Goal: Task Accomplishment & Management: Complete application form

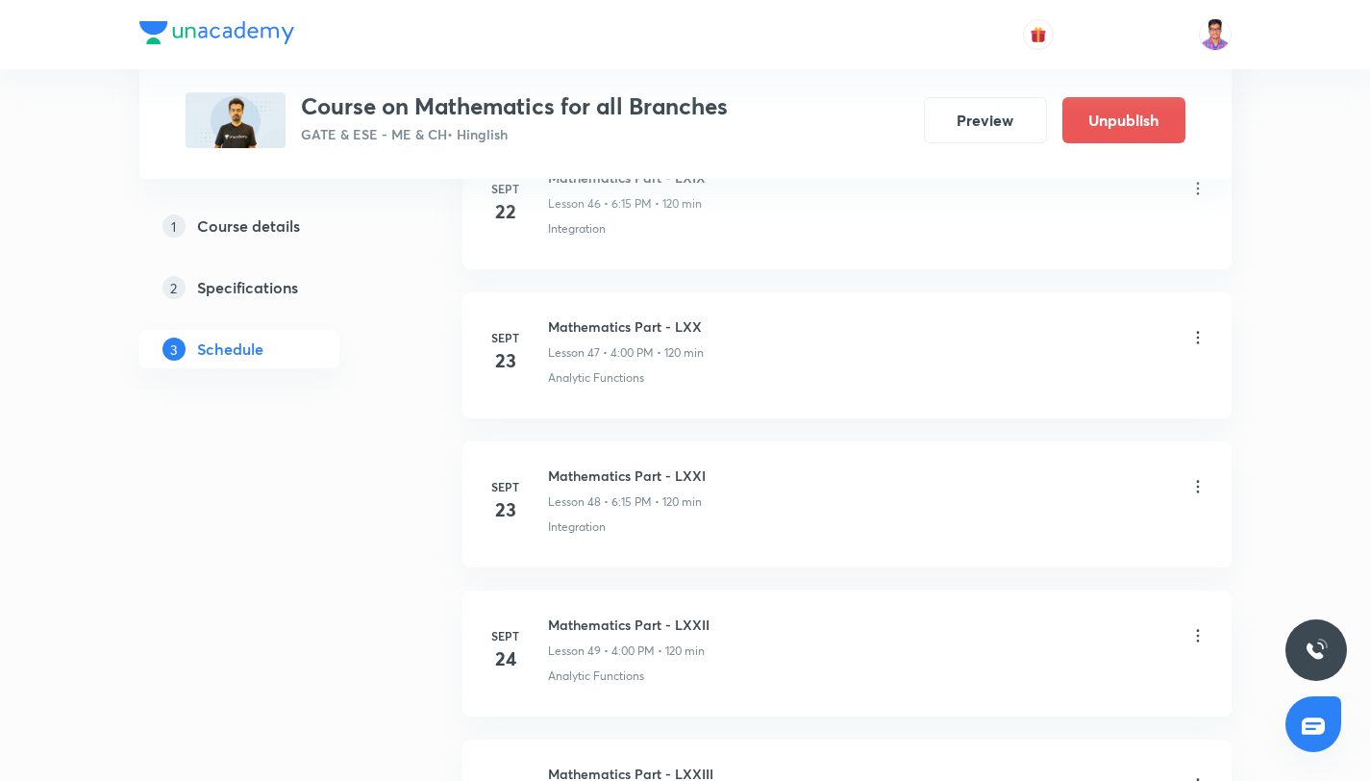
scroll to position [7902, 0]
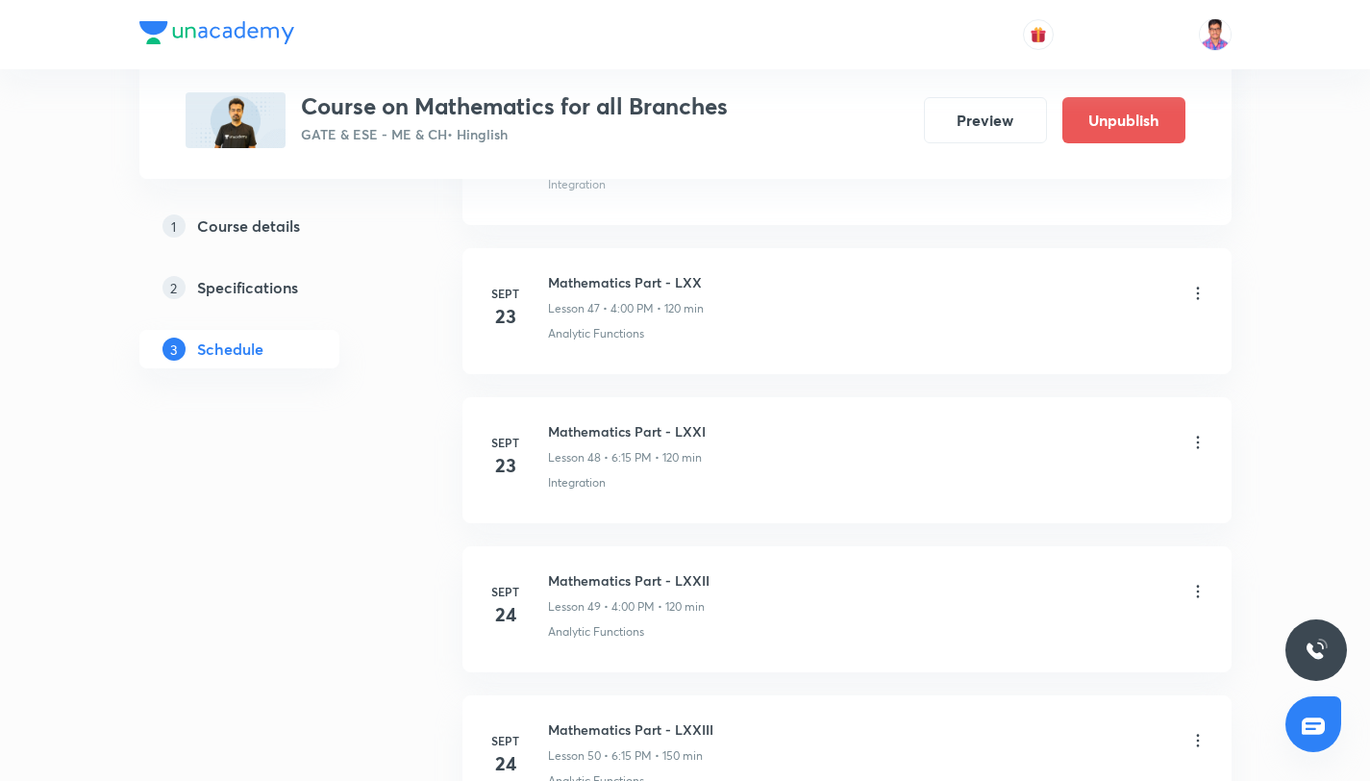
click at [1195, 298] on icon at bounding box center [1197, 293] width 19 height 19
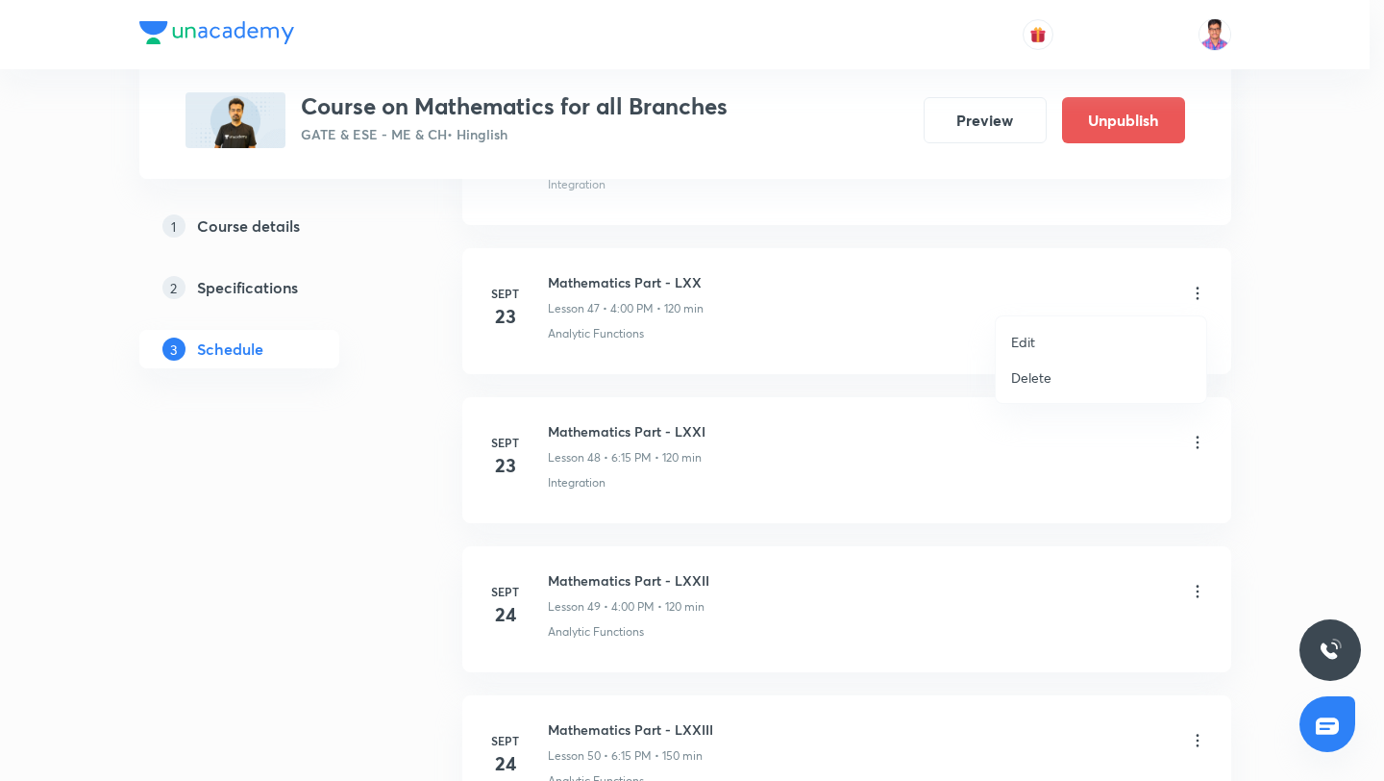
click at [1053, 338] on li "Edit" at bounding box center [1101, 342] width 211 height 36
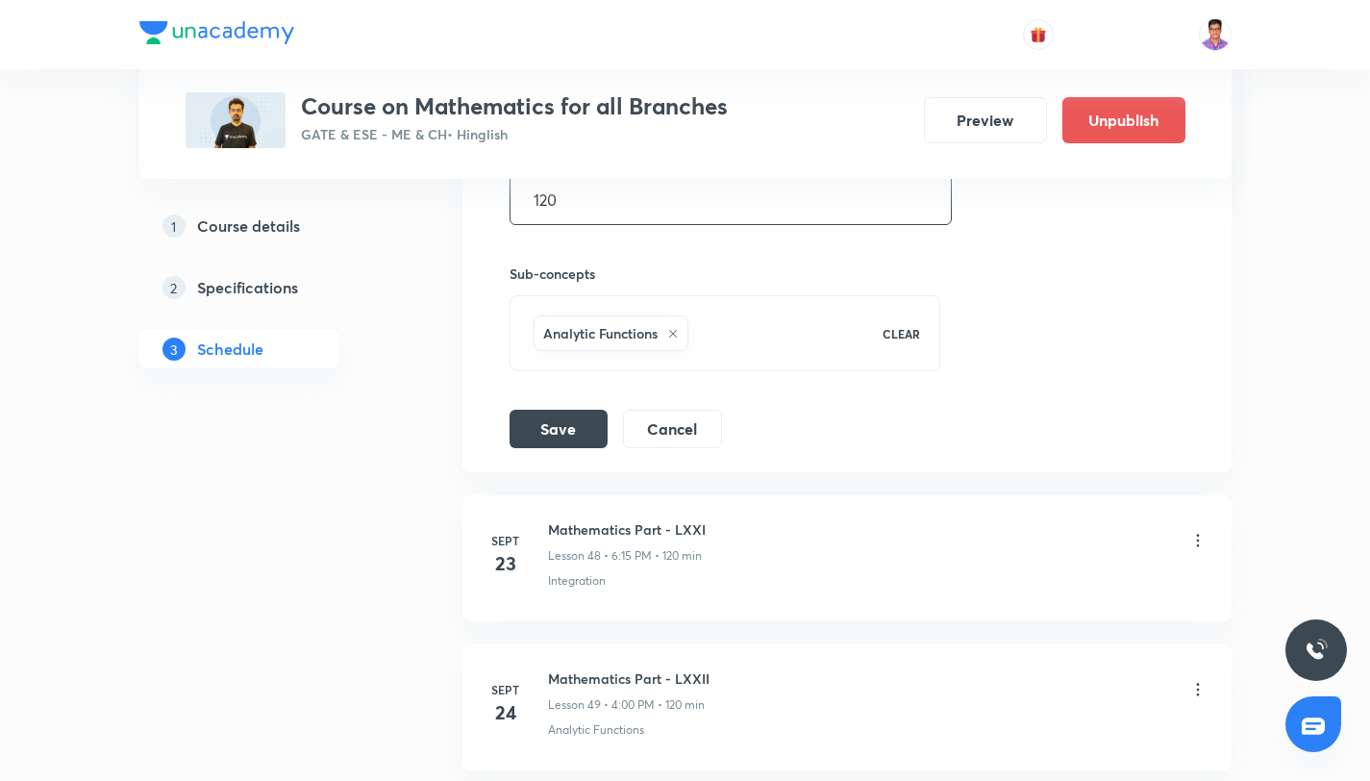
scroll to position [7536, 0]
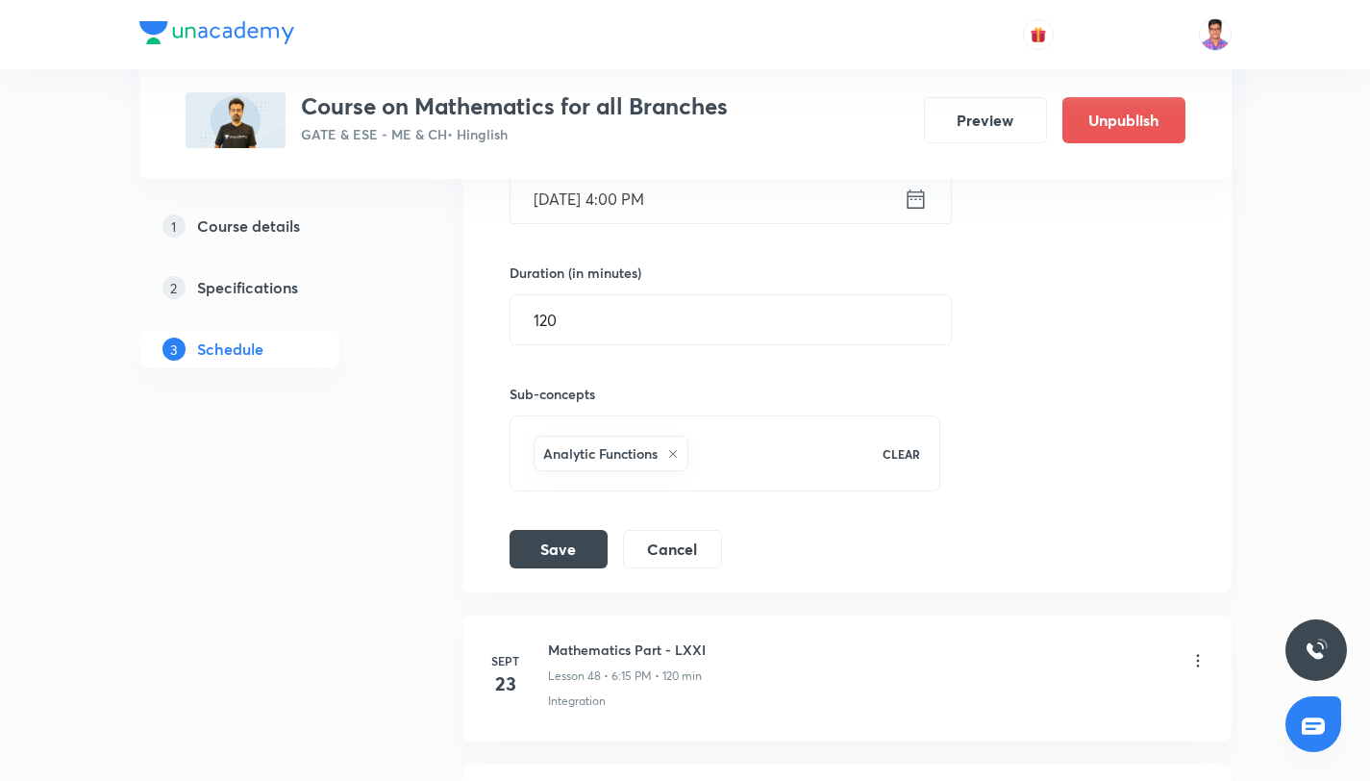
click at [578, 204] on input "Sept 23, 2025, 4:00 PM" at bounding box center [706, 198] width 393 height 49
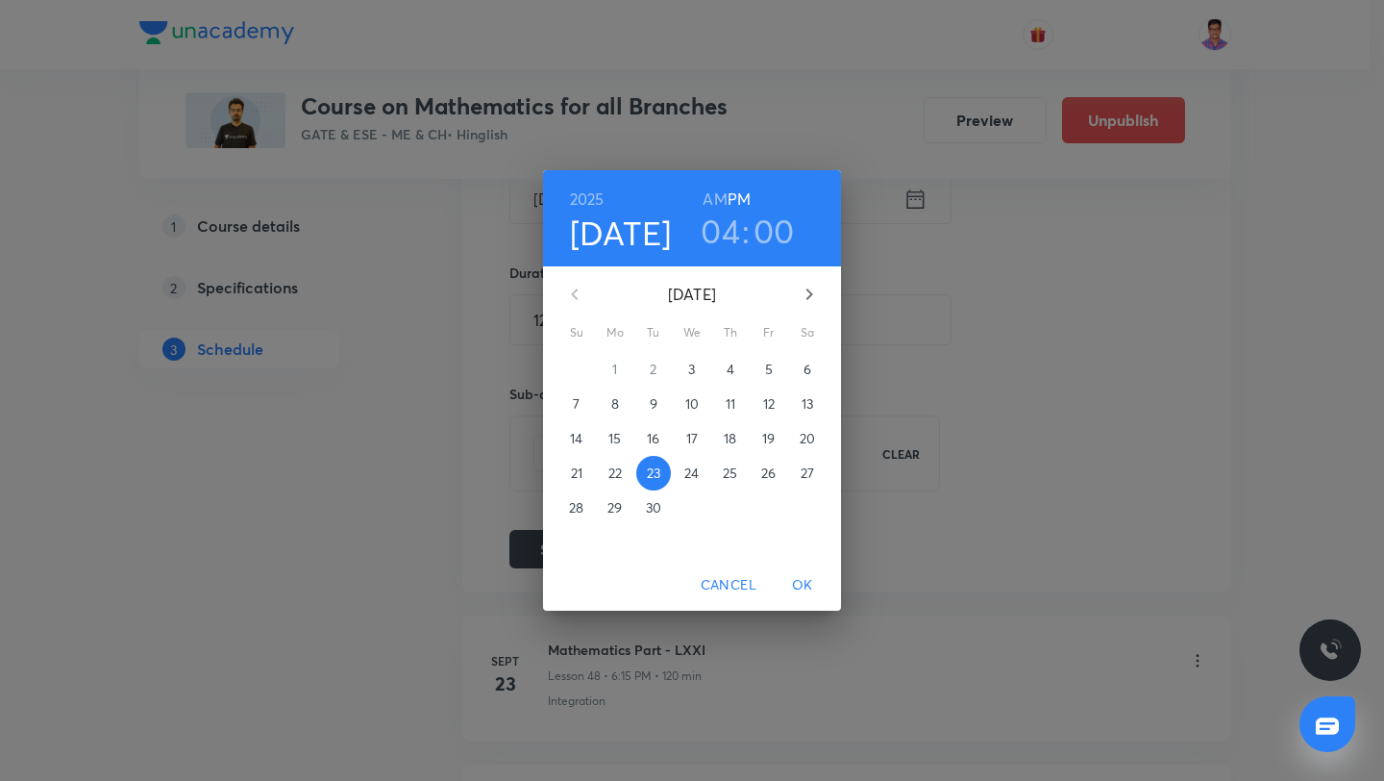
click at [814, 289] on icon "button" at bounding box center [809, 294] width 23 height 23
click at [765, 475] on p "24" at bounding box center [768, 472] width 14 height 19
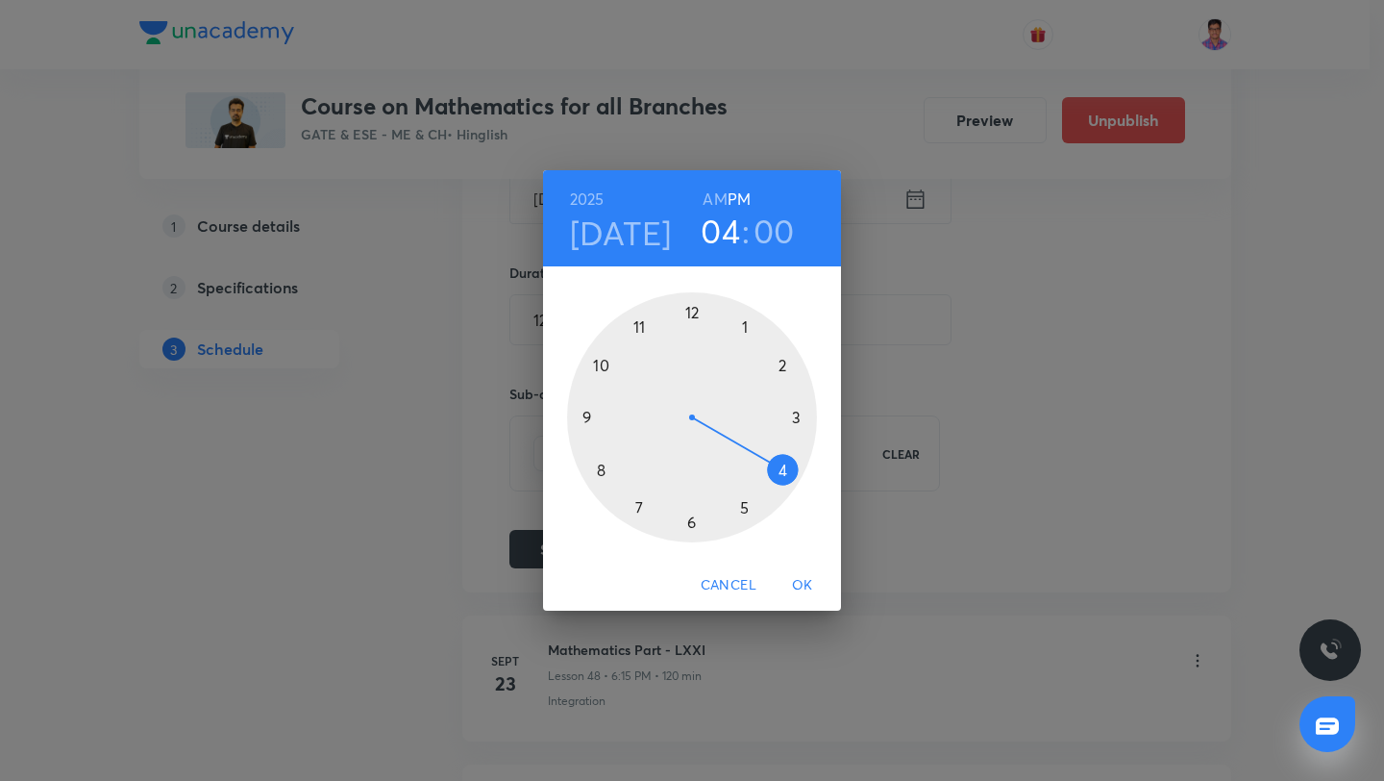
click at [691, 524] on div at bounding box center [692, 417] width 250 height 250
click at [799, 418] on div at bounding box center [692, 417] width 250 height 250
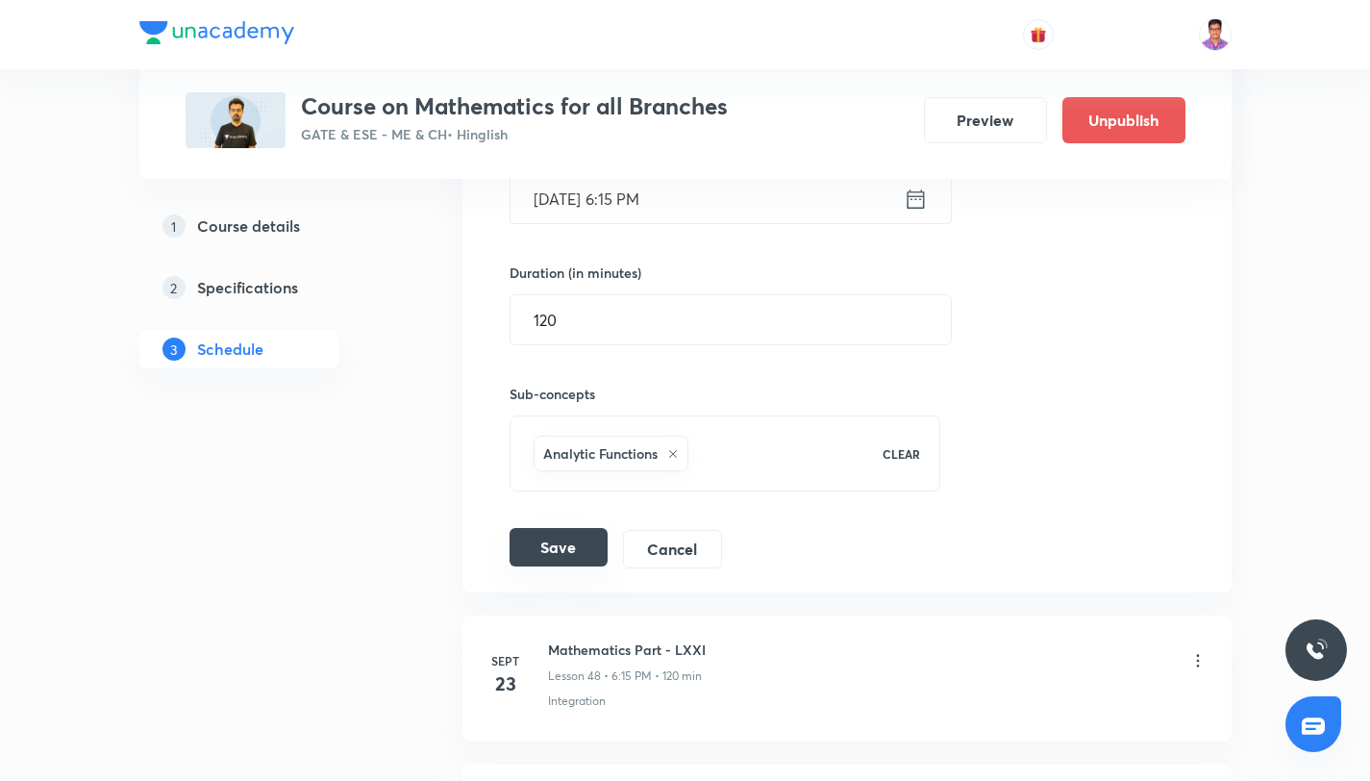
click at [586, 539] on button "Save" at bounding box center [558, 547] width 98 height 38
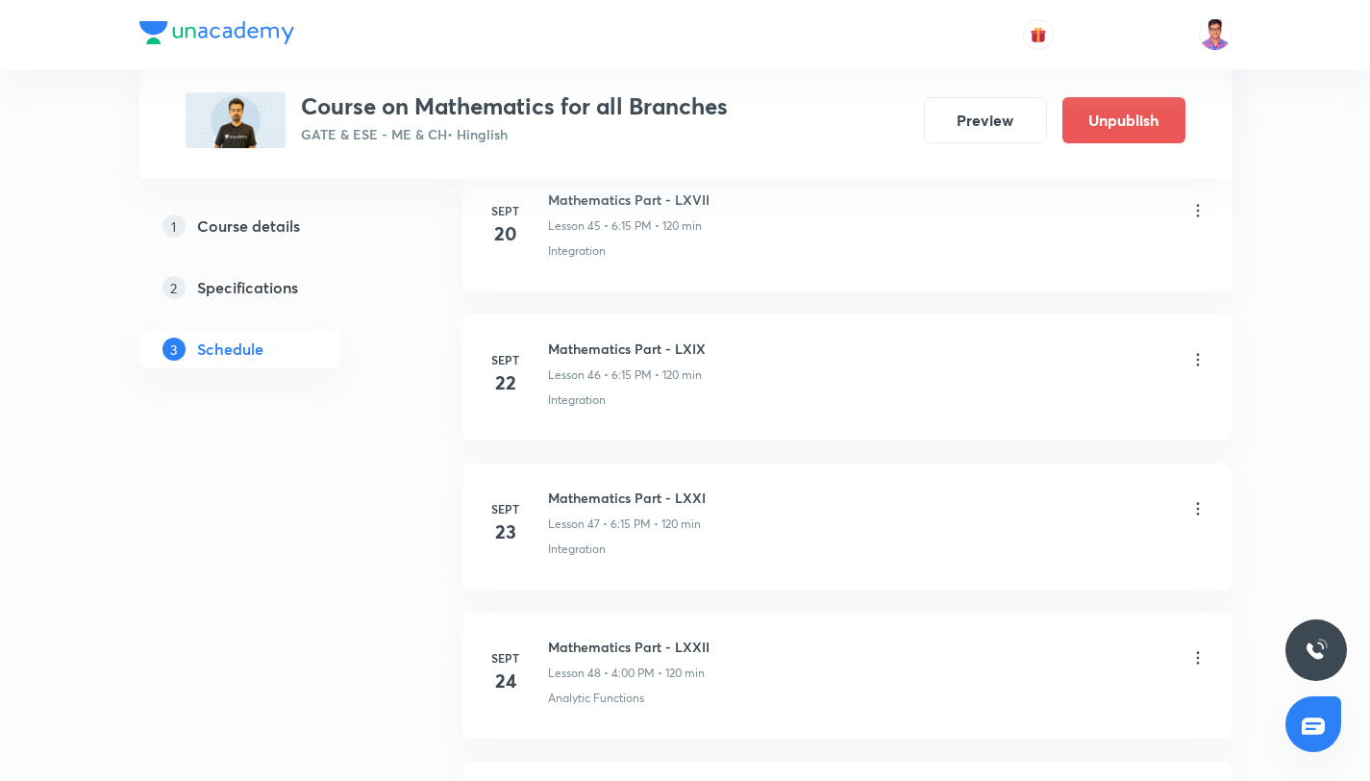
scroll to position [7853, 0]
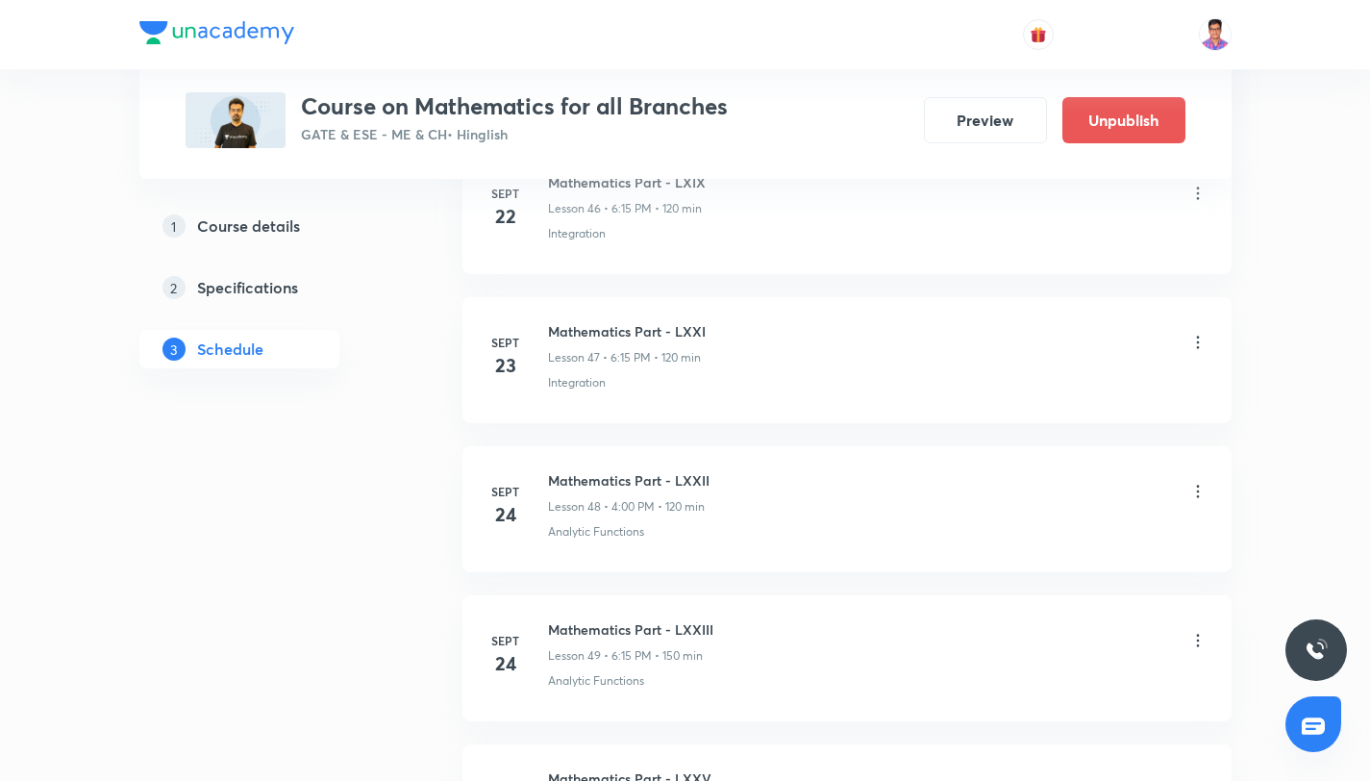
click at [1202, 492] on icon at bounding box center [1197, 491] width 19 height 19
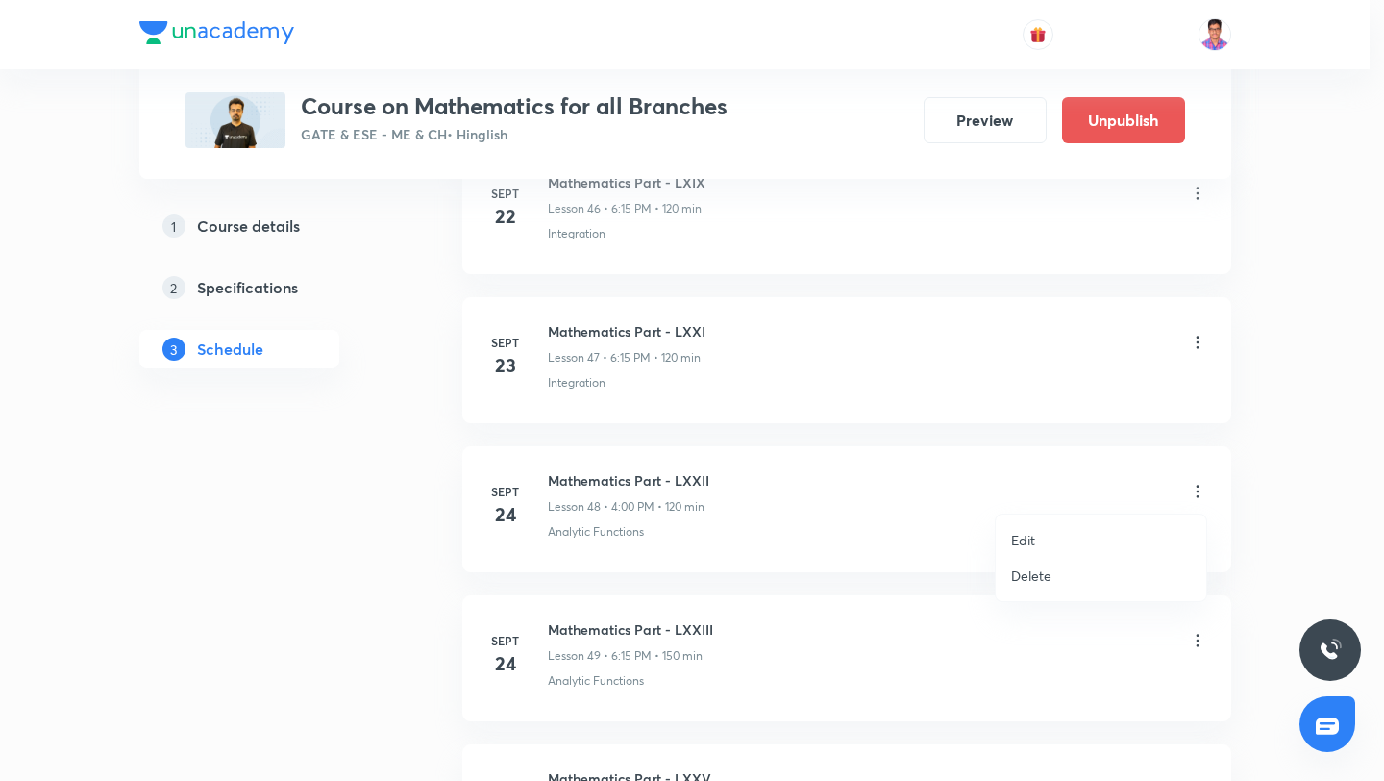
click at [1122, 546] on li "Edit" at bounding box center [1101, 540] width 211 height 36
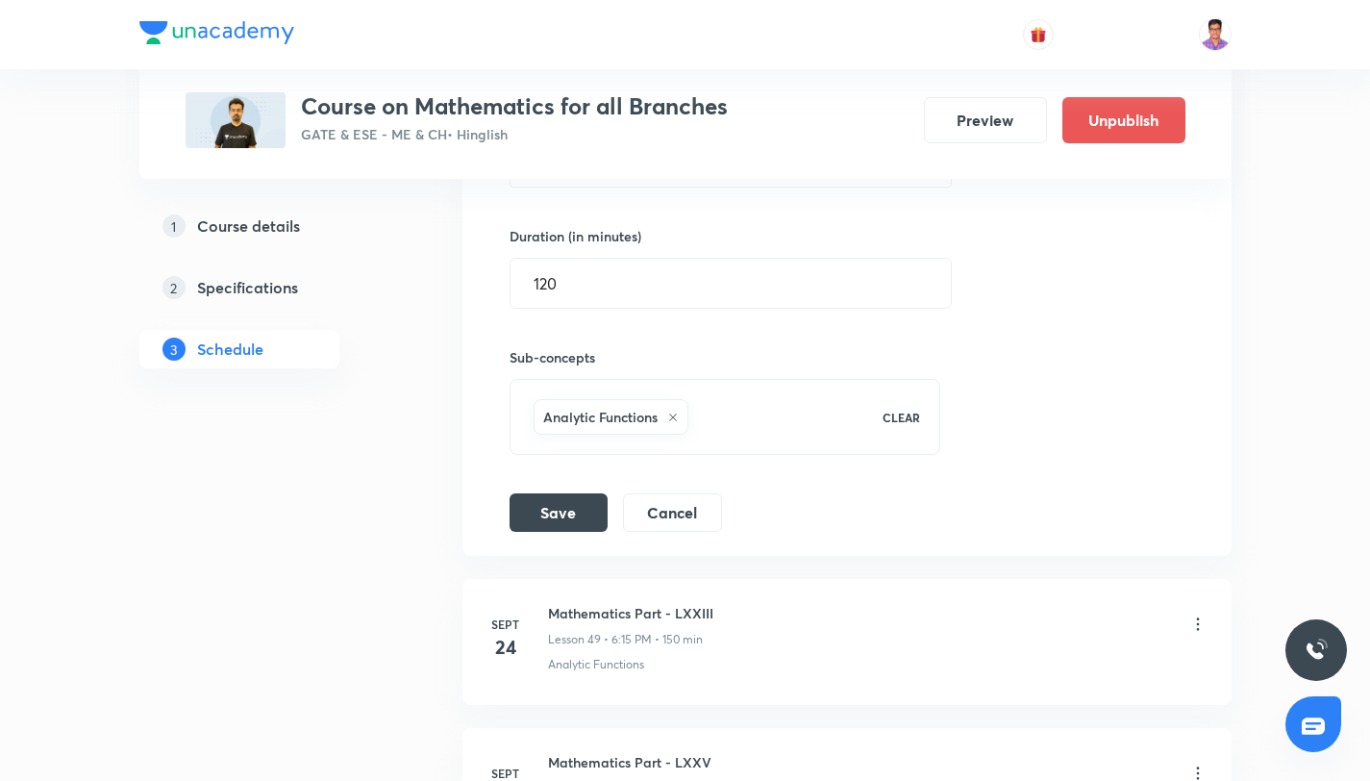
scroll to position [7526, 0]
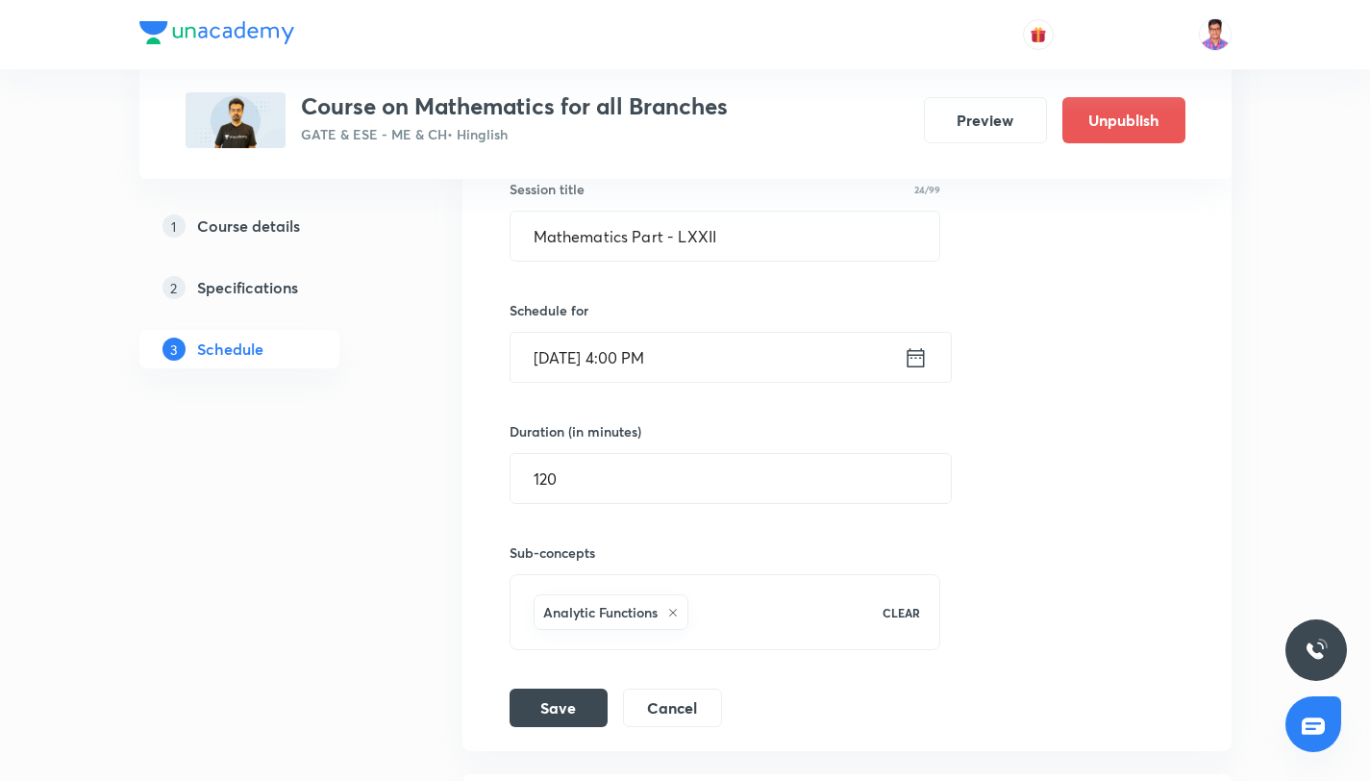
click at [582, 360] on input "Sept 24, 2025, 4:00 PM" at bounding box center [706, 357] width 393 height 49
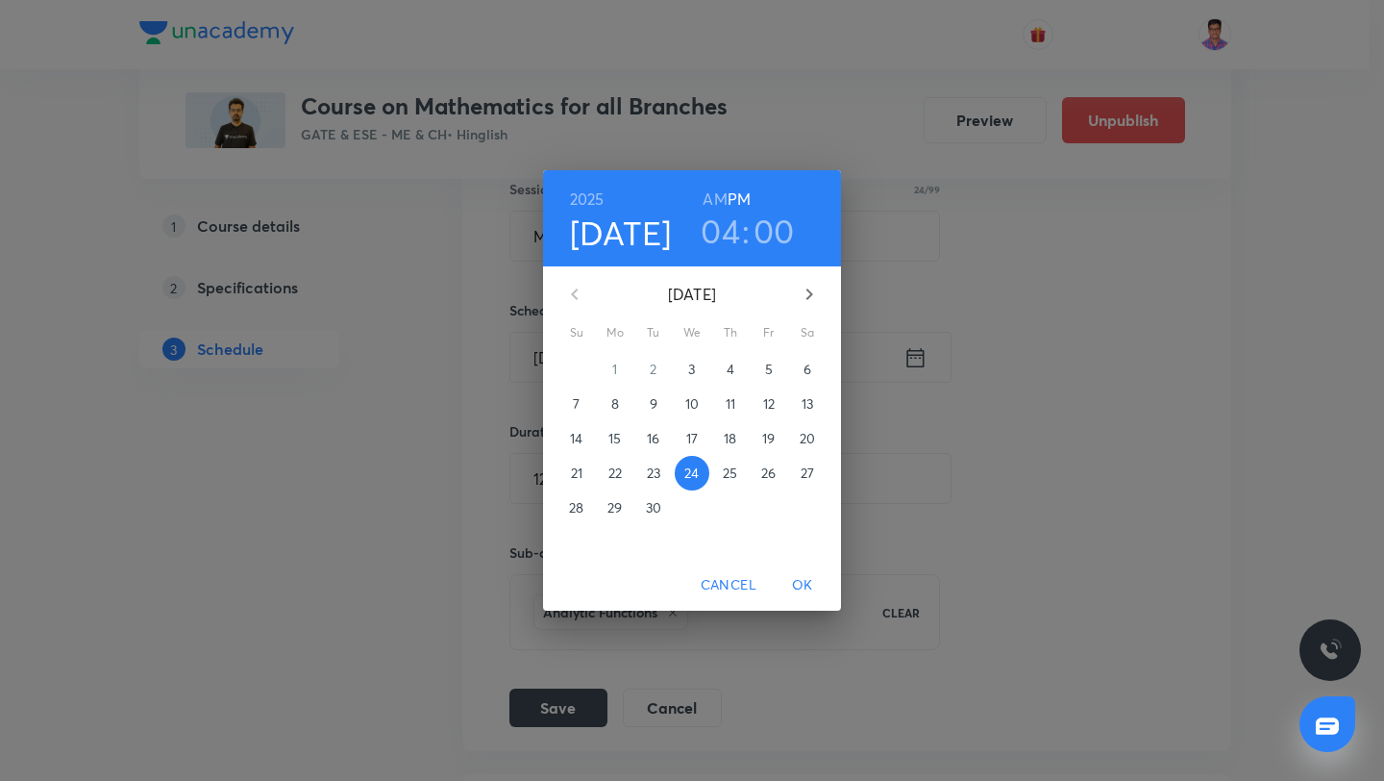
click at [798, 293] on icon "button" at bounding box center [809, 294] width 23 height 23
click at [622, 512] on span "27" at bounding box center [615, 507] width 35 height 19
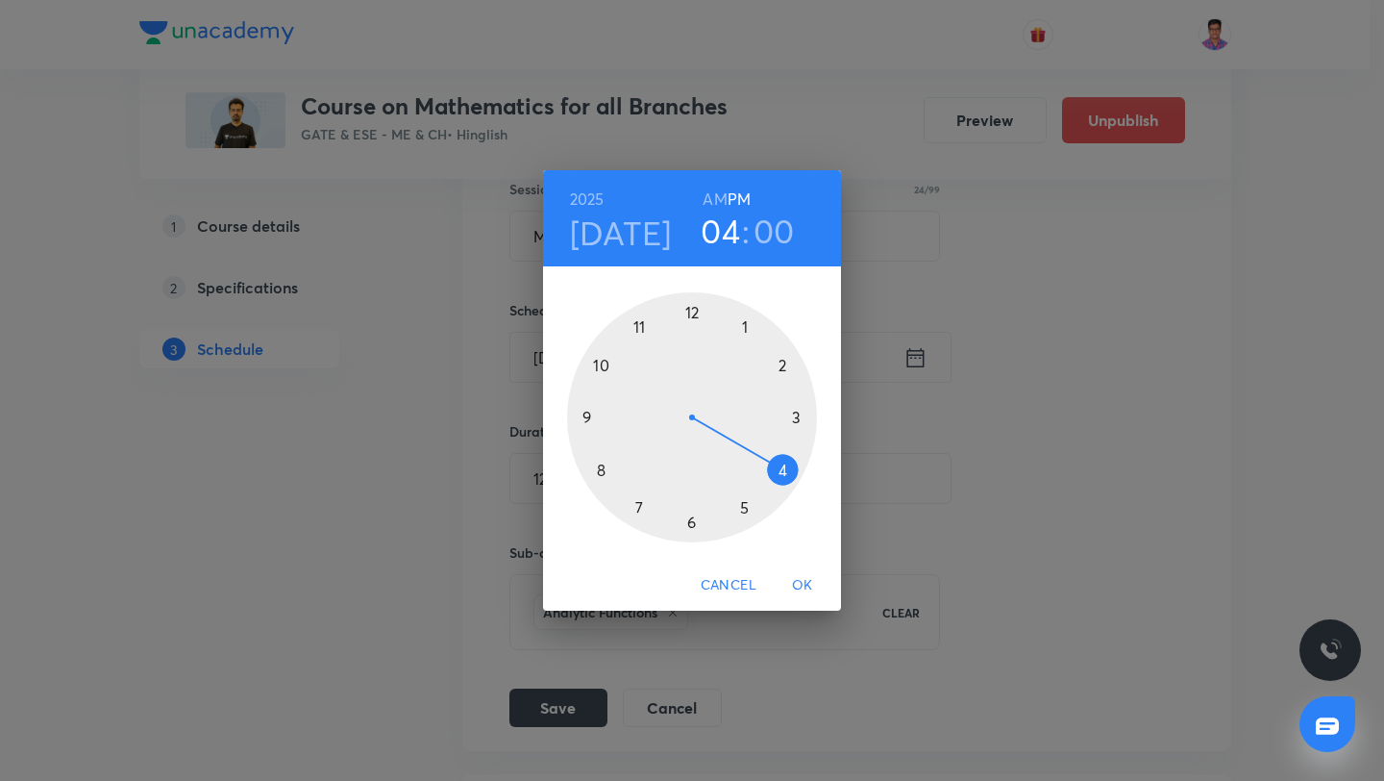
click at [688, 522] on div at bounding box center [692, 417] width 250 height 250
click at [795, 422] on div at bounding box center [692, 417] width 250 height 250
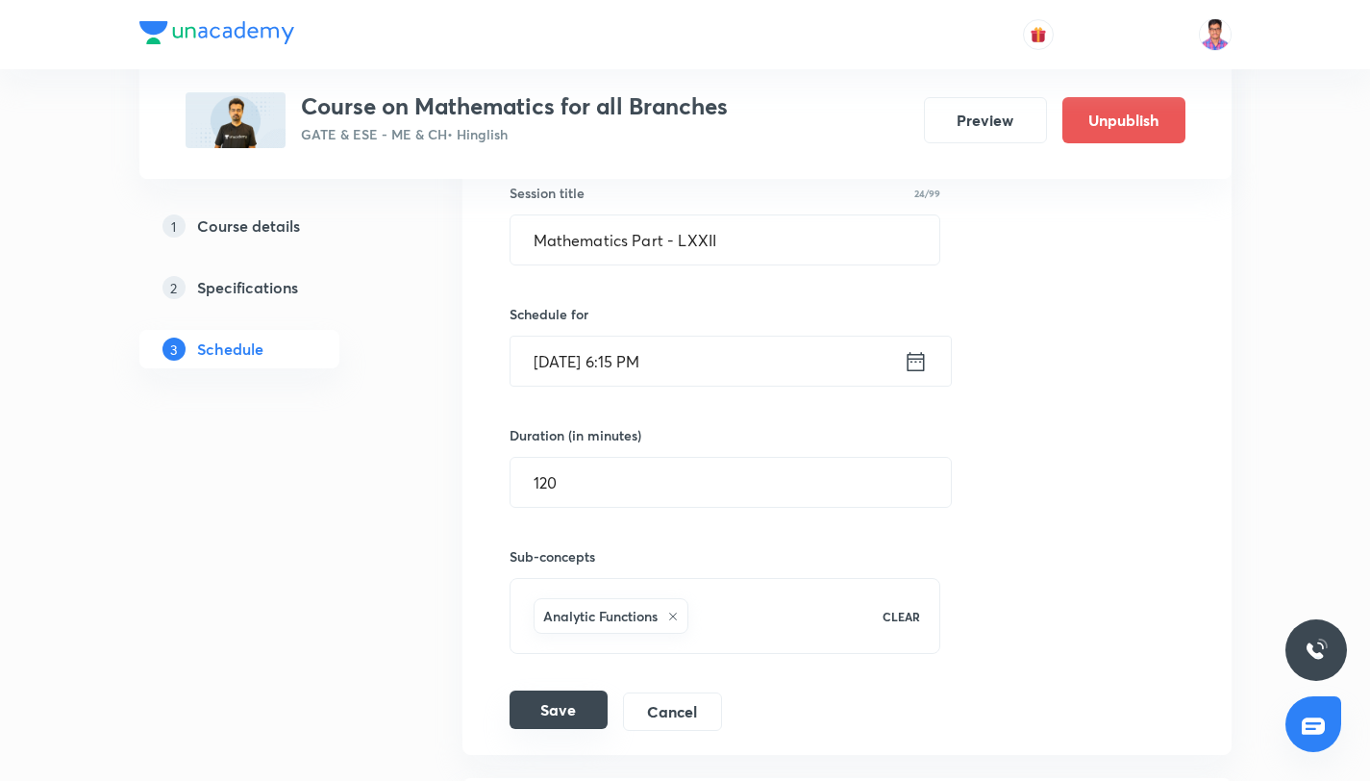
scroll to position [7522, 0]
click at [556, 709] on button "Save" at bounding box center [558, 709] width 98 height 38
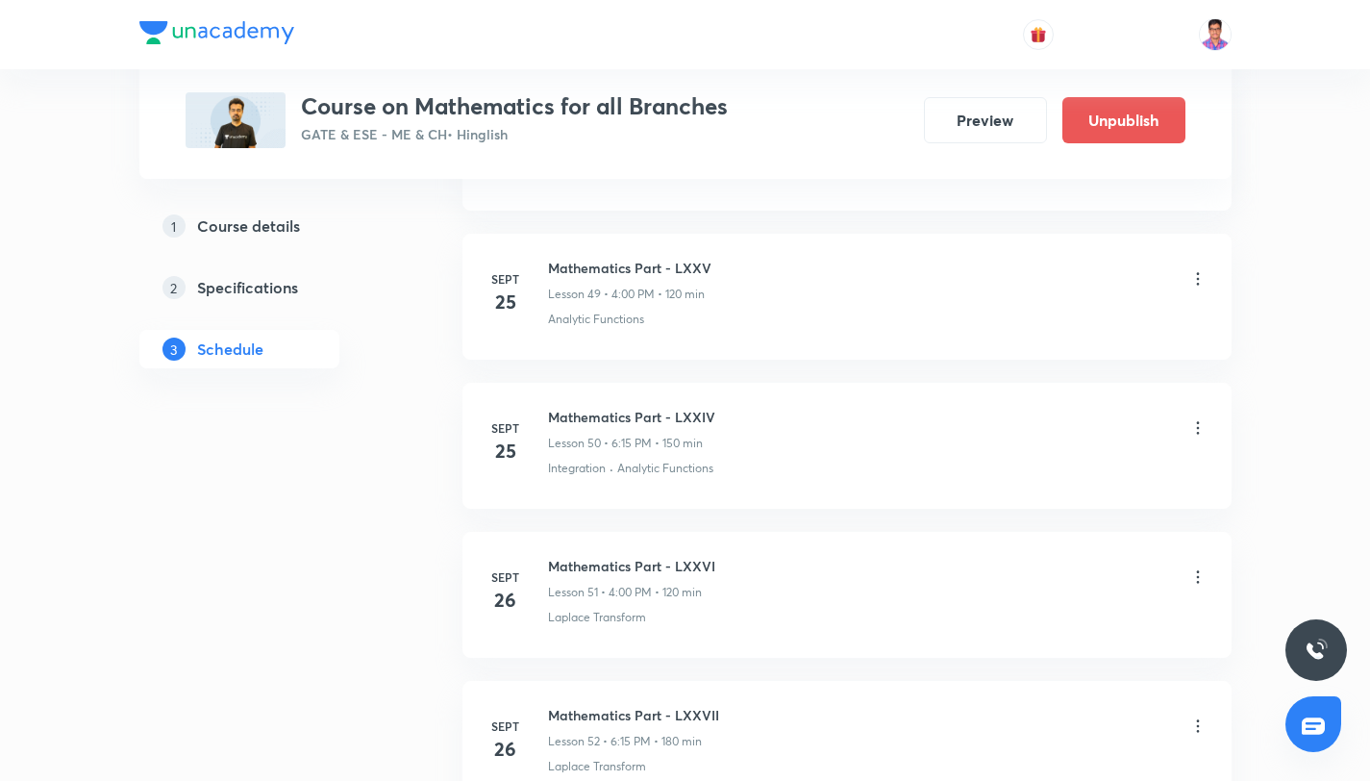
scroll to position [8264, 0]
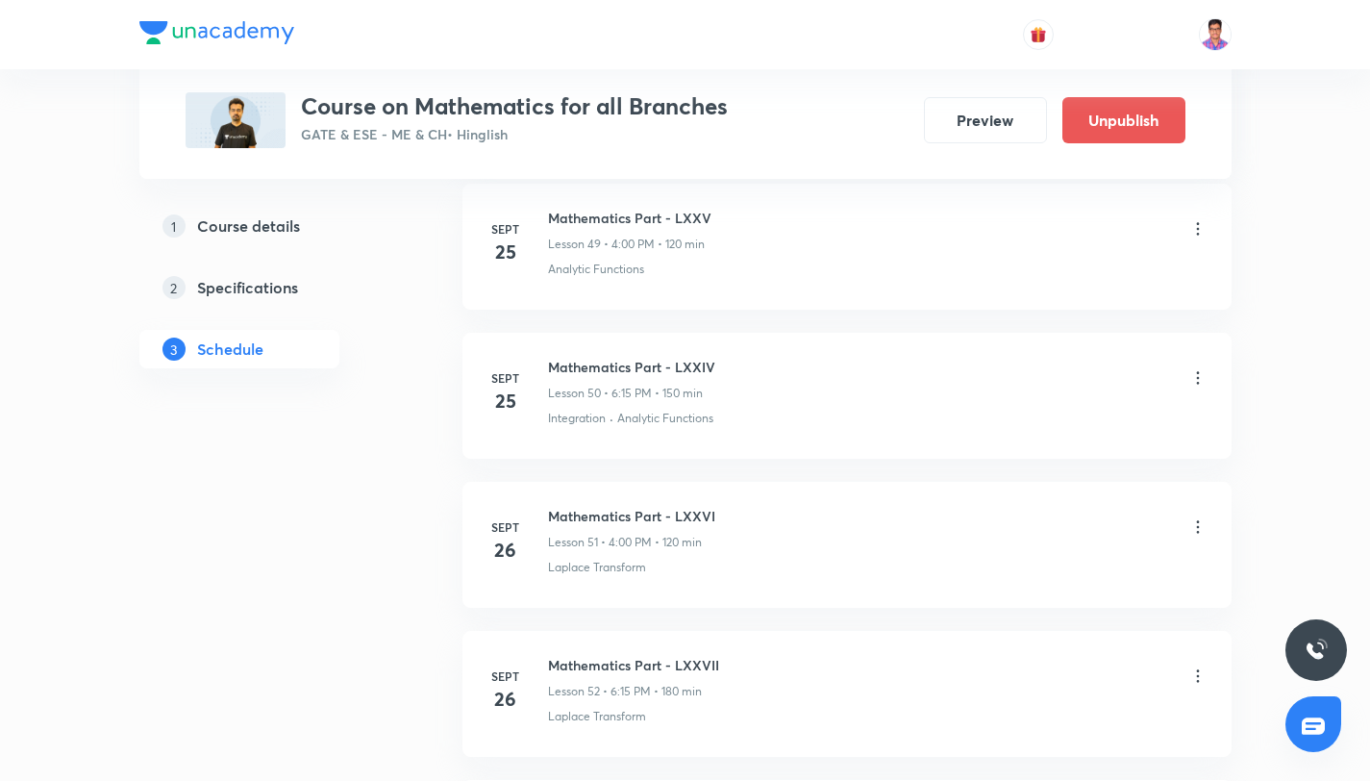
click at [1200, 234] on icon at bounding box center [1197, 228] width 19 height 19
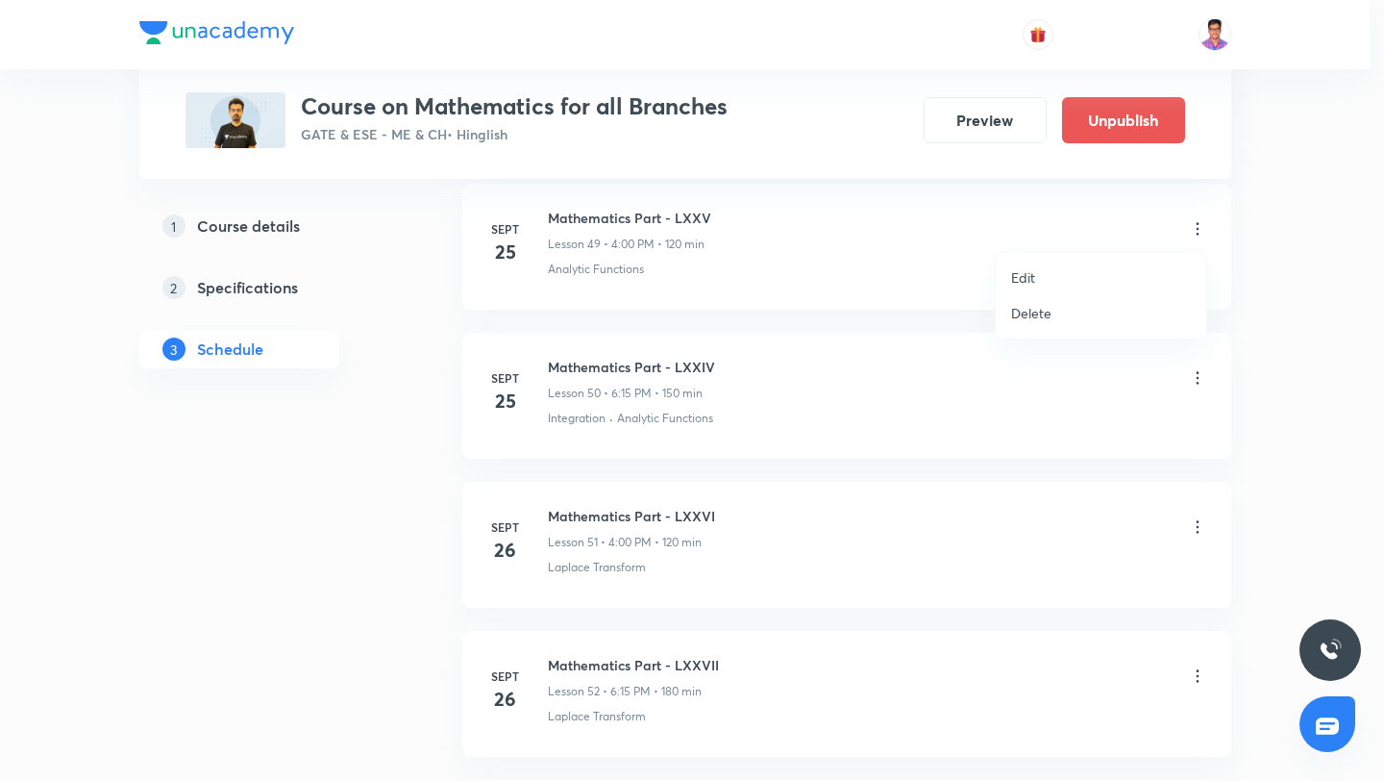
click at [1071, 277] on li "Edit" at bounding box center [1101, 278] width 211 height 36
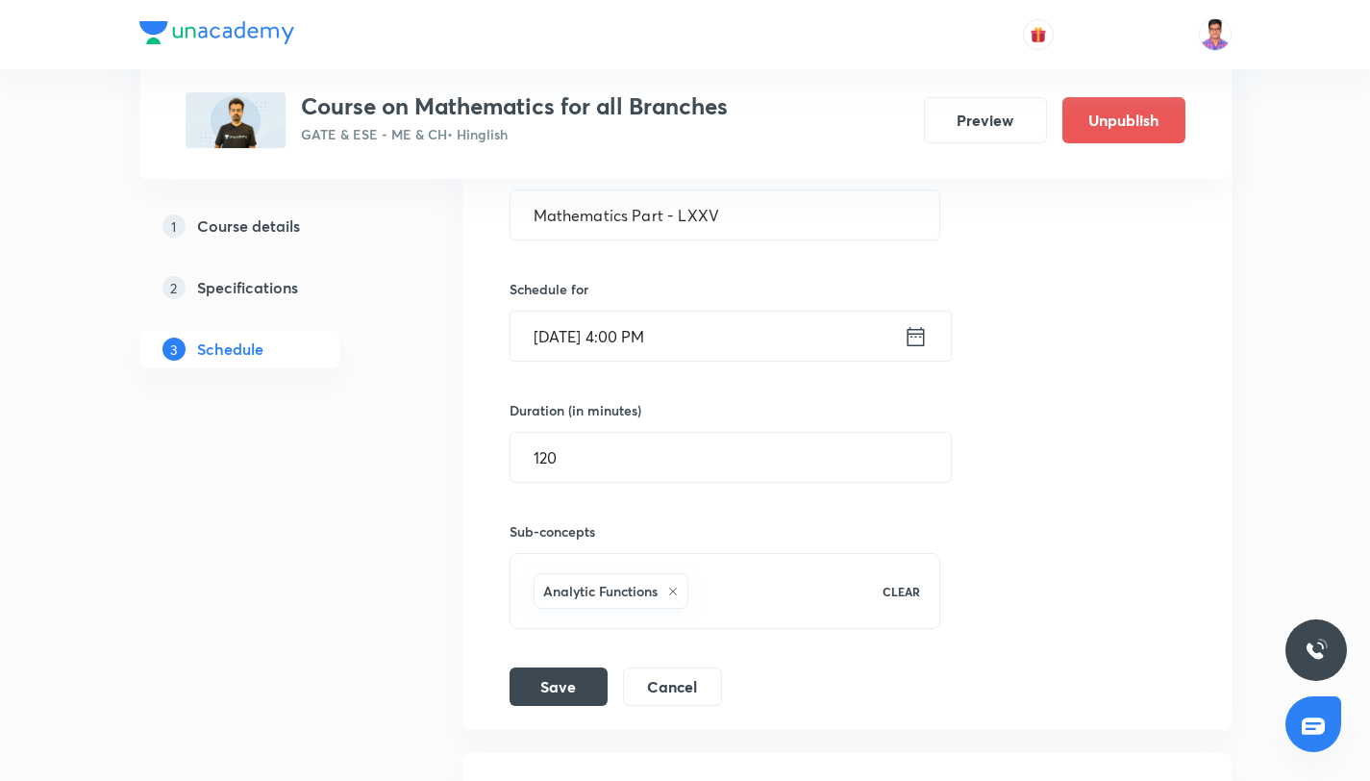
scroll to position [7581, 0]
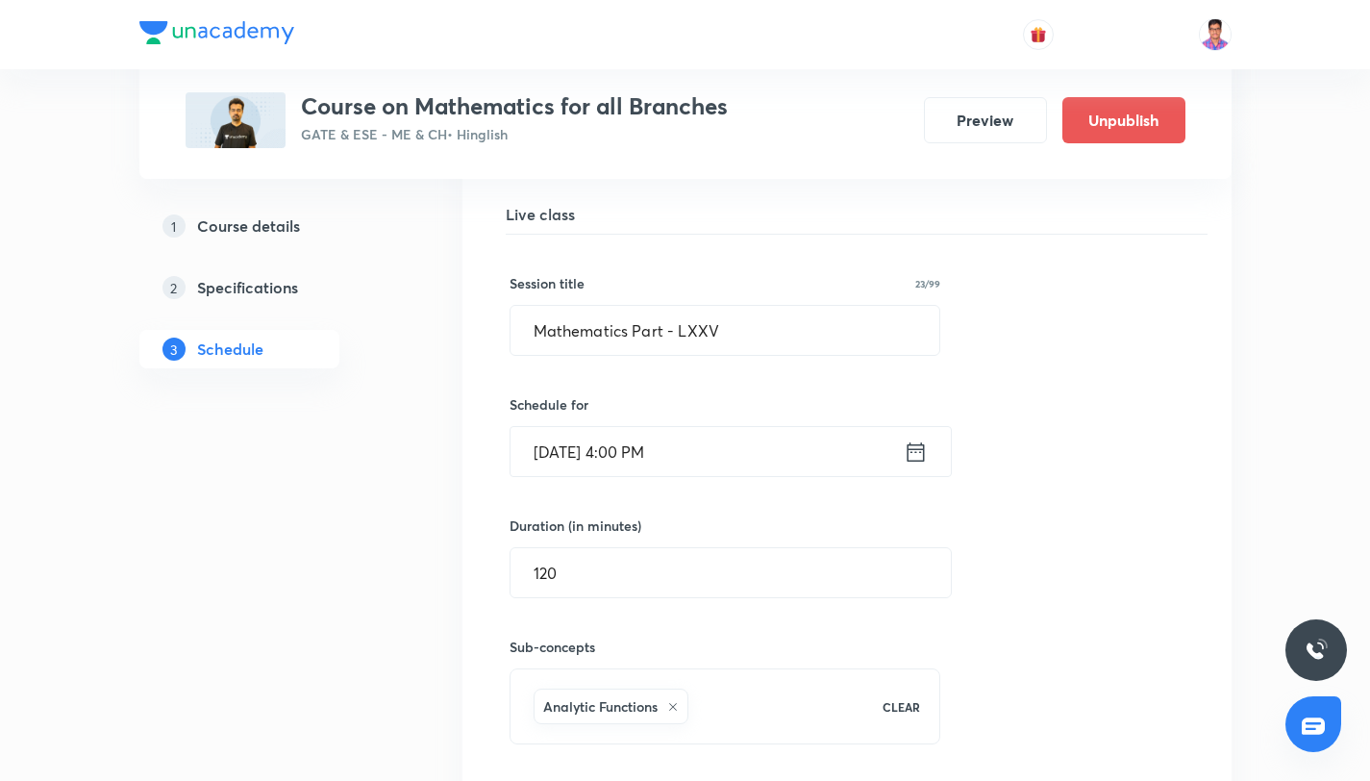
click at [646, 438] on input "Sept 25, 2025, 4:00 PM" at bounding box center [706, 451] width 393 height 49
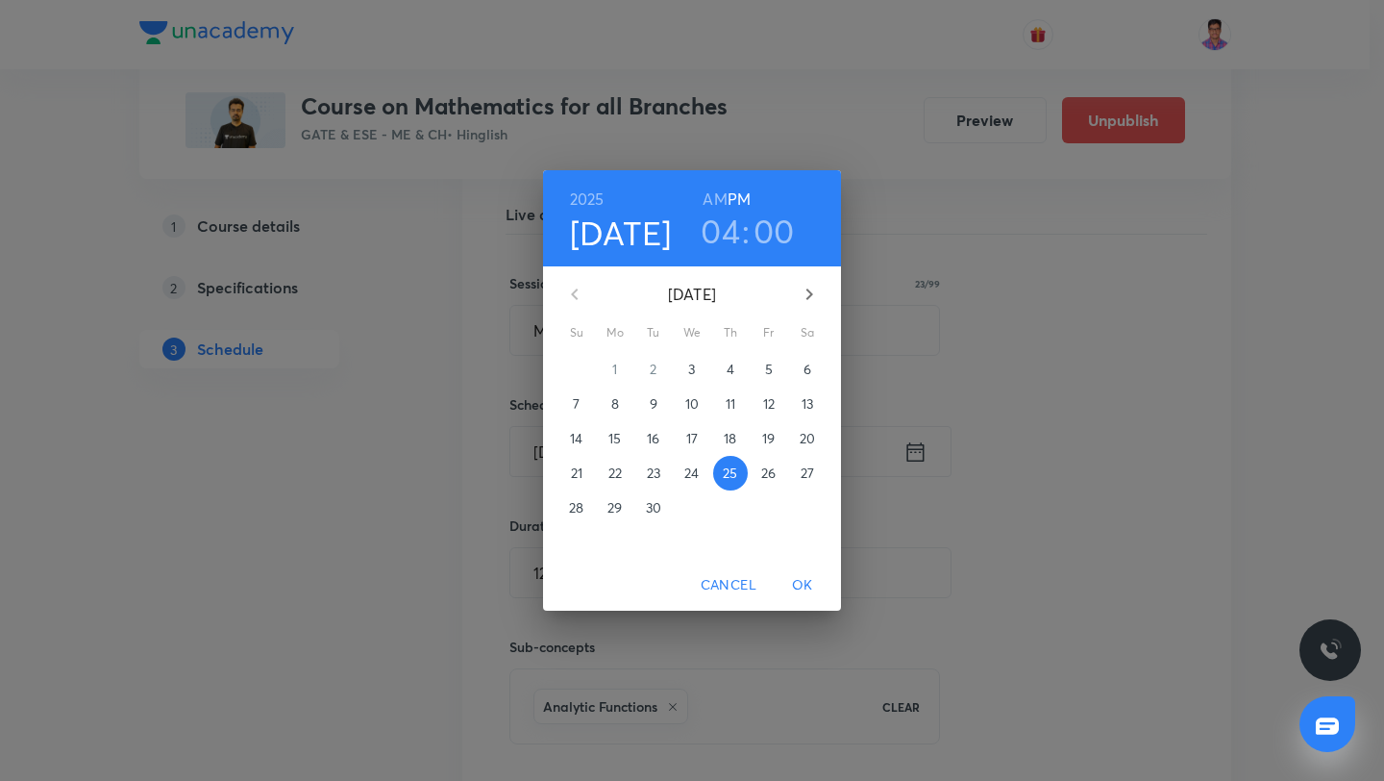
click at [795, 301] on button "button" at bounding box center [809, 294] width 46 height 46
click at [608, 502] on p "27" at bounding box center [614, 507] width 13 height 19
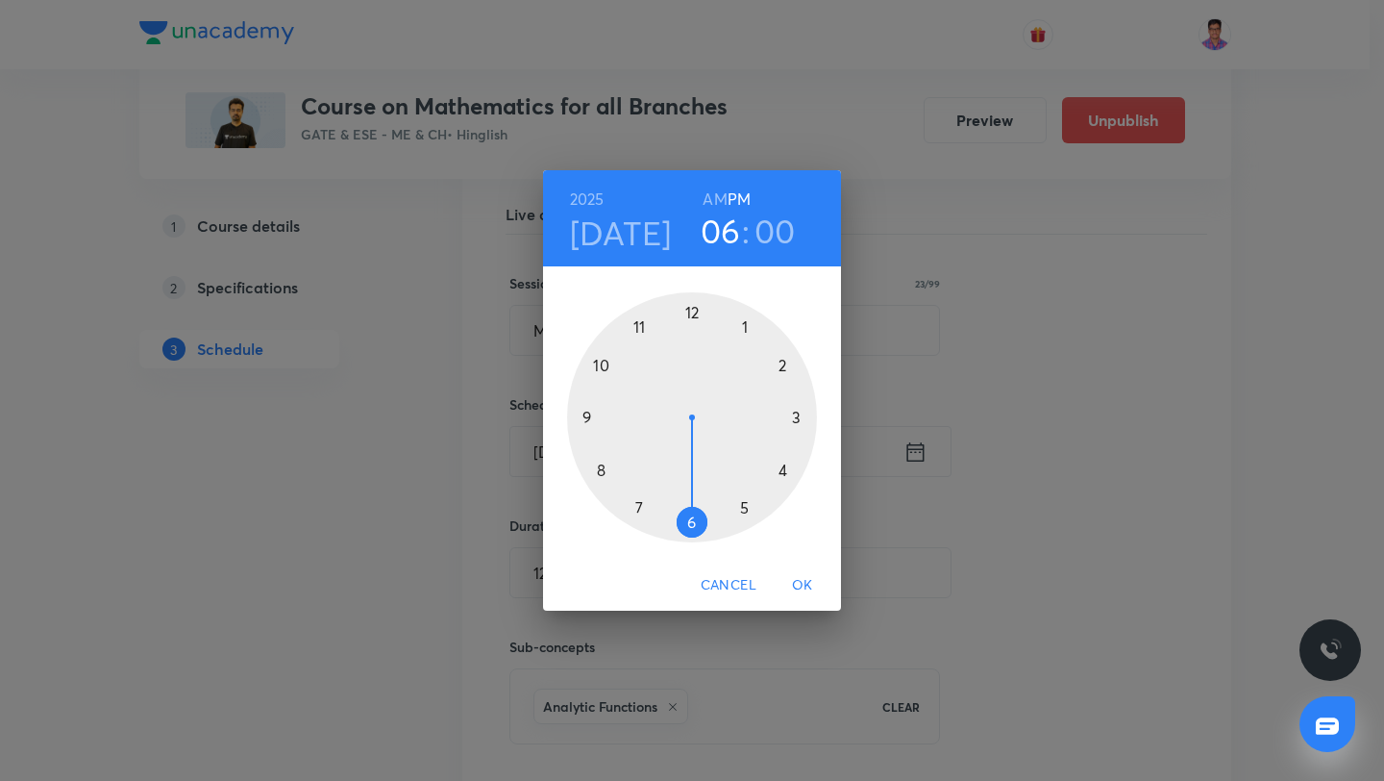
click at [687, 526] on div at bounding box center [692, 417] width 250 height 250
click at [795, 418] on div at bounding box center [692, 417] width 250 height 250
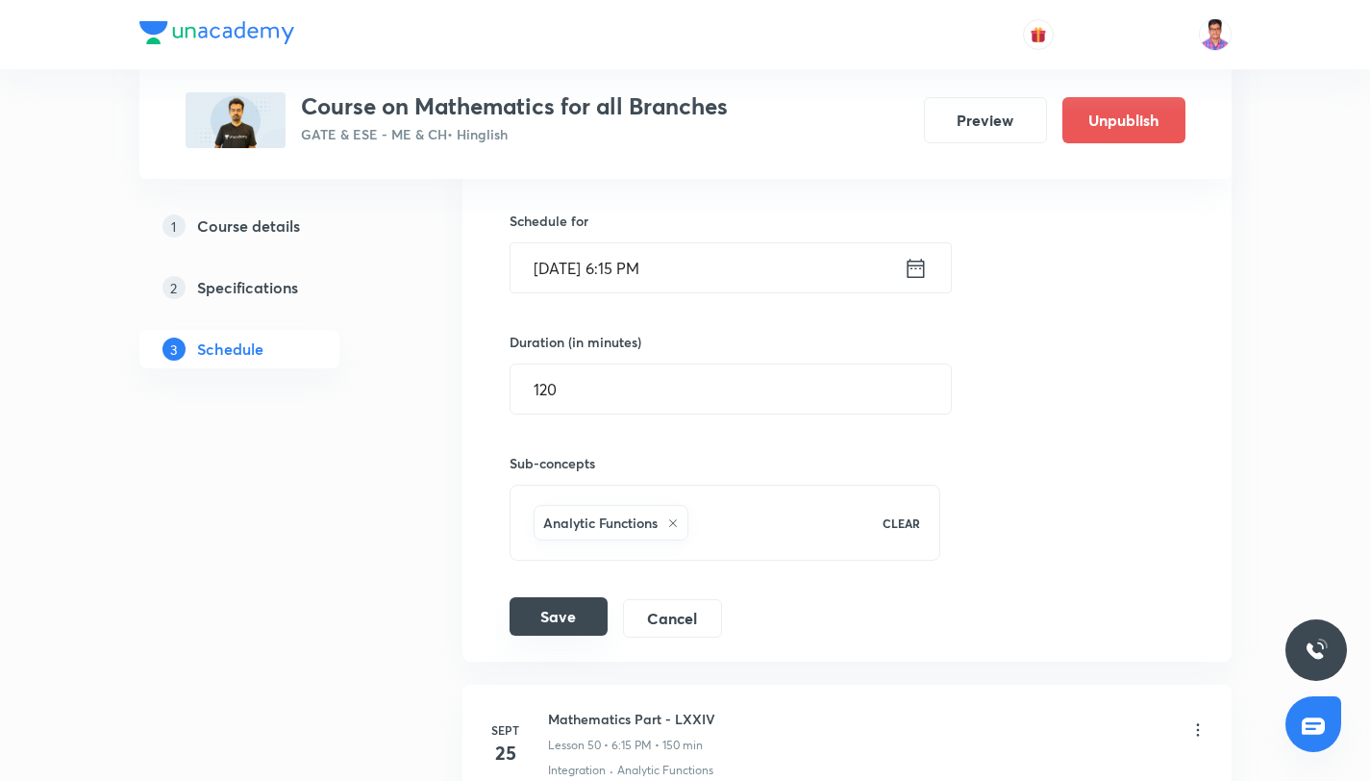
scroll to position [7765, 0]
click at [594, 607] on button "Save" at bounding box center [558, 616] width 98 height 38
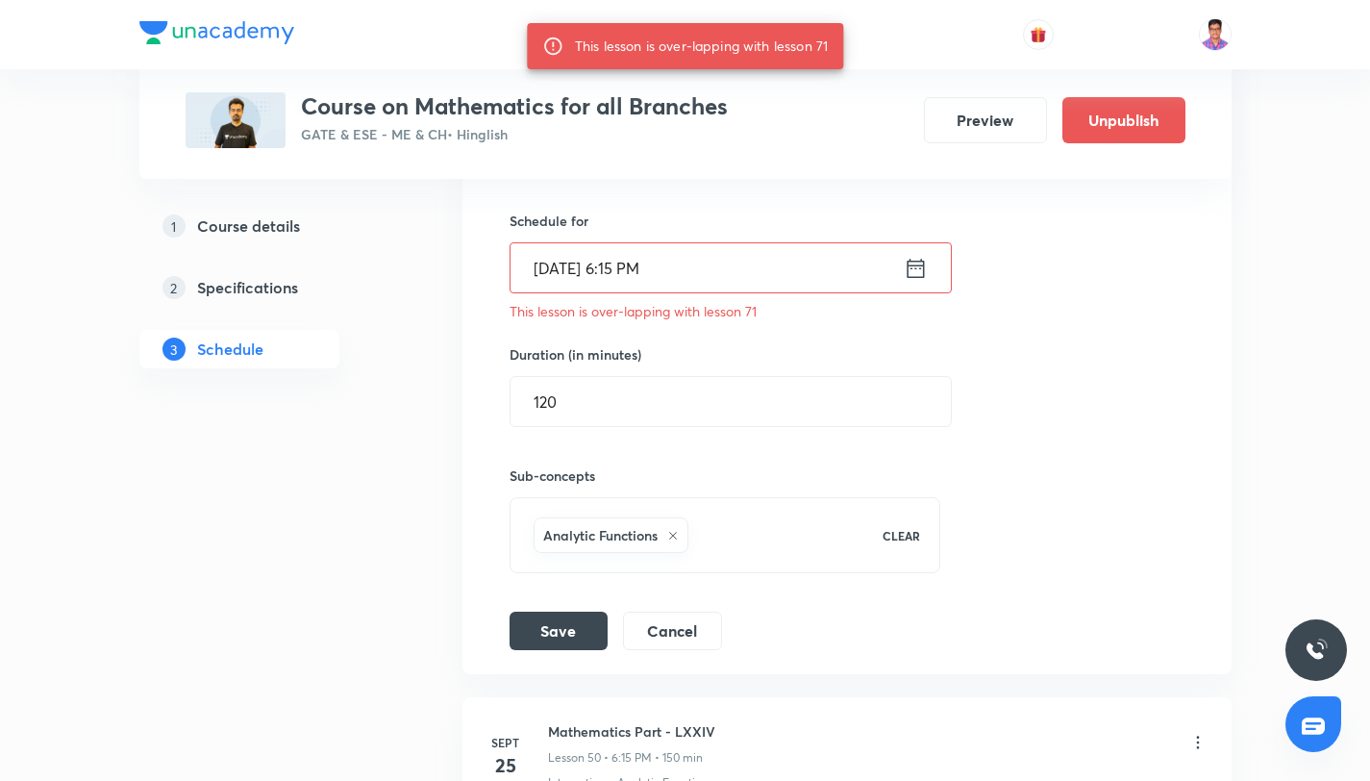
click at [910, 266] on icon at bounding box center [914, 267] width 17 height 19
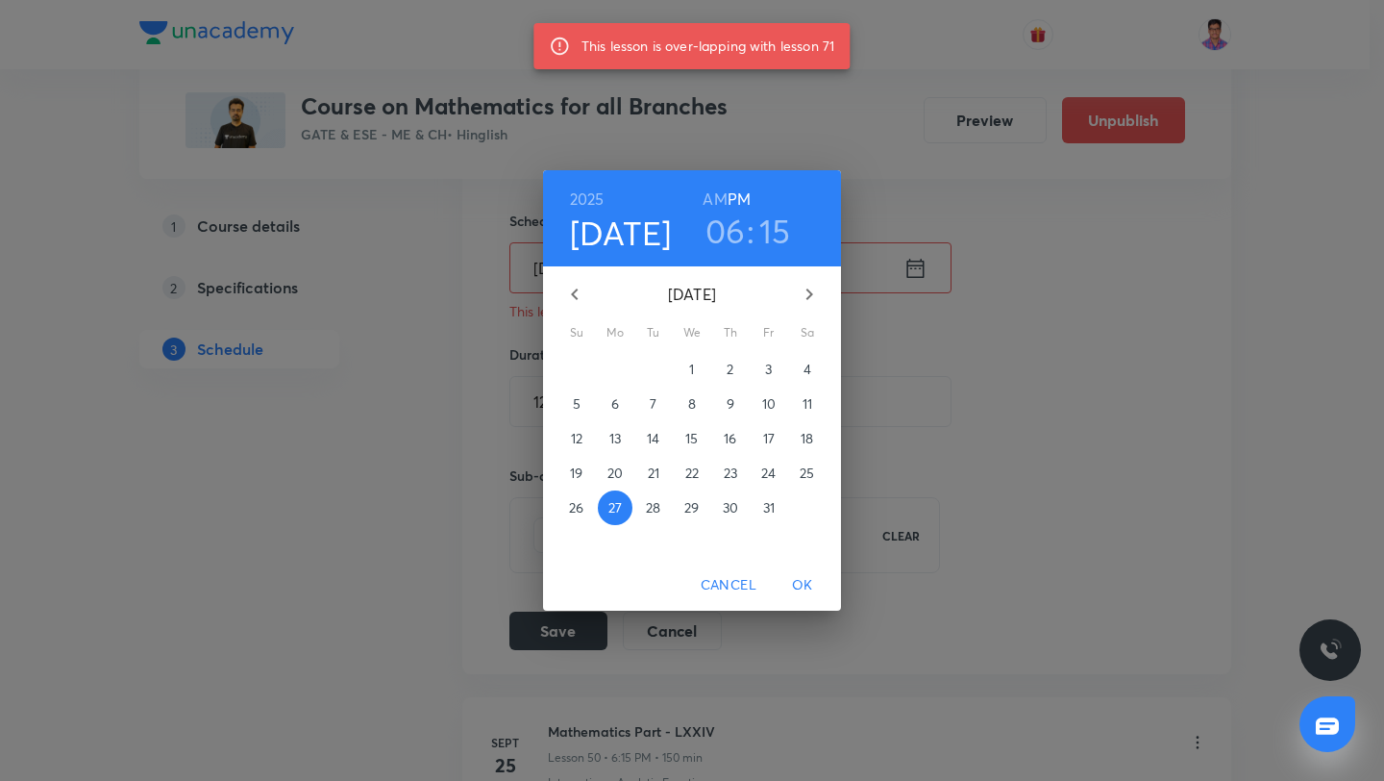
click at [665, 517] on button "28" at bounding box center [653, 507] width 35 height 35
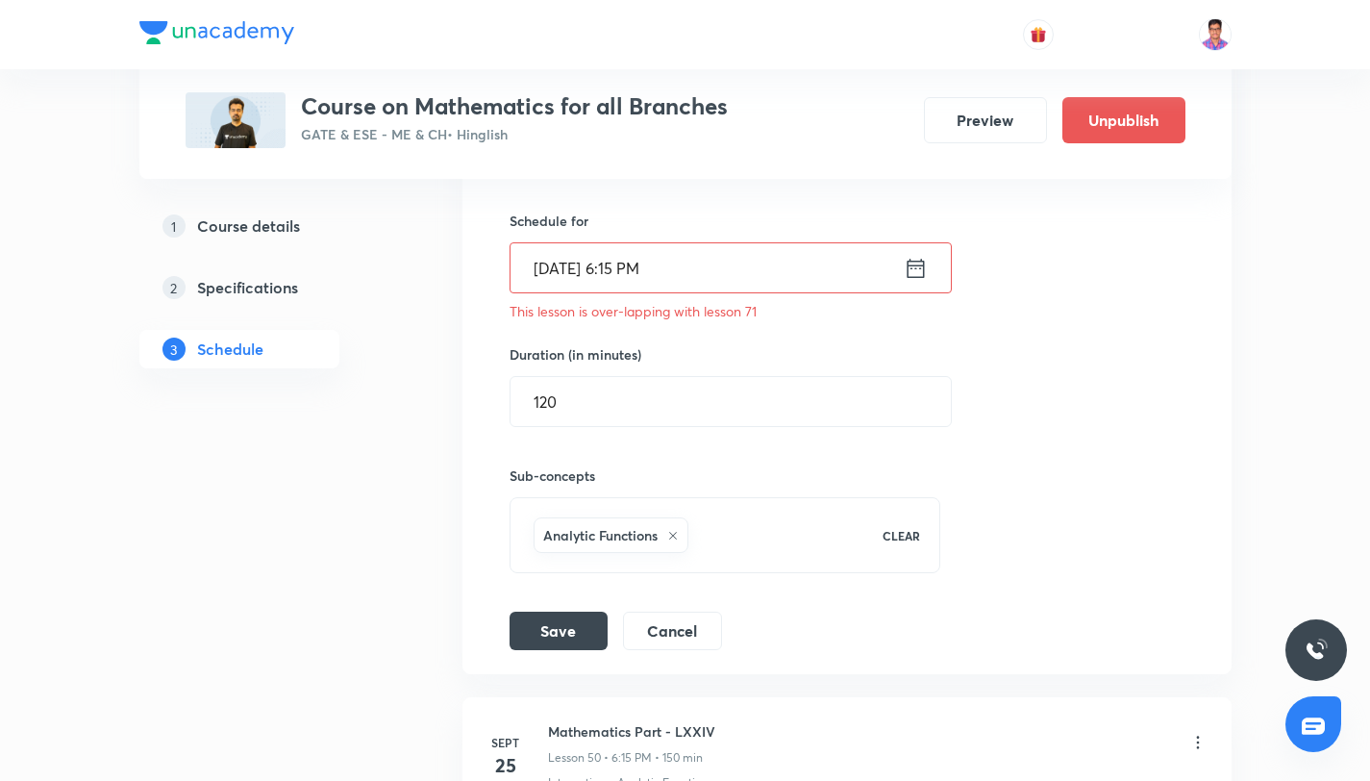
click at [803, 574] on div "Session title 23/99 Mathematics Part - LXXV ​ Schedule for Oct 27, 2025, 6:15 P…" at bounding box center [846, 350] width 675 height 599
click at [535, 635] on button "Save" at bounding box center [558, 628] width 98 height 38
click at [926, 274] on icon at bounding box center [916, 268] width 24 height 27
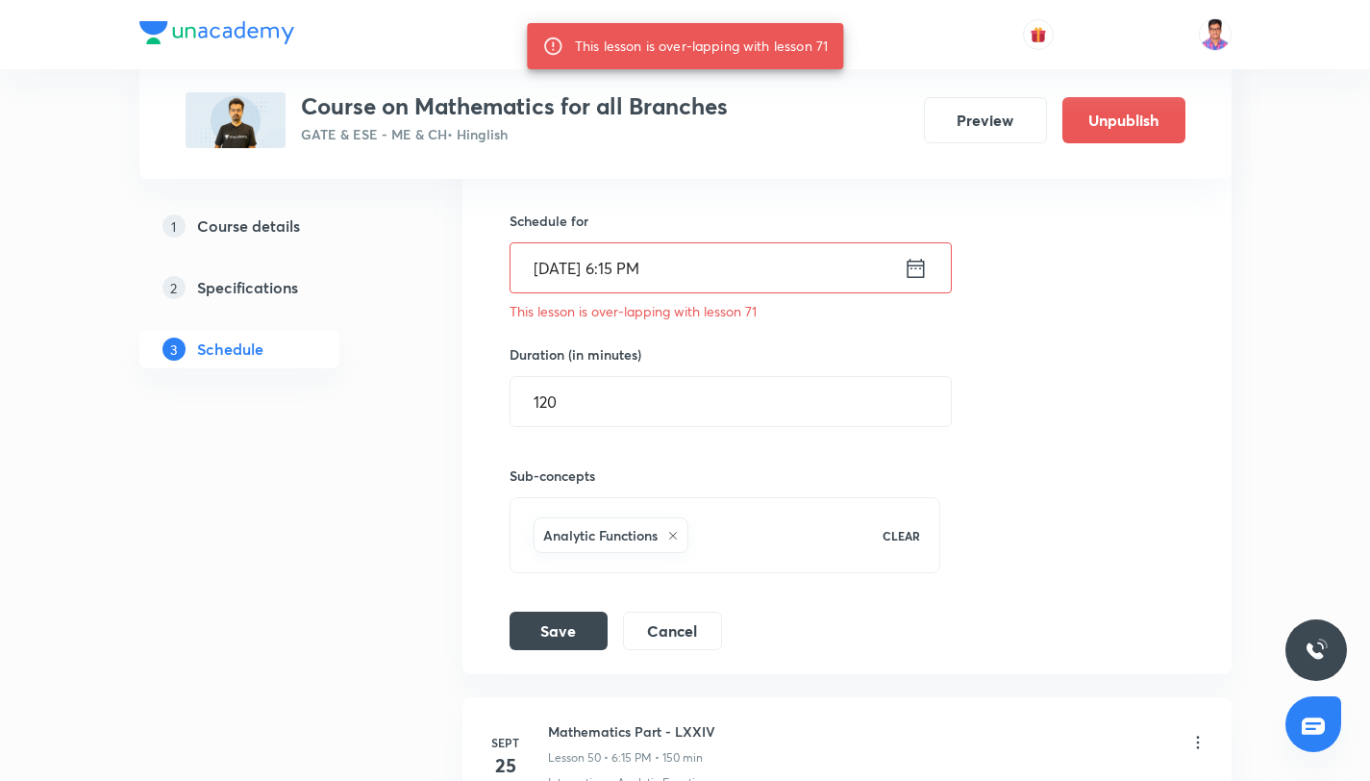
click at [946, 268] on div "Oct 27, 2025, 6:15 PM ​" at bounding box center [730, 267] width 442 height 51
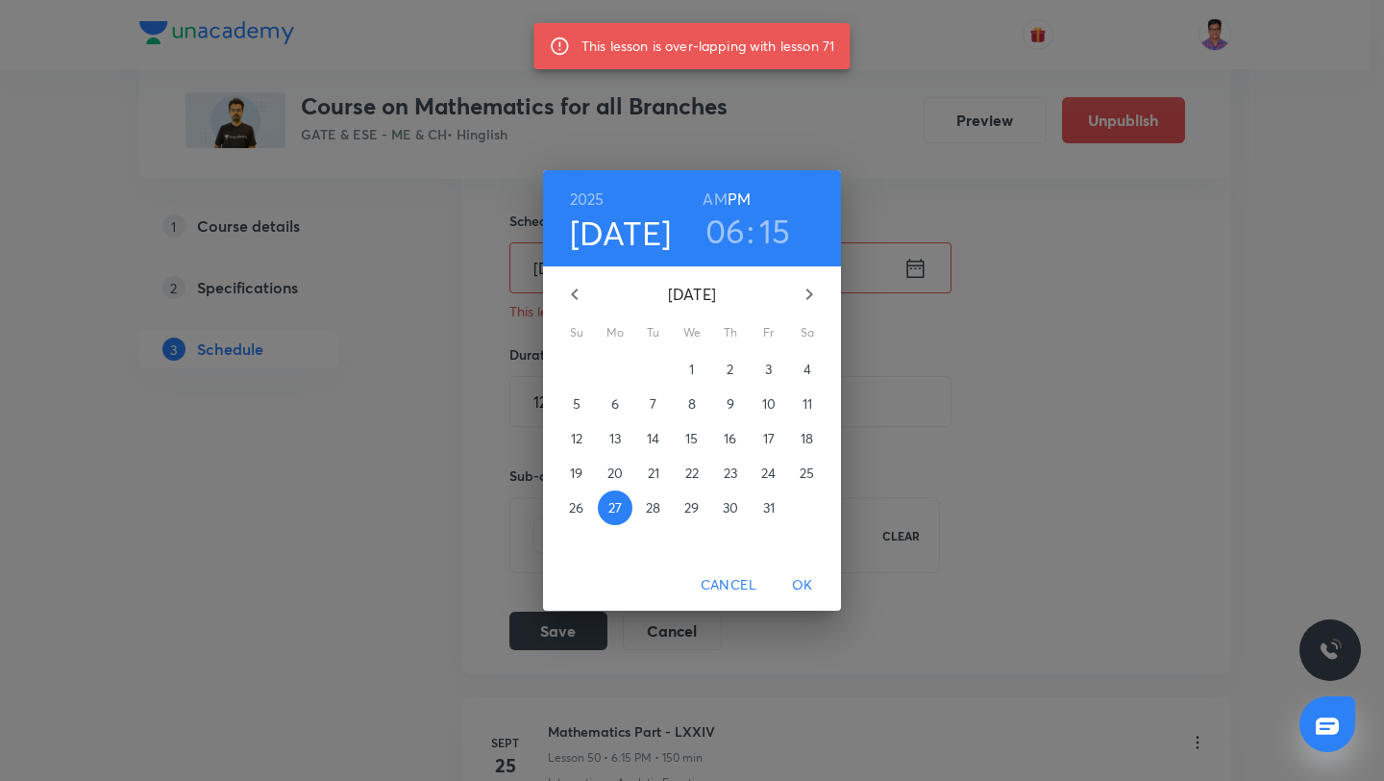
click at [658, 502] on p "28" at bounding box center [653, 507] width 14 height 19
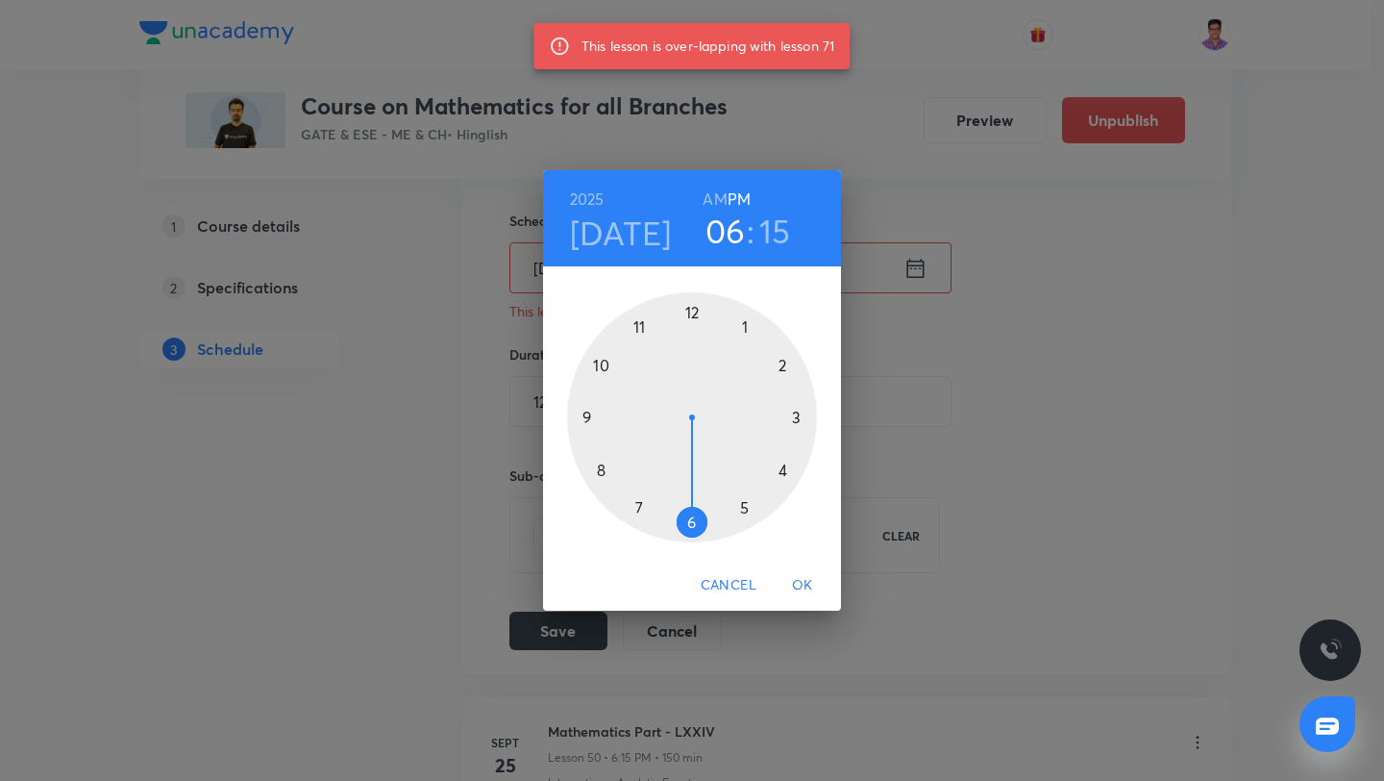
drag, startPoint x: 792, startPoint y: 556, endPoint x: 799, endPoint y: 582, distance: 27.7
click at [792, 558] on div "1 2 3 4 5 6 7 8 9 10 11 12" at bounding box center [692, 412] width 298 height 293
click at [799, 583] on span "OK" at bounding box center [803, 585] width 46 height 24
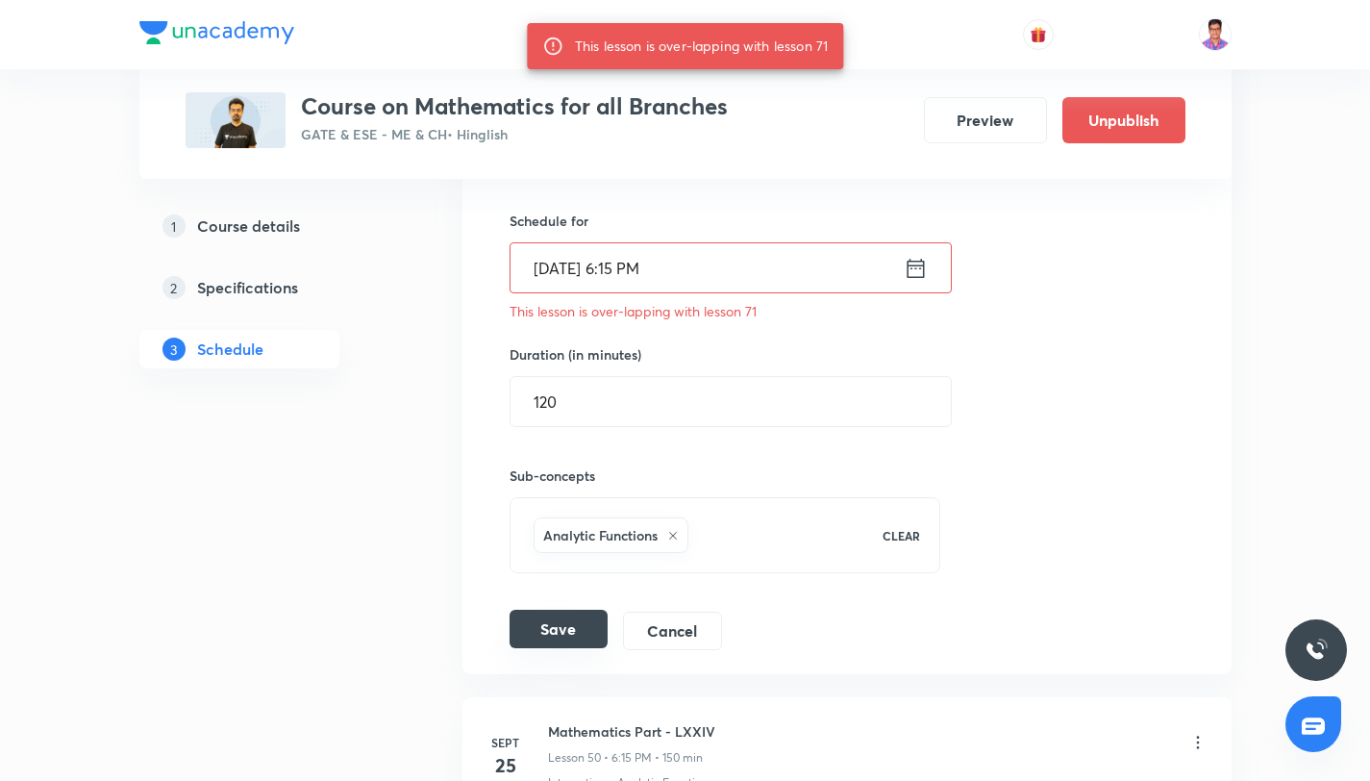
click at [585, 618] on button "Save" at bounding box center [558, 628] width 98 height 38
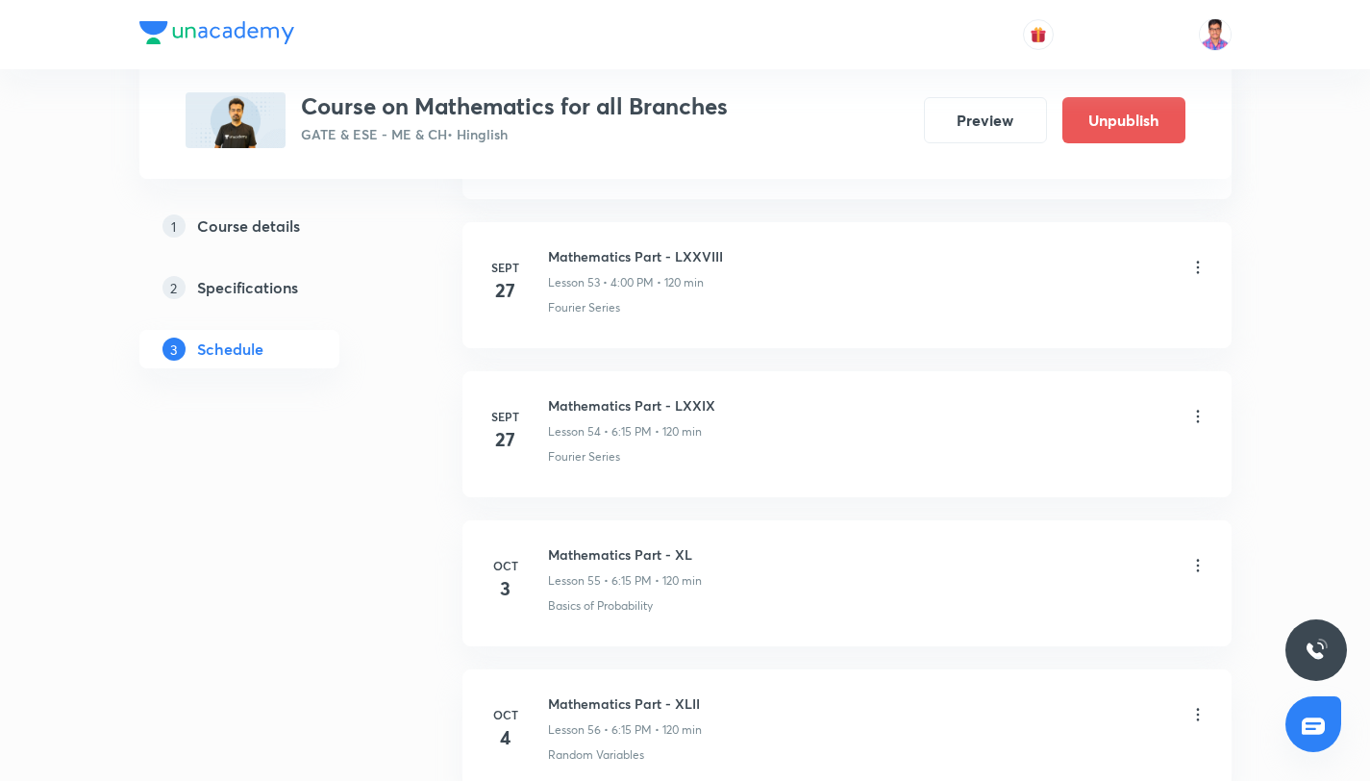
scroll to position [8902, 0]
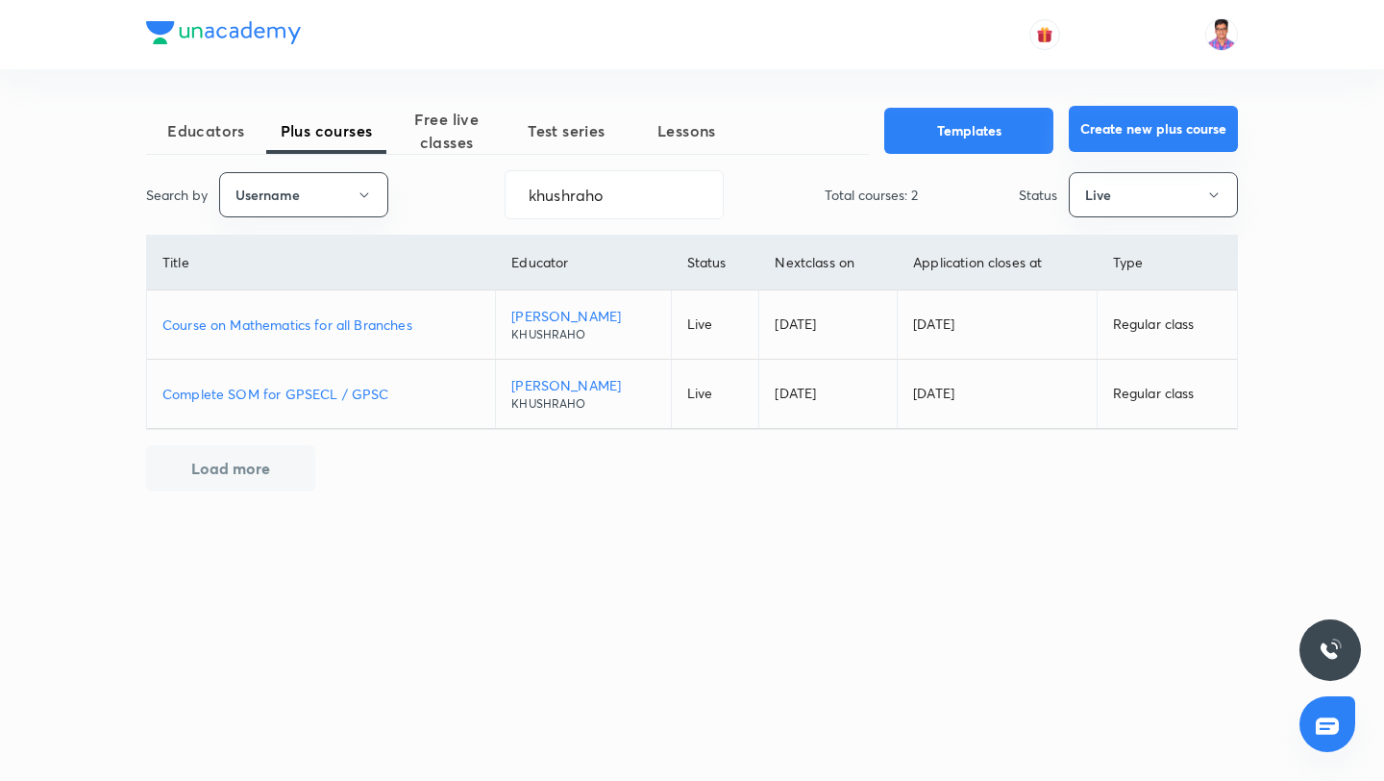
click at [1177, 140] on button "Create new plus course" at bounding box center [1153, 129] width 169 height 46
click at [1158, 192] on button "Live" at bounding box center [1153, 194] width 169 height 45
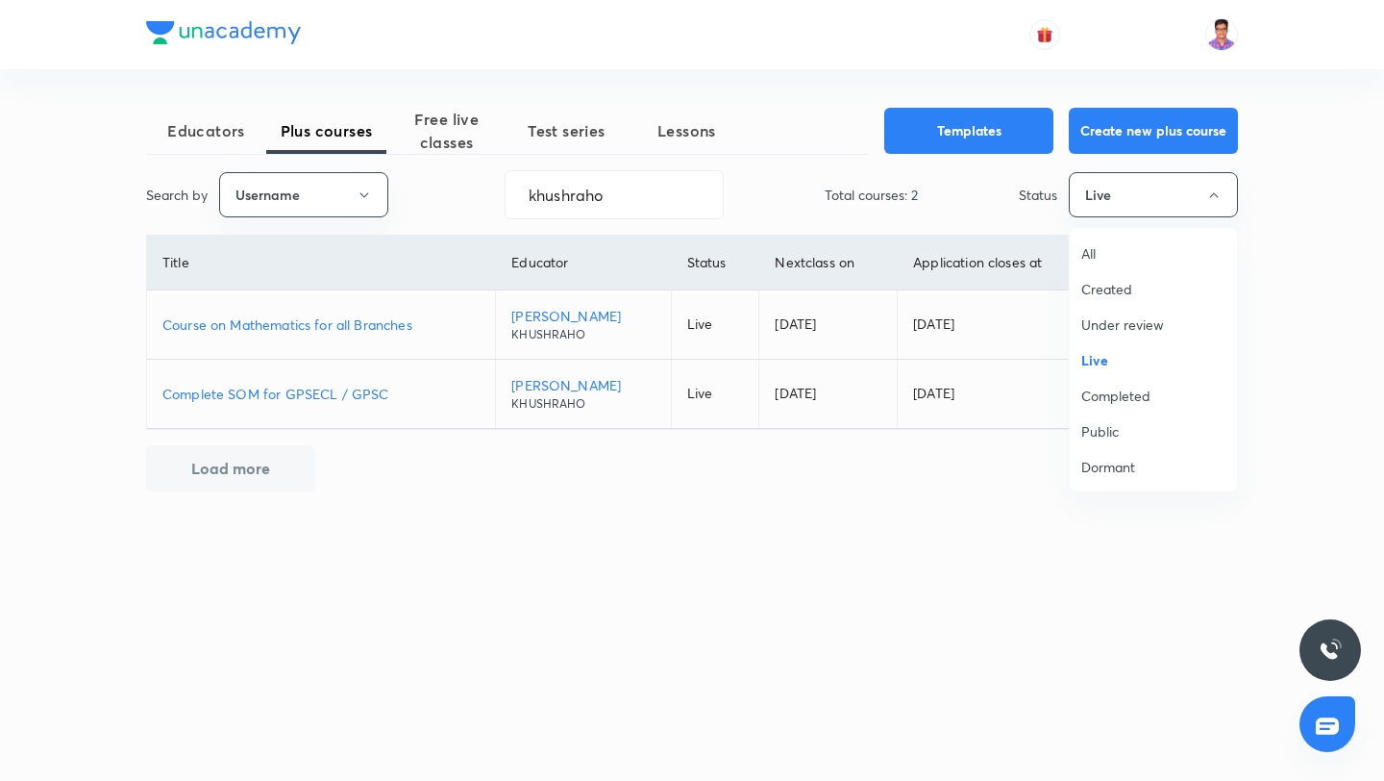
click at [1164, 396] on span "Completed" at bounding box center [1153, 395] width 144 height 20
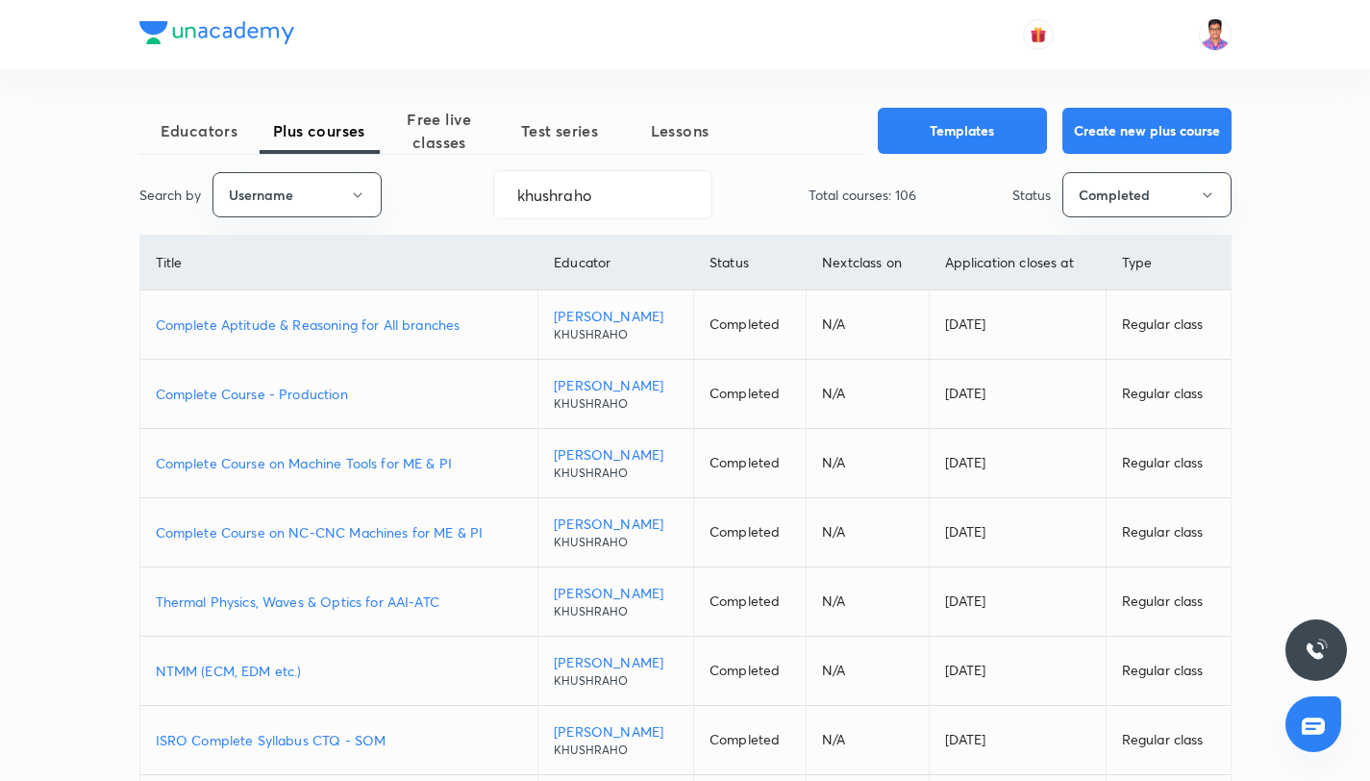
click at [395, 334] on p "Complete Aptitude & Reasoning for All branches" at bounding box center [339, 324] width 367 height 20
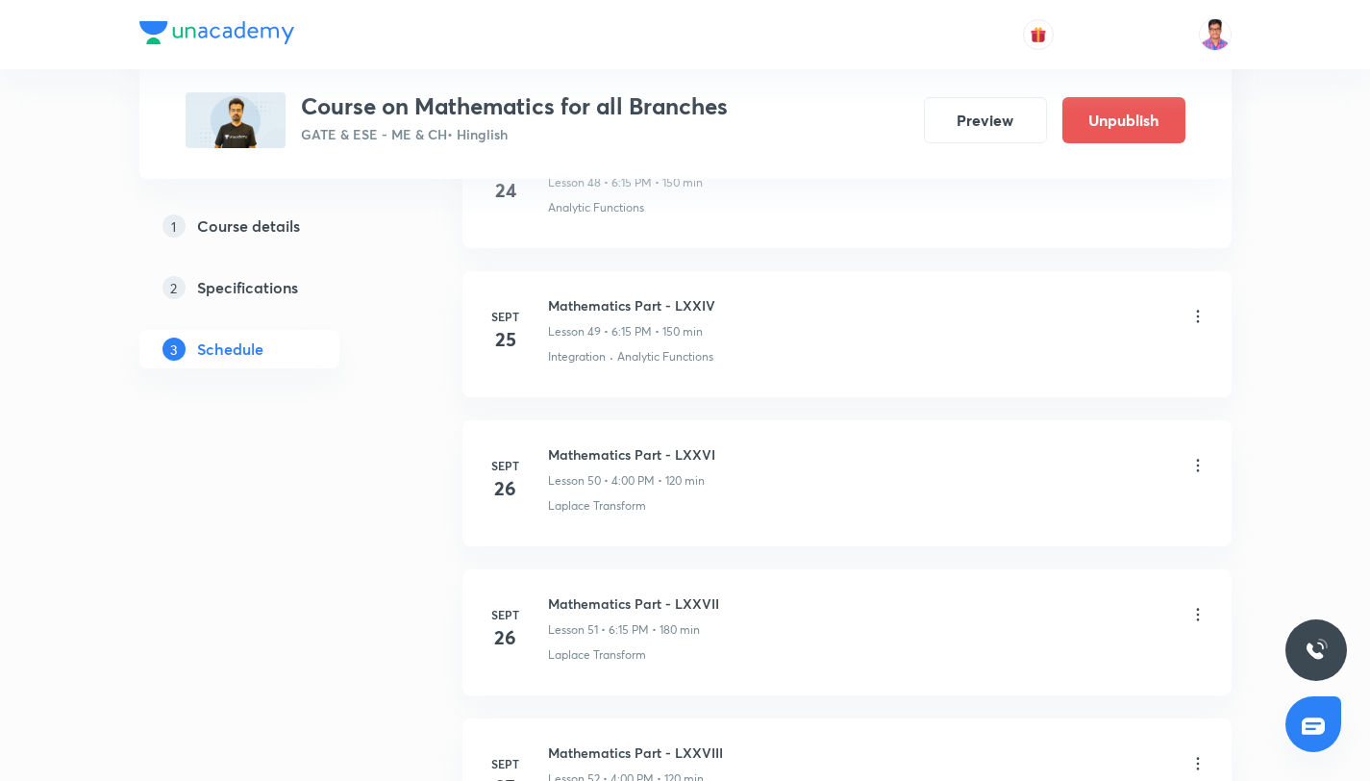
scroll to position [8200, 0]
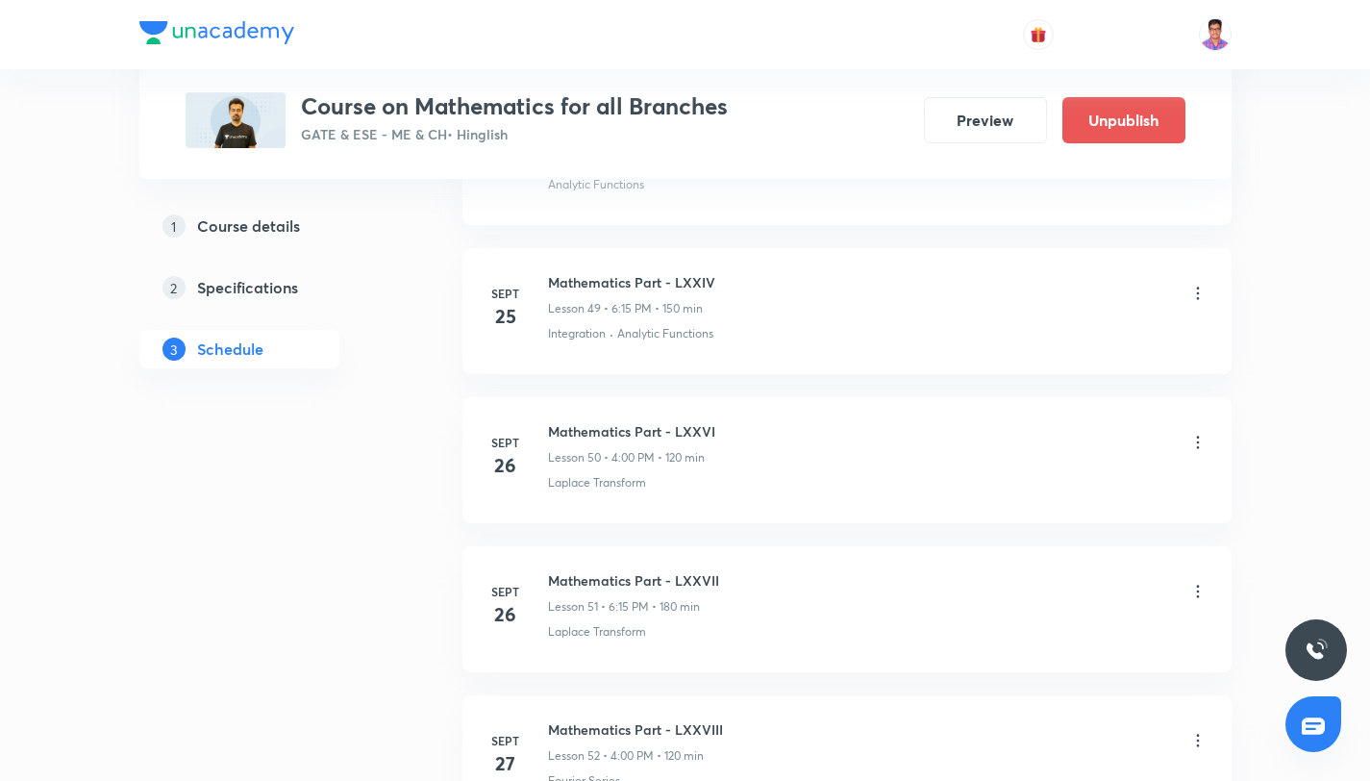
click at [1203, 440] on icon at bounding box center [1197, 442] width 19 height 19
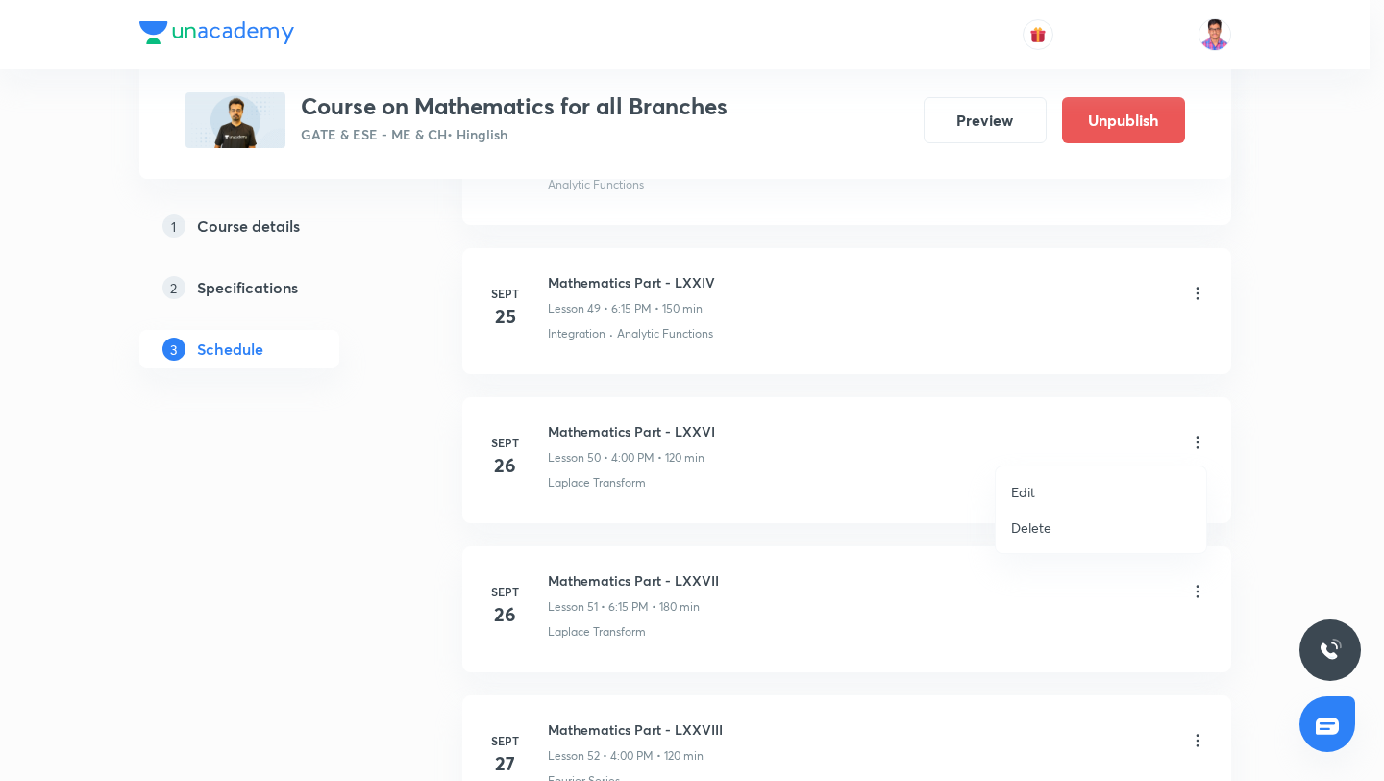
click at [1033, 495] on p "Edit" at bounding box center [1023, 492] width 24 height 20
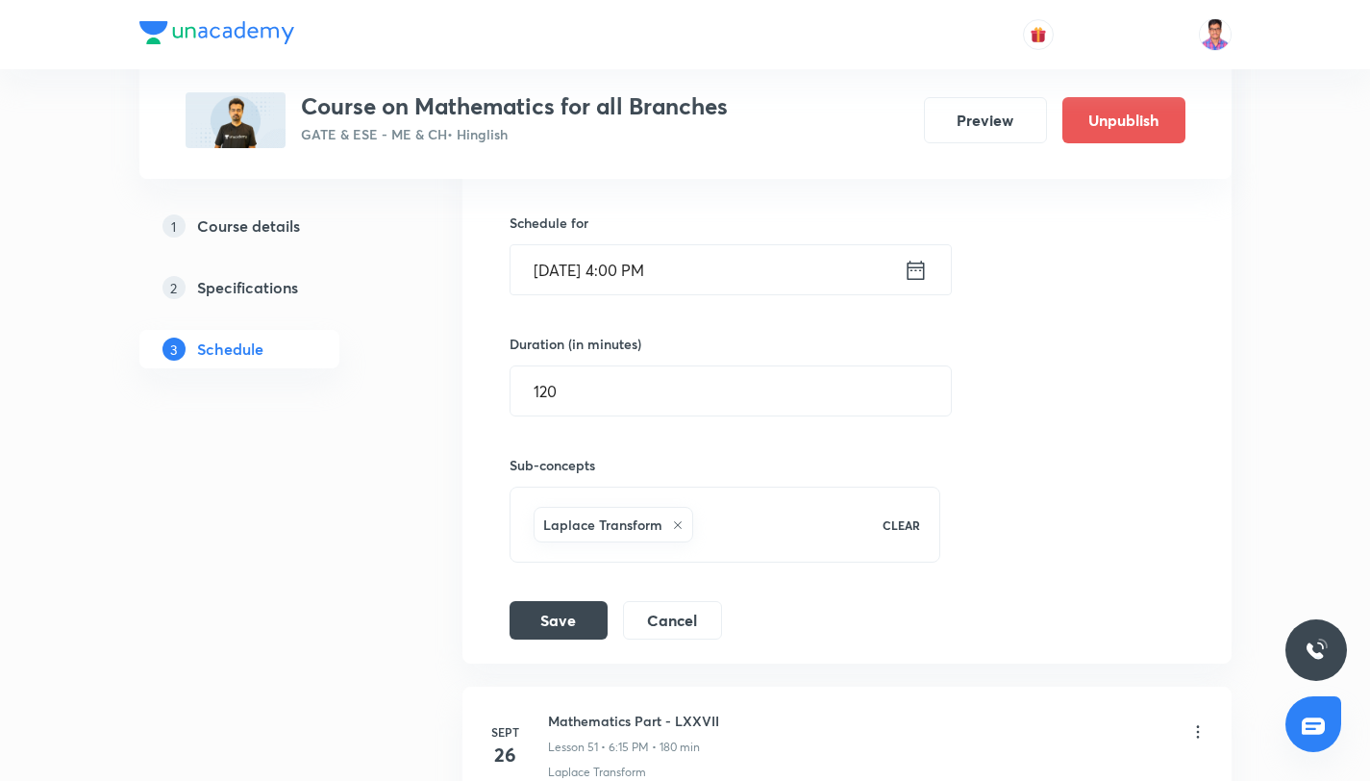
scroll to position [7861, 0]
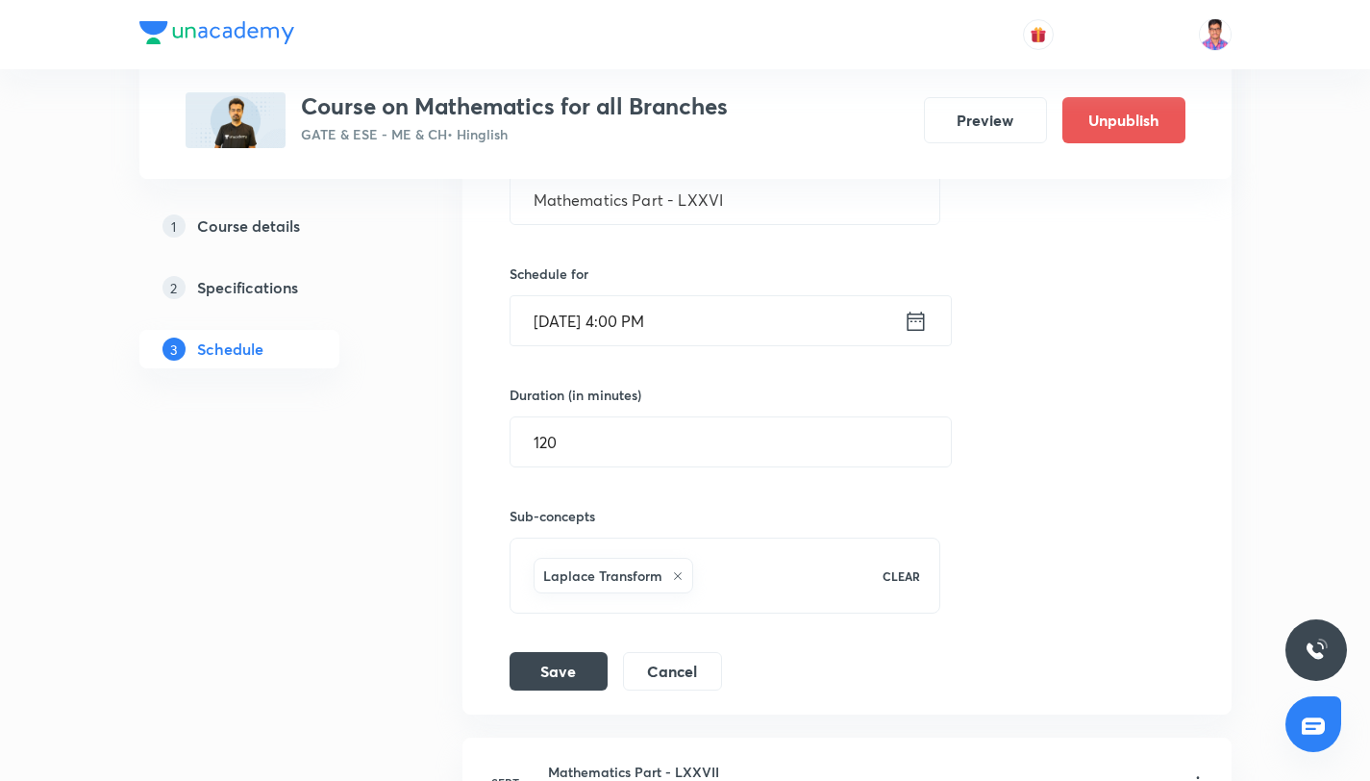
click at [595, 321] on input "Sept 26, 2025, 4:00 PM" at bounding box center [706, 320] width 393 height 49
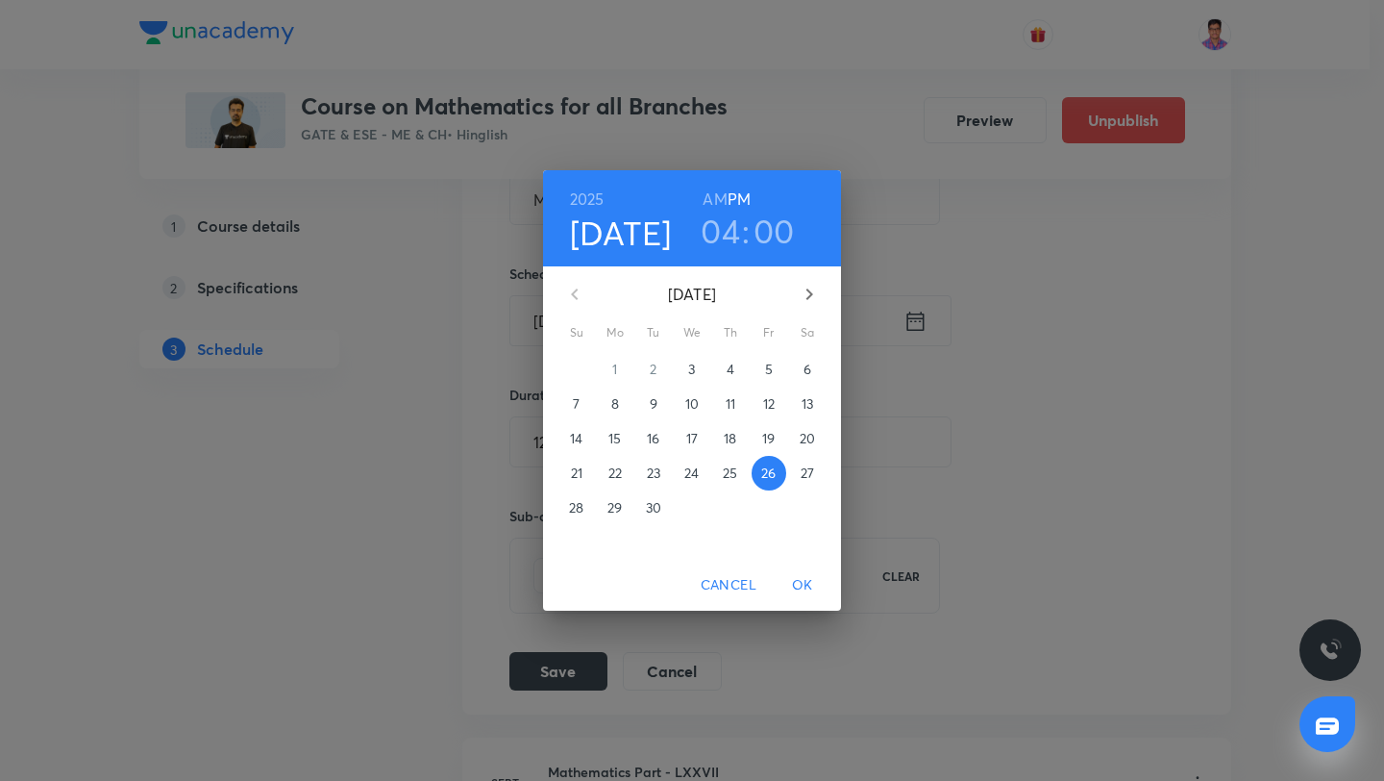
click at [805, 295] on icon "button" at bounding box center [809, 294] width 23 height 23
click at [690, 511] on p "29" at bounding box center [691, 507] width 14 height 19
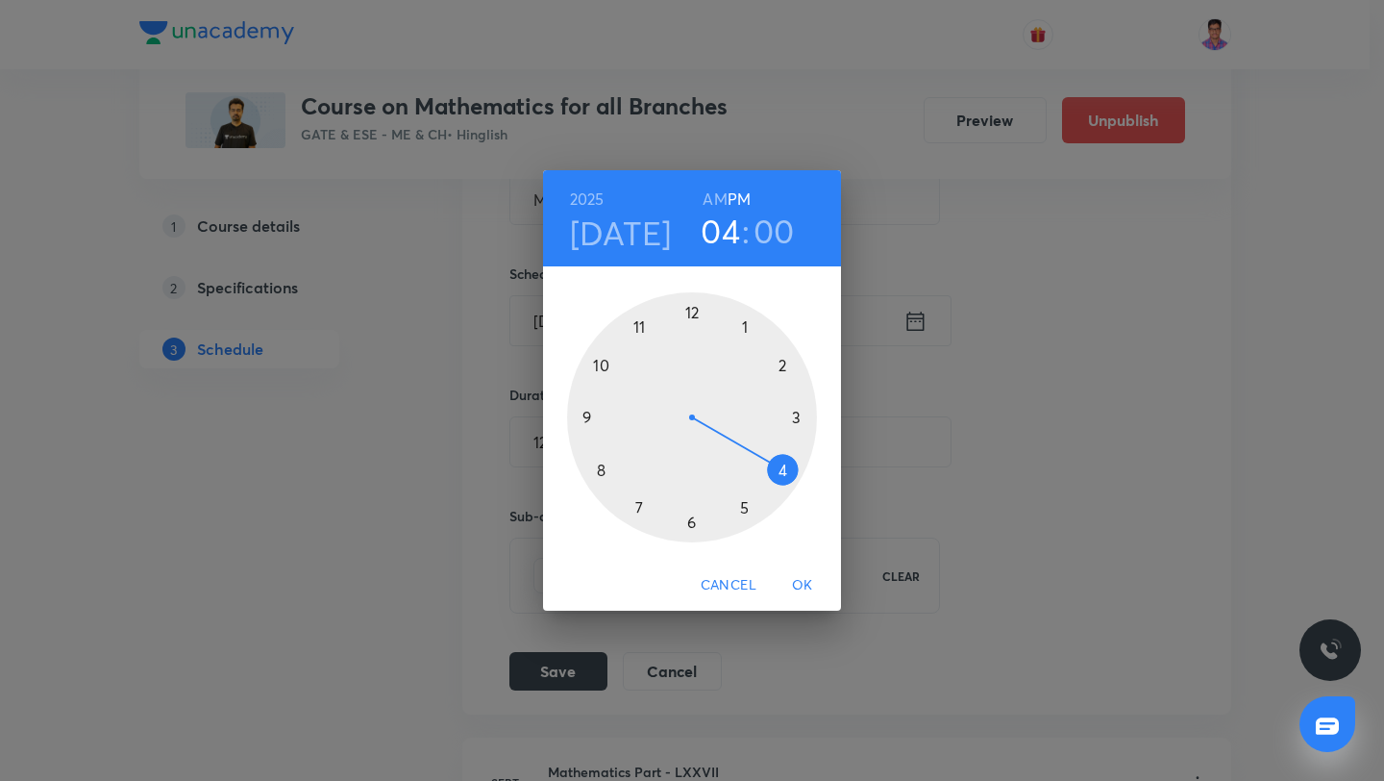
click at [691, 518] on div at bounding box center [692, 417] width 250 height 250
click at [794, 417] on div at bounding box center [692, 417] width 250 height 250
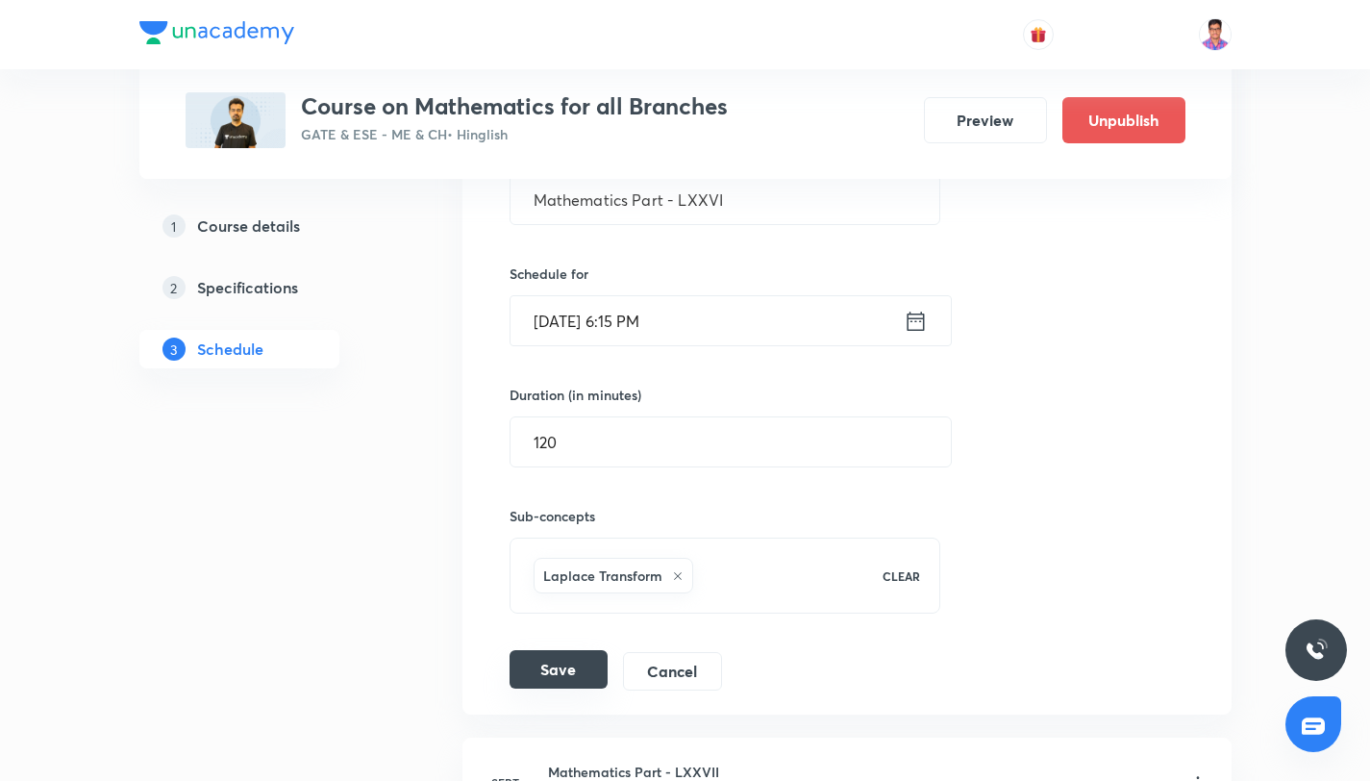
click at [573, 678] on button "Save" at bounding box center [558, 669] width 98 height 38
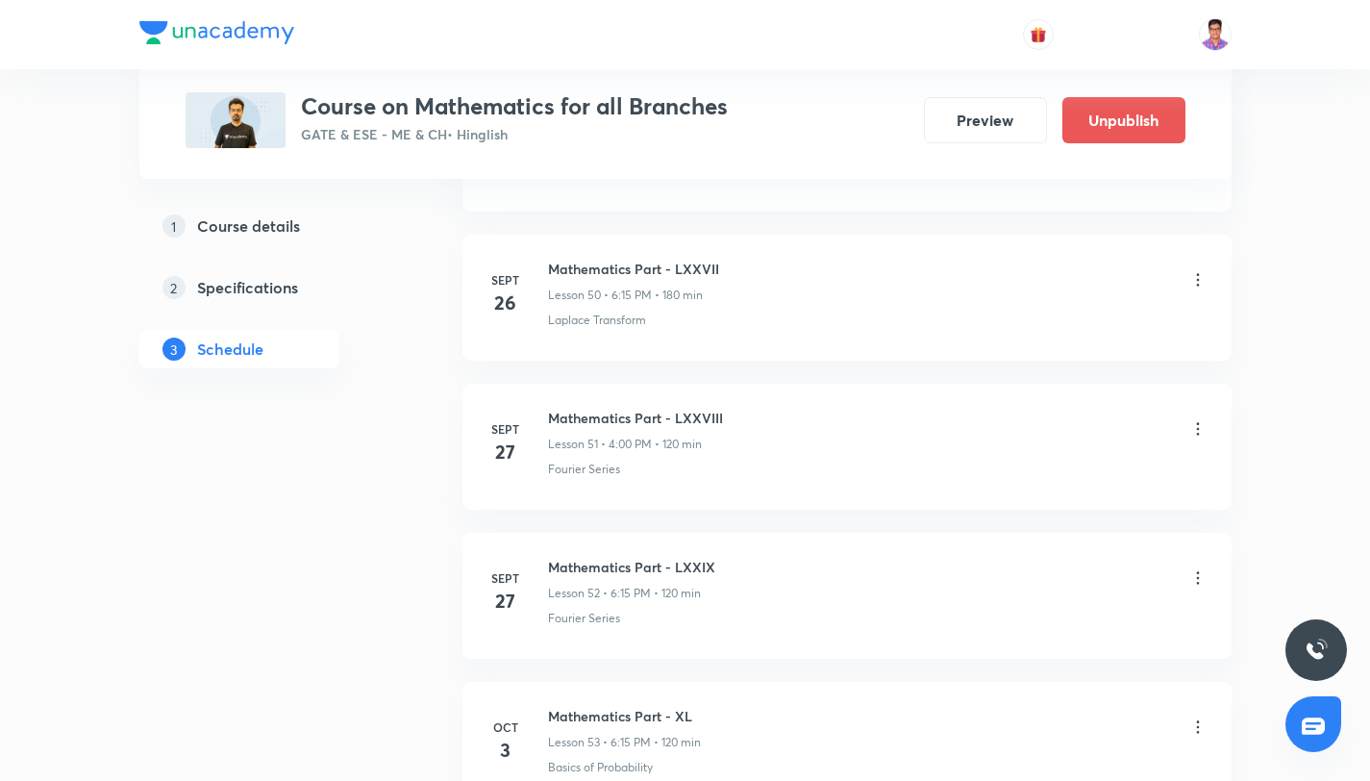
scroll to position [8402, 0]
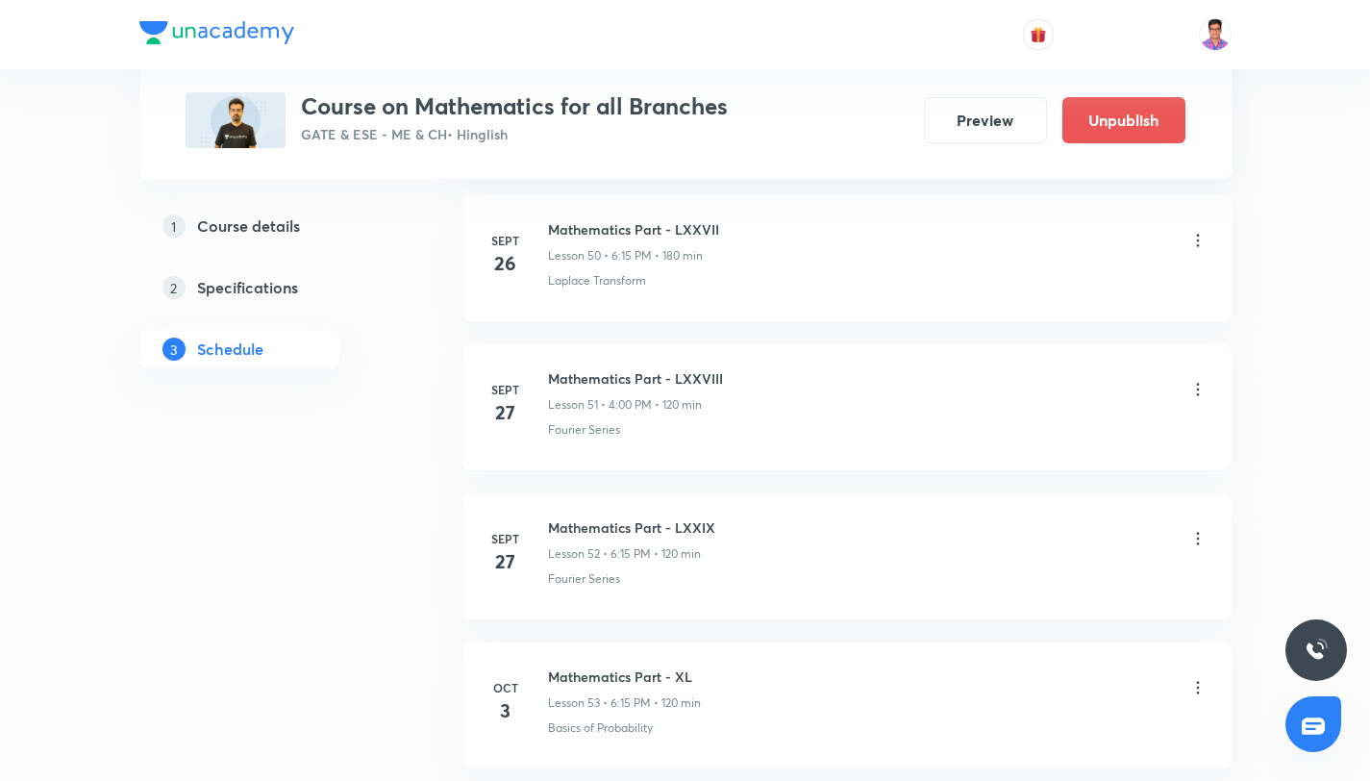
click at [1202, 386] on icon at bounding box center [1197, 389] width 19 height 19
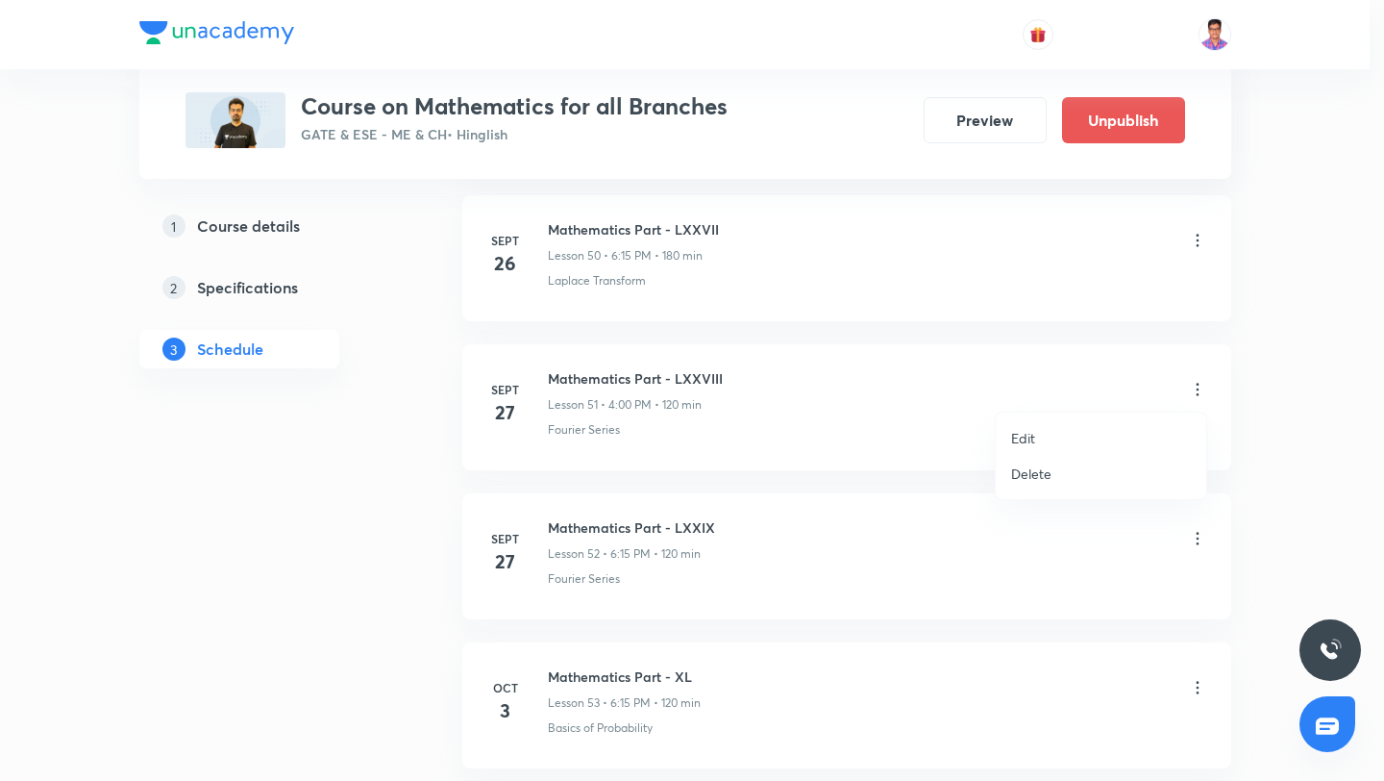
click at [1059, 427] on li "Edit" at bounding box center [1101, 438] width 211 height 36
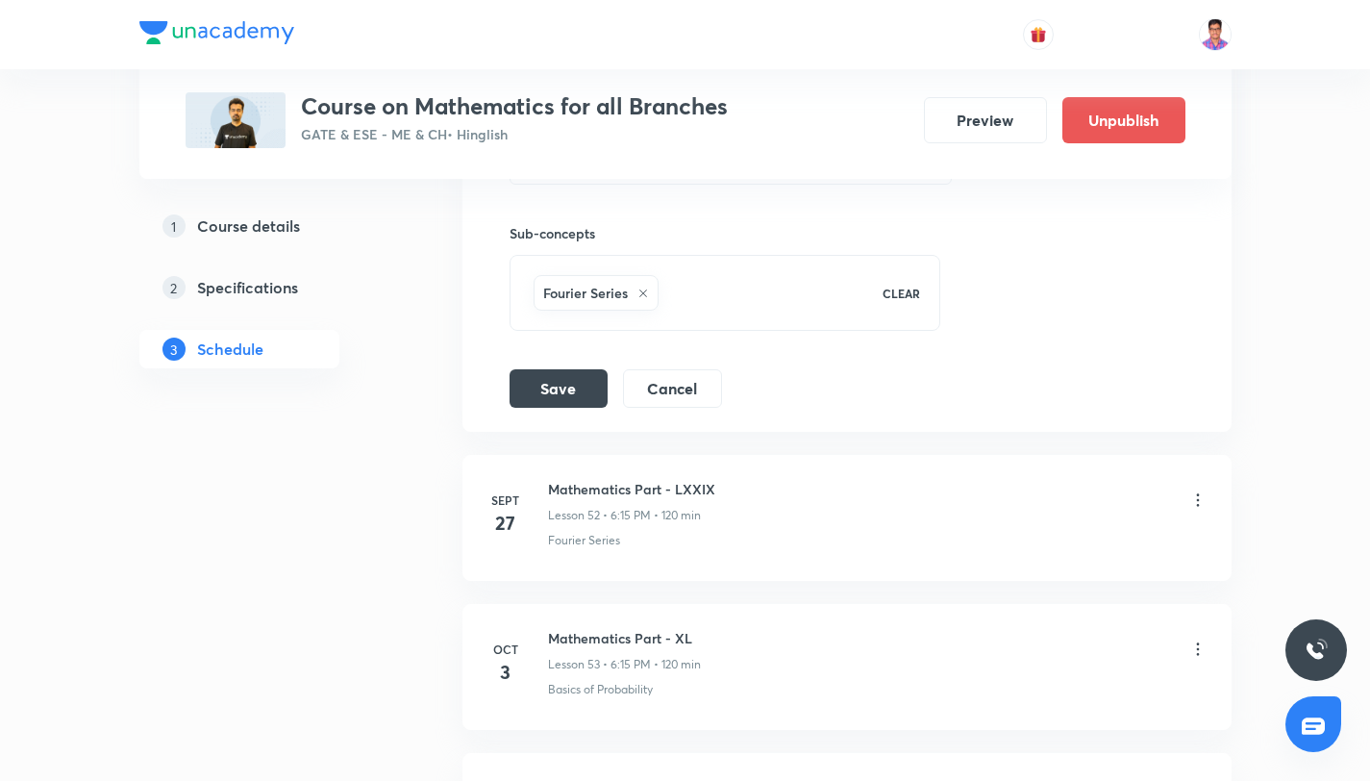
scroll to position [8076, 0]
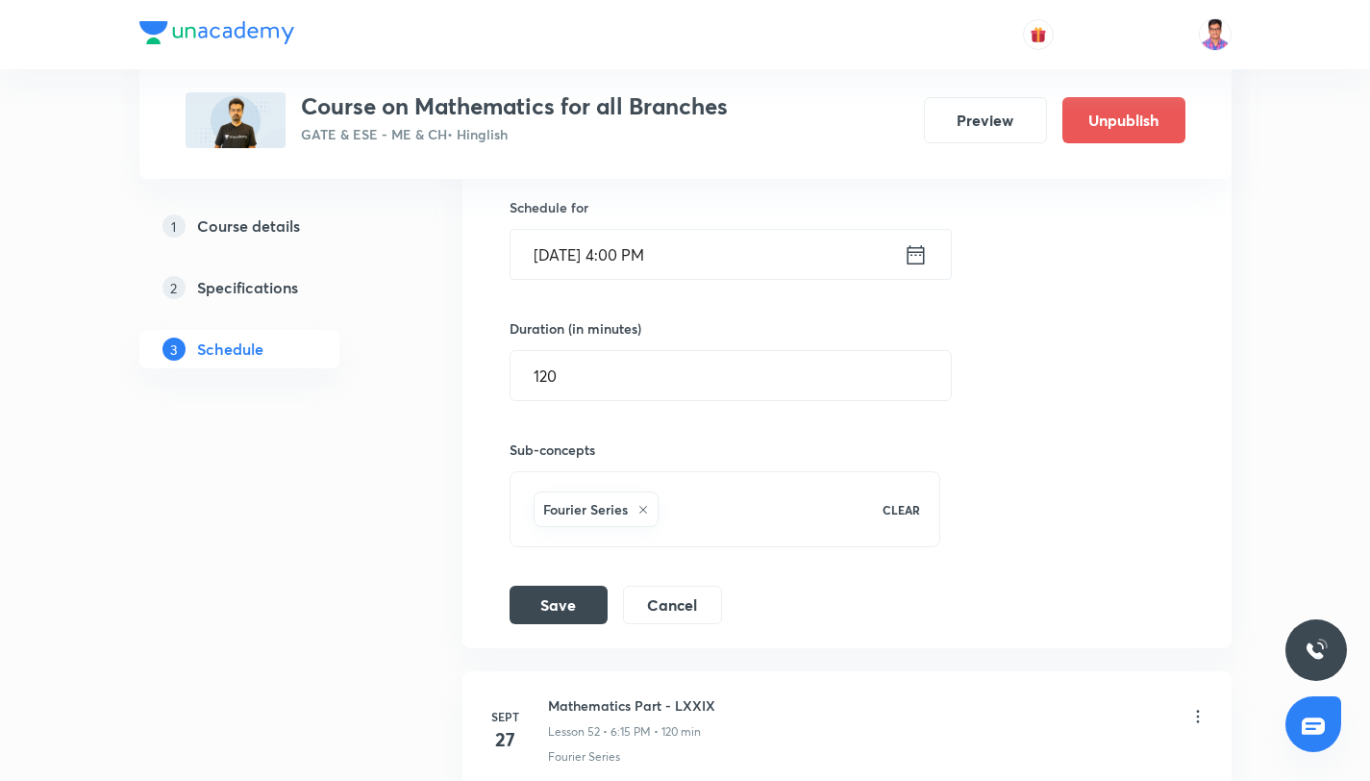
click at [701, 261] on input "[DATE] 4:00 PM" at bounding box center [706, 254] width 393 height 49
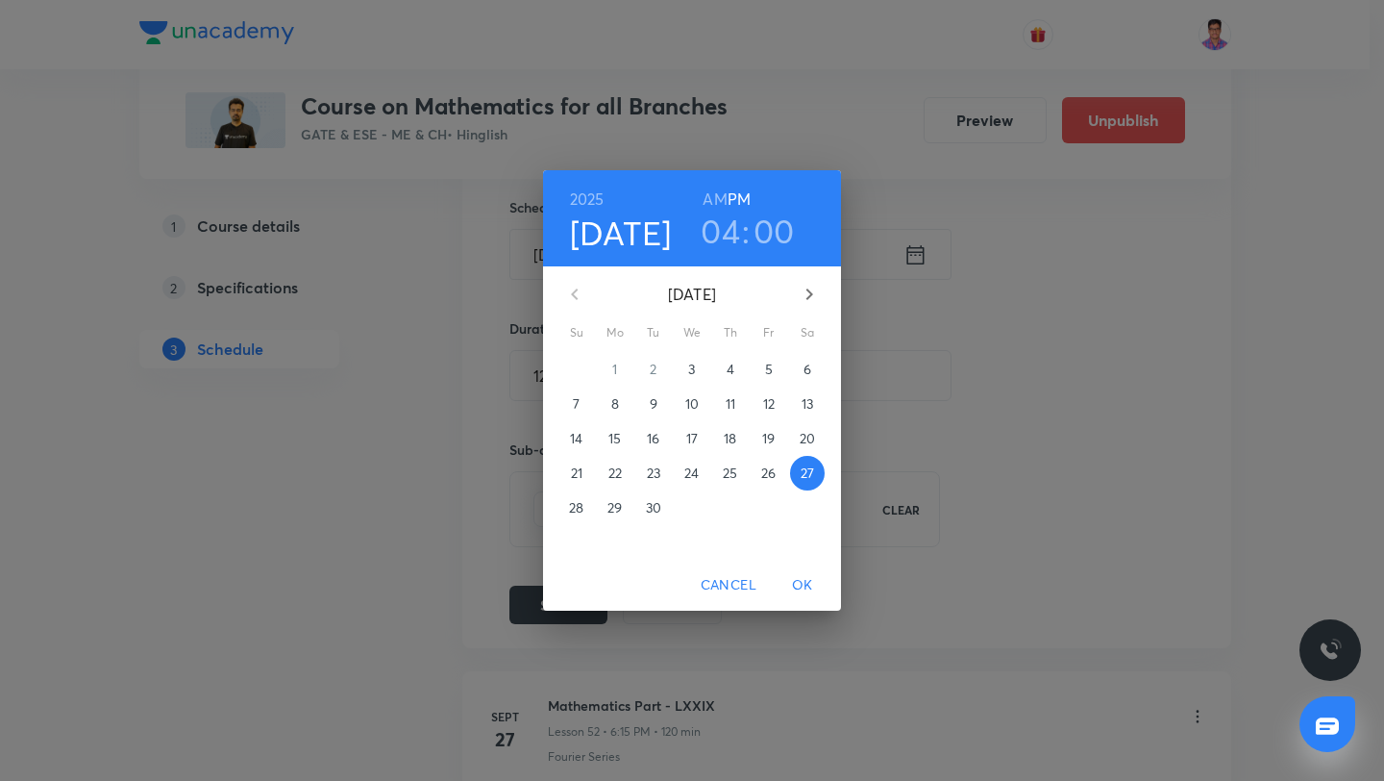
click at [801, 300] on icon "button" at bounding box center [809, 294] width 23 height 23
click at [693, 505] on p "29" at bounding box center [691, 507] width 14 height 19
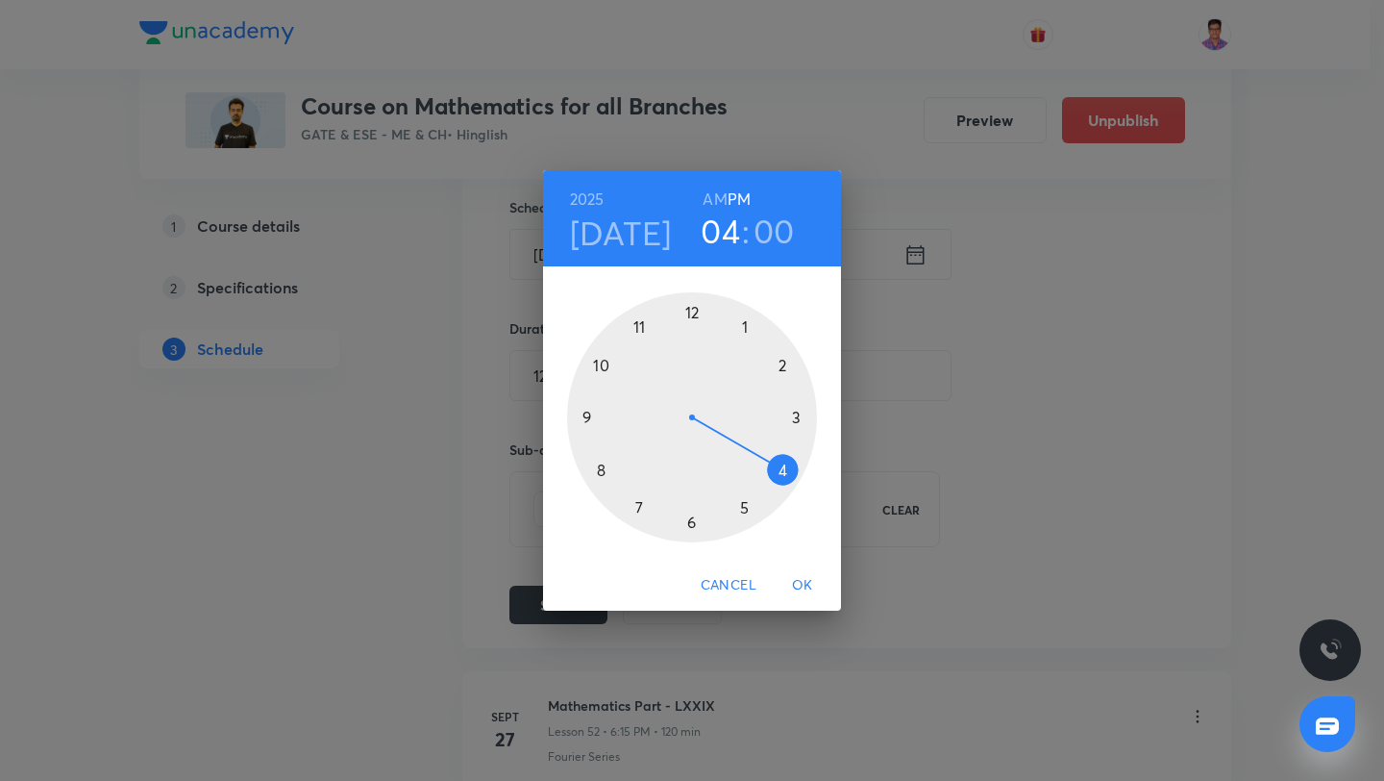
click at [687, 524] on div at bounding box center [692, 417] width 250 height 250
click at [797, 418] on div at bounding box center [692, 417] width 250 height 250
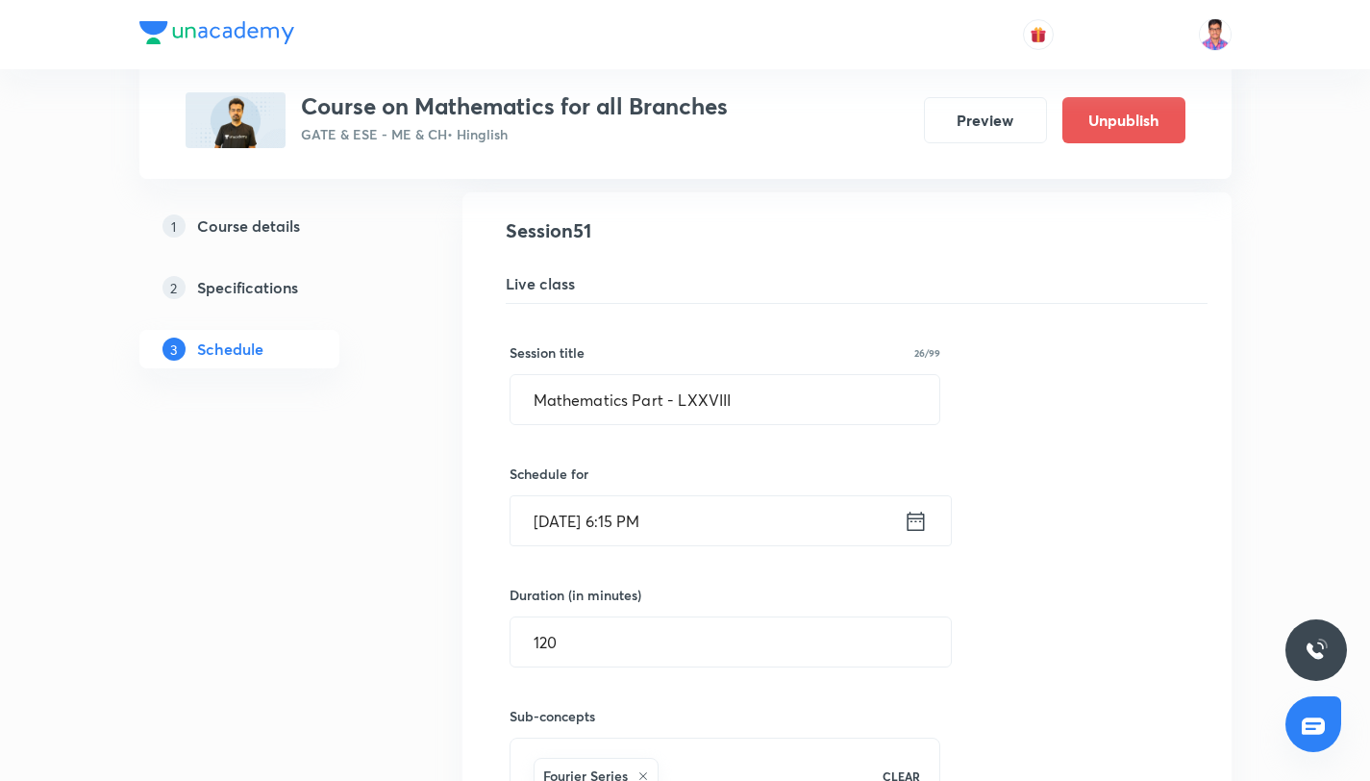
scroll to position [7914, 0]
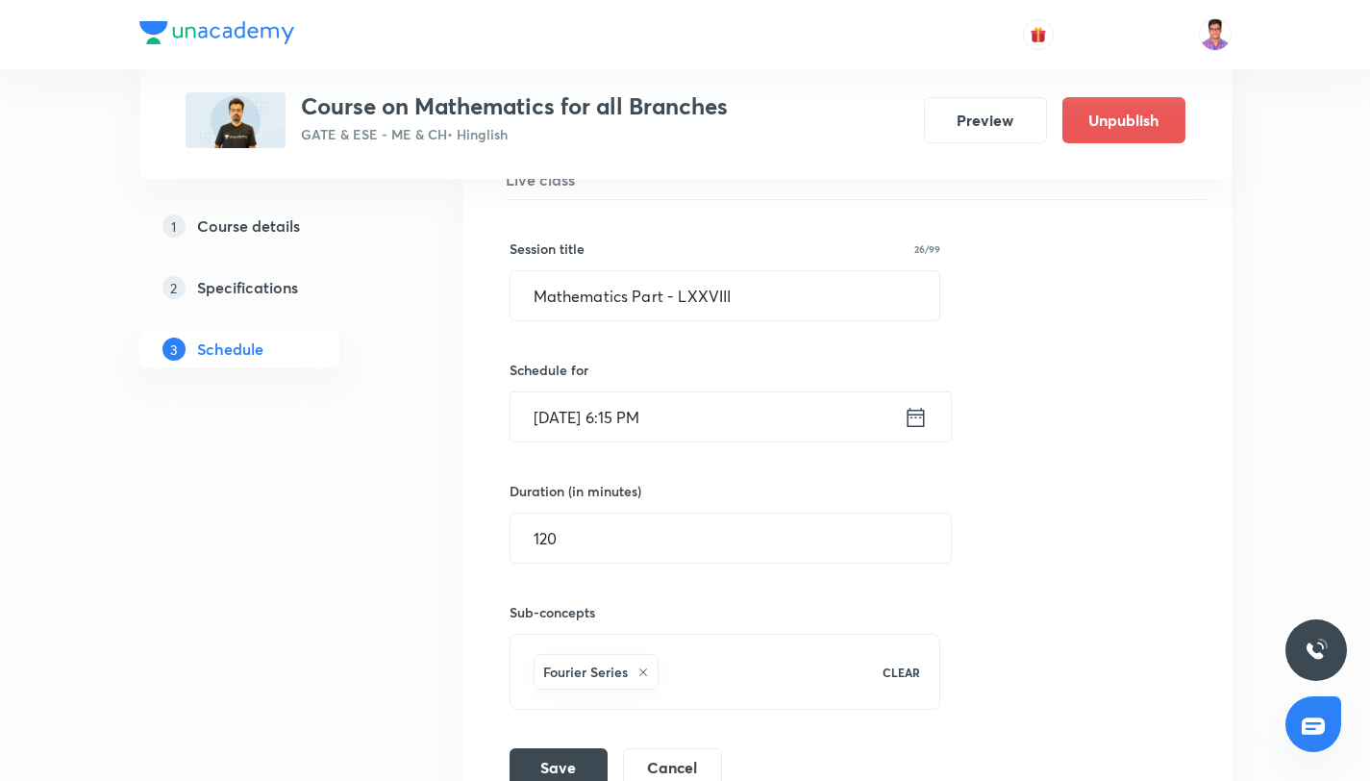
click at [682, 415] on input "[DATE] 6:15 PM" at bounding box center [706, 416] width 393 height 49
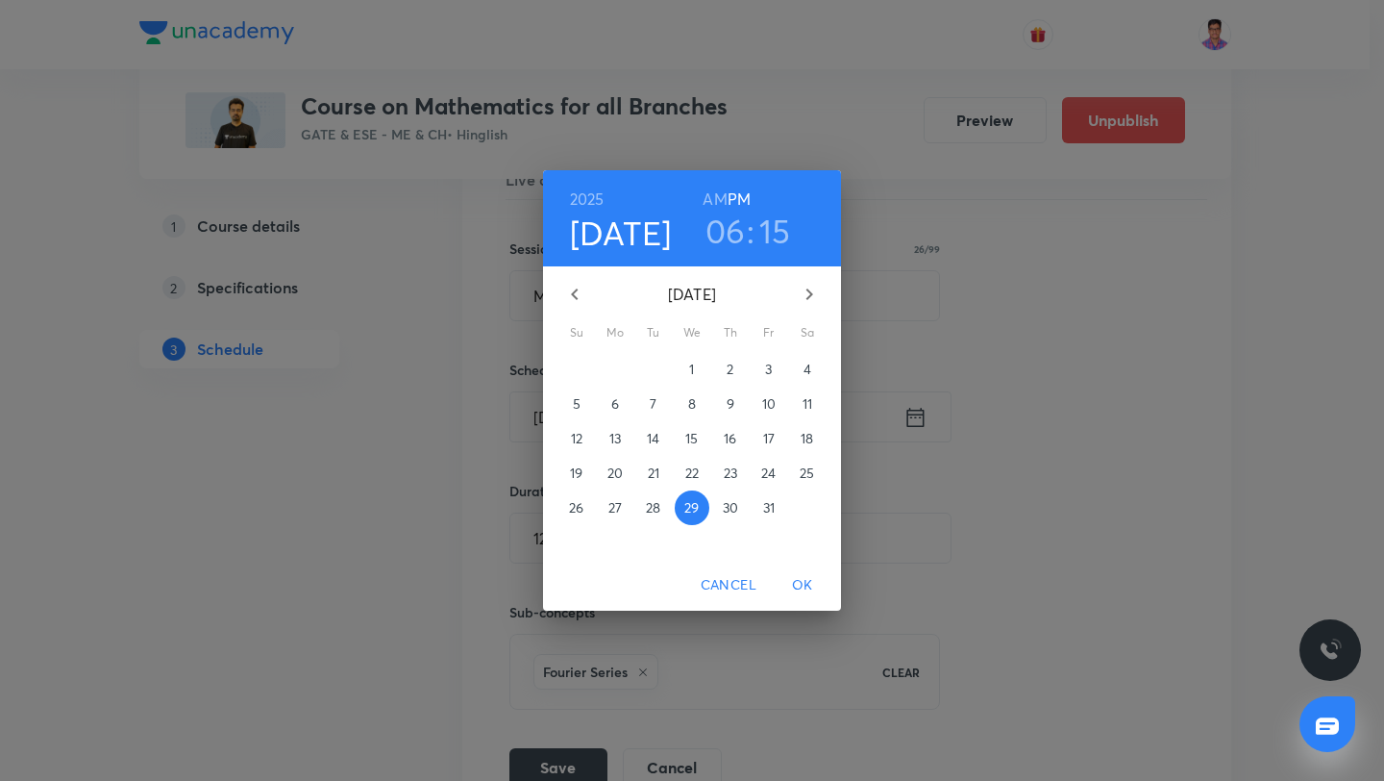
click at [732, 504] on p "30" at bounding box center [730, 507] width 15 height 19
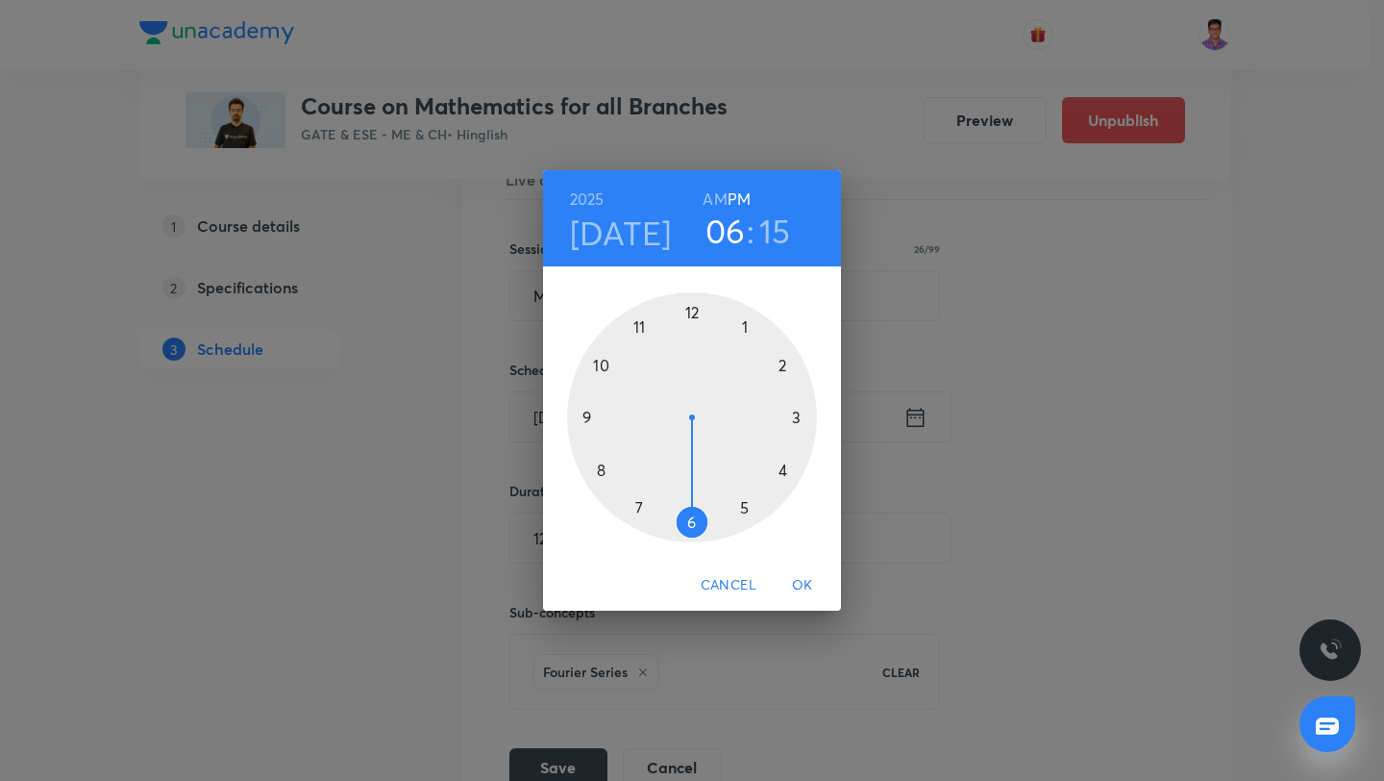
click at [805, 593] on span "OK" at bounding box center [803, 585] width 46 height 24
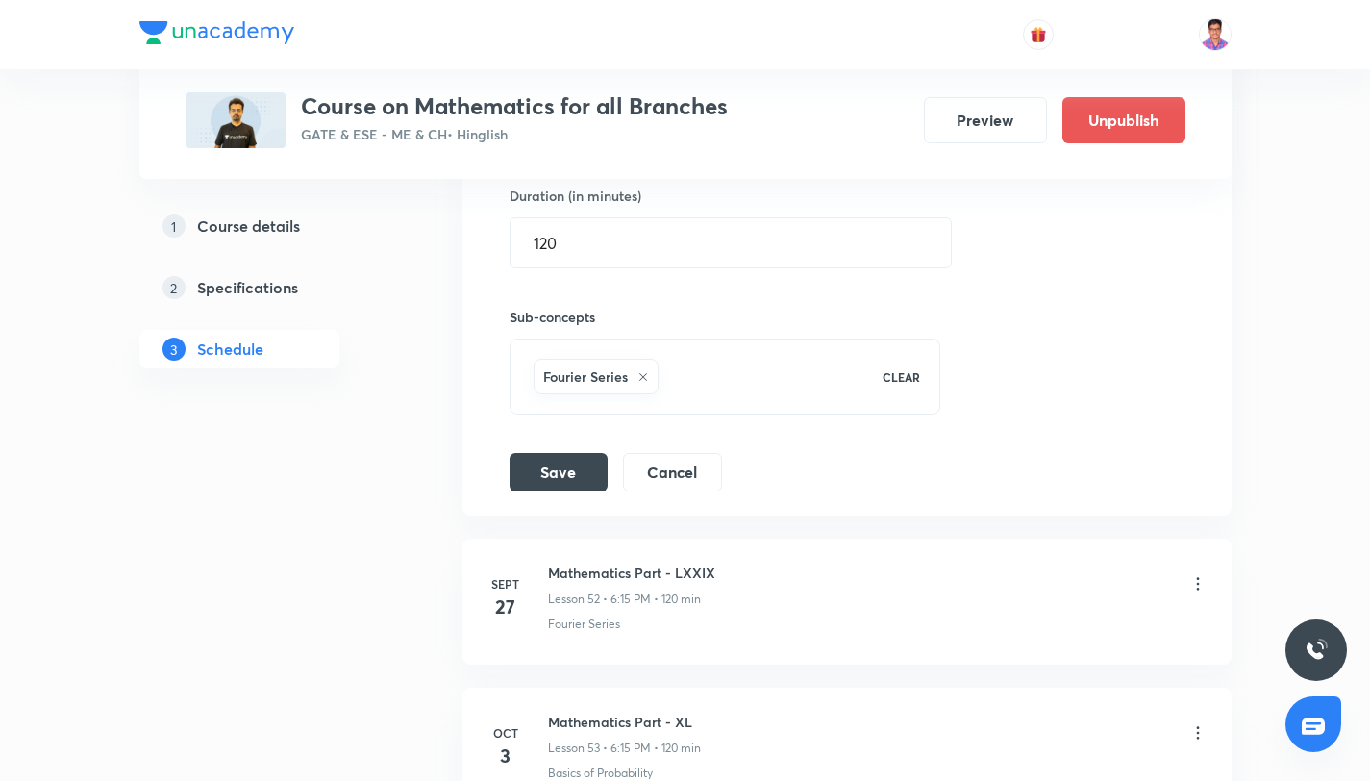
scroll to position [8323, 0]
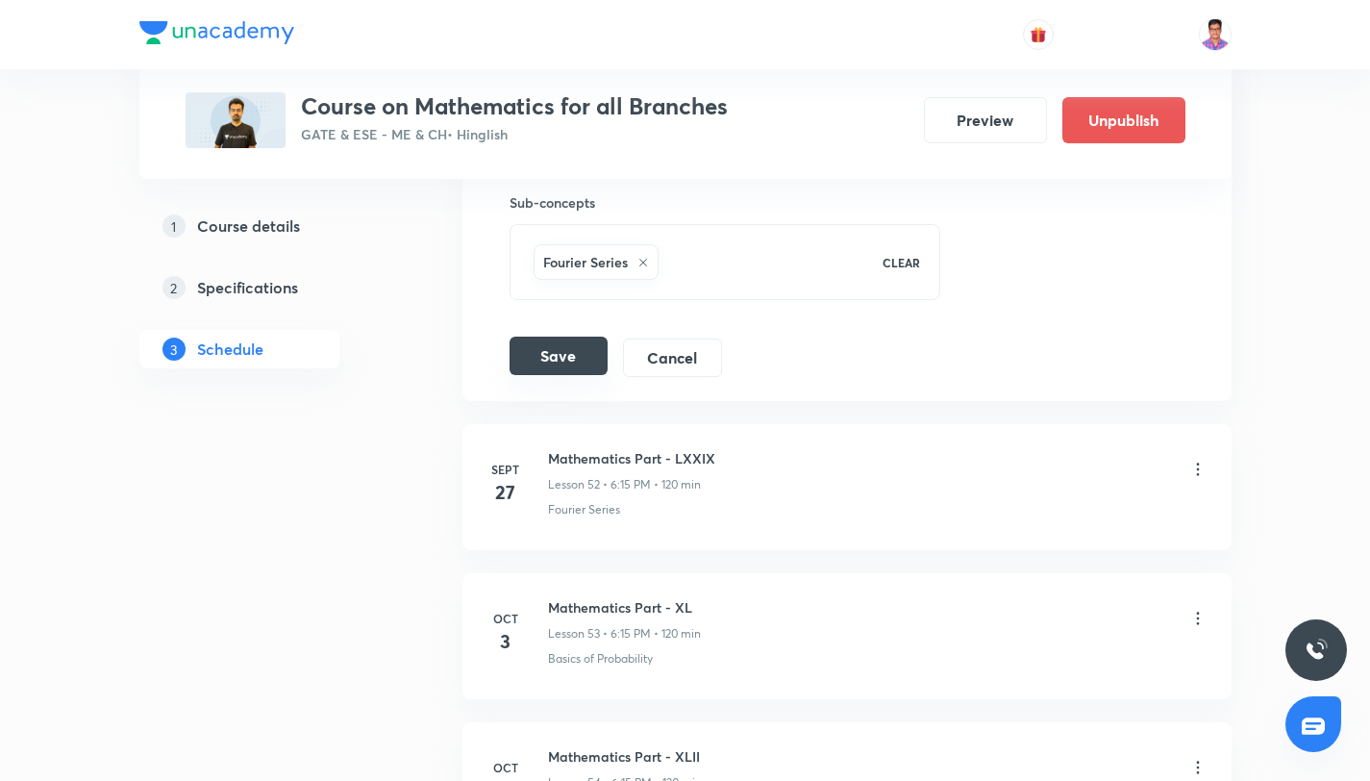
click at [571, 362] on button "Save" at bounding box center [558, 355] width 98 height 38
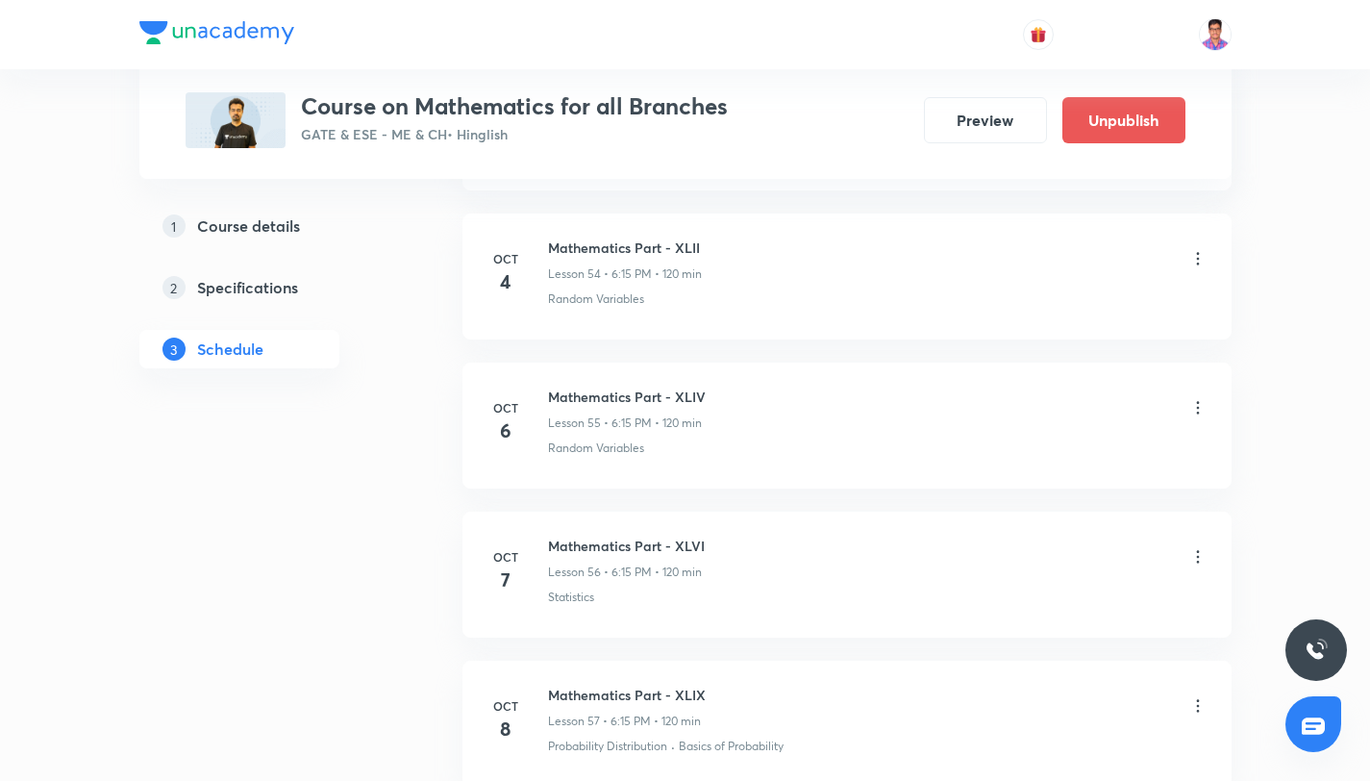
scroll to position [8998, 0]
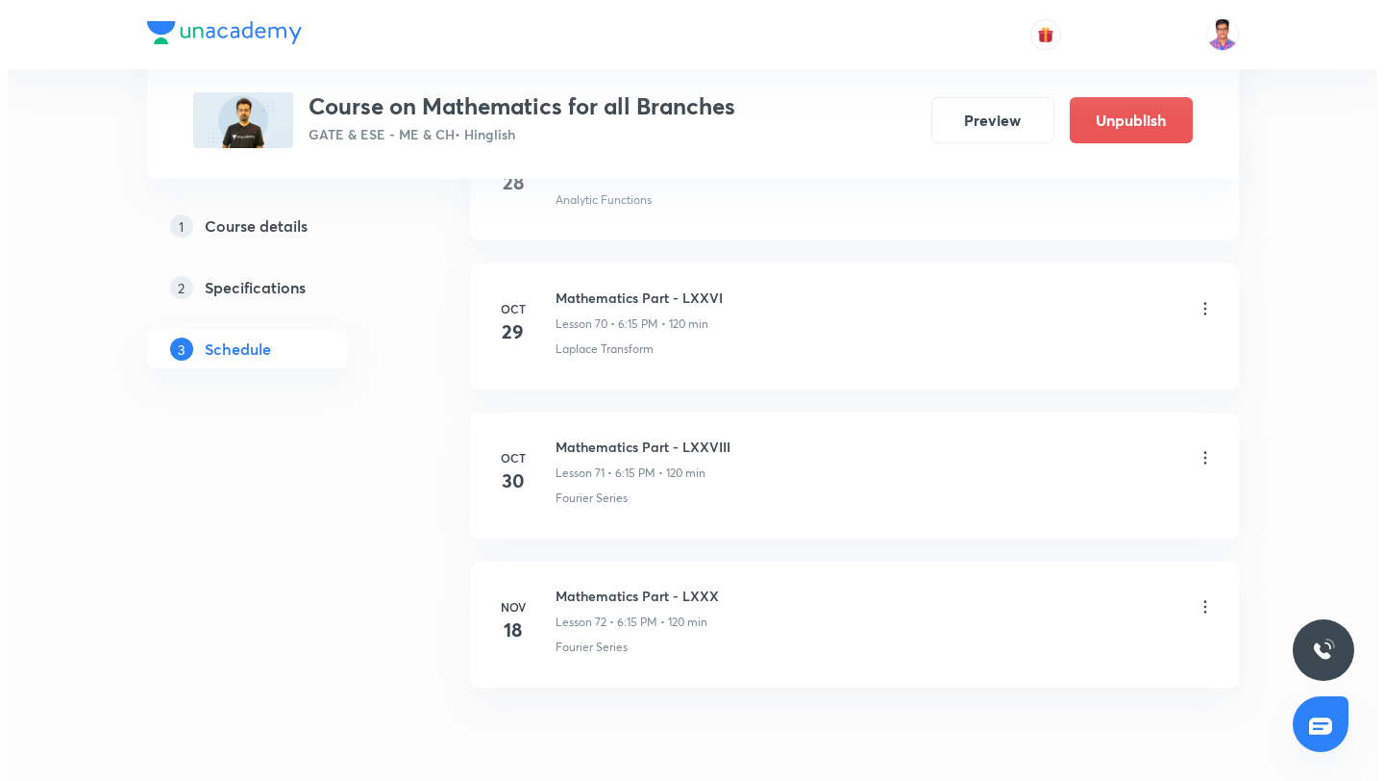
scroll to position [11316, 0]
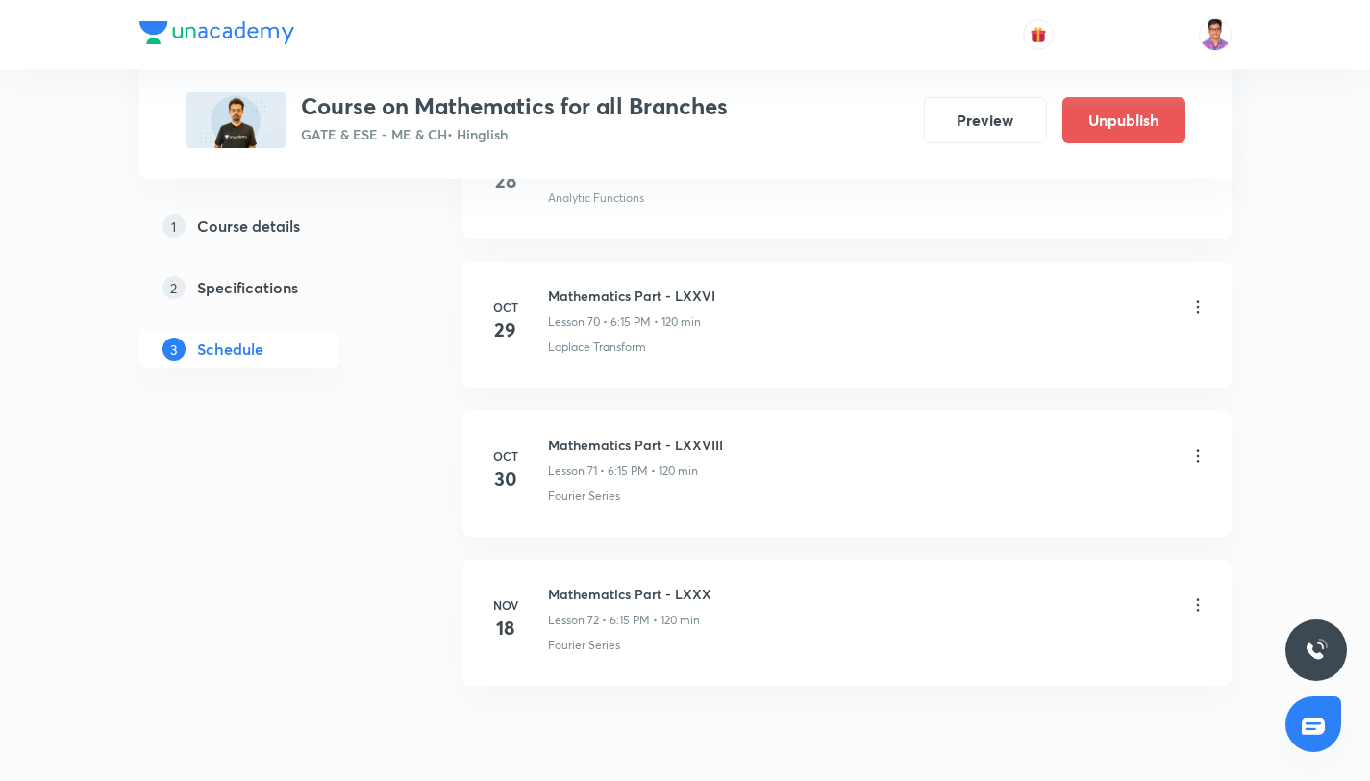
click at [1191, 607] on icon at bounding box center [1197, 604] width 19 height 19
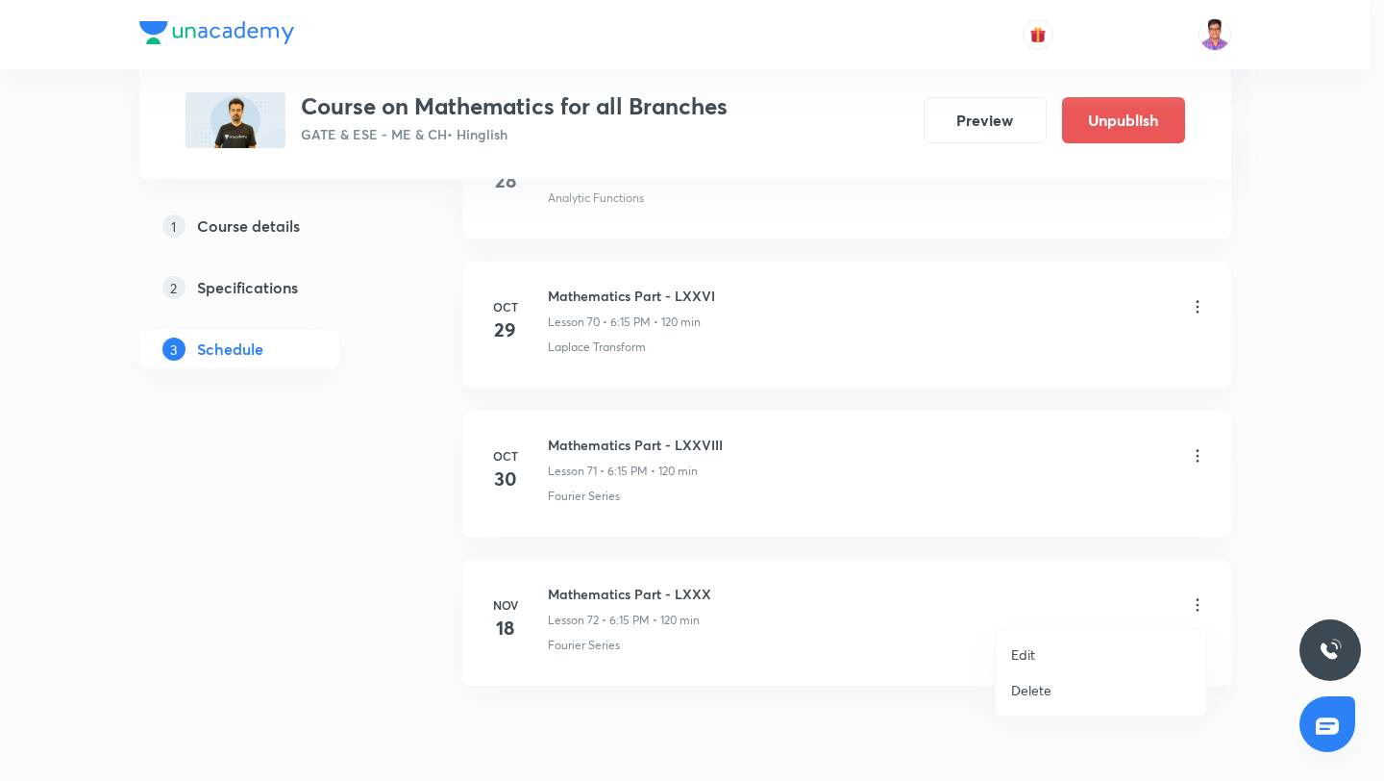
click at [1048, 663] on li "Edit" at bounding box center [1101, 654] width 211 height 36
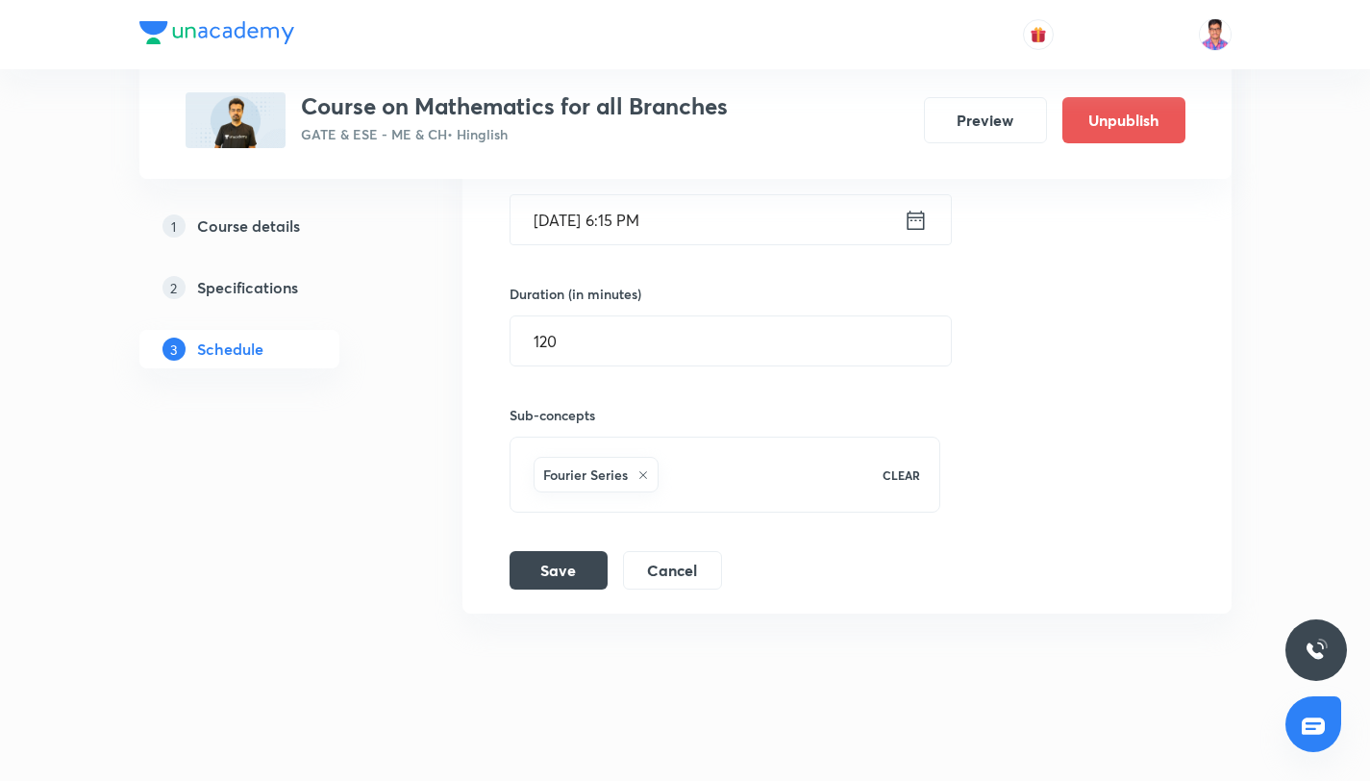
scroll to position [11221, 0]
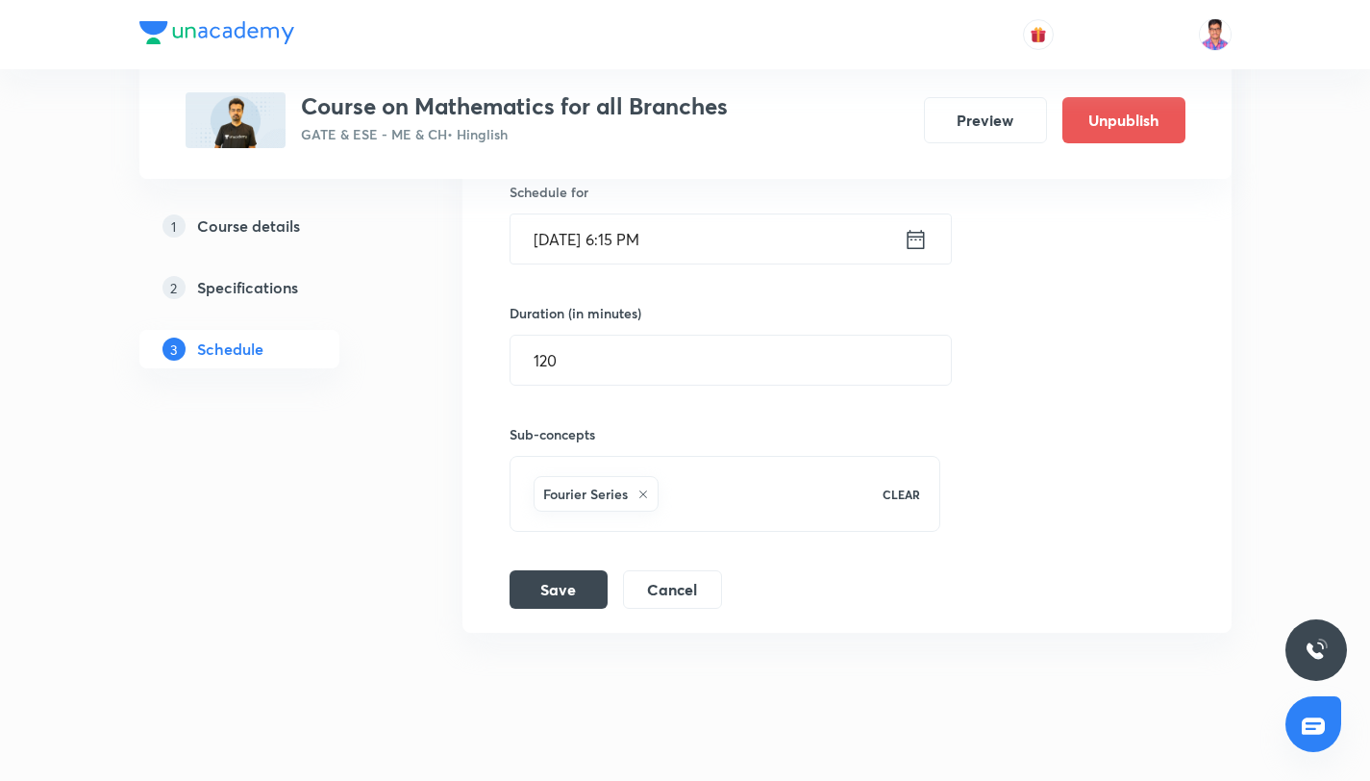
click at [786, 244] on input "Nov 18, 2025, 6:15 PM" at bounding box center [706, 238] width 393 height 49
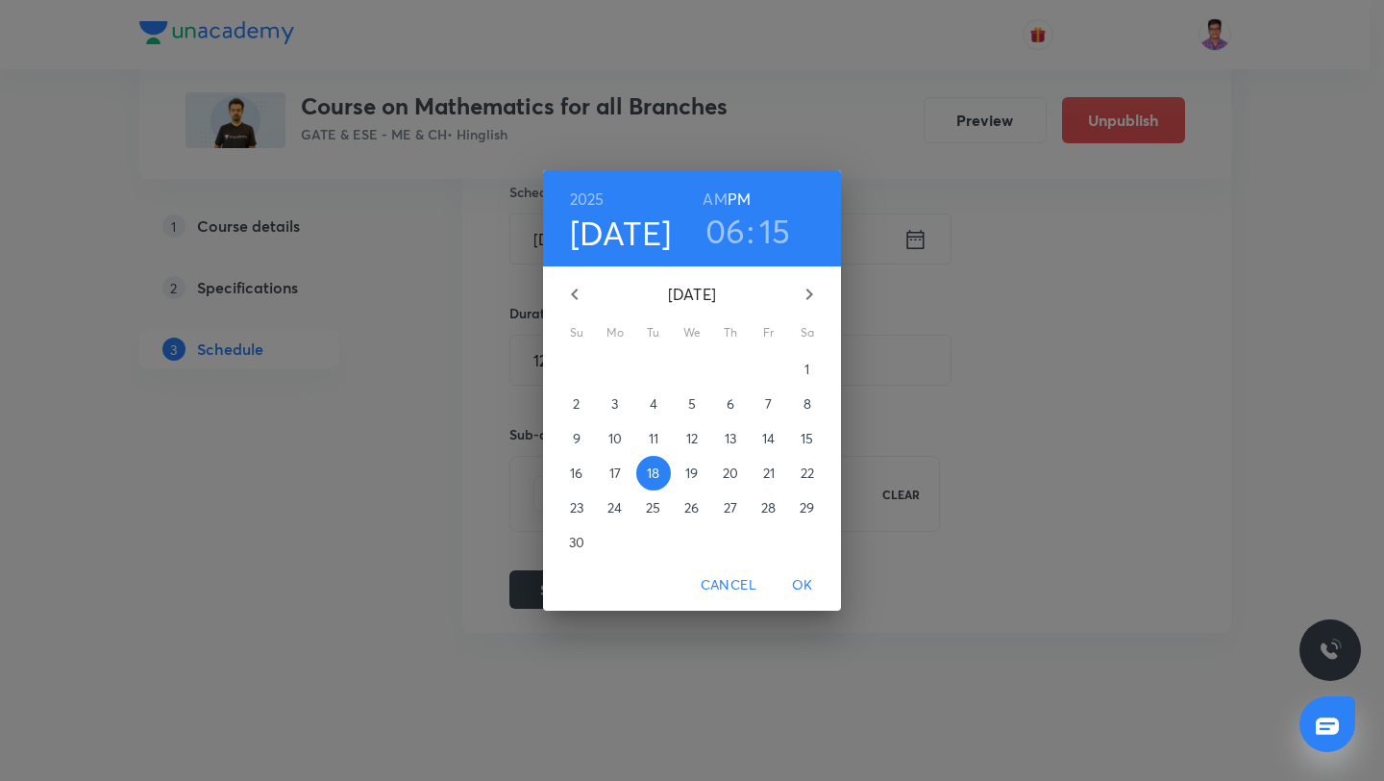
click at [561, 286] on button "button" at bounding box center [575, 294] width 46 height 46
click at [765, 507] on p "31" at bounding box center [769, 507] width 12 height 19
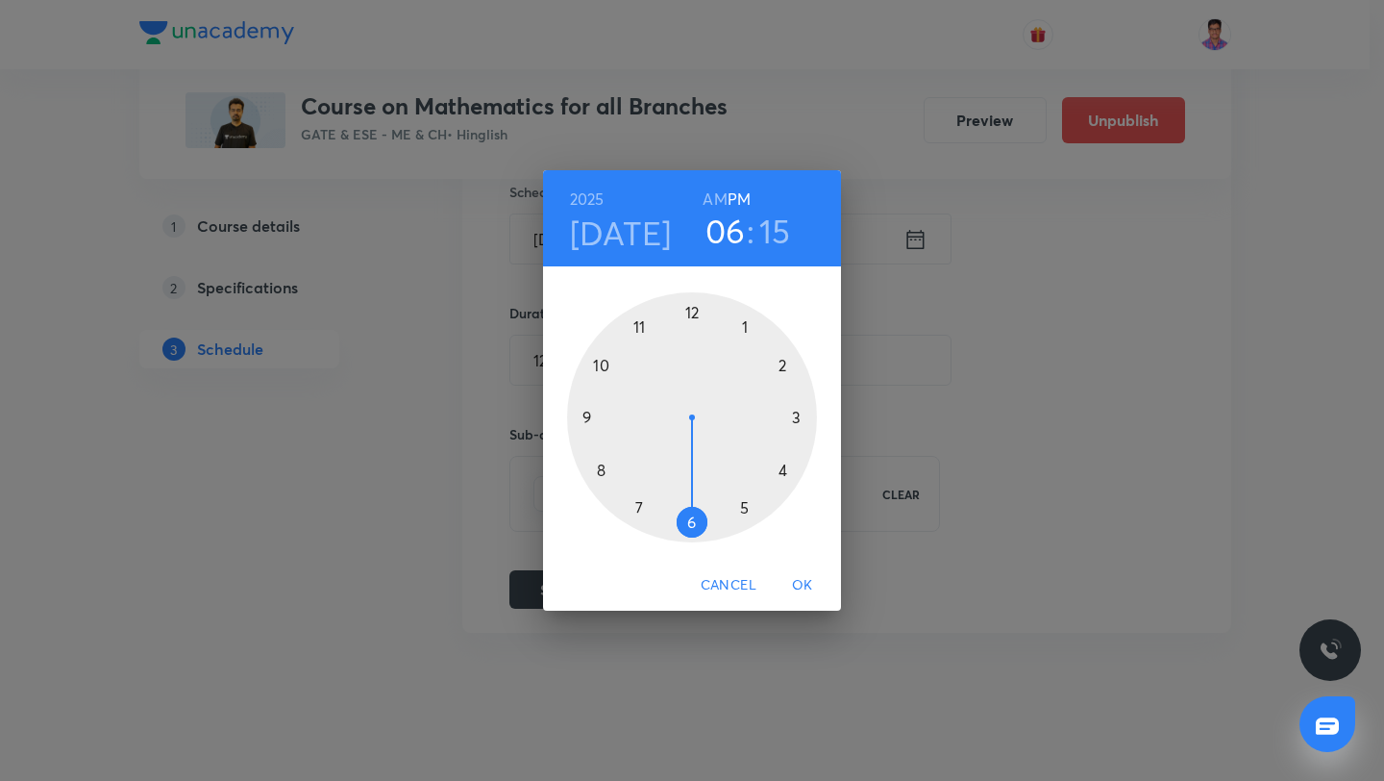
click at [805, 585] on span "OK" at bounding box center [803, 585] width 46 height 24
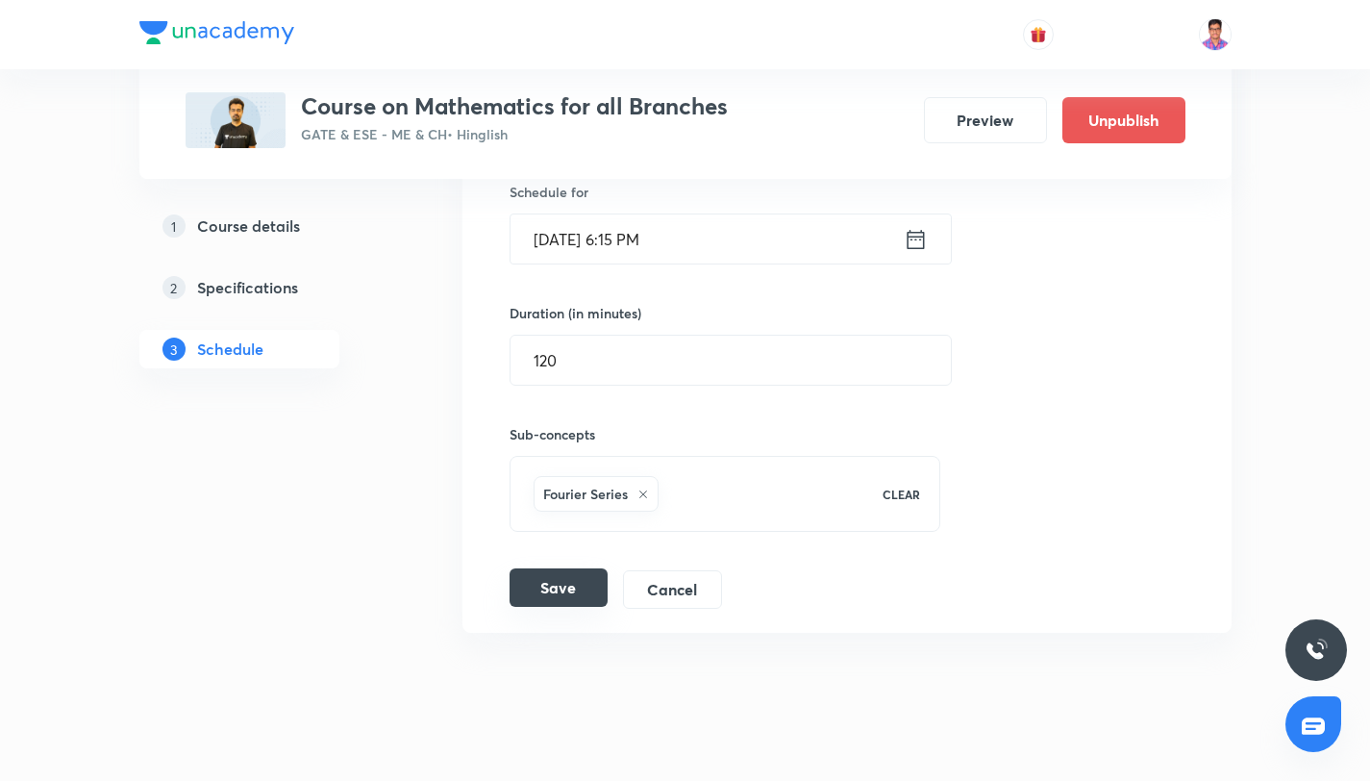
click at [582, 594] on button "Save" at bounding box center [558, 587] width 98 height 38
click at [582, 588] on button "Save" at bounding box center [558, 587] width 98 height 38
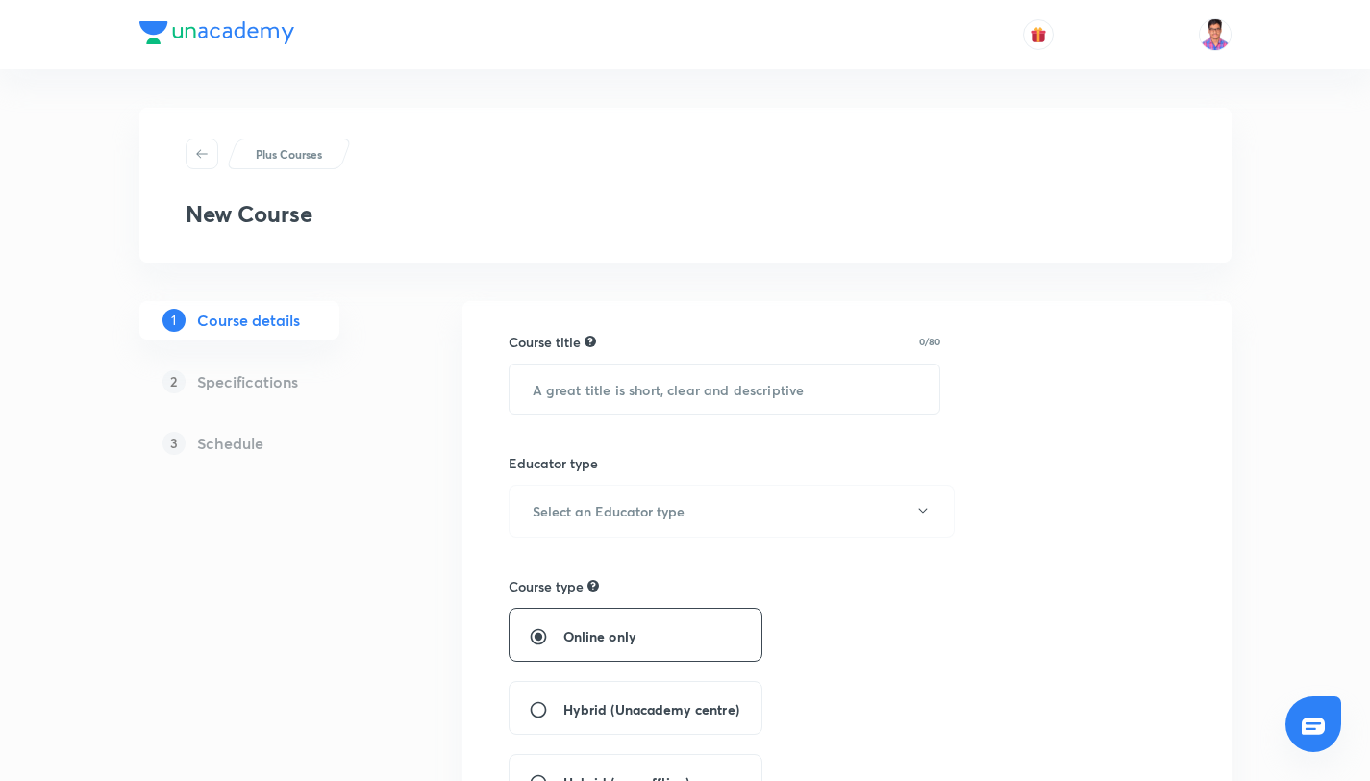
click at [539, 396] on input "text" at bounding box center [724, 388] width 431 height 49
click at [673, 512] on h6 "Select an Educator type" at bounding box center [609, 511] width 152 height 20
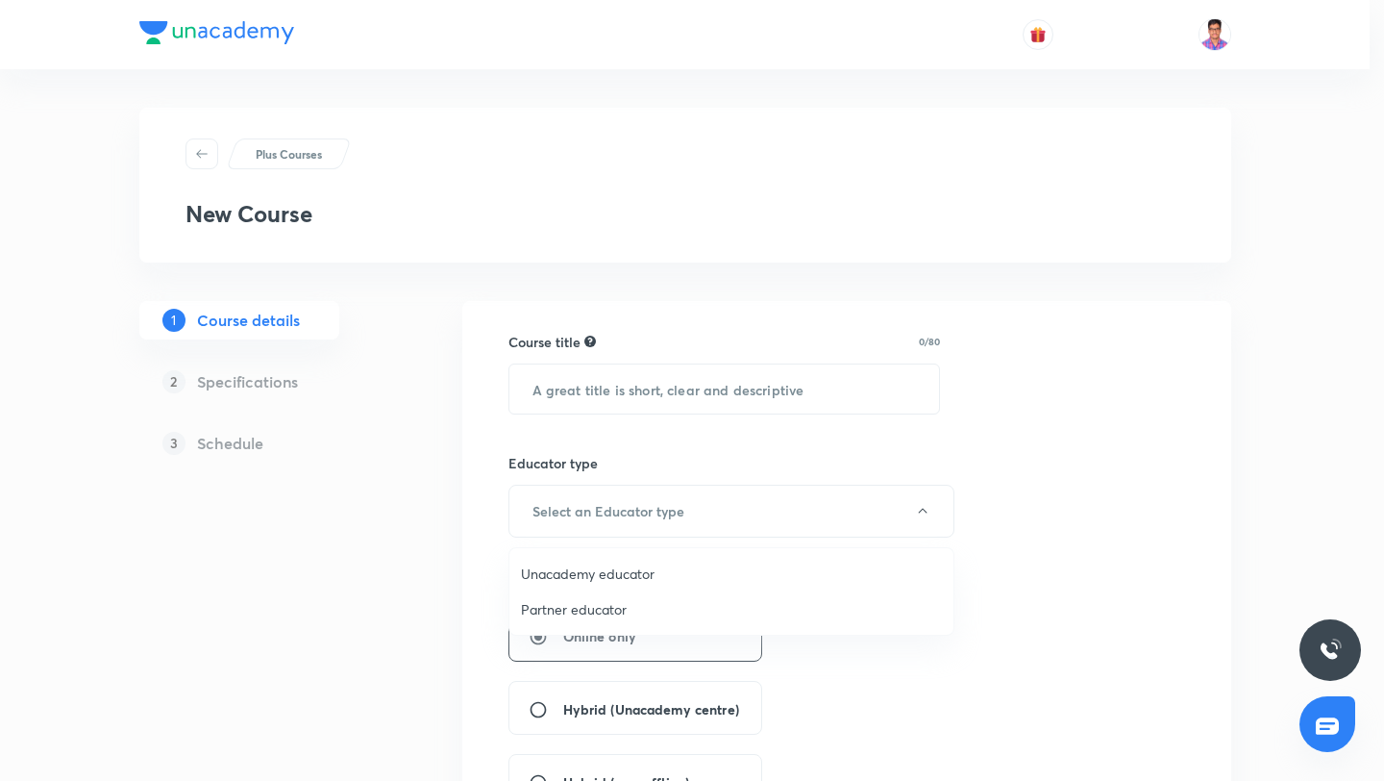
click at [655, 578] on span "Unacademy educator" at bounding box center [731, 573] width 421 height 20
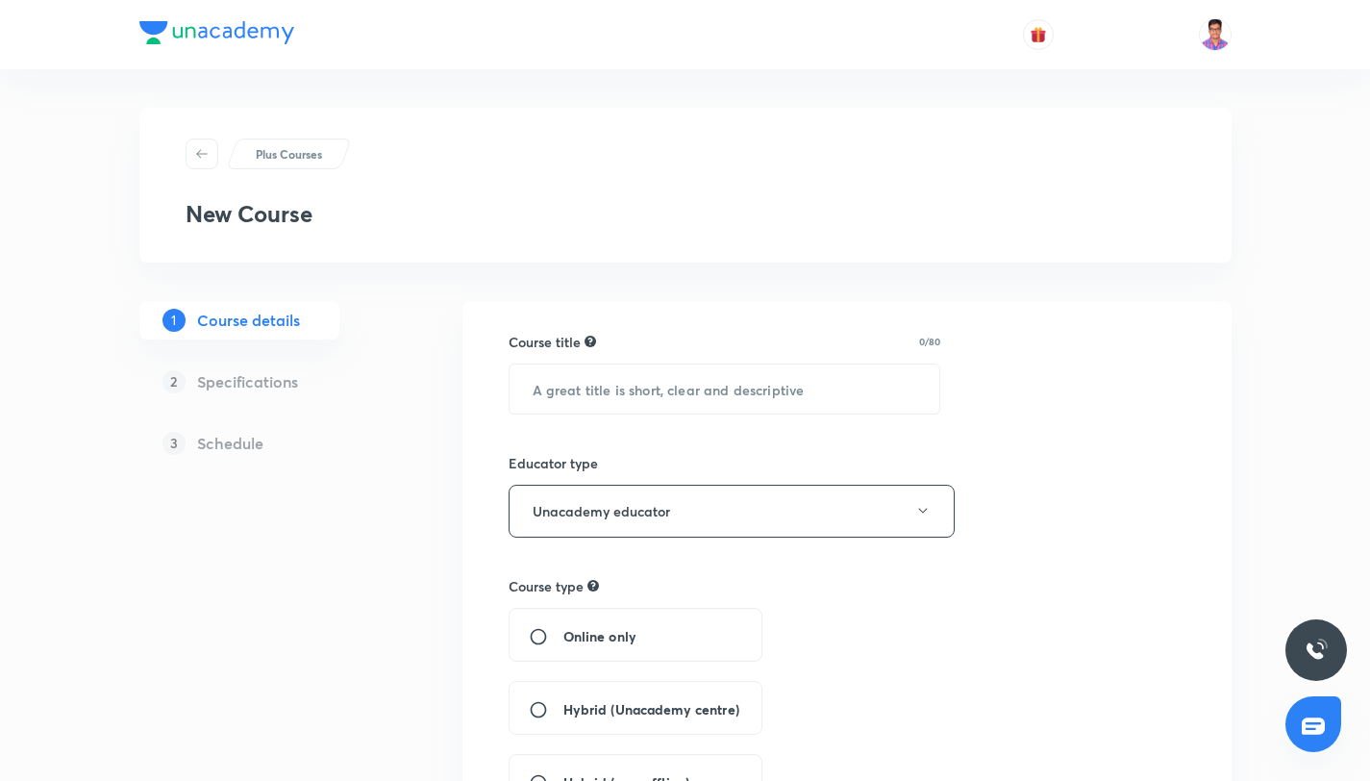
click at [529, 634] on input "Online only" at bounding box center [546, 636] width 35 height 19
radio input "true"
click at [595, 380] on input "text" at bounding box center [724, 388] width 431 height 49
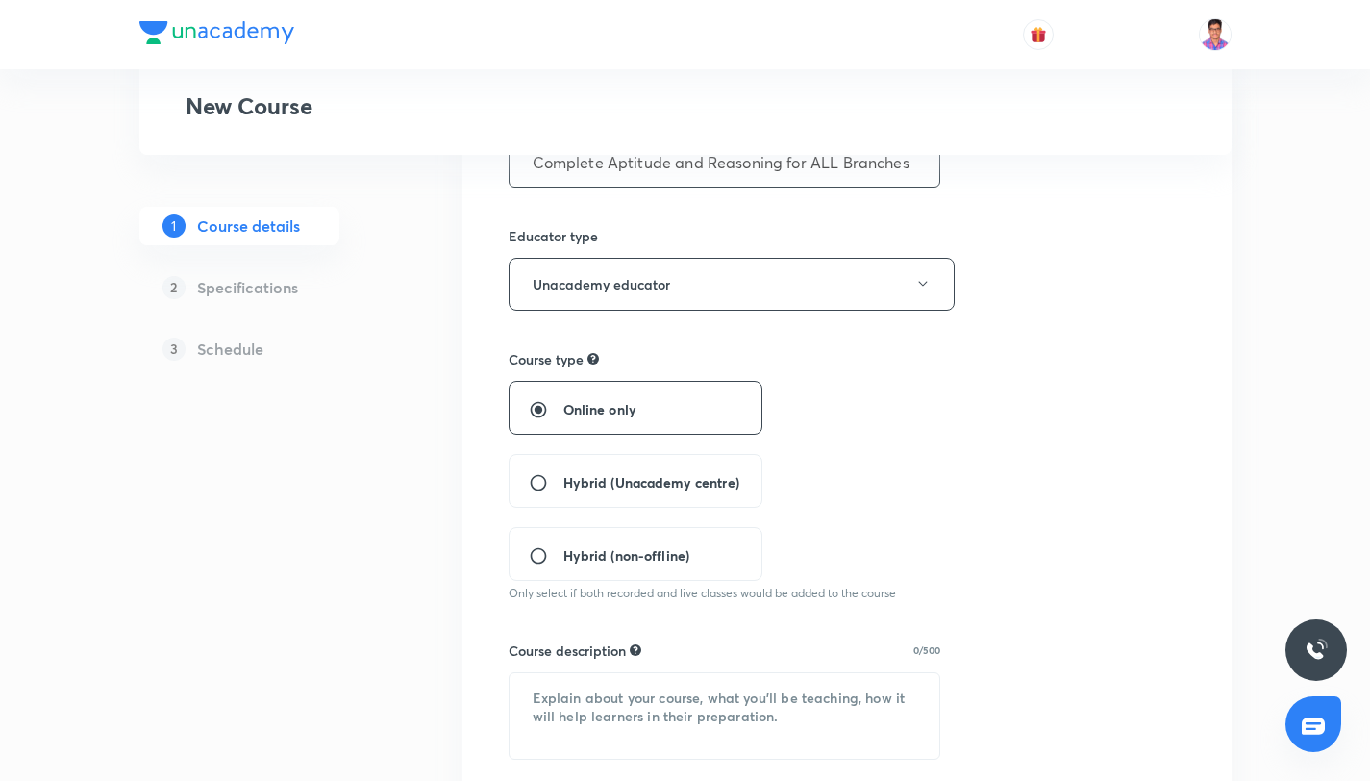
scroll to position [628, 0]
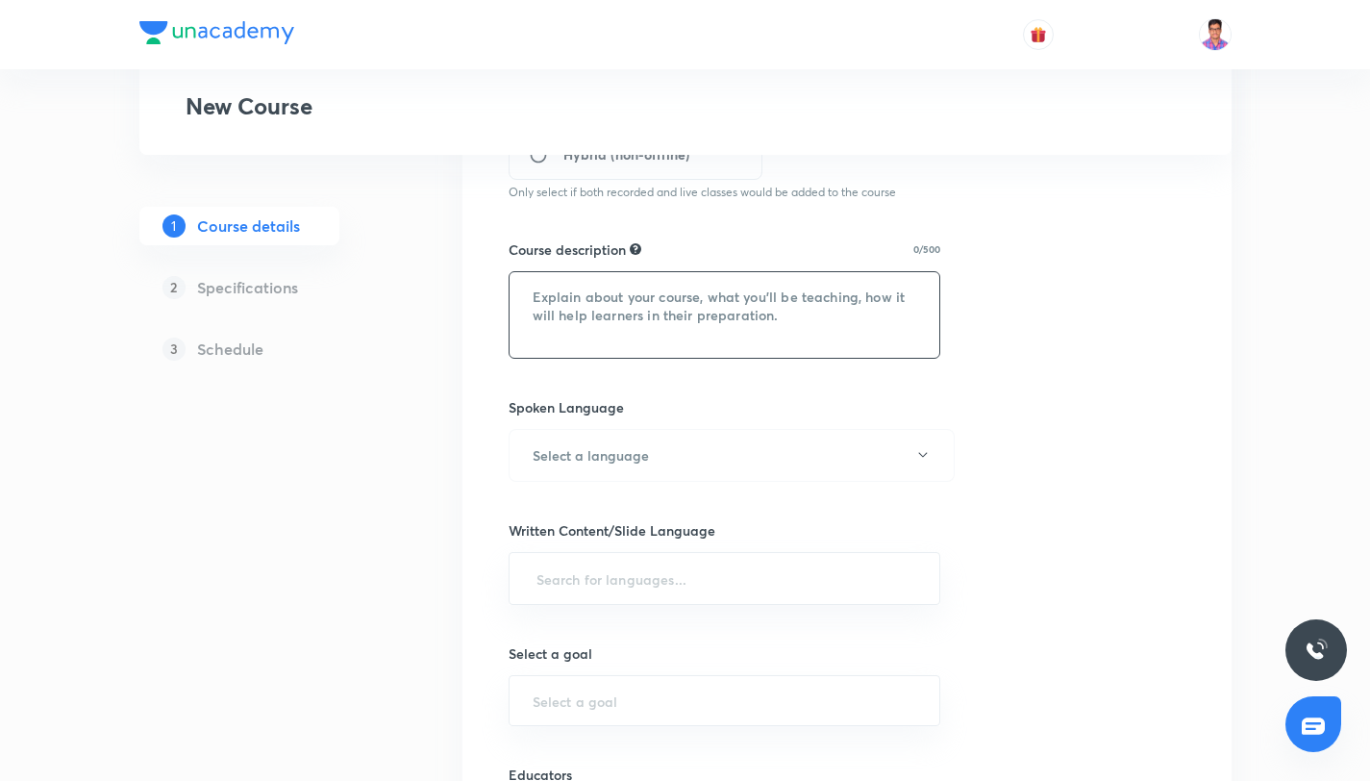
type input "Complete Aptitude and Reasoning for ALL Branches"
click at [585, 324] on textarea at bounding box center [724, 315] width 431 height 86
click at [620, 315] on textarea at bounding box center [724, 315] width 431 height 86
paste textarea "Master Aptitude & Reasoning with S K Mondal (Ex. IES) – a complete course desig…"
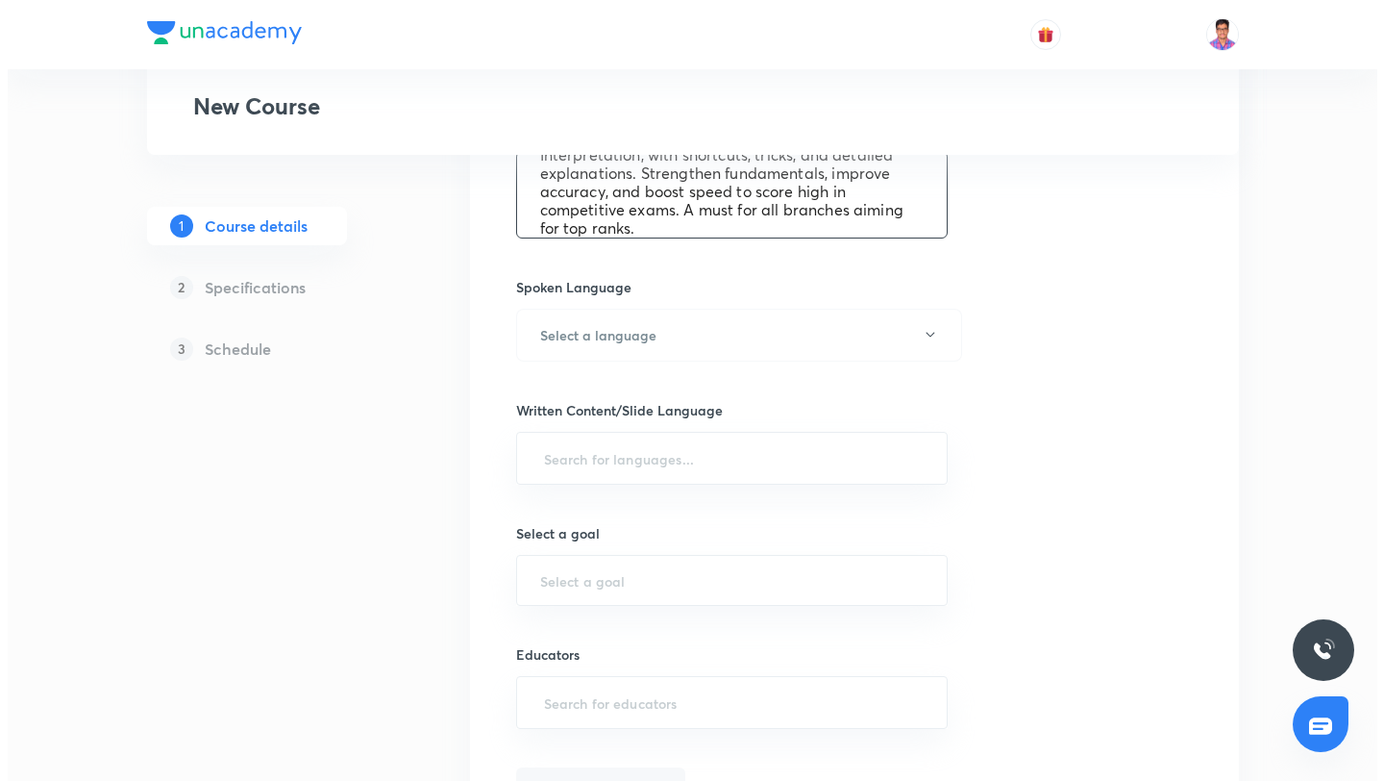
scroll to position [830, 0]
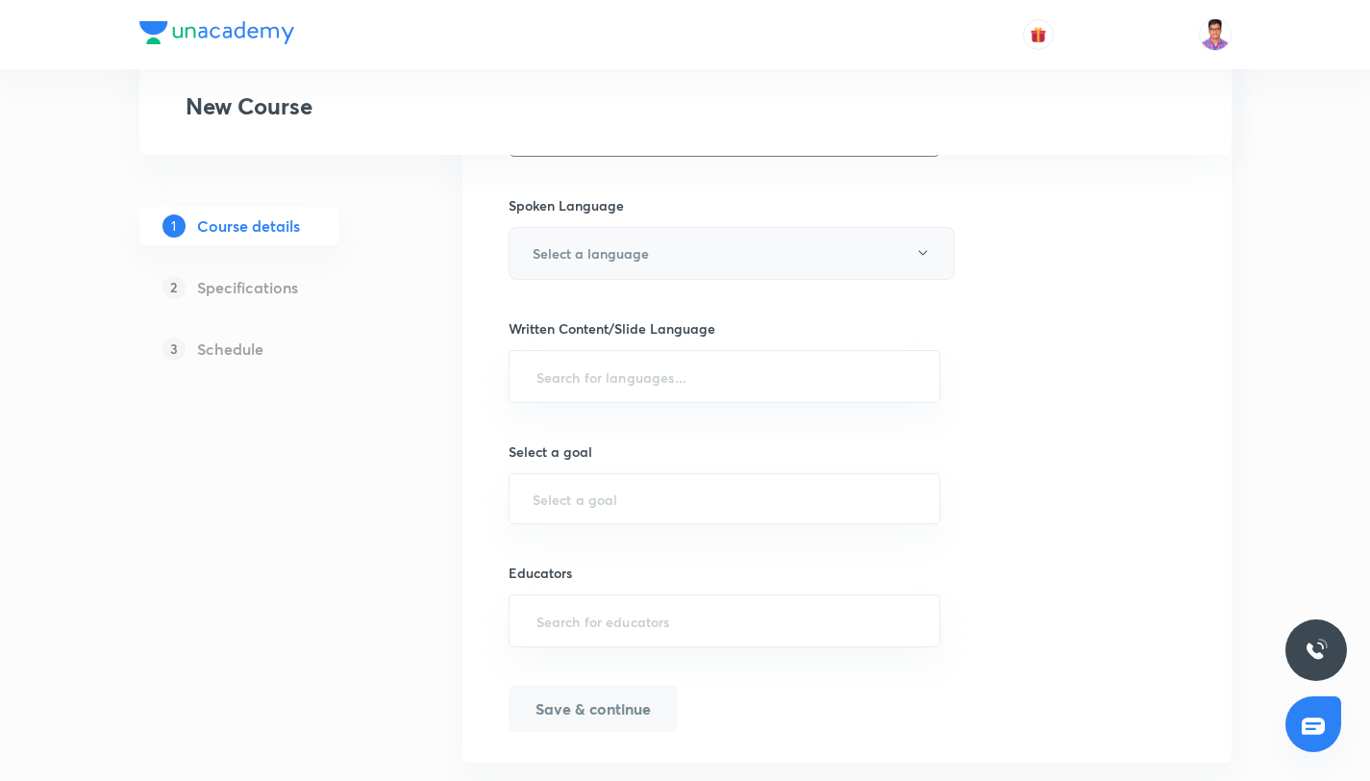
type textarea "Master Aptitude & Reasoning with S K Mondal (Ex. IES) – a complete course desig…"
click at [582, 276] on button "Select a language" at bounding box center [731, 253] width 446 height 53
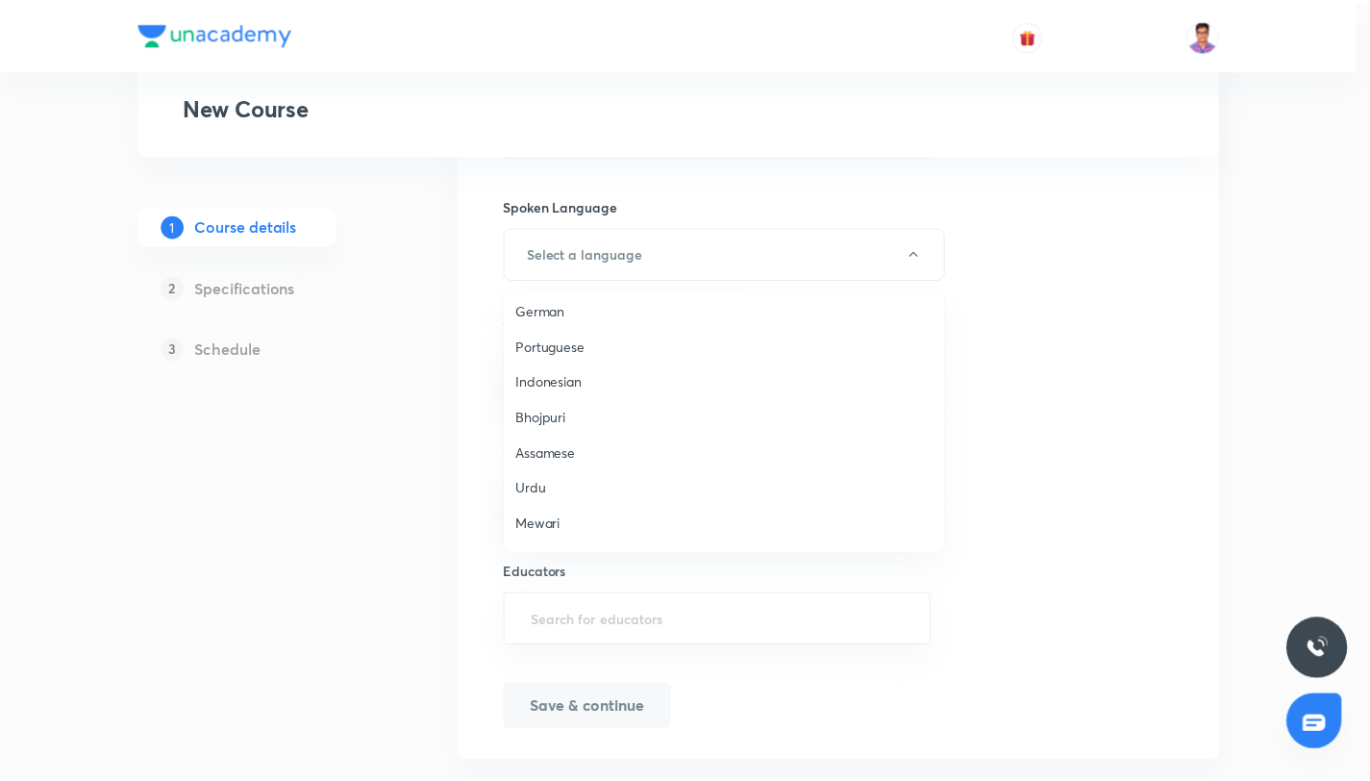
scroll to position [570, 0]
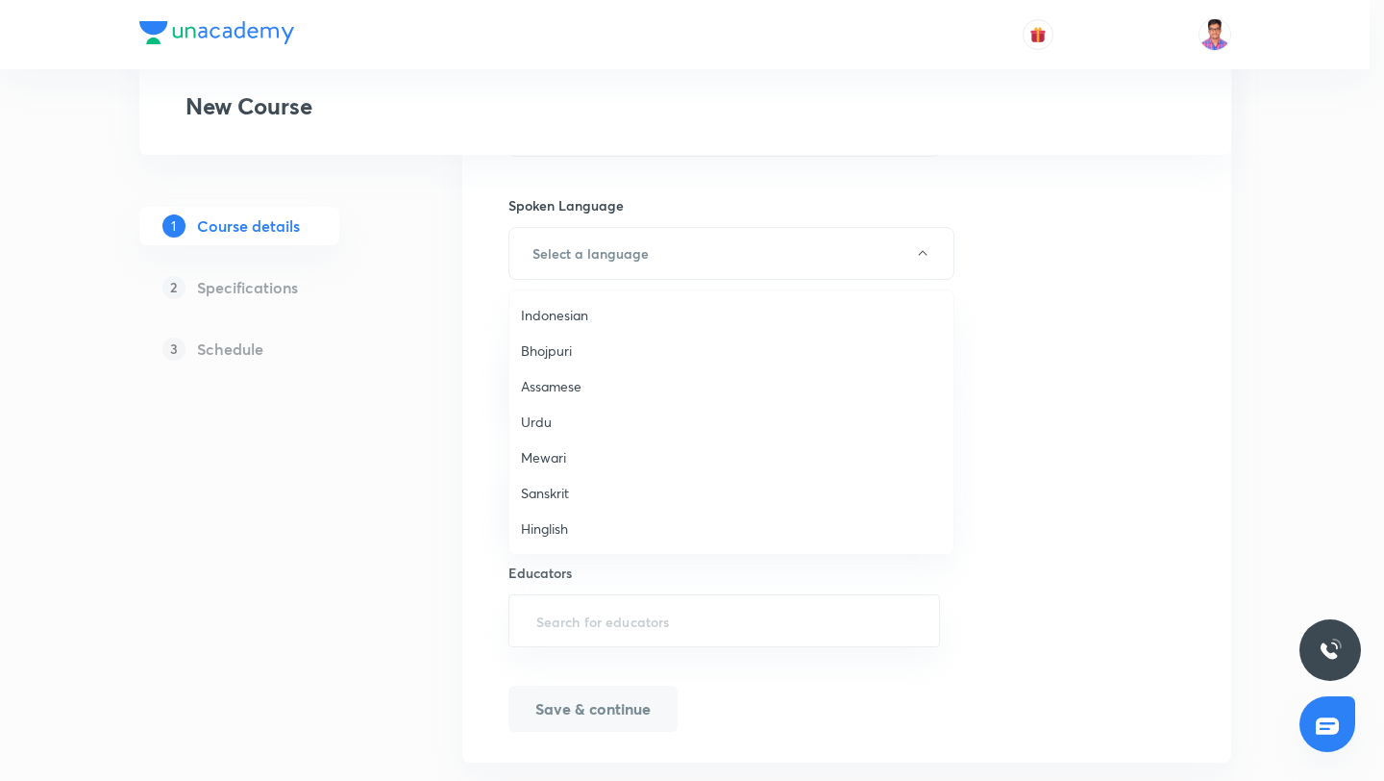
click at [552, 540] on li "Hinglish" at bounding box center [731, 528] width 444 height 36
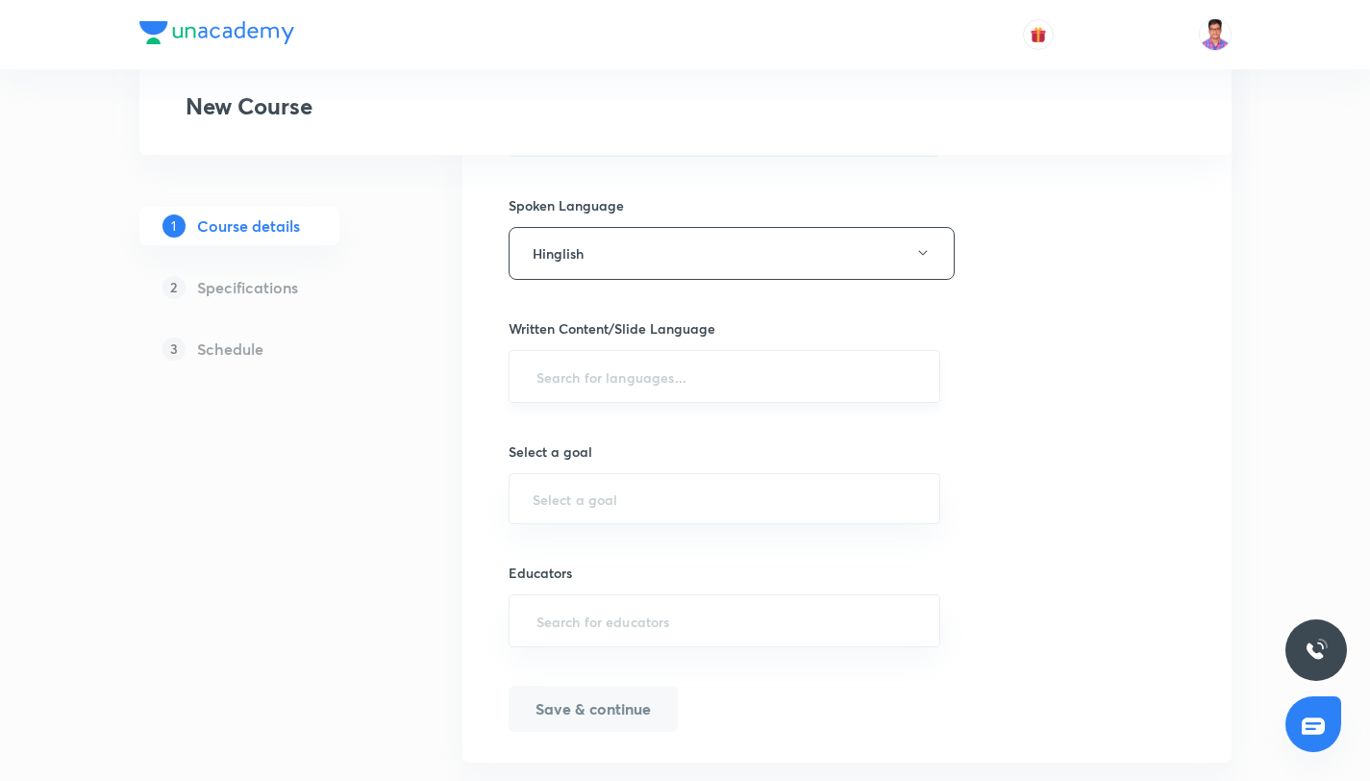
click at [567, 387] on input "text" at bounding box center [725, 377] width 384 height 36
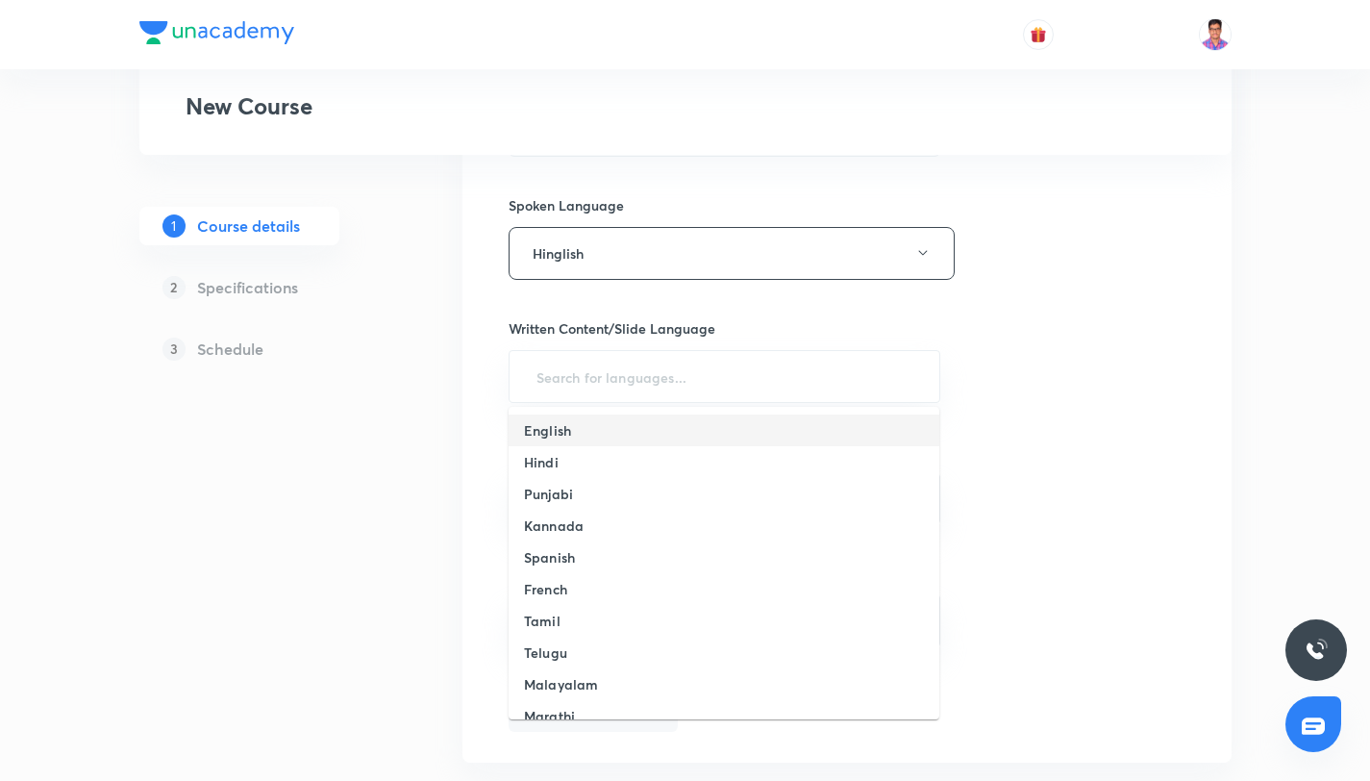
click at [567, 427] on h6 "English" at bounding box center [547, 430] width 47 height 20
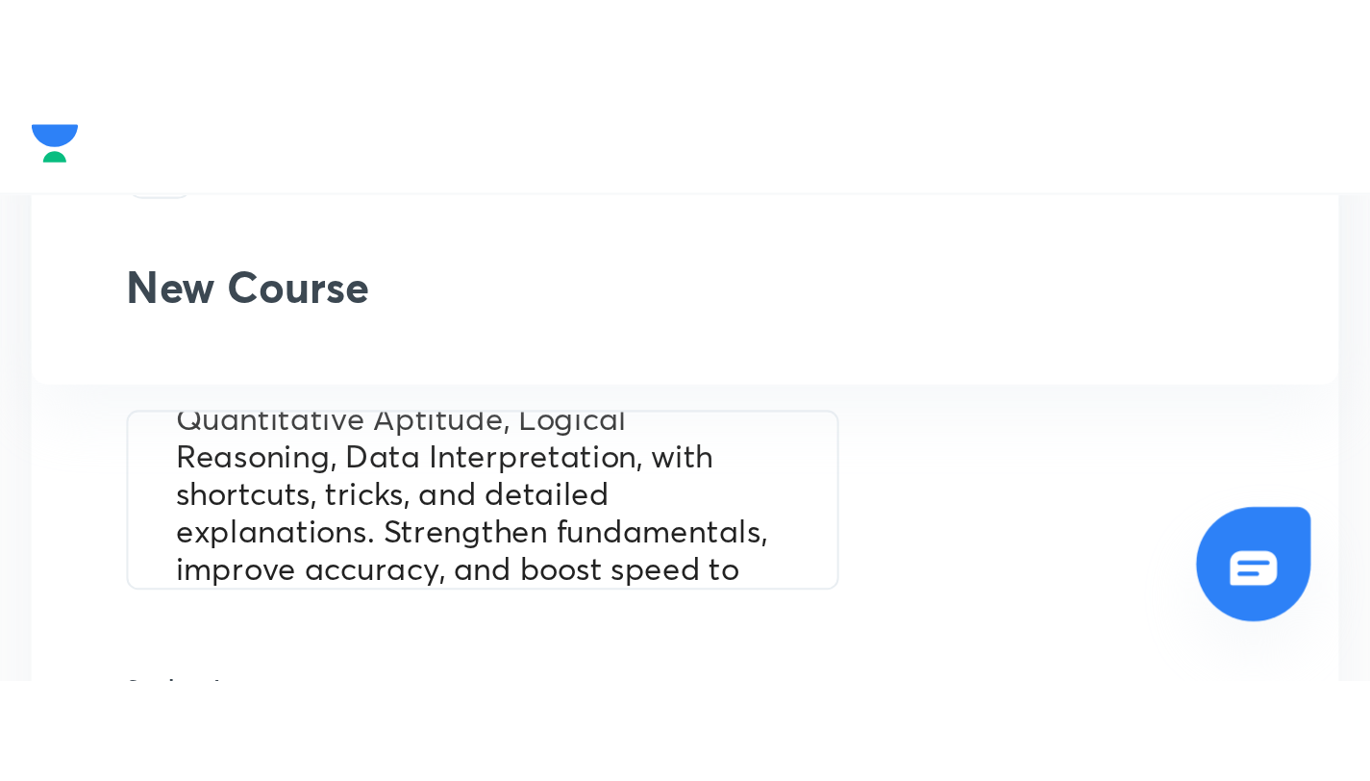
scroll to position [756, 0]
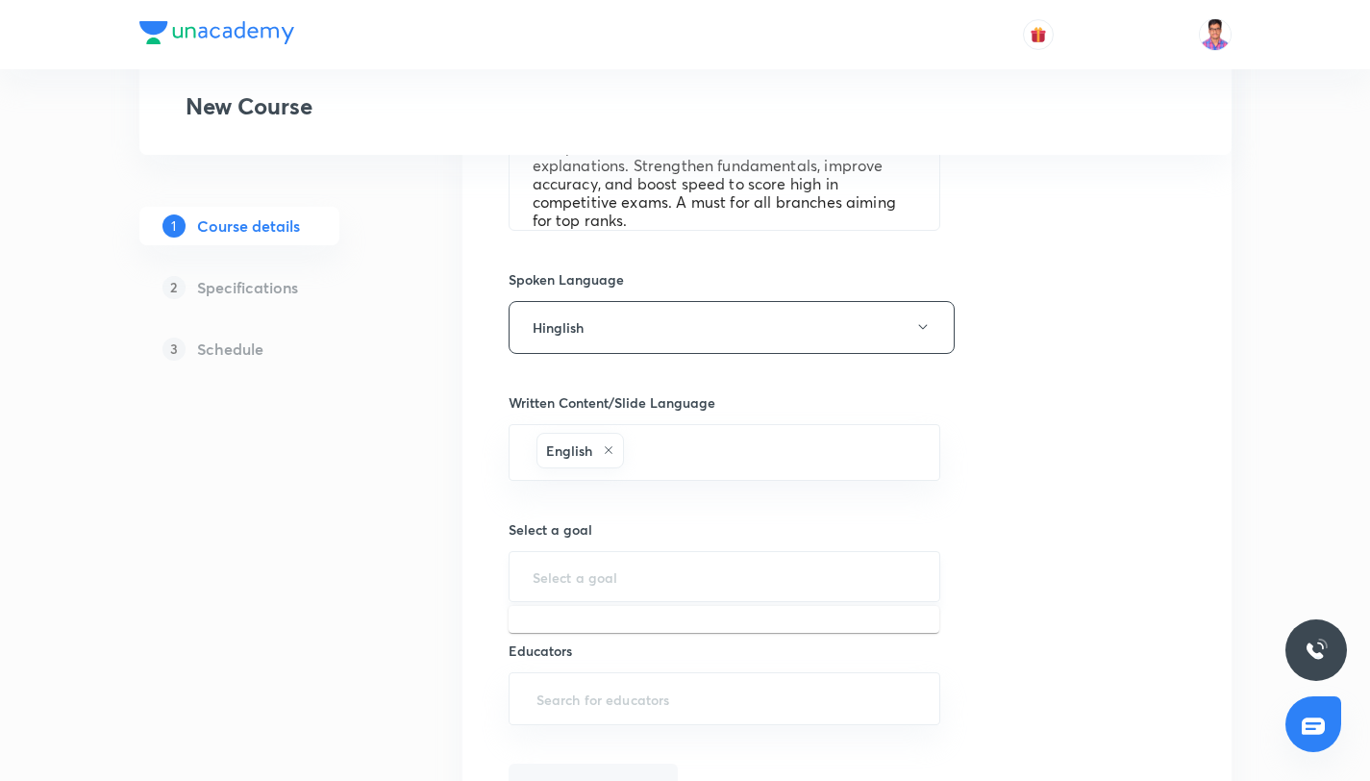
click at [581, 584] on input "text" at bounding box center [725, 576] width 384 height 18
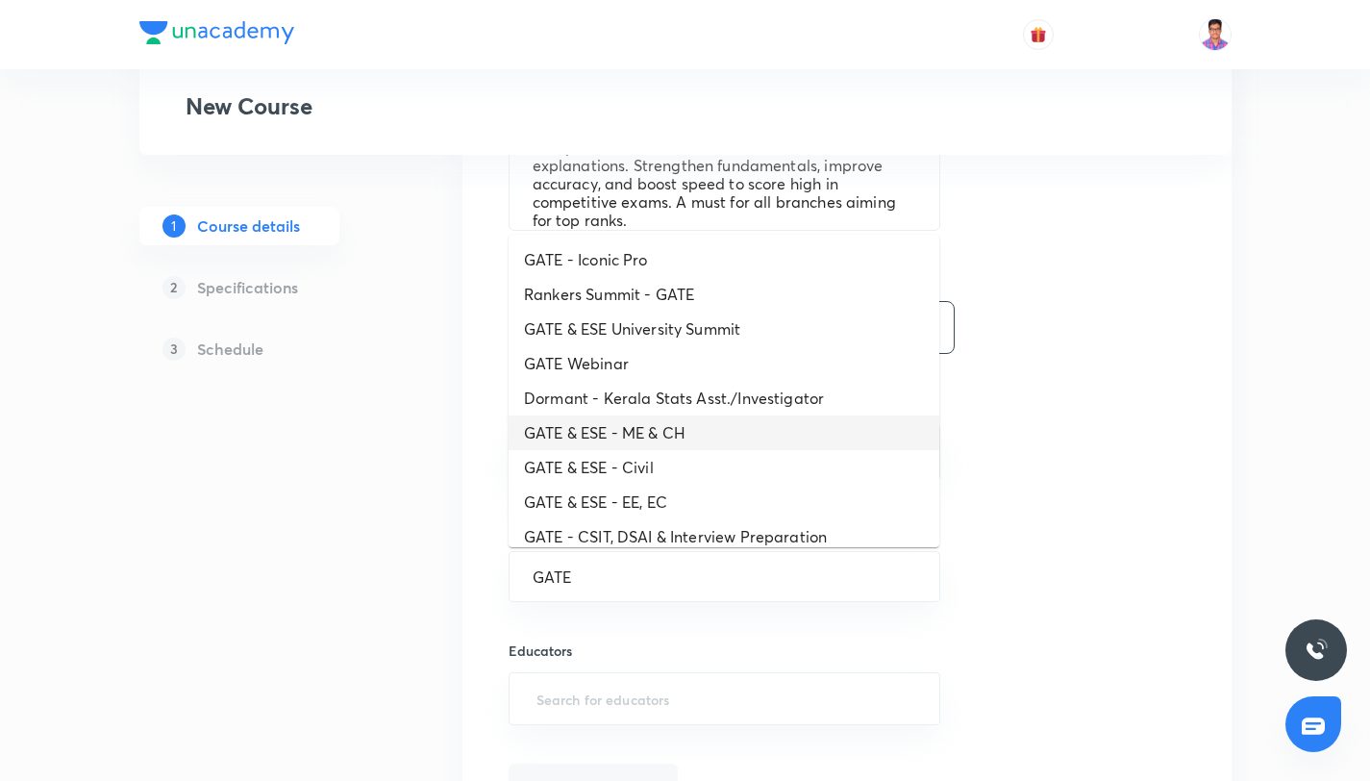
click at [717, 434] on li "GATE & ESE - ME & CH" at bounding box center [723, 432] width 431 height 35
type input "GATE & ESE - ME & CH"
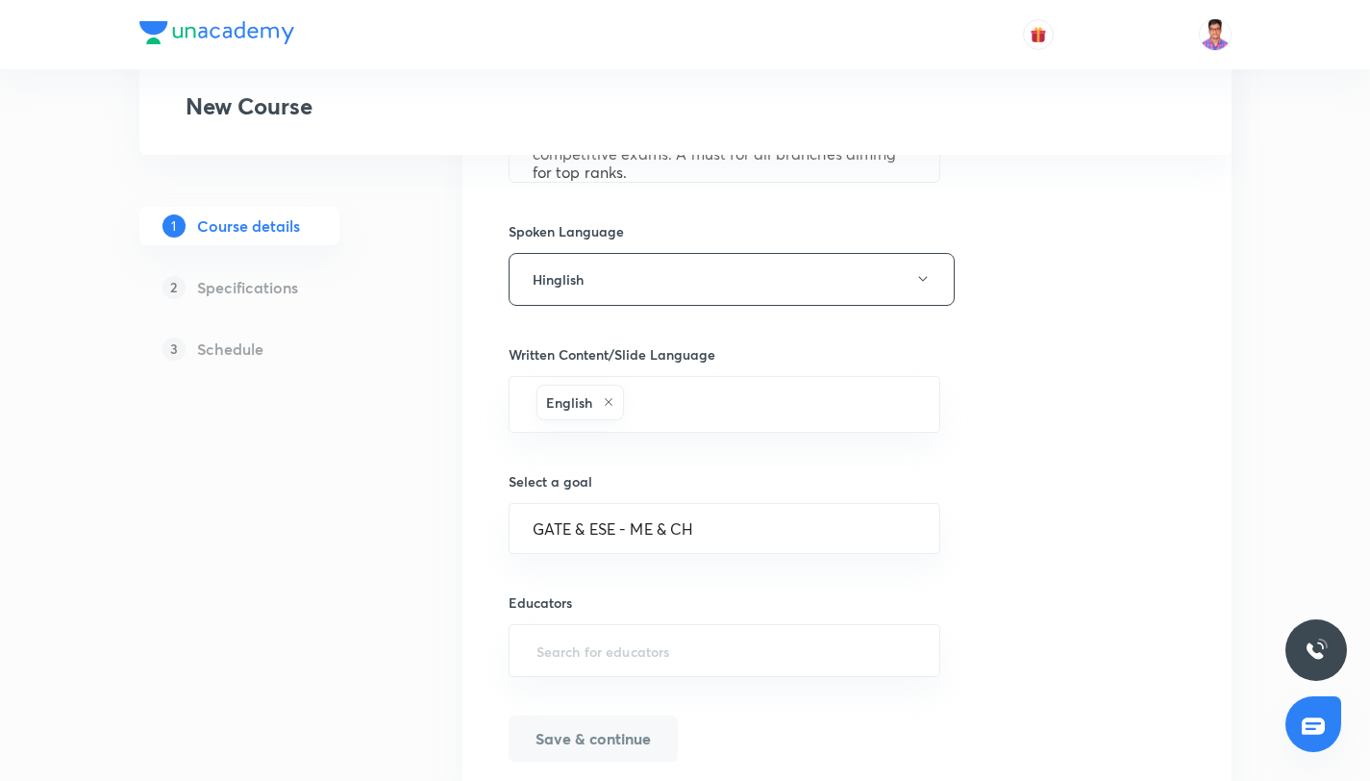
scroll to position [877, 0]
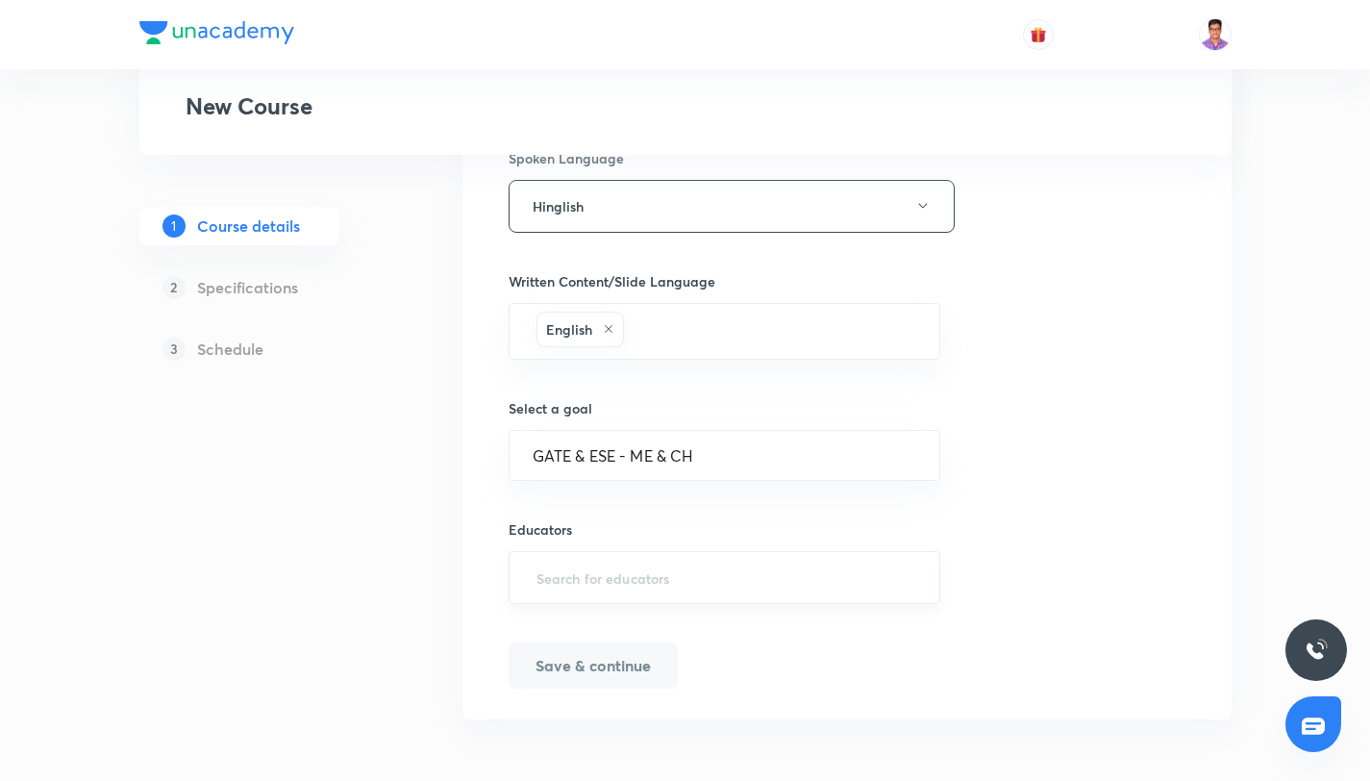
click at [601, 558] on div "​" at bounding box center [724, 577] width 433 height 53
type input "KhushRaho"
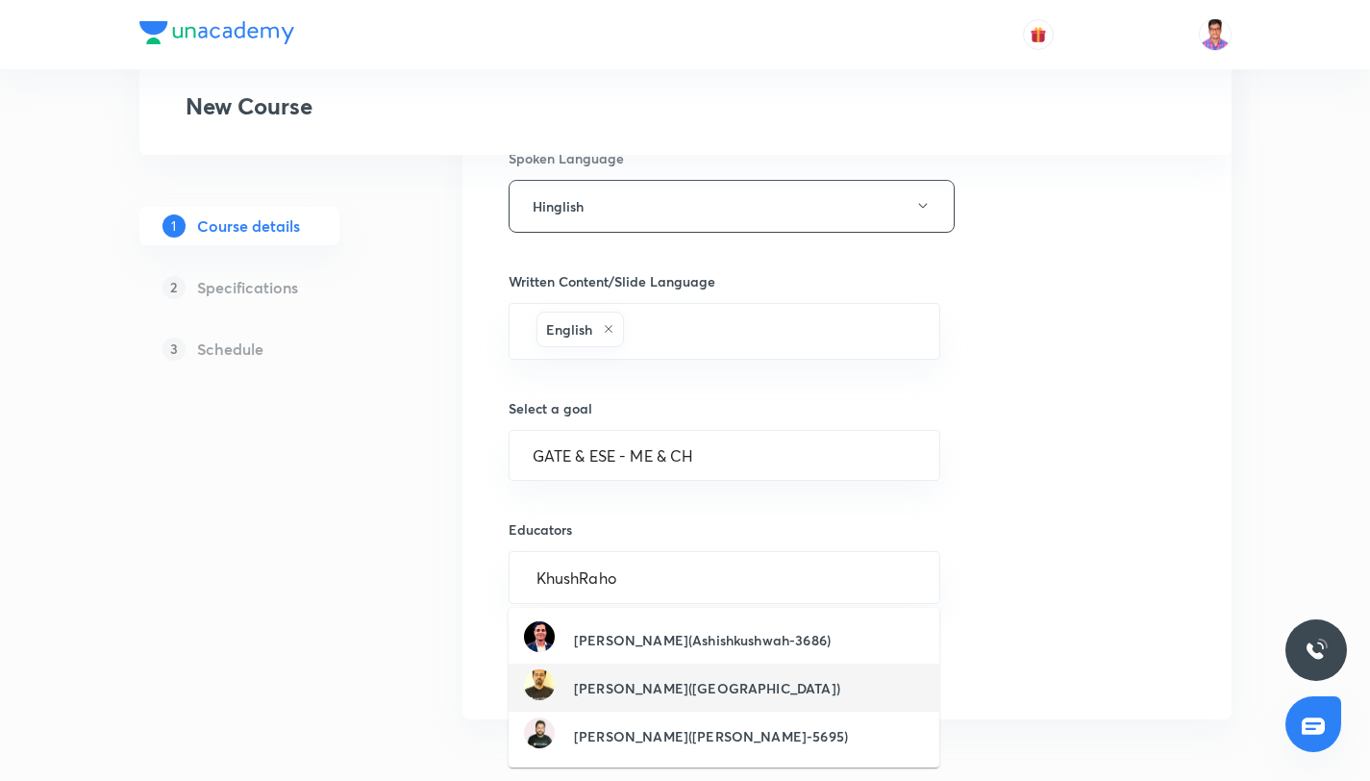
click at [671, 678] on h6 "S K Mondal(KHUSHRAHO)" at bounding box center [707, 688] width 266 height 20
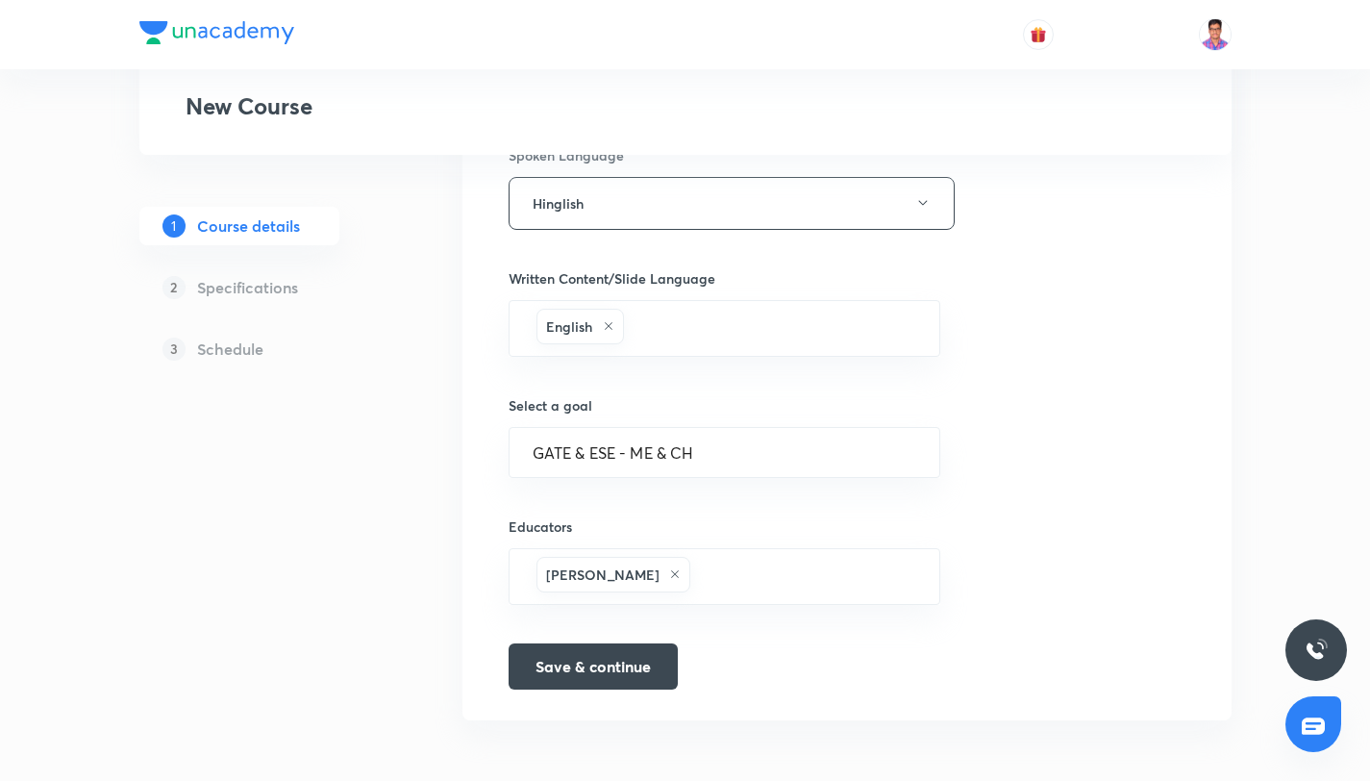
scroll to position [880, 0]
click at [593, 659] on button "Save & continue" at bounding box center [592, 663] width 169 height 46
type input "Complete Aptitude and Reasoning for ALL Branches"
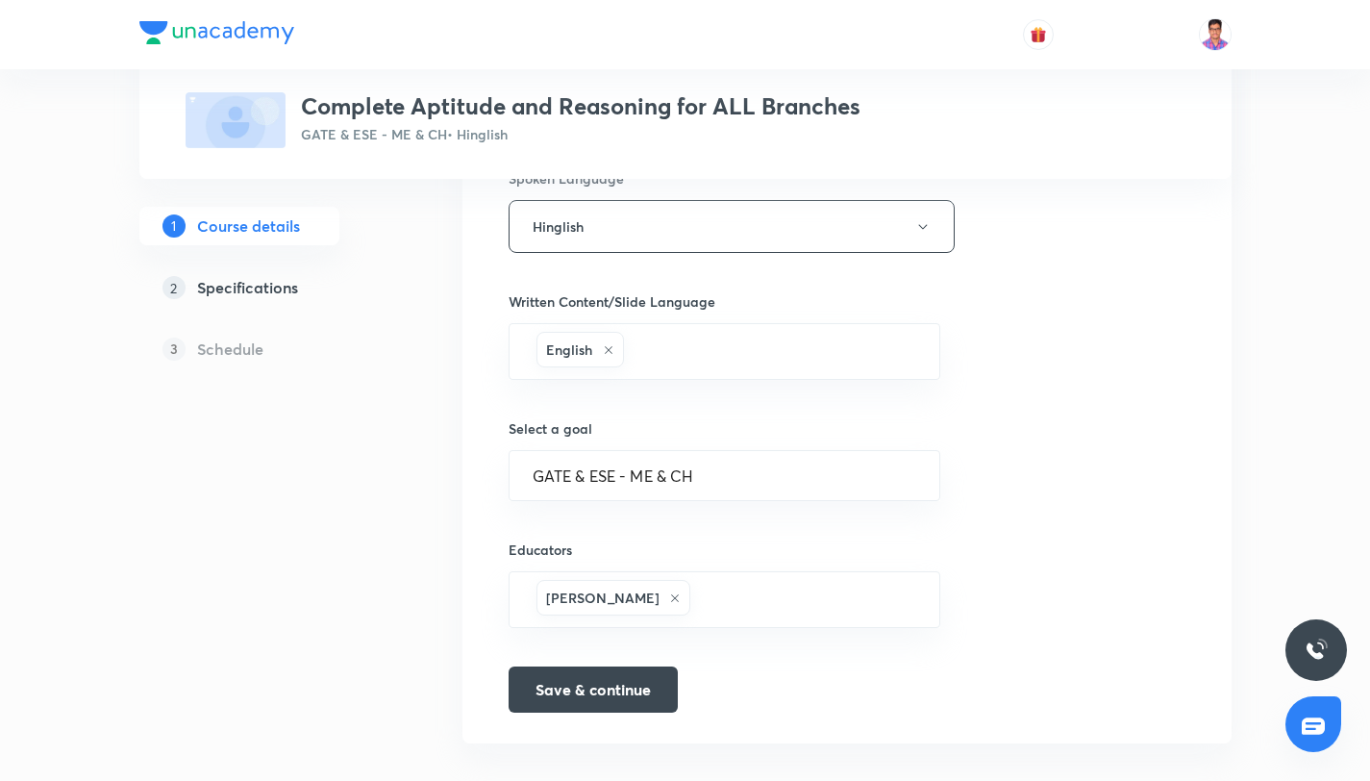
scroll to position [904, 0]
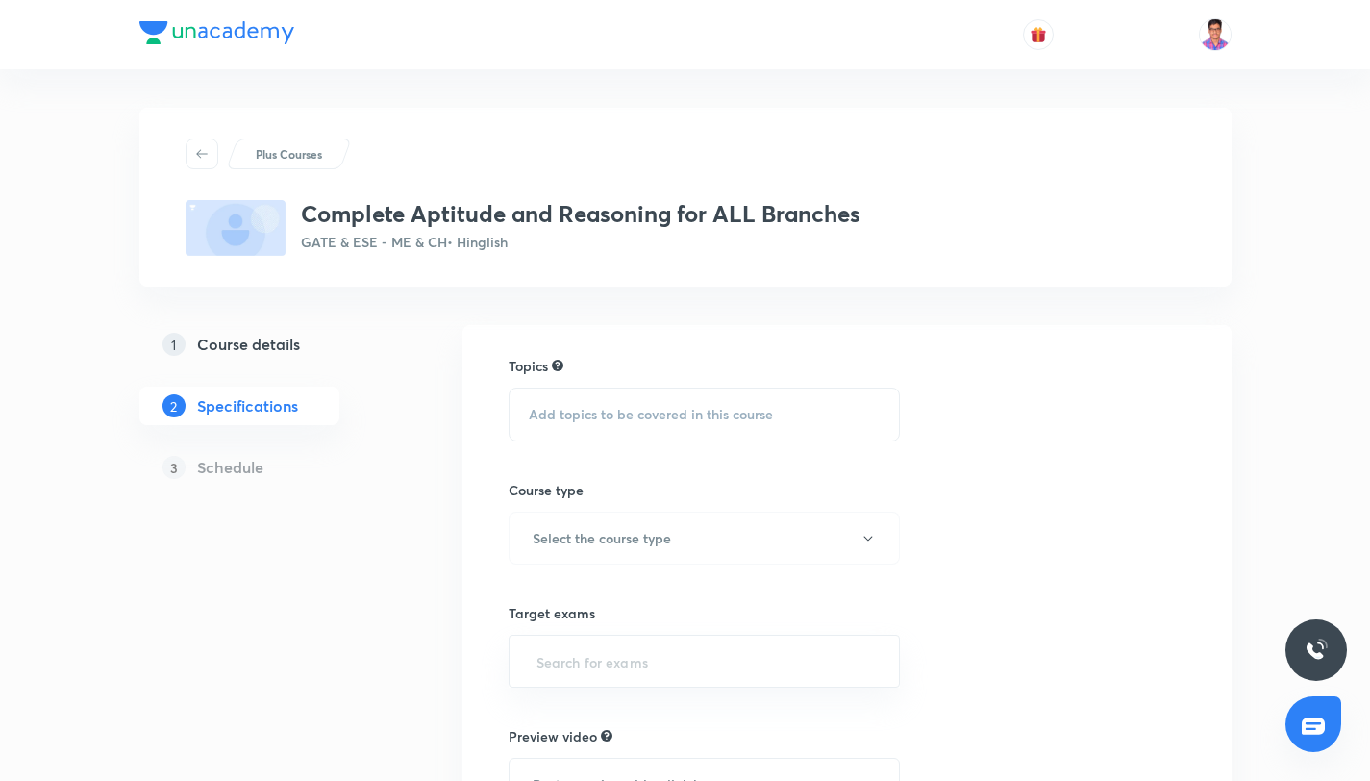
click at [640, 403] on div "Add topics to be covered in this course" at bounding box center [704, 414] width 392 height 54
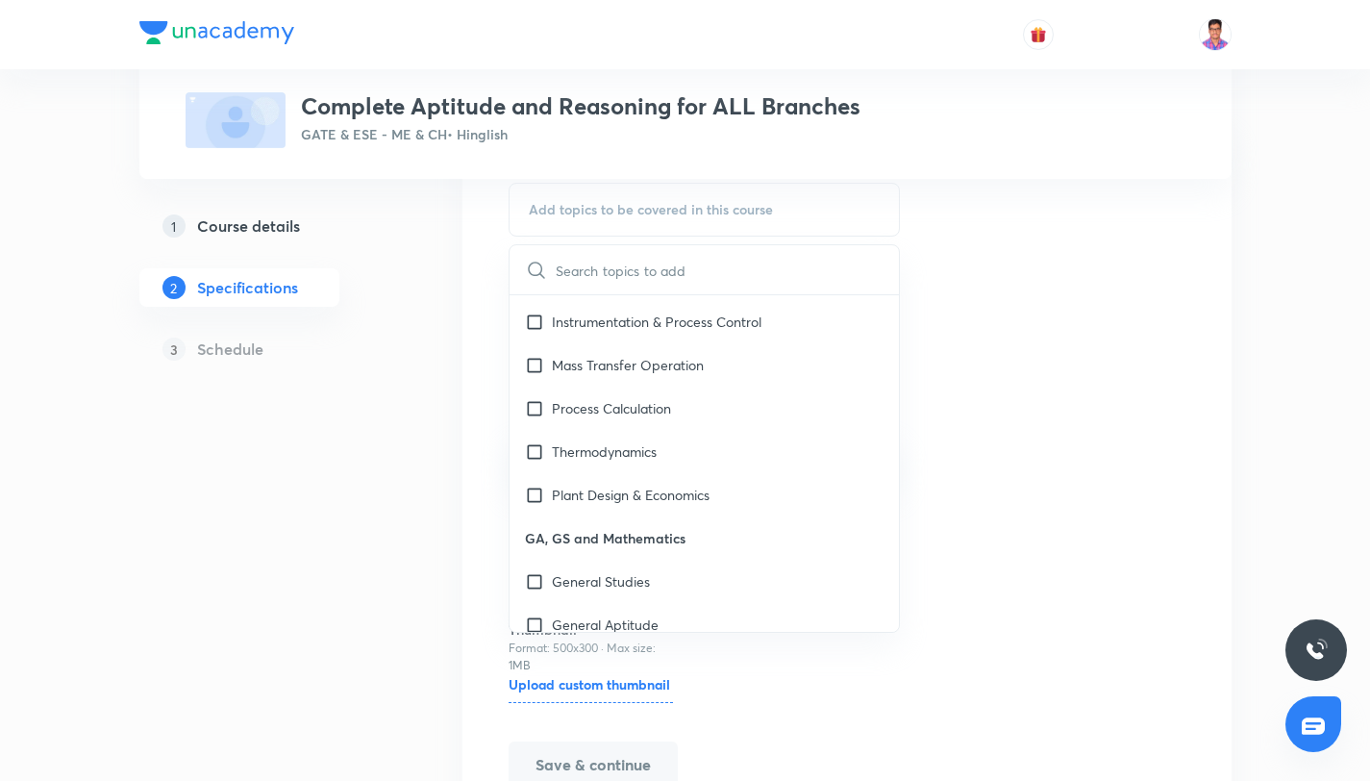
scroll to position [304, 0]
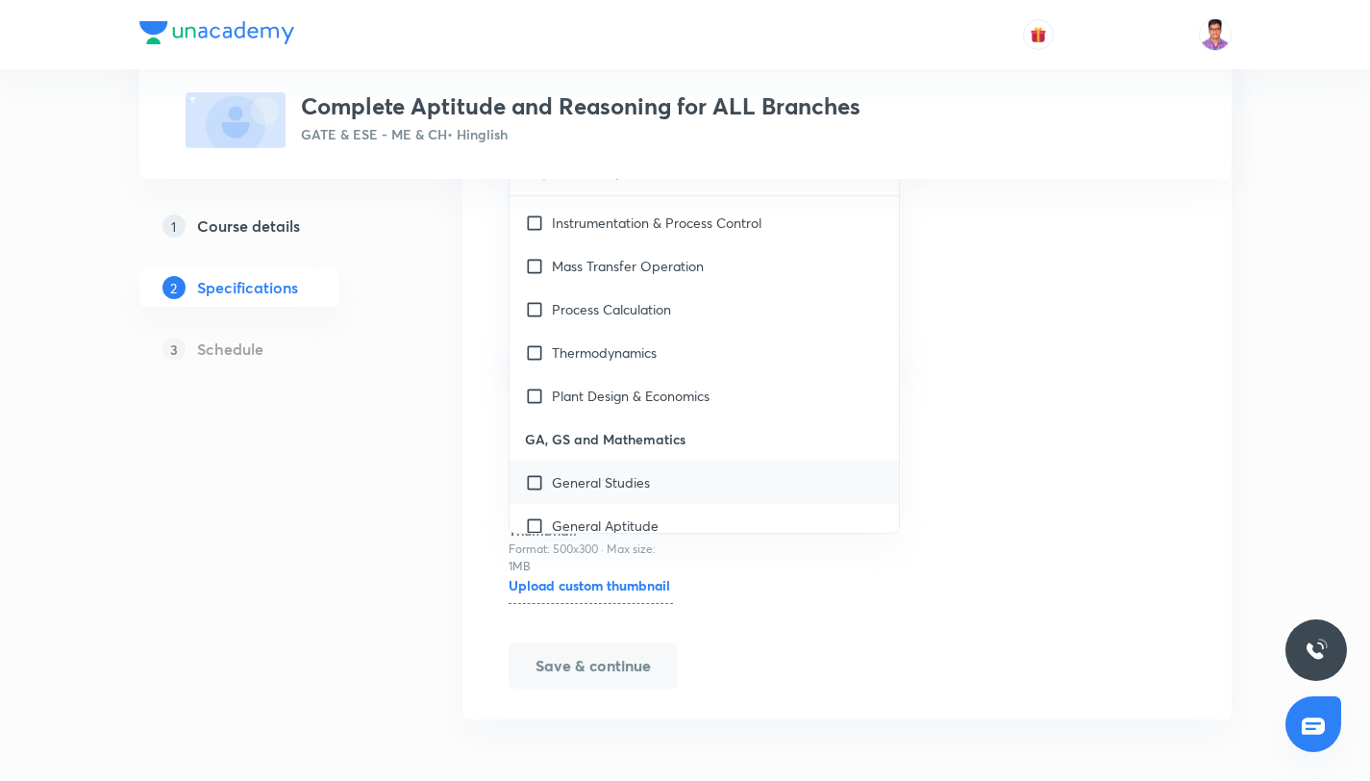
click at [675, 491] on div "General Studies" at bounding box center [704, 481] width 390 height 43
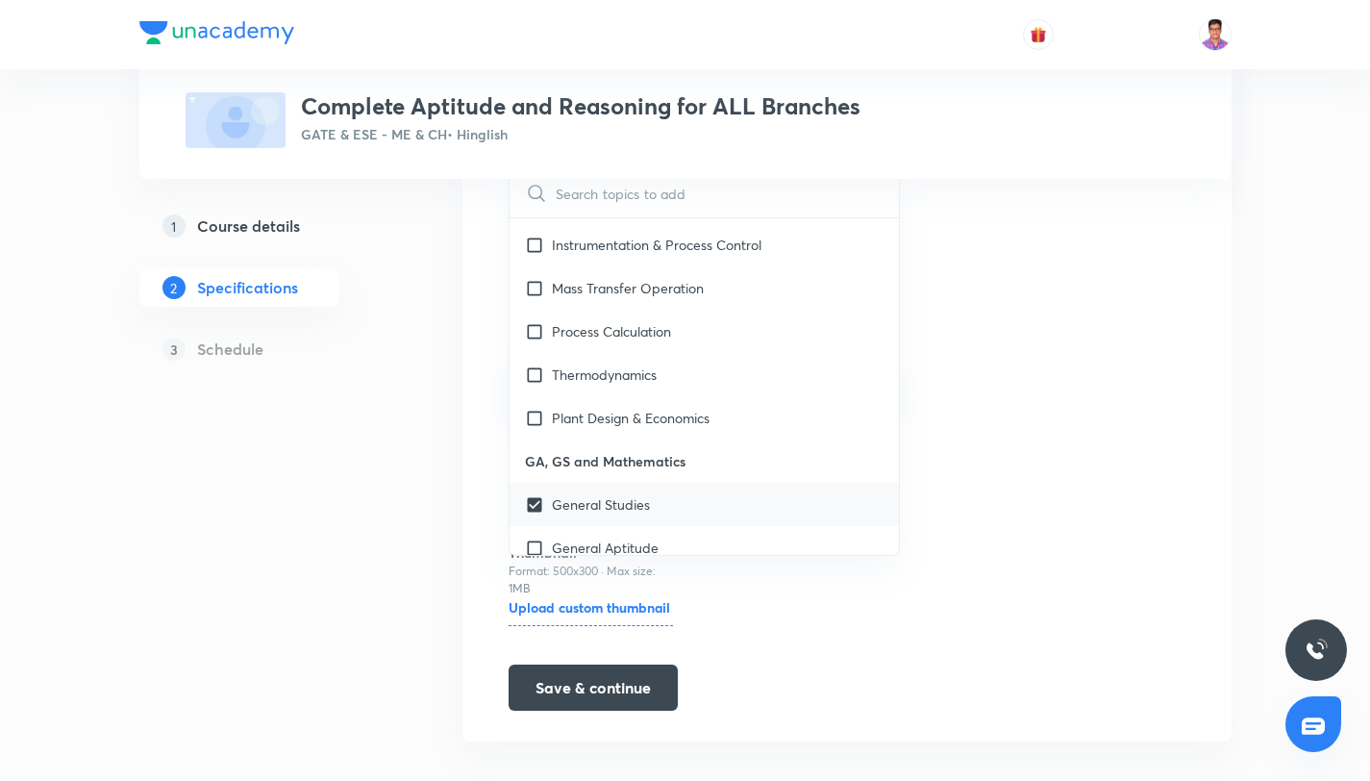
scroll to position [1254, 0]
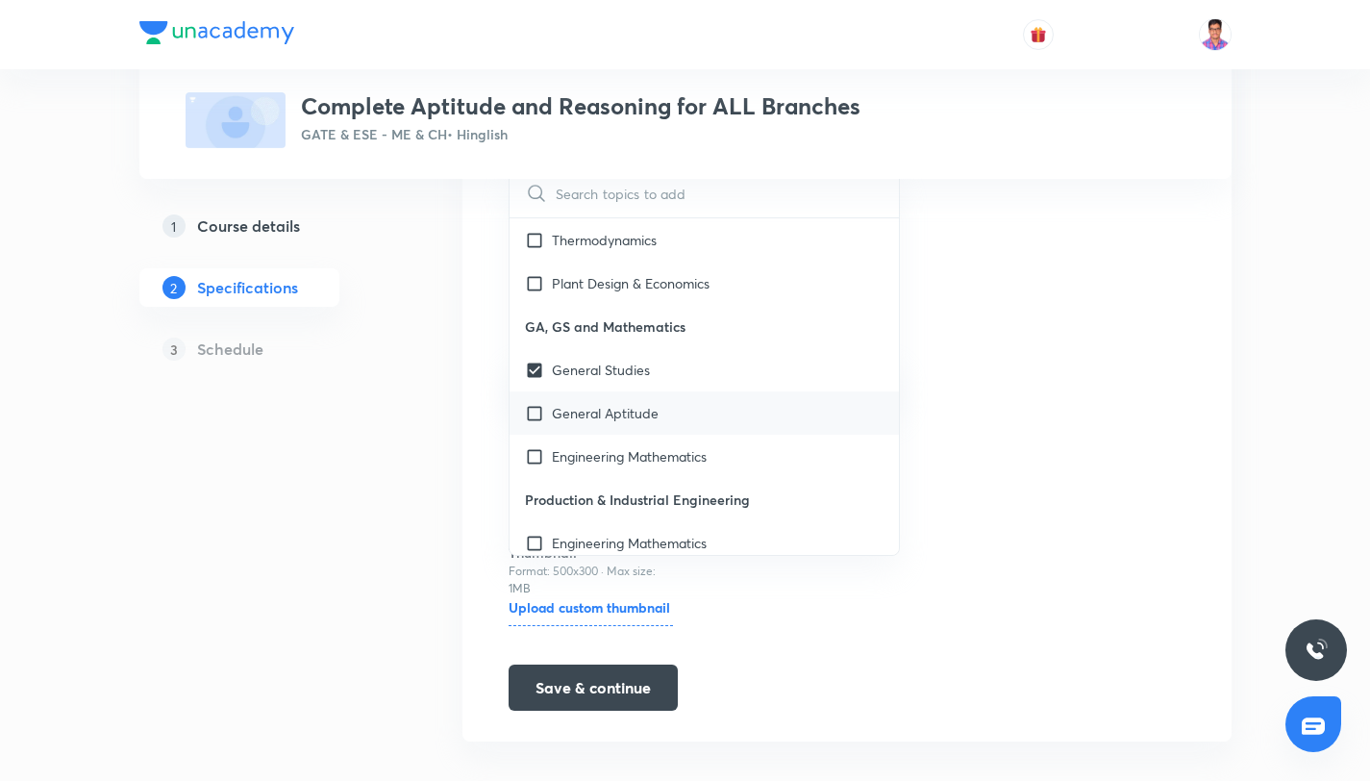
click at [667, 418] on div "General Aptitude" at bounding box center [704, 412] width 390 height 43
checkbox input "true"
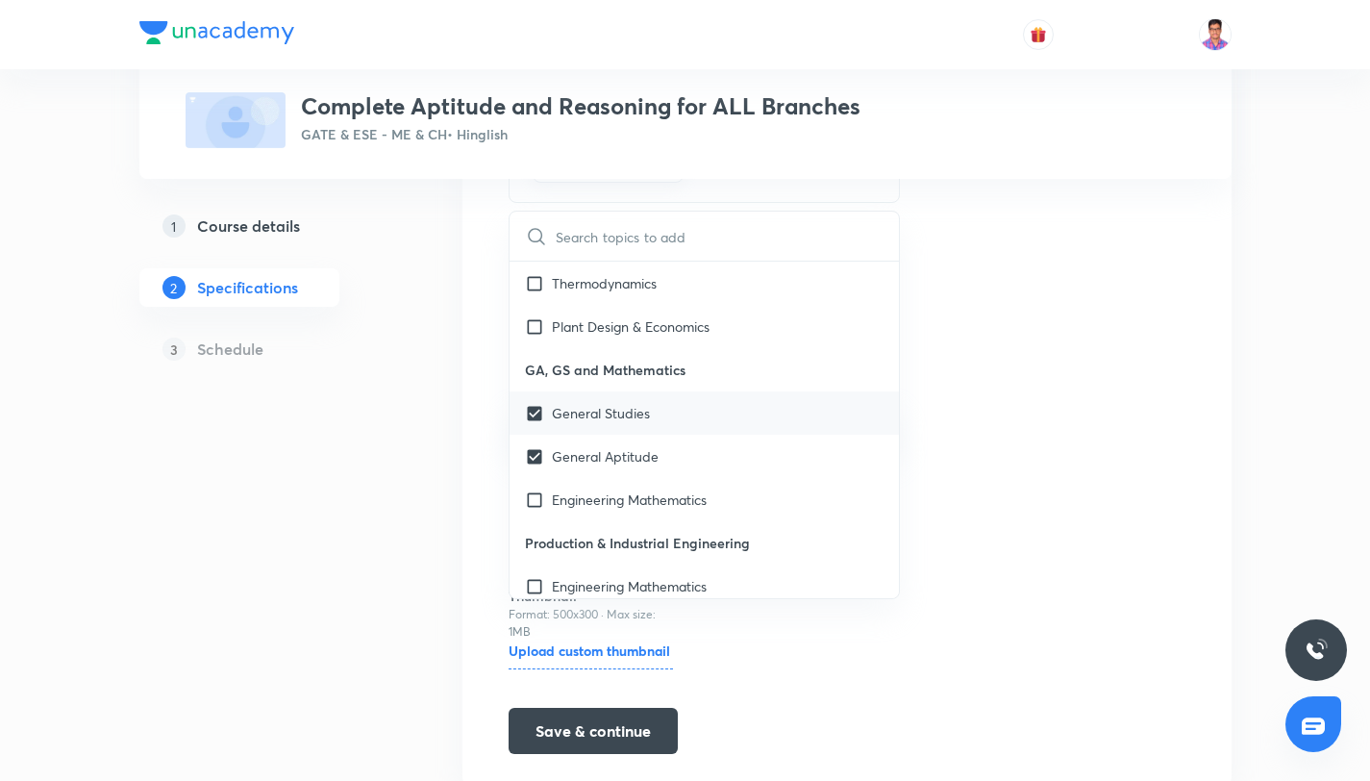
click at [648, 409] on p "General Studies" at bounding box center [601, 413] width 98 height 20
checkbox input "false"
checkbox input "true"
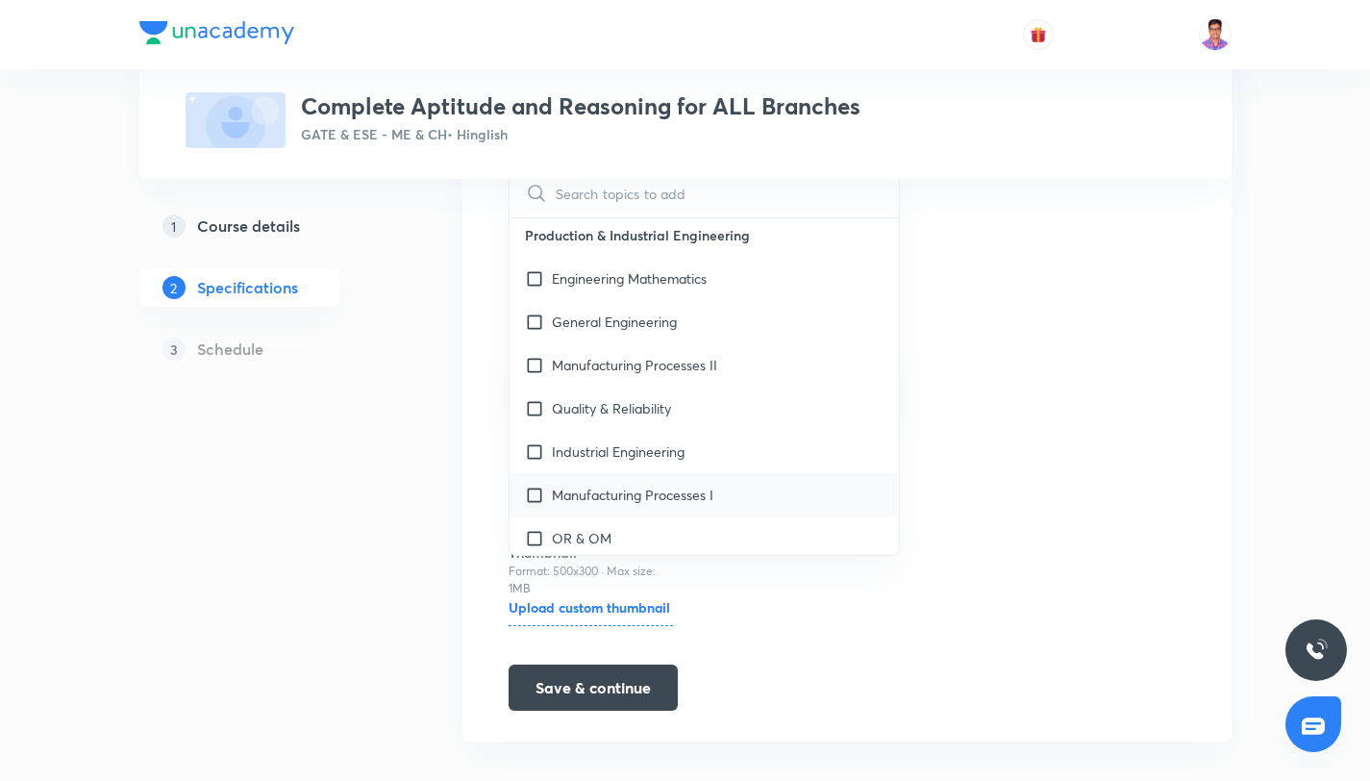
scroll to position [1524, 0]
click at [1012, 390] on div "Topics General Aptitude CLEAR ​ Mechanical Engineering Fluid Mechanics Practice…" at bounding box center [846, 381] width 677 height 658
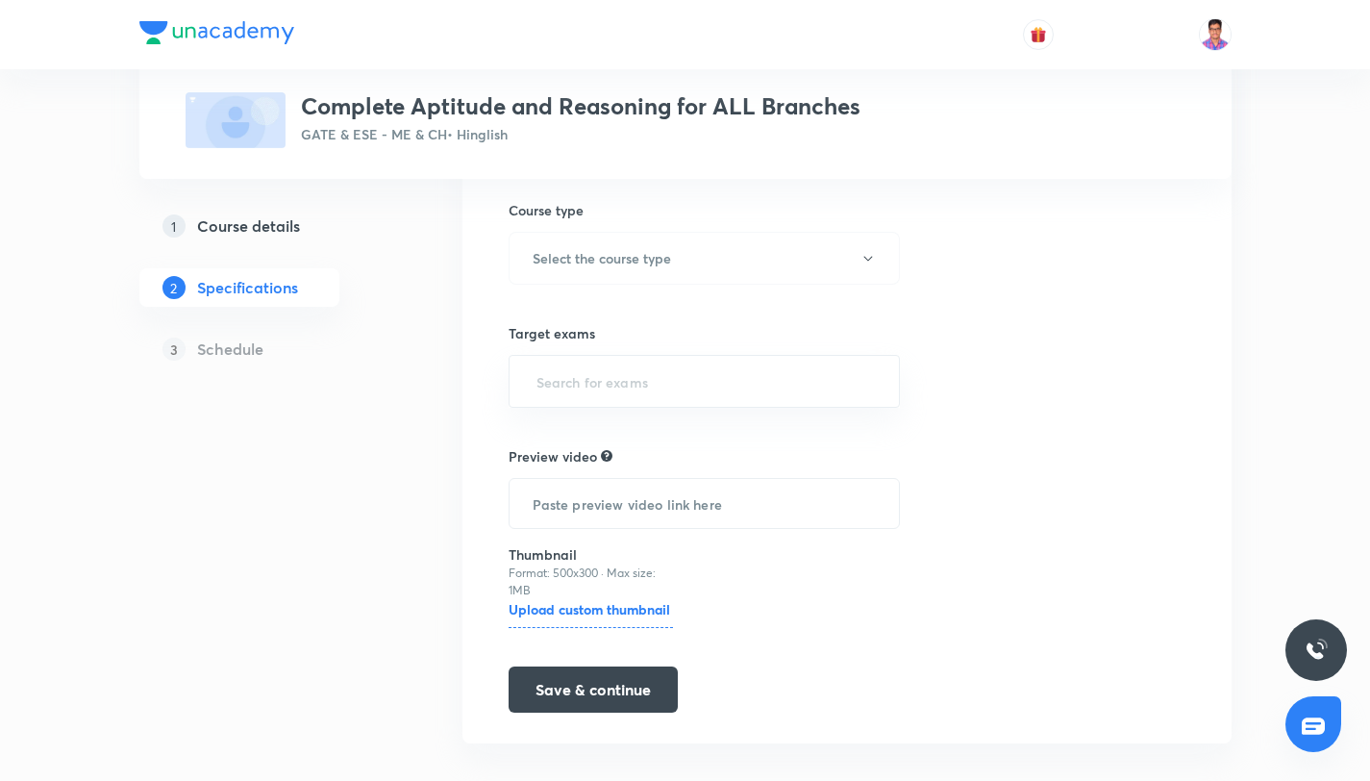
scroll to position [145, 0]
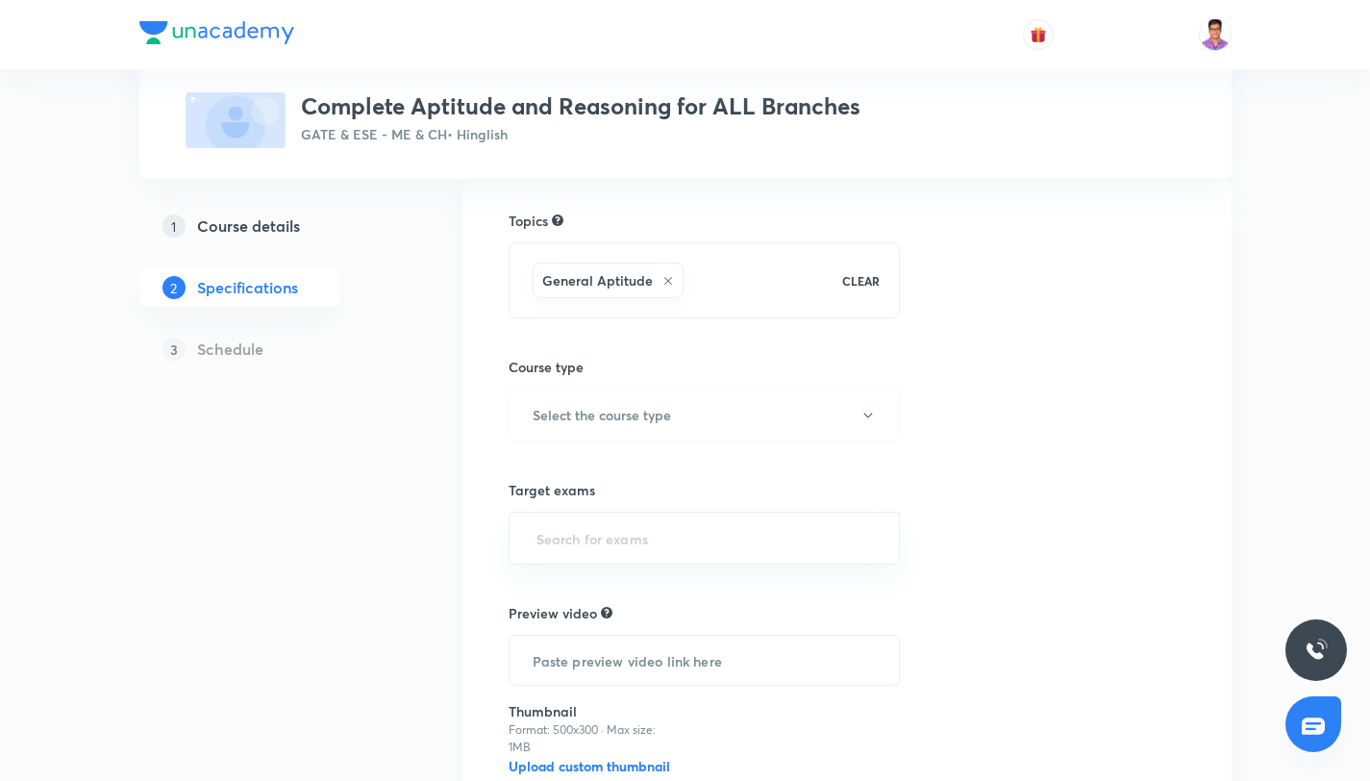
click at [705, 289] on div "General Aptitude" at bounding box center [678, 280] width 299 height 43
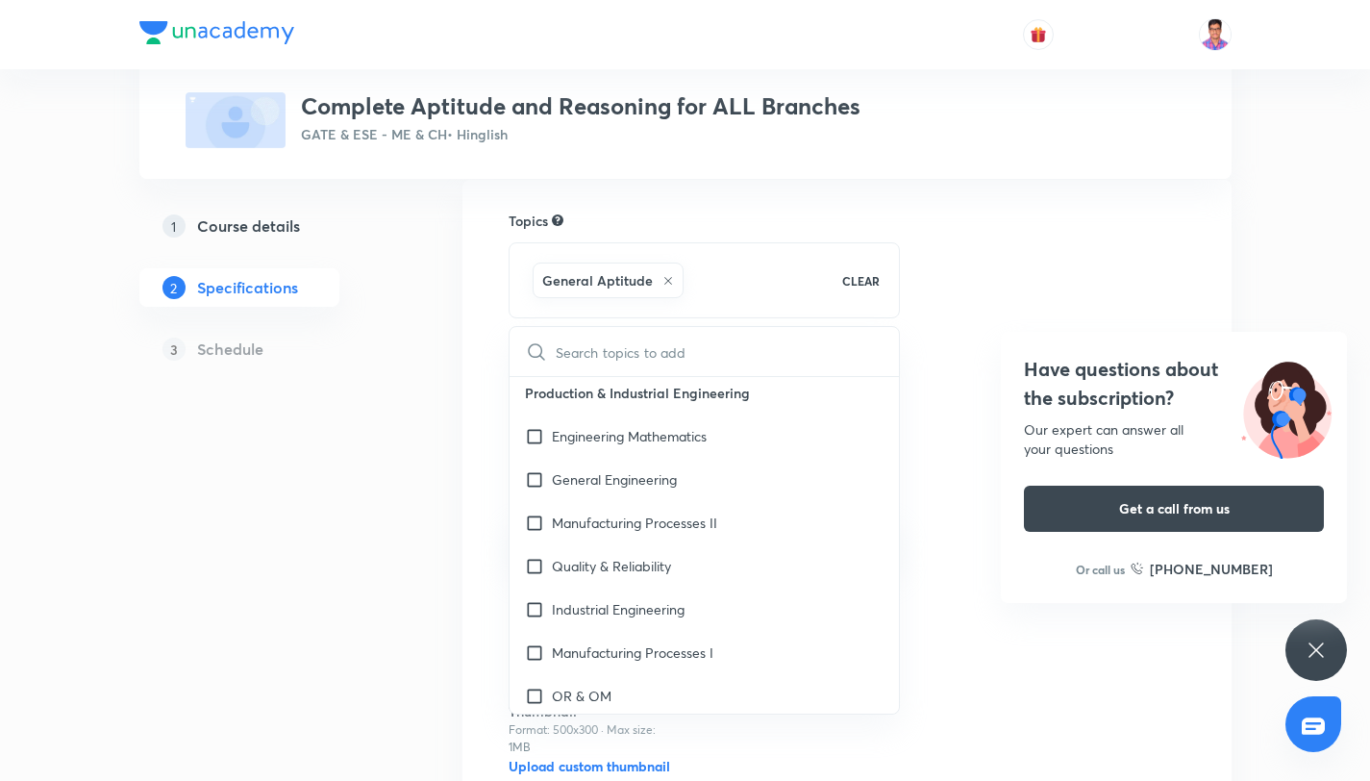
scroll to position [1524, 0]
click at [959, 625] on div "Topics General Aptitude CLEAR ​ Mechanical Engineering Fluid Mechanics Practice…" at bounding box center [846, 540] width 677 height 658
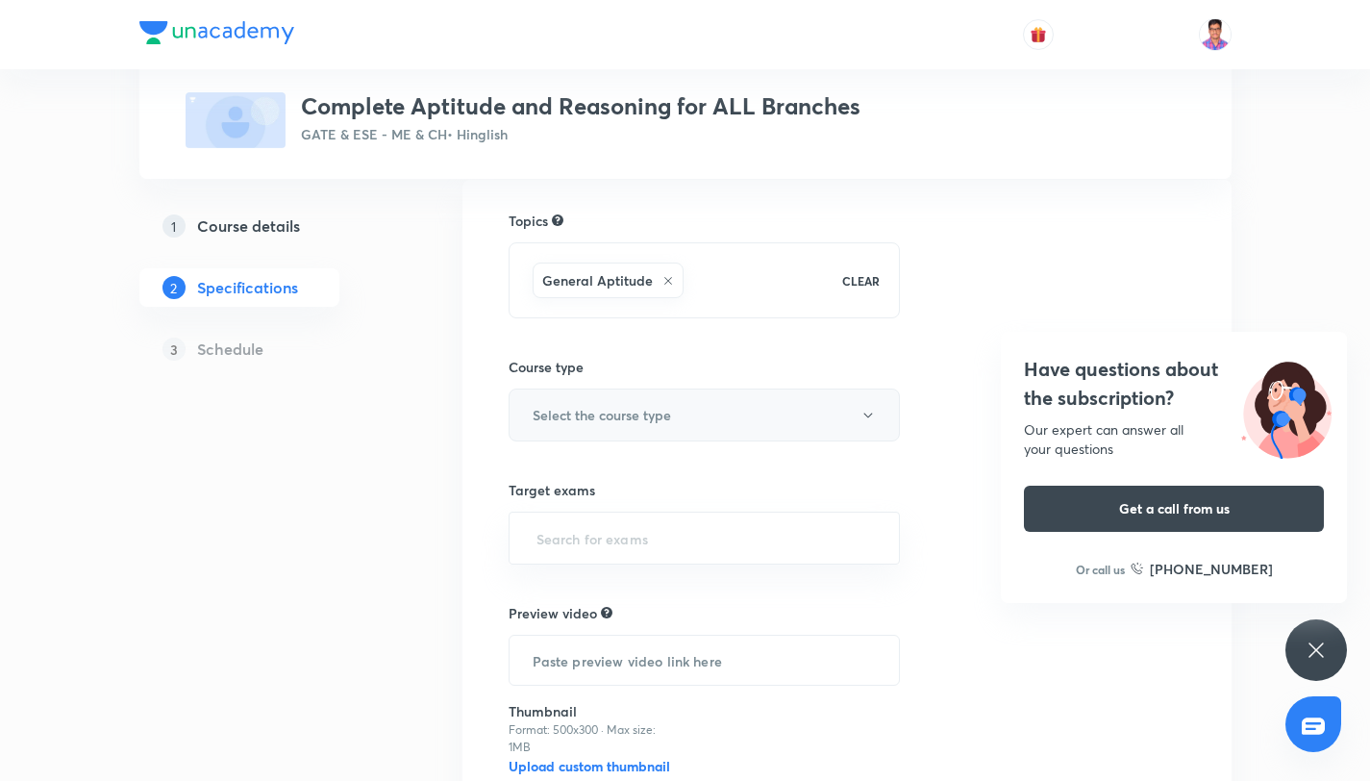
click at [610, 423] on h6 "Select the course type" at bounding box center [602, 415] width 138 height 20
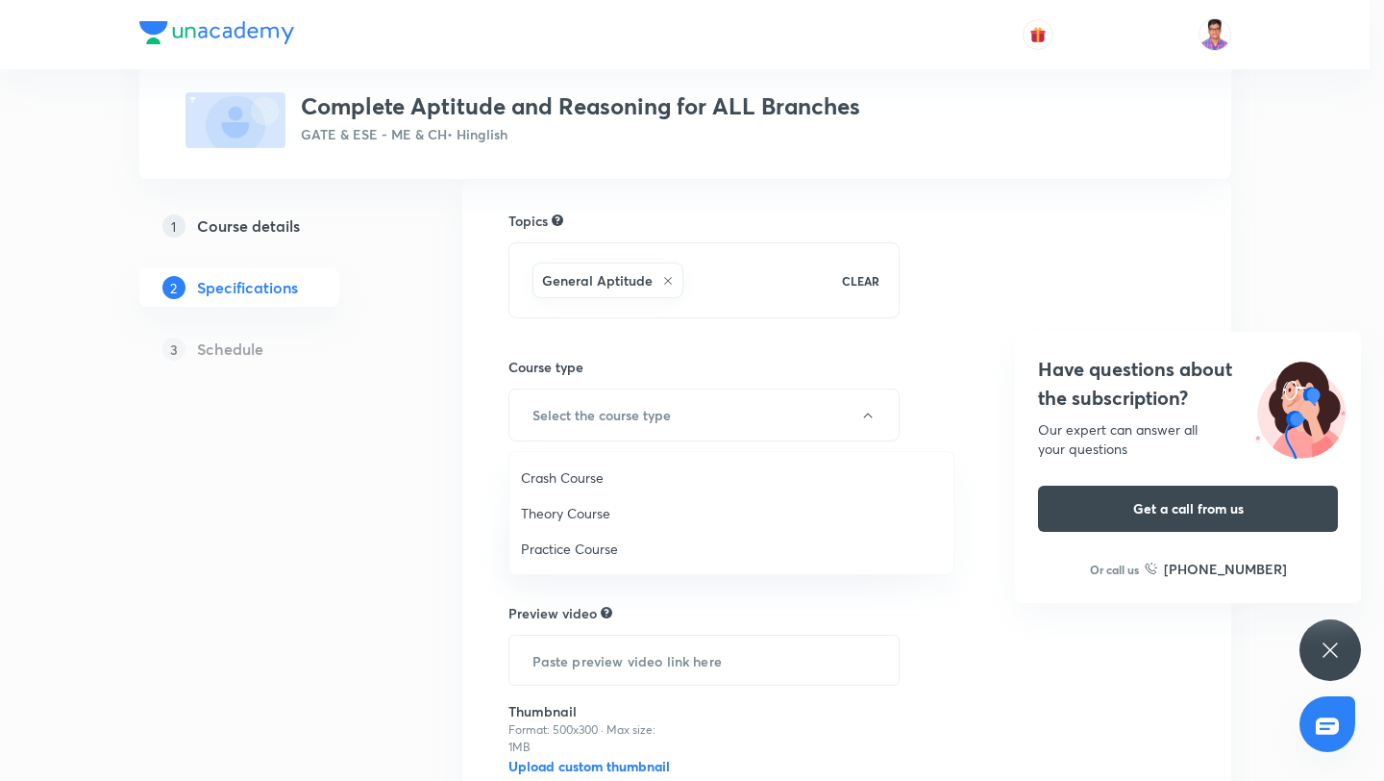
click at [607, 505] on span "Theory Course" at bounding box center [731, 513] width 421 height 20
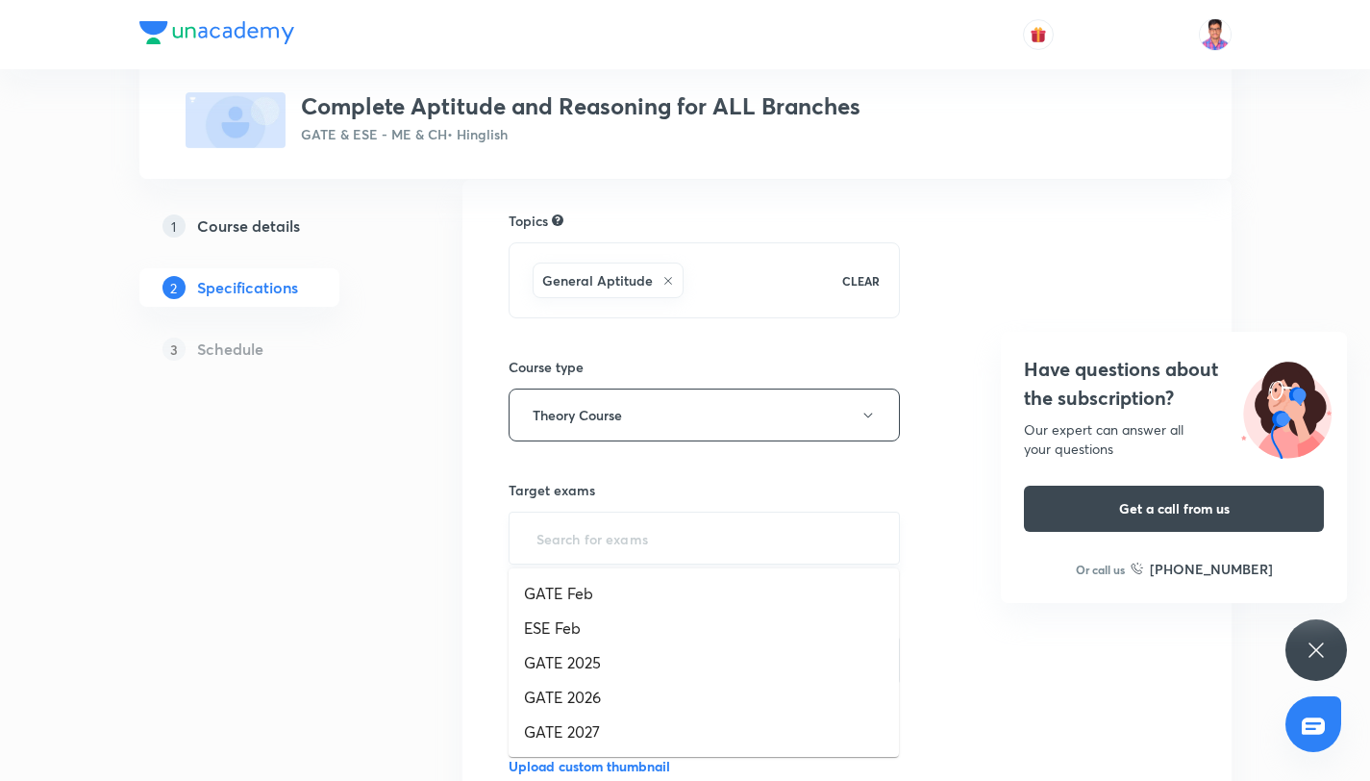
click at [607, 521] on input "text" at bounding box center [705, 538] width 344 height 36
click at [640, 693] on li "GATE 2026" at bounding box center [703, 697] width 390 height 35
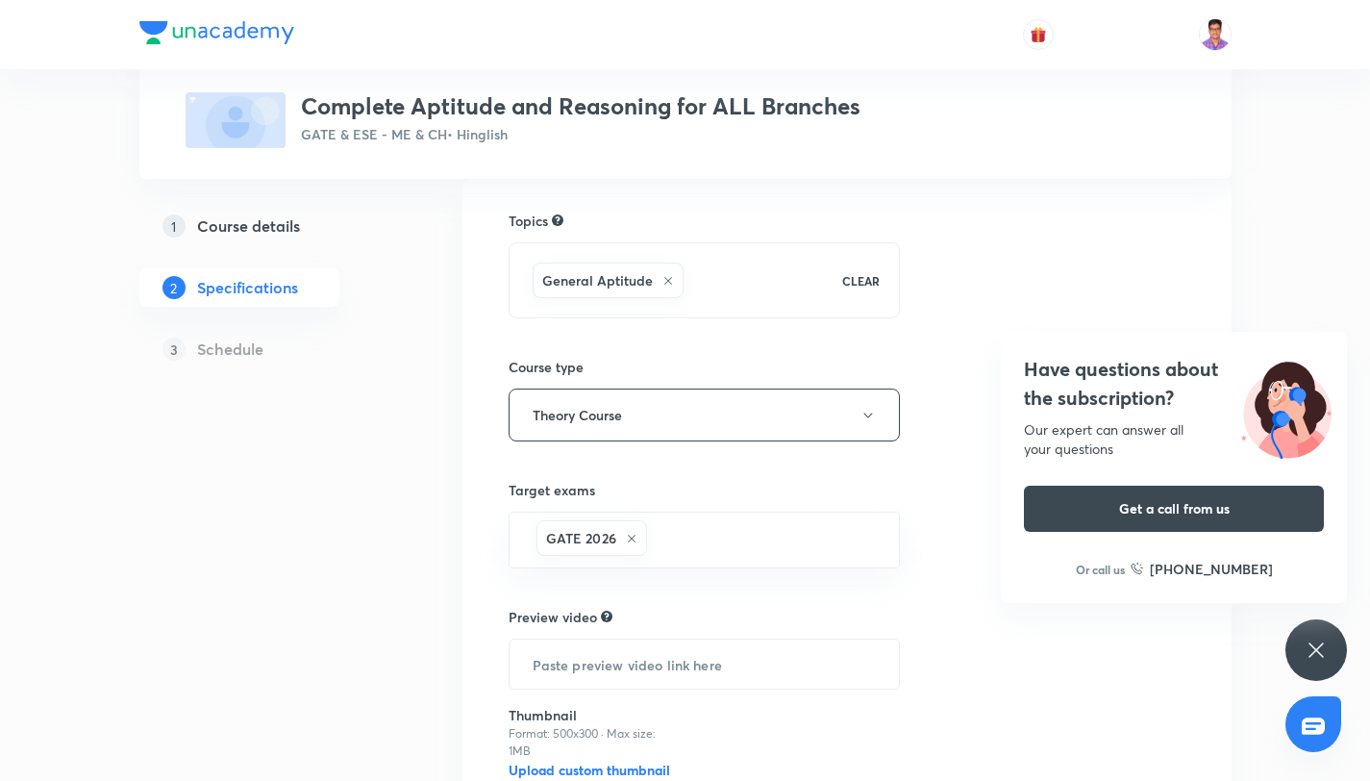
type input "G"
click at [624, 664] on li "GATE 2027" at bounding box center [703, 666] width 390 height 35
type input "F"
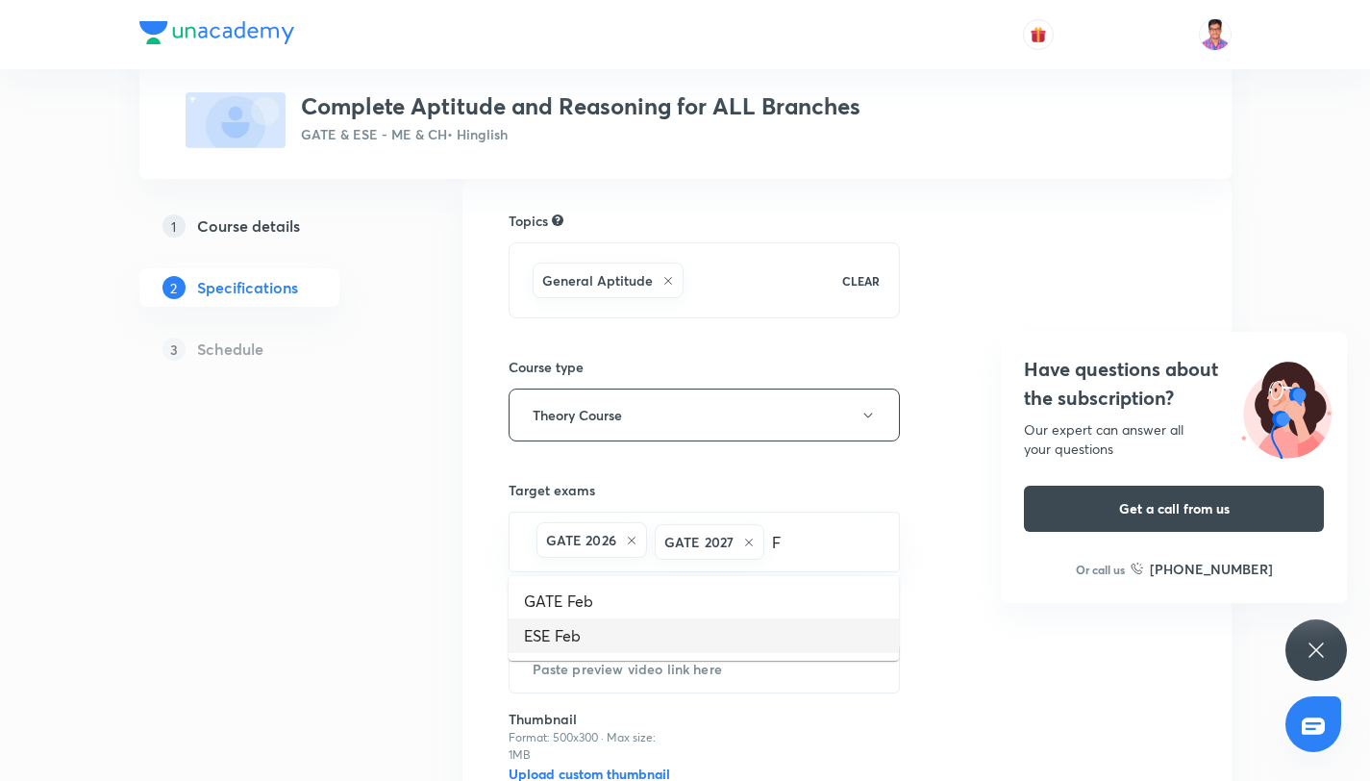
click at [623, 635] on li "ESE Feb" at bounding box center [703, 635] width 390 height 35
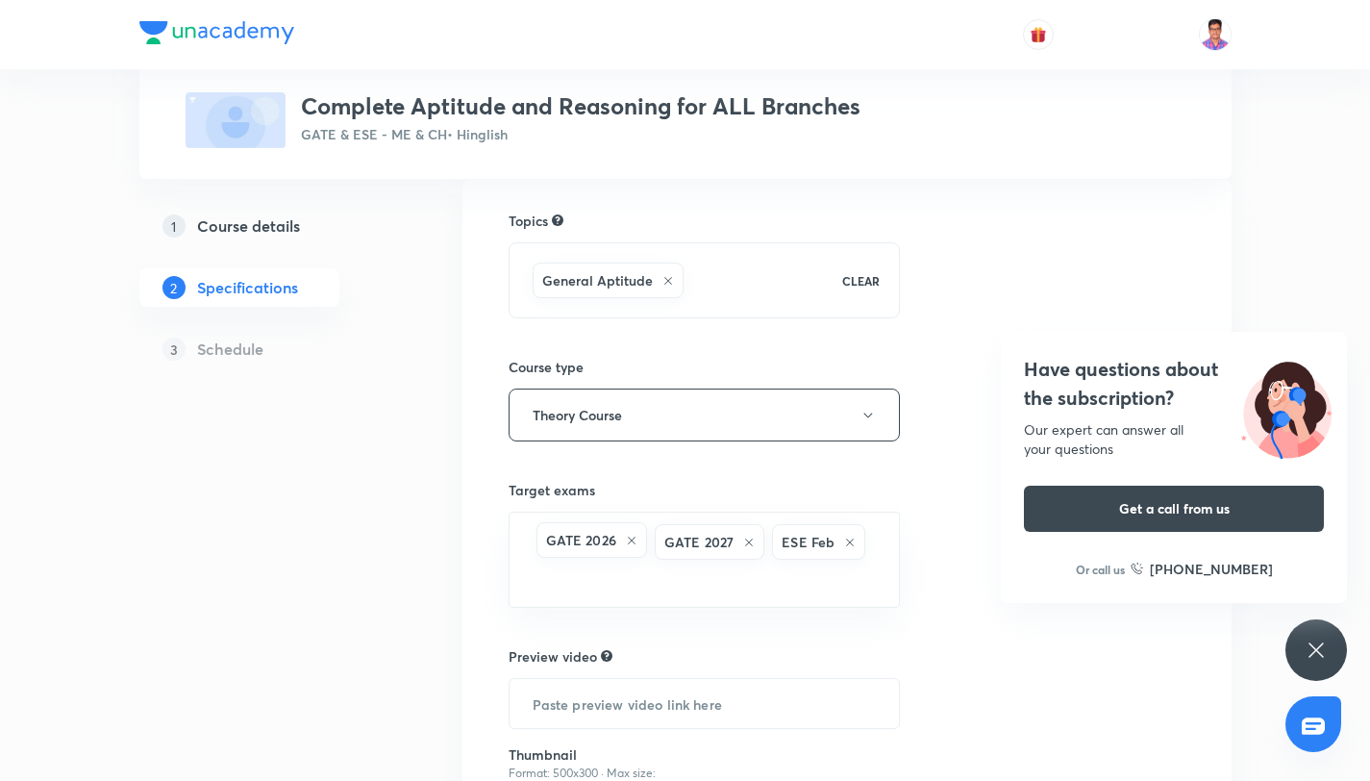
type input "G"
click at [608, 642] on li "GATE Feb" at bounding box center [703, 636] width 390 height 35
type input "E"
click at [437, 597] on div "Plus Courses Complete Aptitude and Reasoning for ALL Branches GATE & ESE - ME &…" at bounding box center [685, 470] width 1092 height 1015
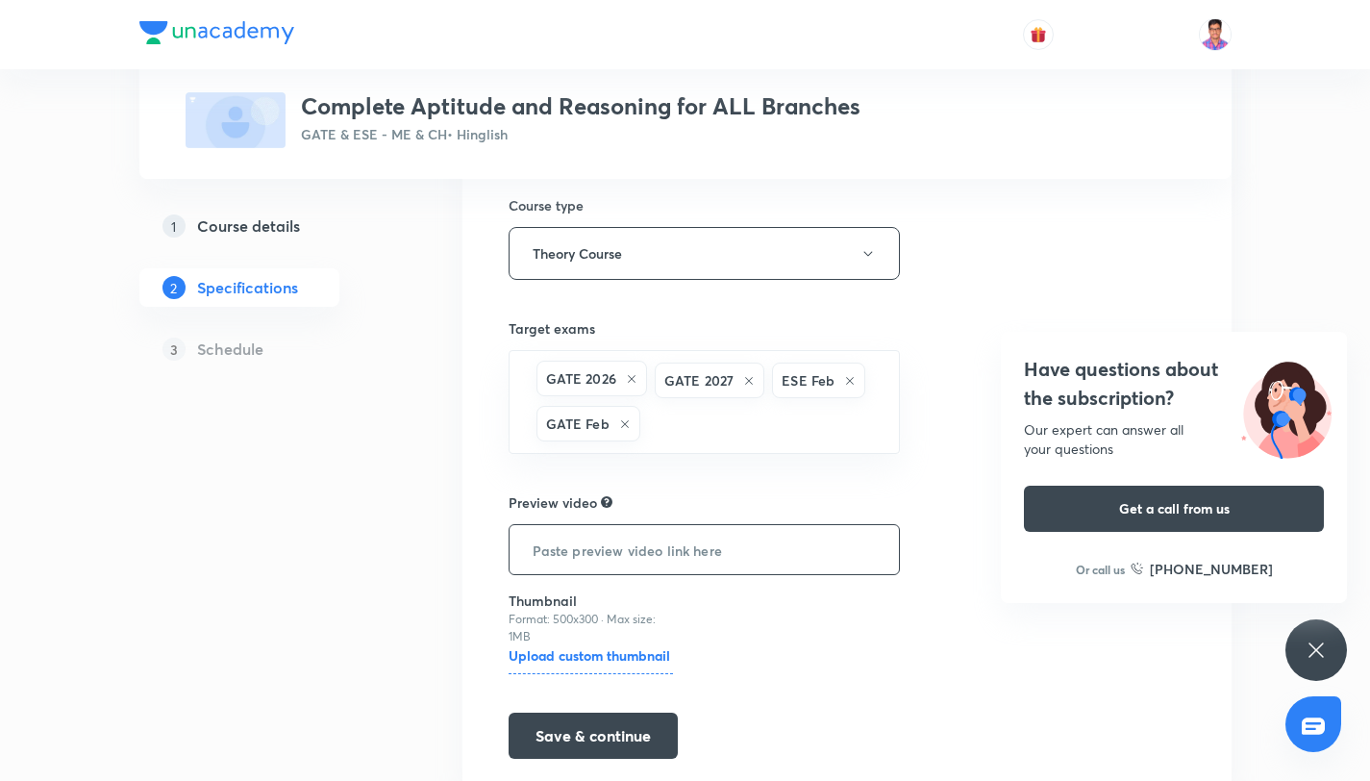
scroll to position [330, 0]
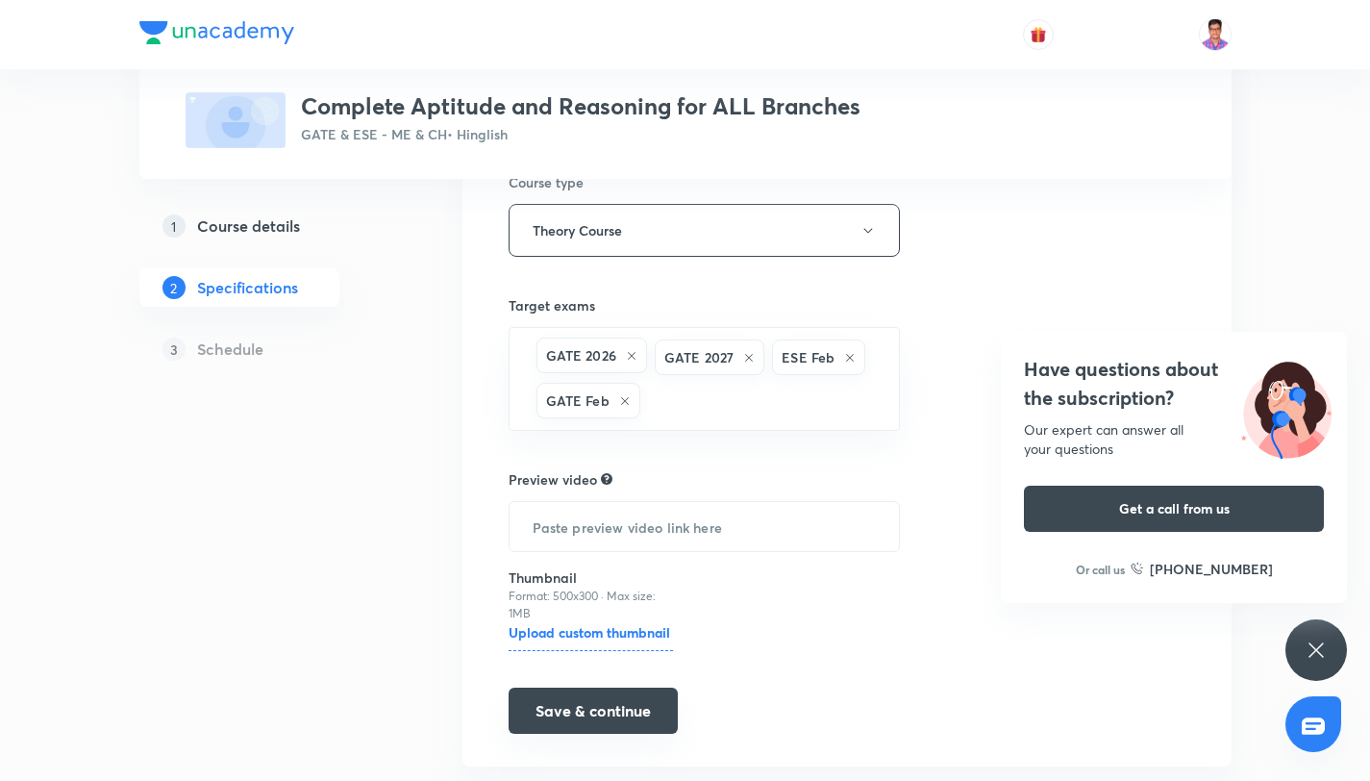
click at [607, 706] on button "Save & continue" at bounding box center [592, 710] width 169 height 46
click at [1326, 642] on icon at bounding box center [1315, 649] width 23 height 23
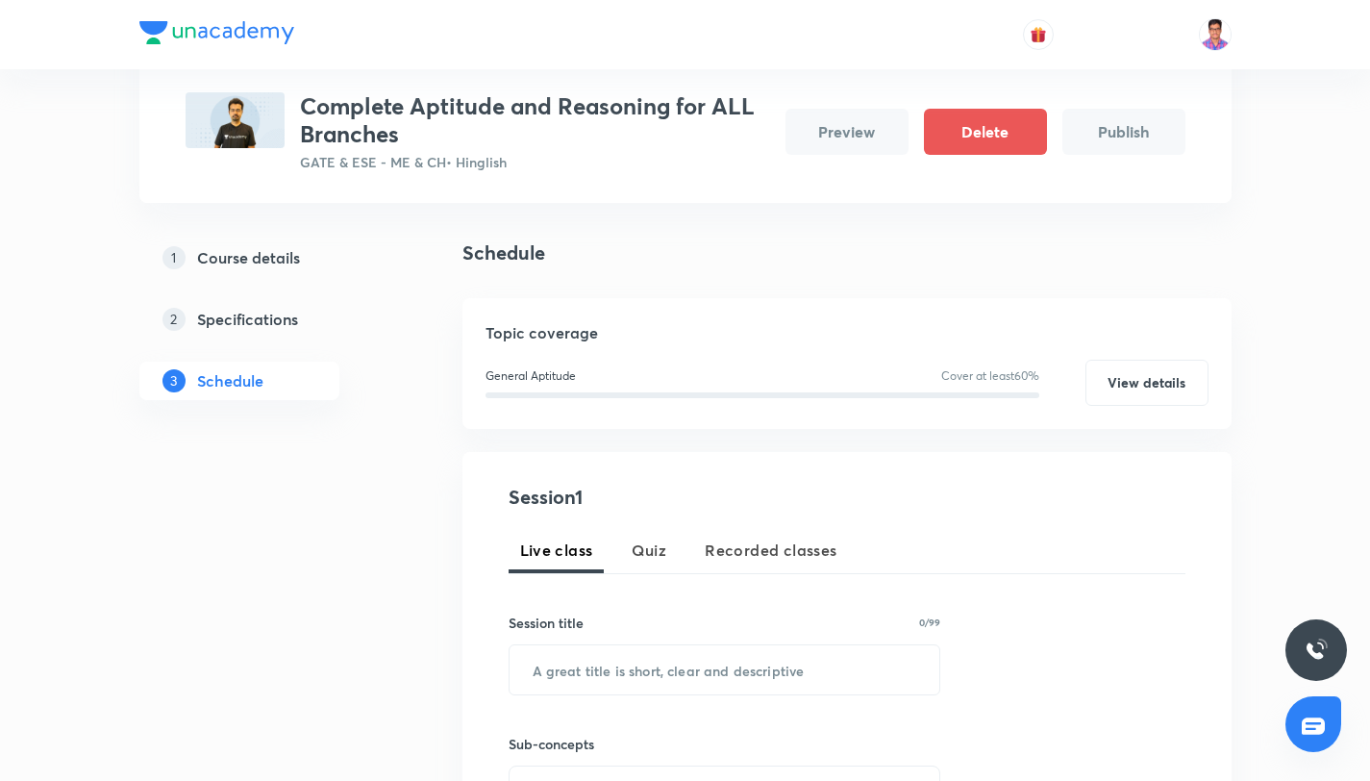
scroll to position [187, 0]
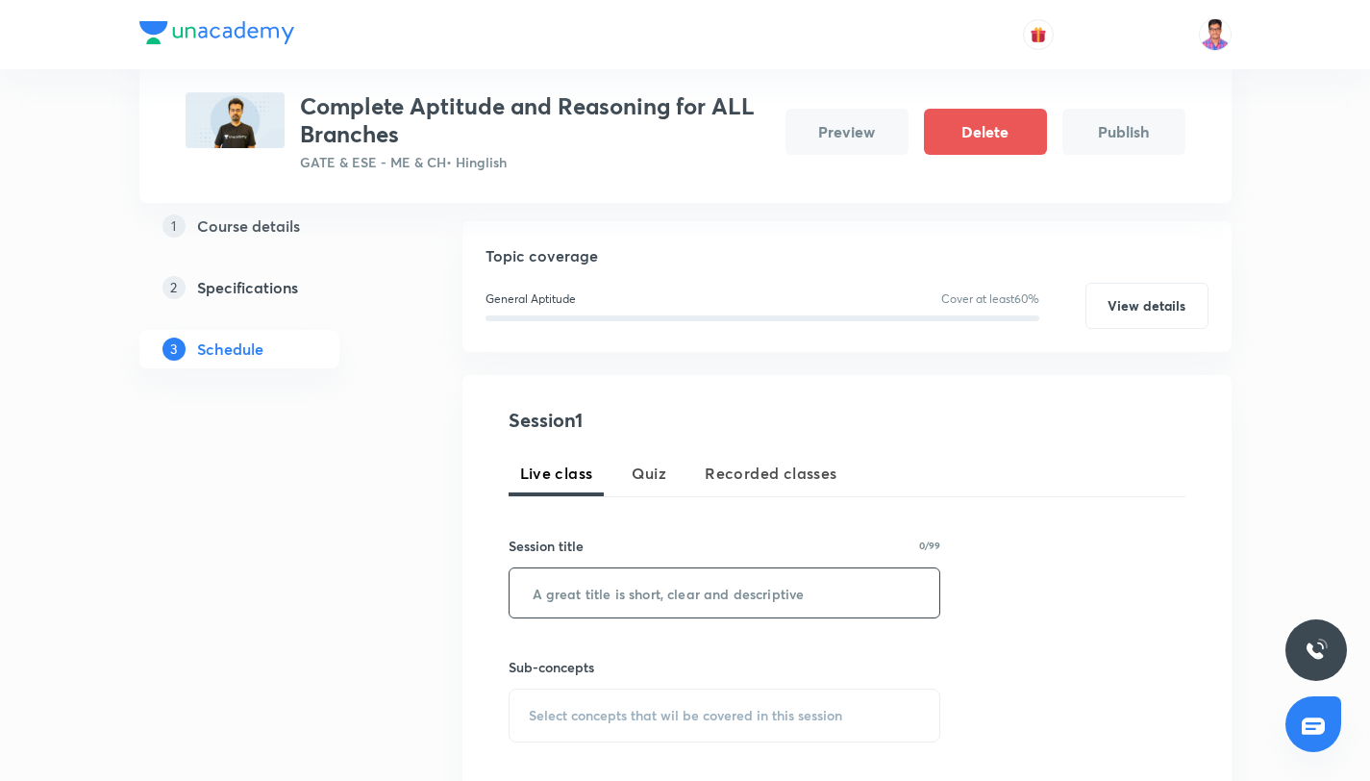
click at [611, 594] on input "text" at bounding box center [724, 592] width 431 height 49
click at [821, 592] on input "Aptitude & Reasoning for All Branches - Part - I" at bounding box center [724, 592] width 431 height 49
drag, startPoint x: 878, startPoint y: 594, endPoint x: 529, endPoint y: 591, distance: 348.9
click at [529, 591] on input "Aptitude & Reasoning for All Branches Part - I" at bounding box center [724, 592] width 431 height 49
type input "Aptitude & Reasoning for All Branches Part - I"
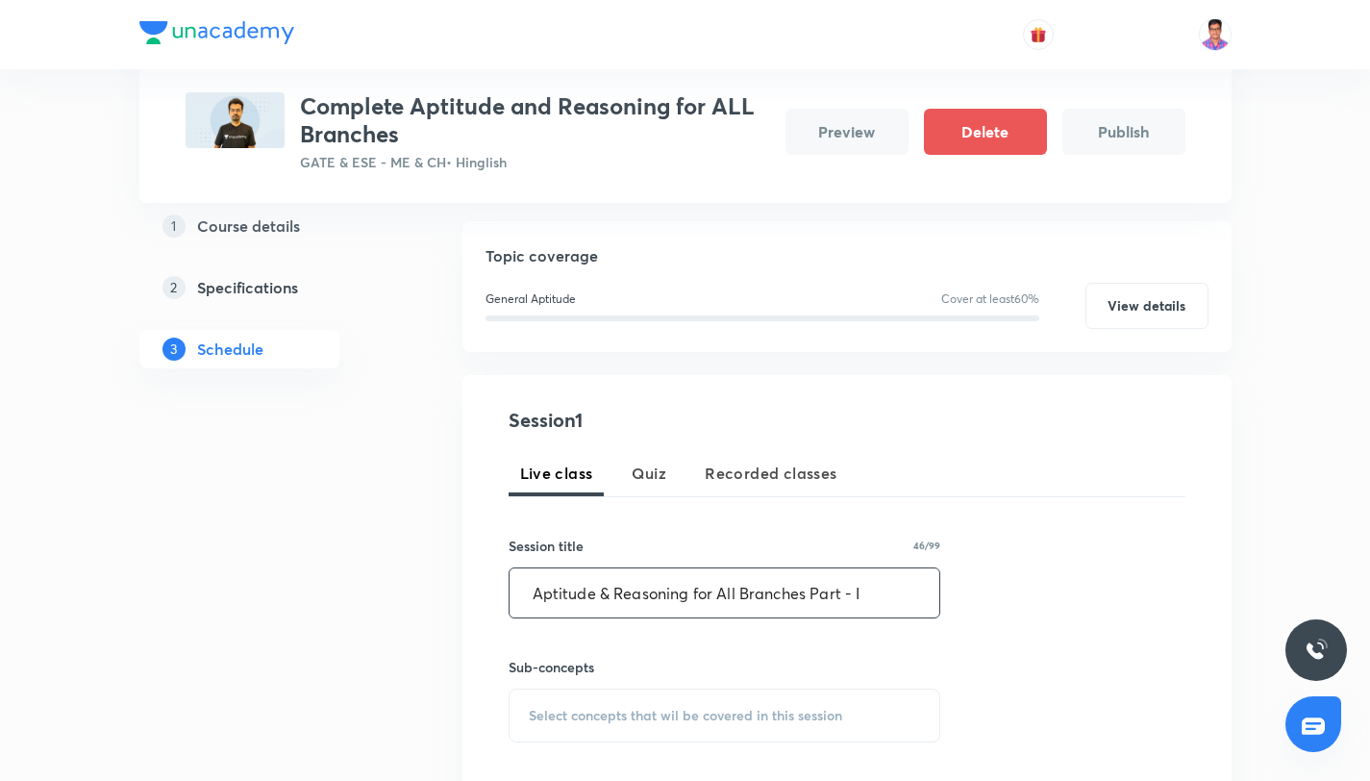
click at [471, 665] on div "Session 1 Live class Quiz Recorded classes Session title 46/99 Aptitude & Reaso…" at bounding box center [846, 612] width 769 height 475
click at [603, 707] on span "Select concepts that wil be covered in this session" at bounding box center [685, 714] width 313 height 15
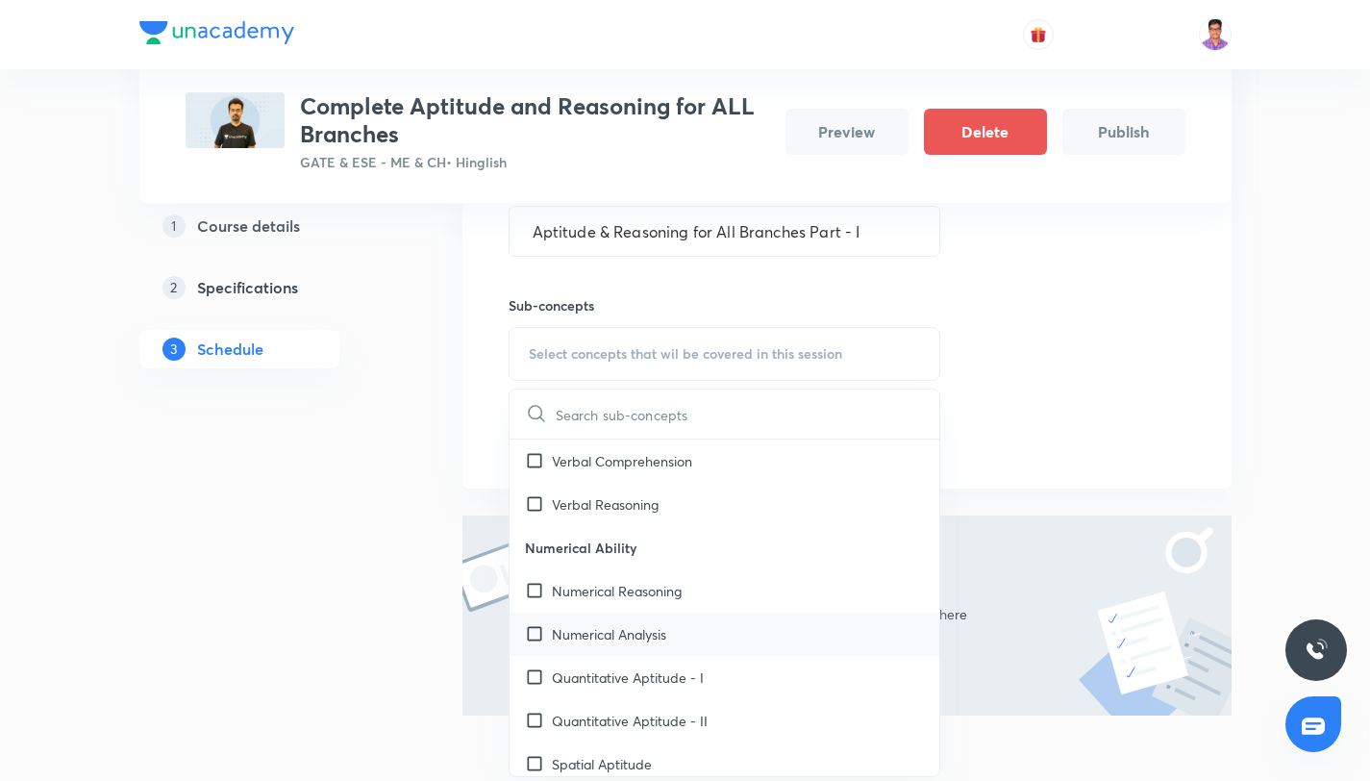
scroll to position [183, 0]
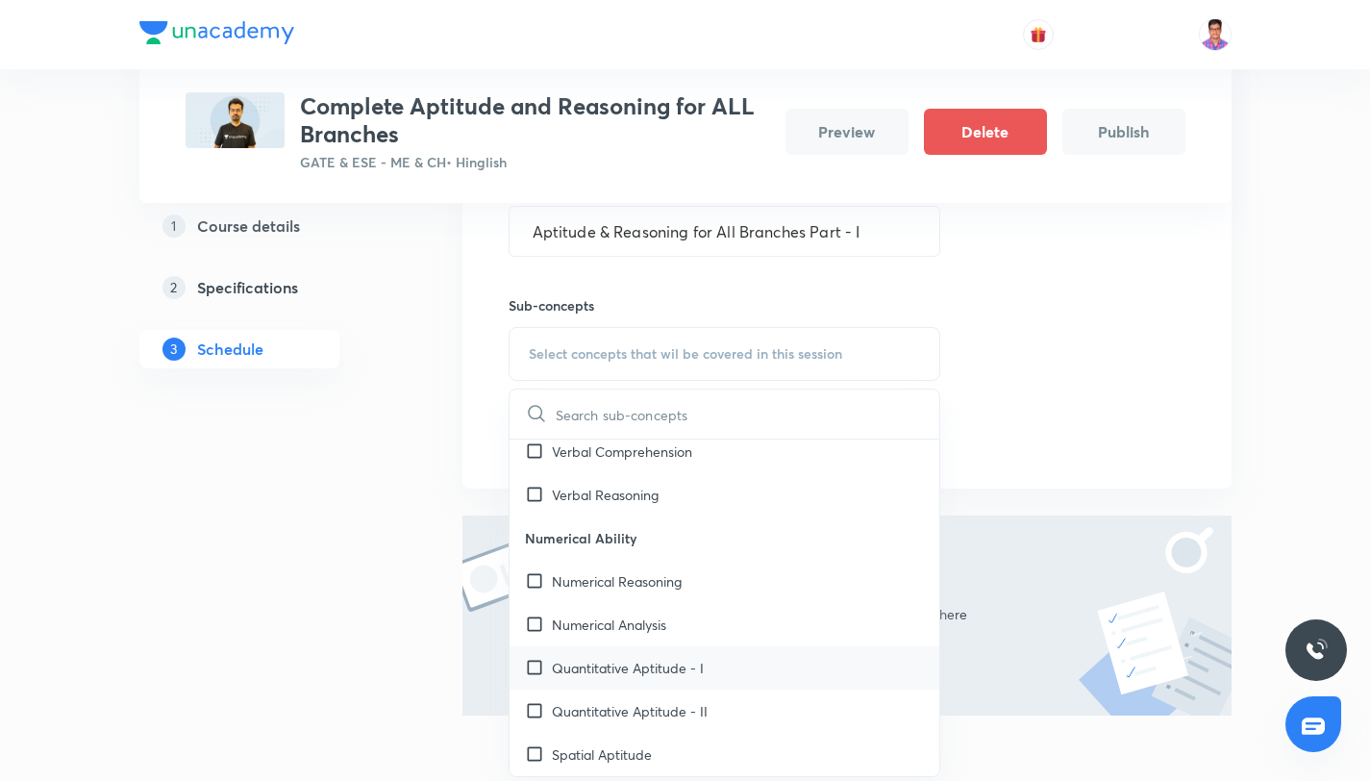
click at [748, 663] on div "Quantitative Aptitude - I" at bounding box center [724, 667] width 431 height 43
checkbox input "true"
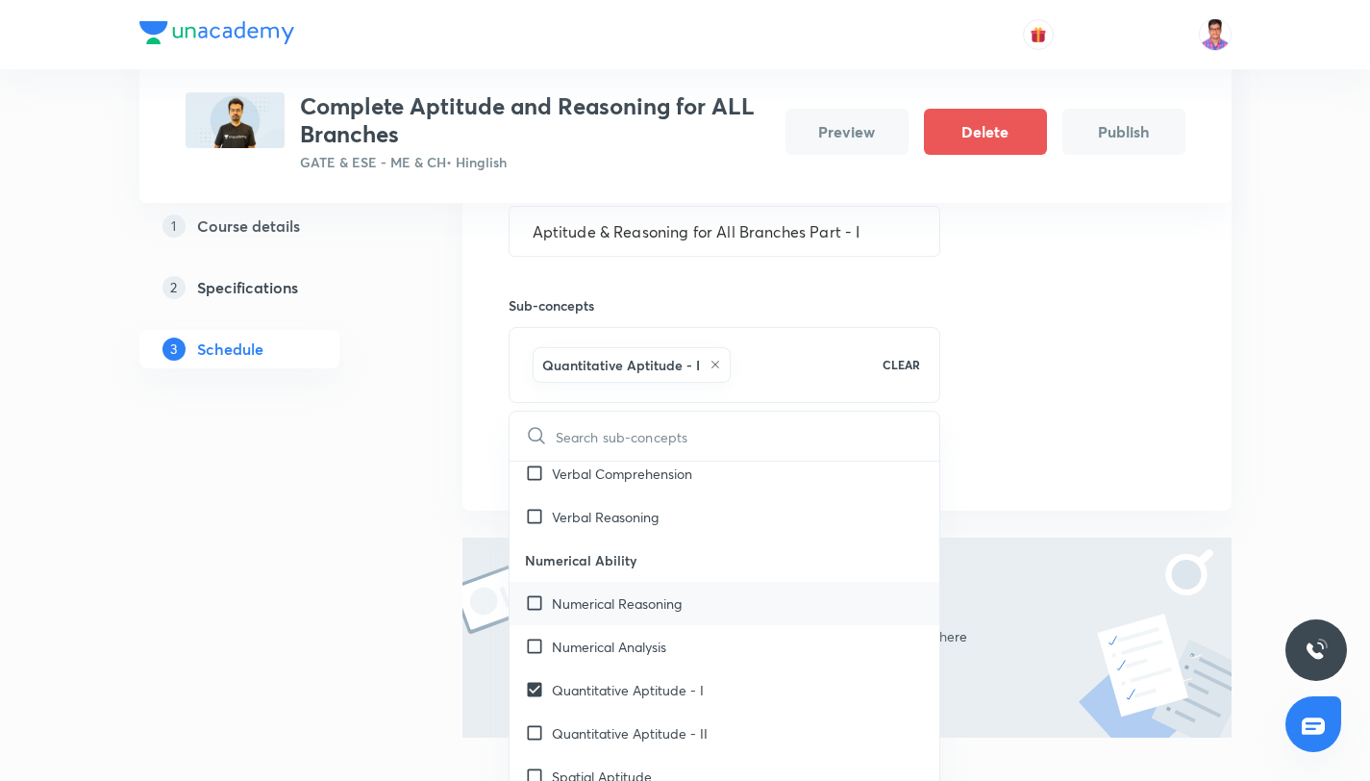
click at [642, 605] on p "Numerical Reasoning" at bounding box center [617, 603] width 130 height 20
checkbox input "true"
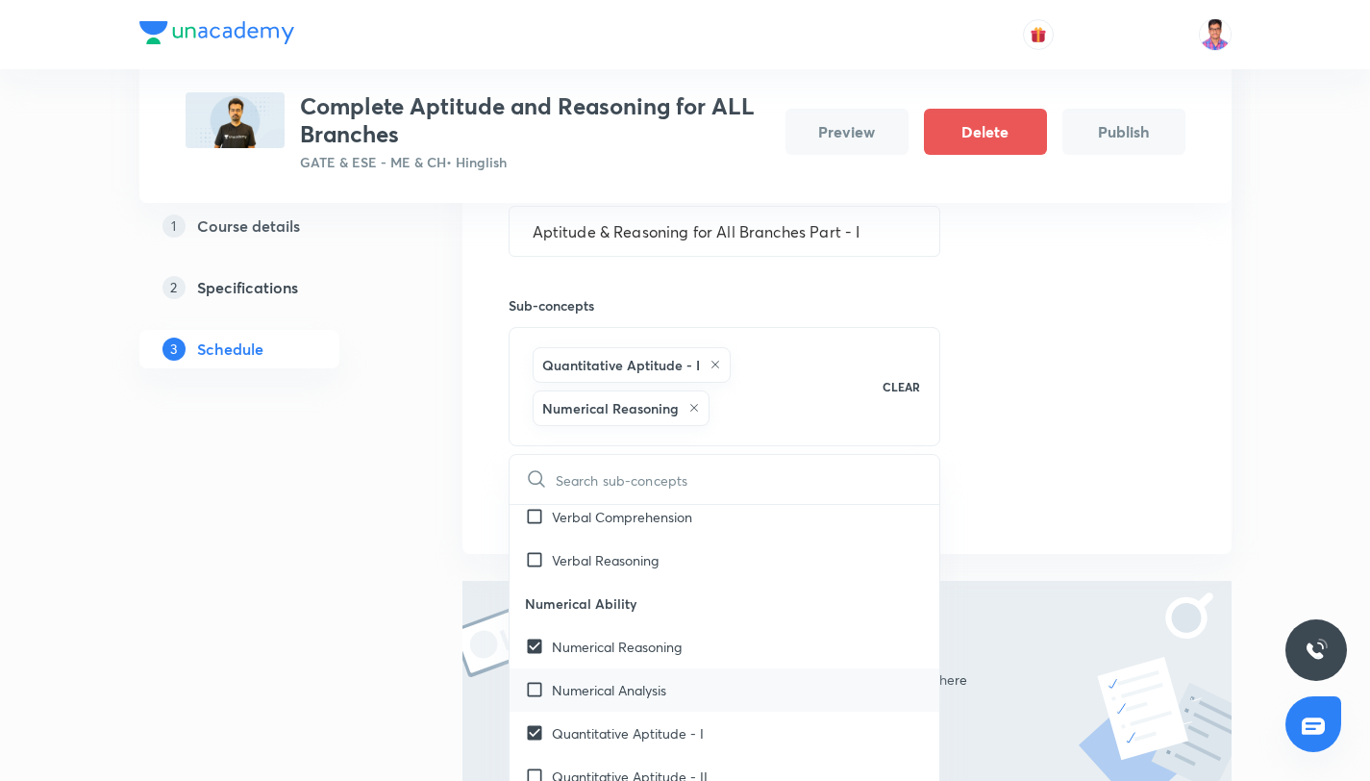
click at [661, 689] on p "Numerical Analysis" at bounding box center [609, 690] width 114 height 20
checkbox input "true"
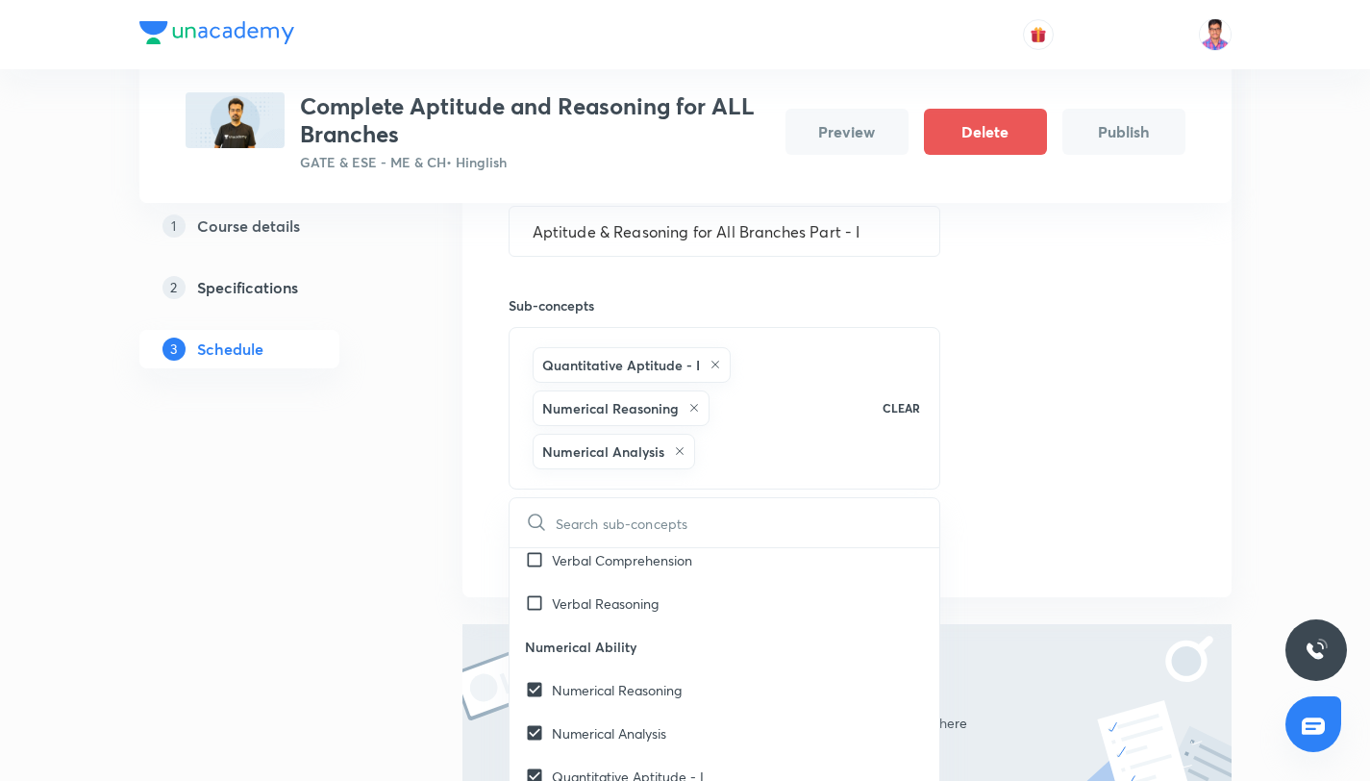
scroll to position [749, 0]
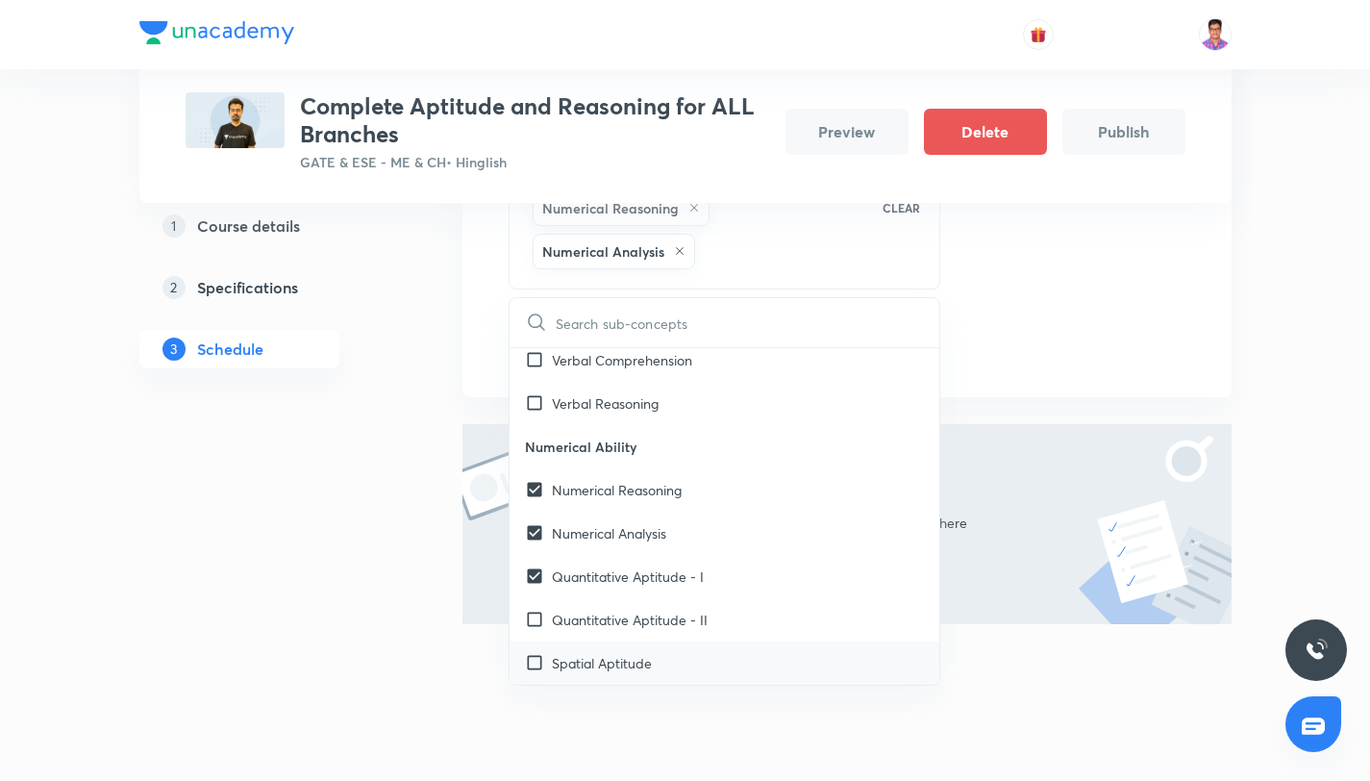
click at [706, 646] on div "Spatial Aptitude" at bounding box center [724, 662] width 431 height 43
checkbox input "true"
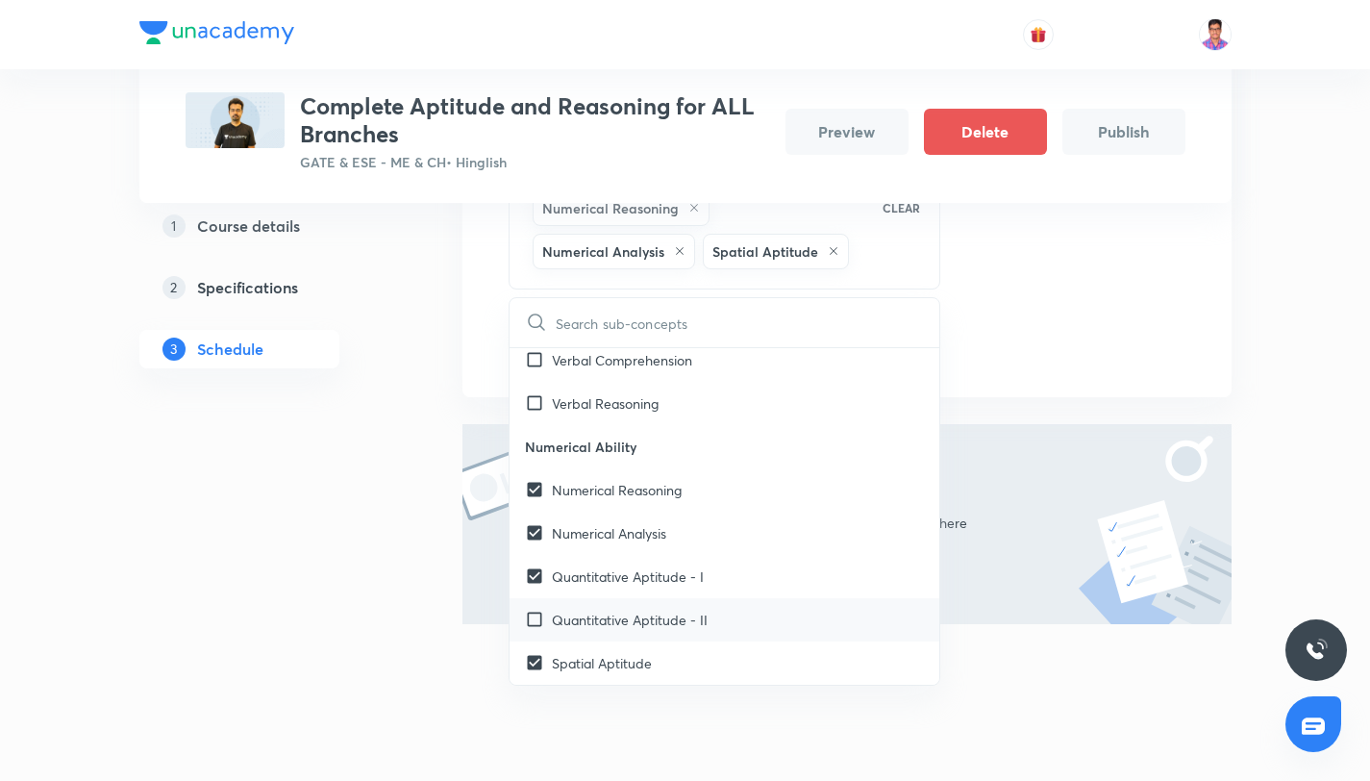
click at [706, 622] on p "Quantitative Aptitude - II" at bounding box center [630, 619] width 156 height 20
checkbox input "true"
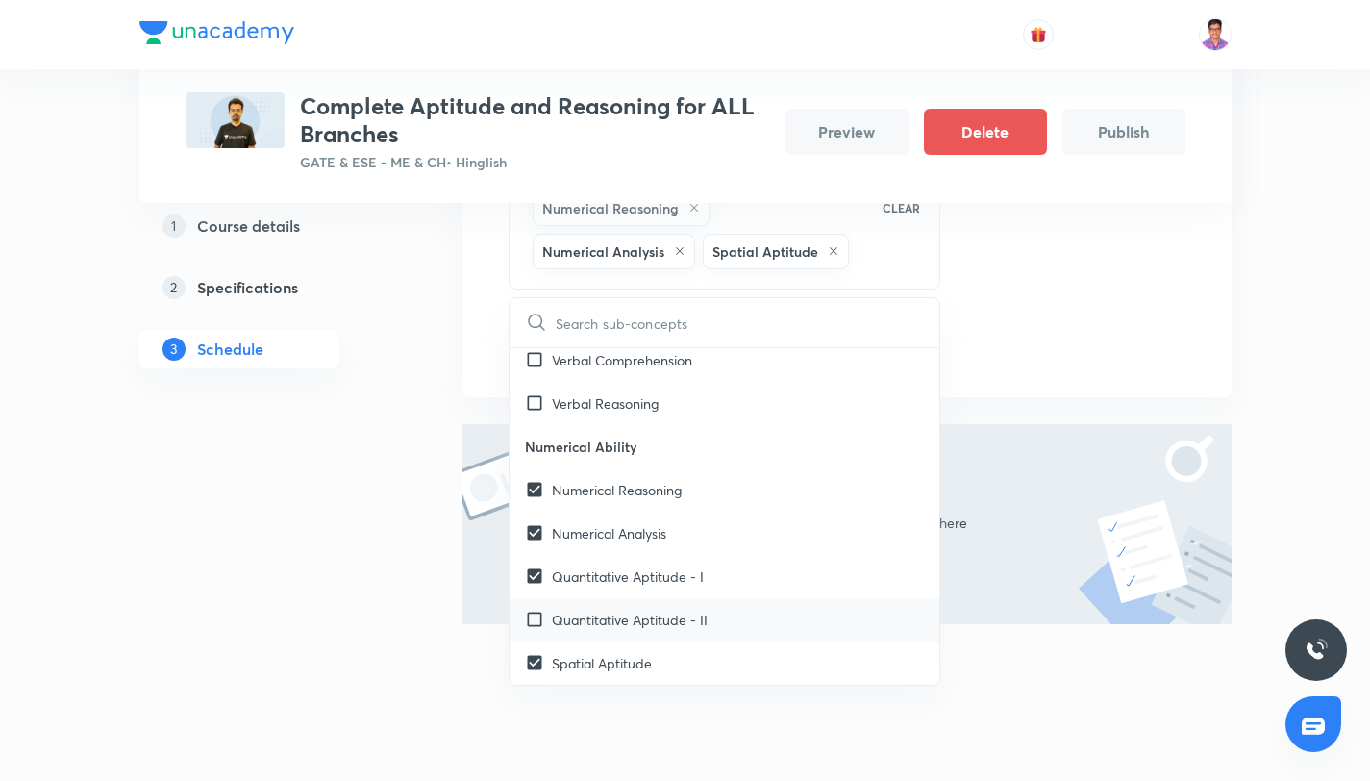
checkbox input "true"
click at [1021, 390] on div "Session 1 Live class Quiz Recorded classes Session title 46/99 Aptitude & Reaso…" at bounding box center [846, 83] width 769 height 627
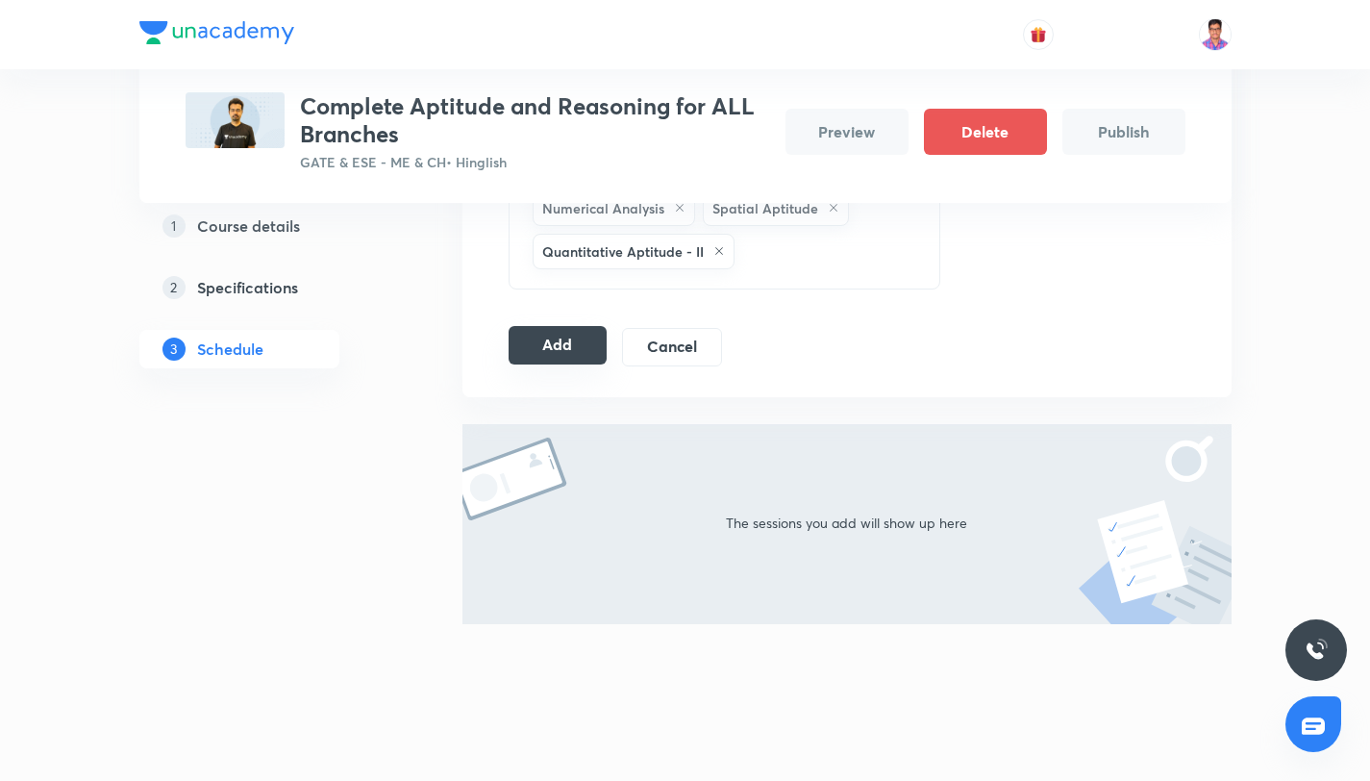
click at [562, 335] on button "Add" at bounding box center [557, 345] width 99 height 38
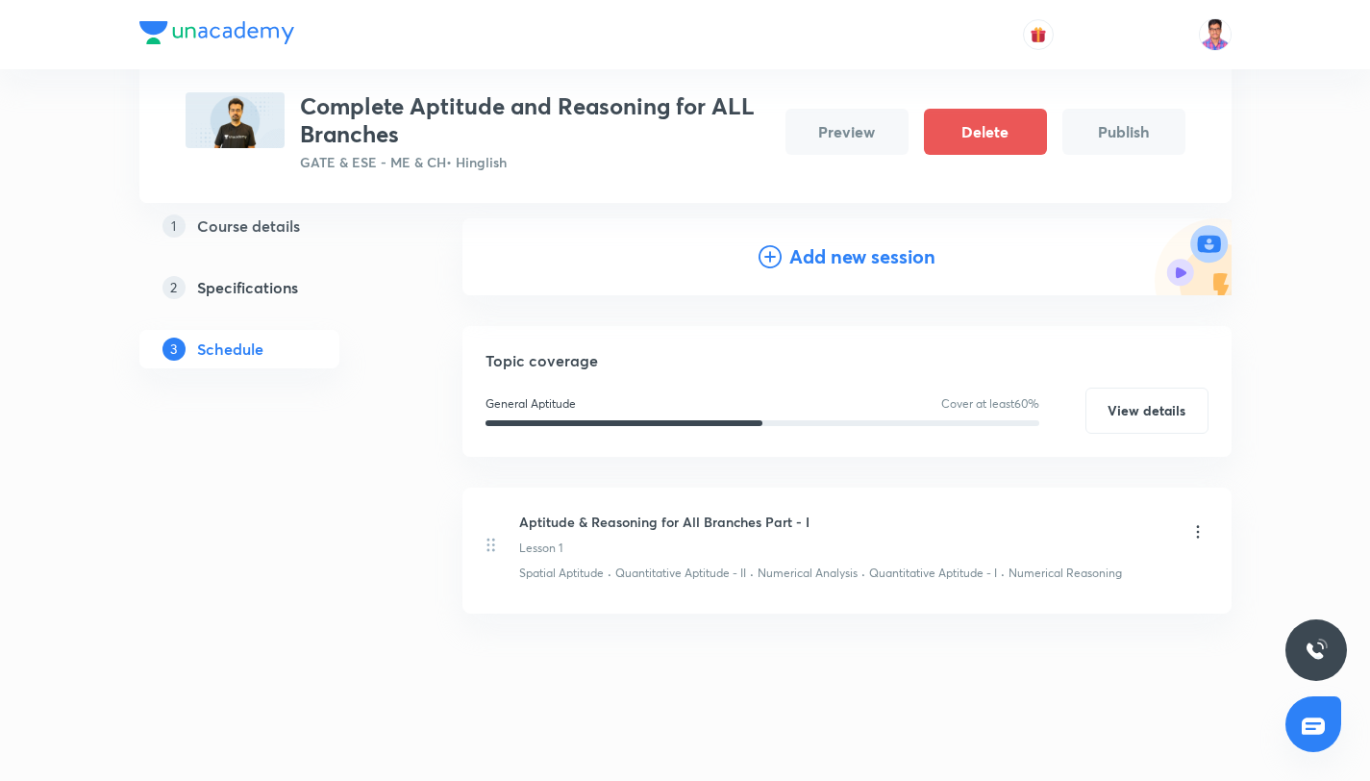
click at [761, 263] on icon at bounding box center [769, 256] width 23 height 23
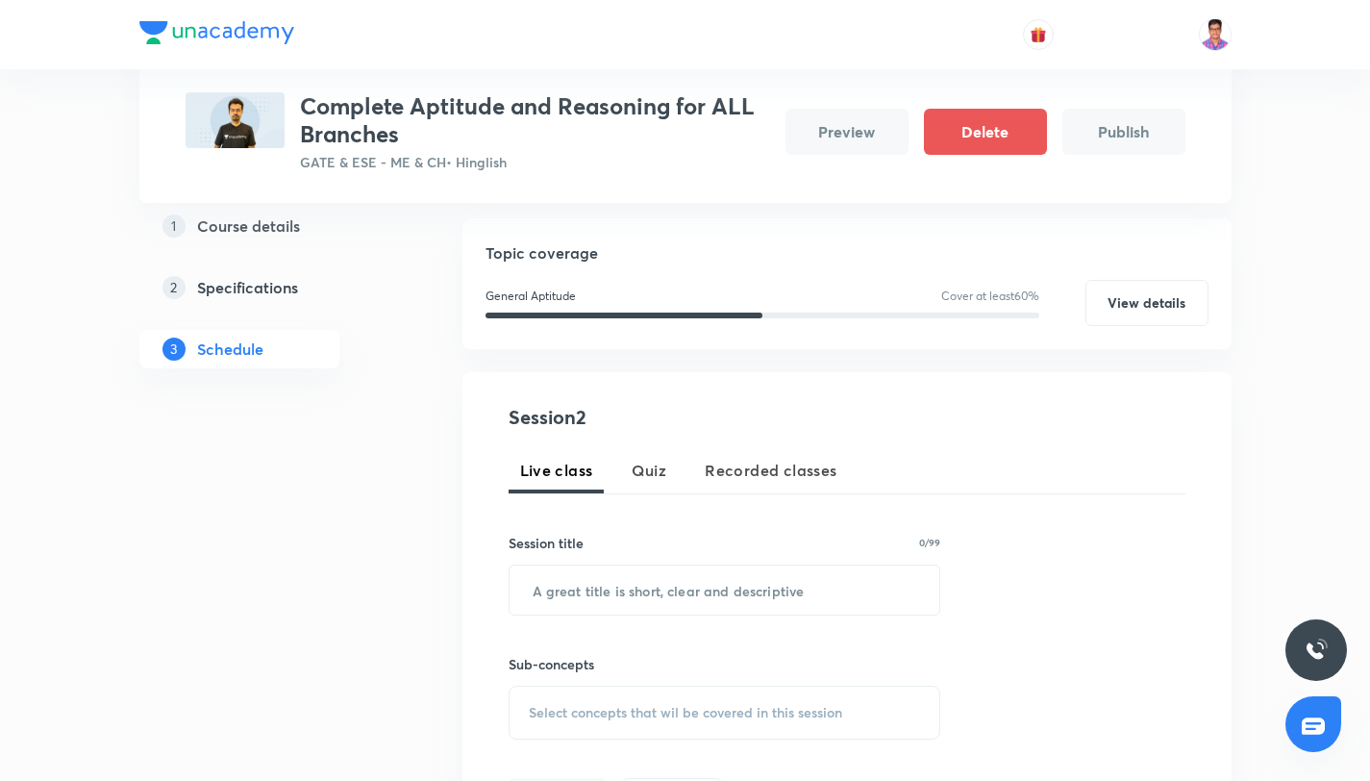
scroll to position [377, 0]
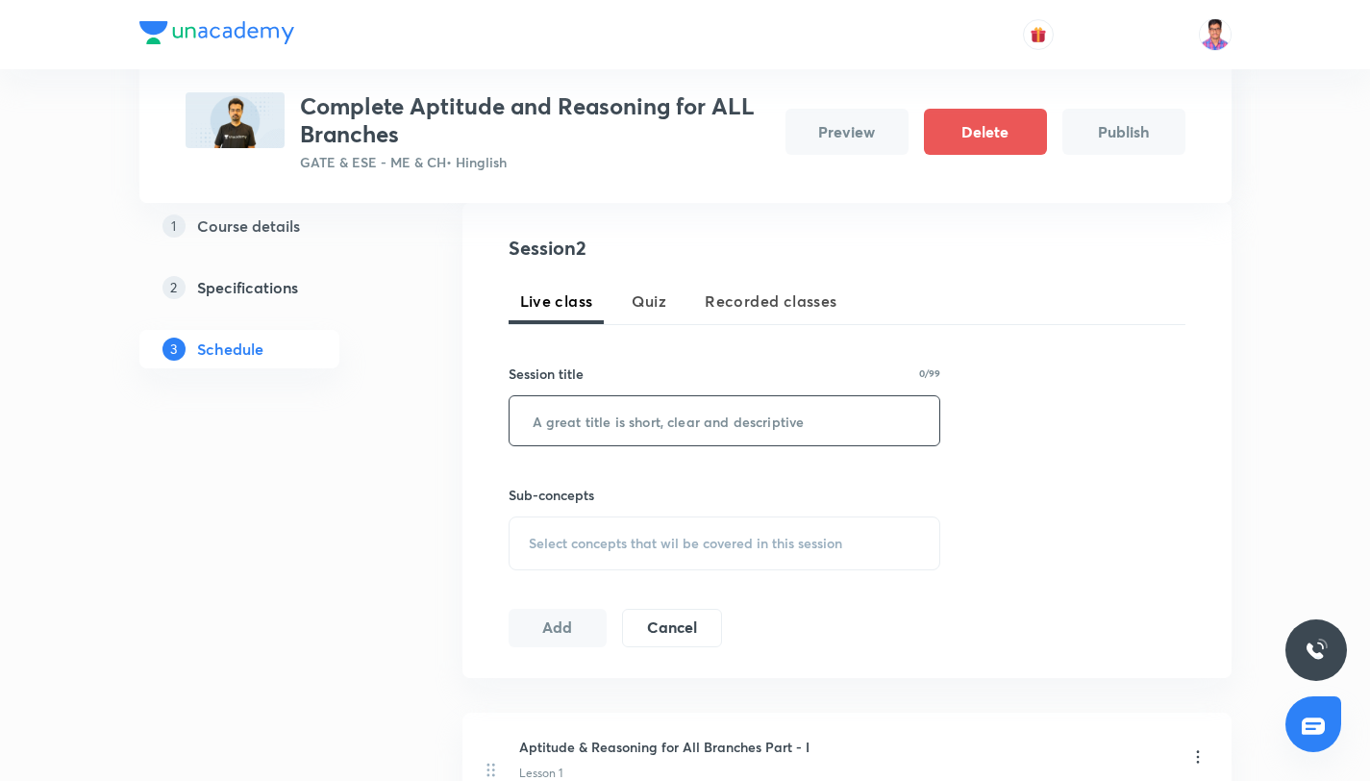
click at [569, 408] on input "text" at bounding box center [724, 420] width 431 height 49
paste input "Aptitude & Reasoning for All Branches Part - I"
type input "Aptitude & Reasoning for All Branches Part - II"
click at [671, 542] on span "Select concepts that wil be covered in this session" at bounding box center [685, 542] width 313 height 15
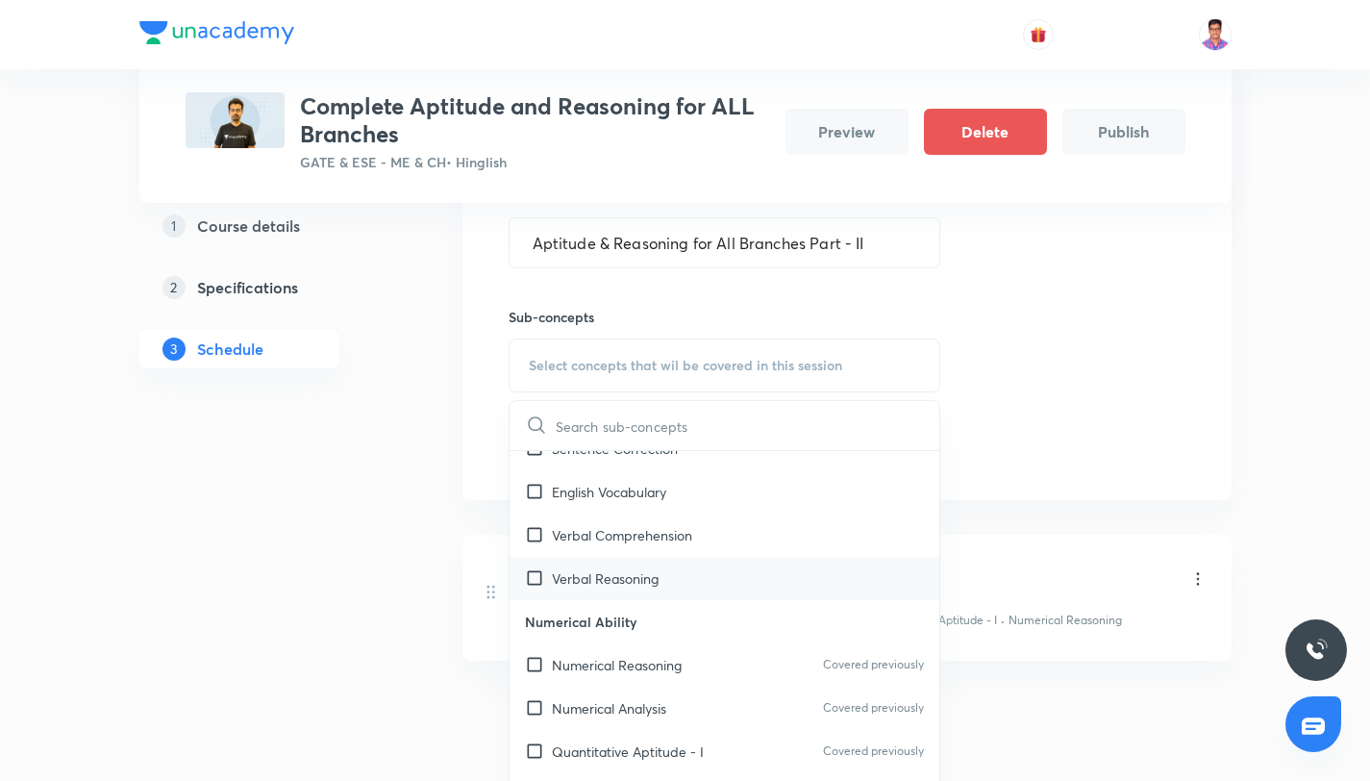
scroll to position [183, 0]
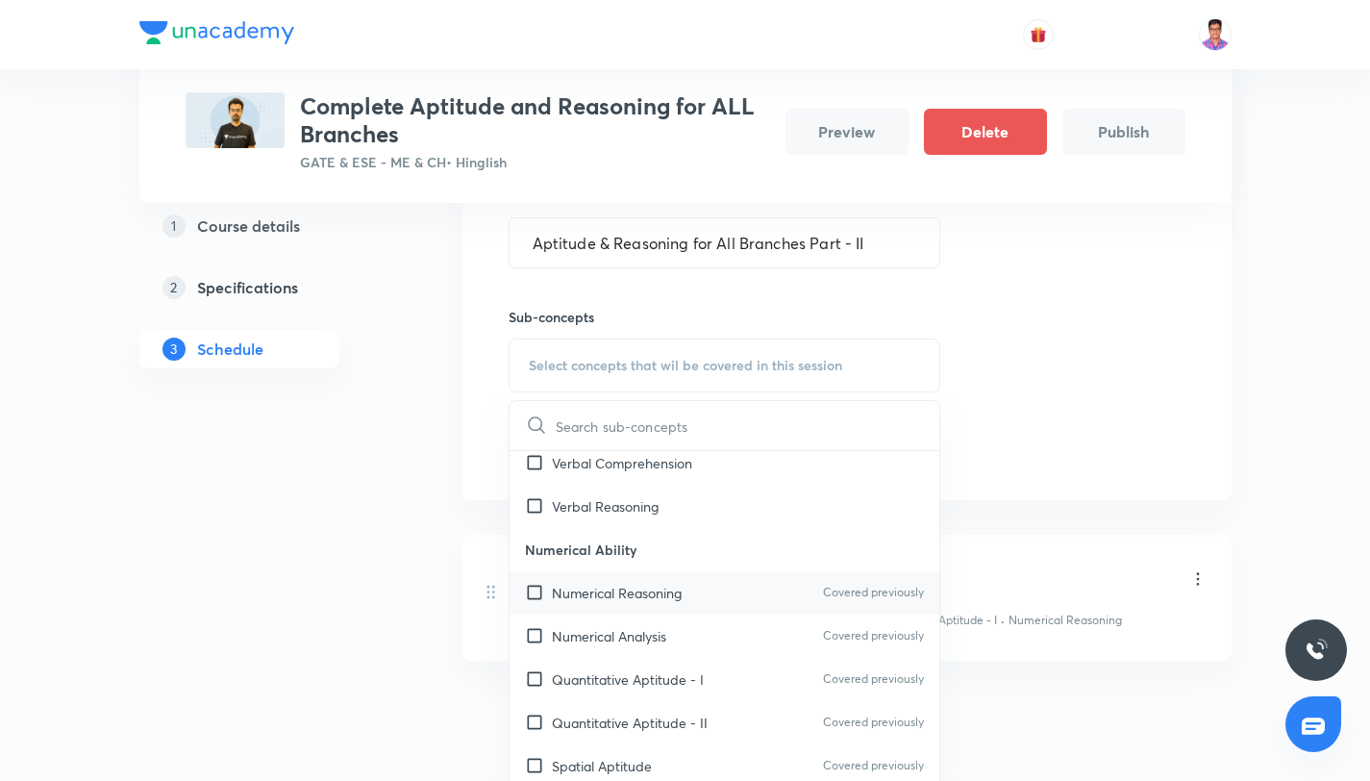
click at [626, 601] on p "Numerical Reasoning" at bounding box center [617, 592] width 130 height 20
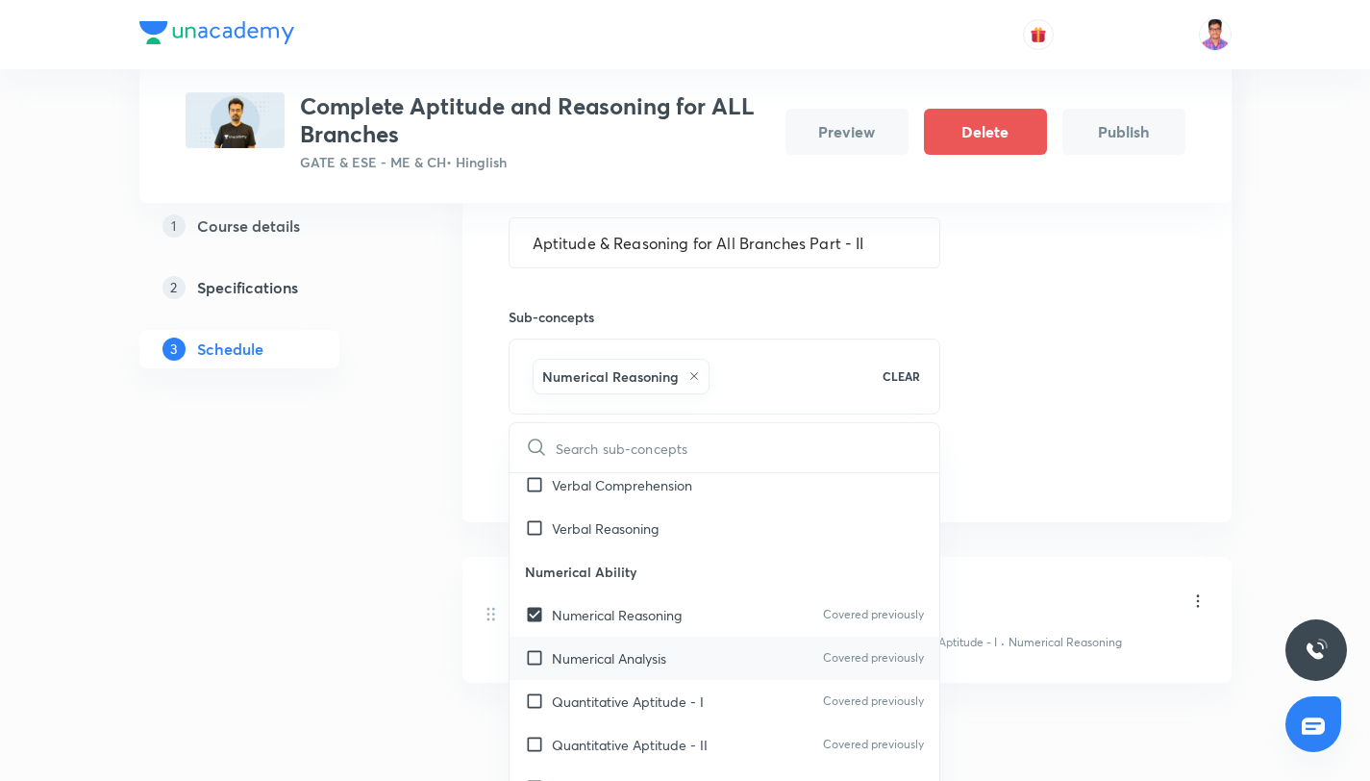
click at [646, 645] on div "Numerical Analysis Covered previously" at bounding box center [724, 657] width 431 height 43
checkbox input "true"
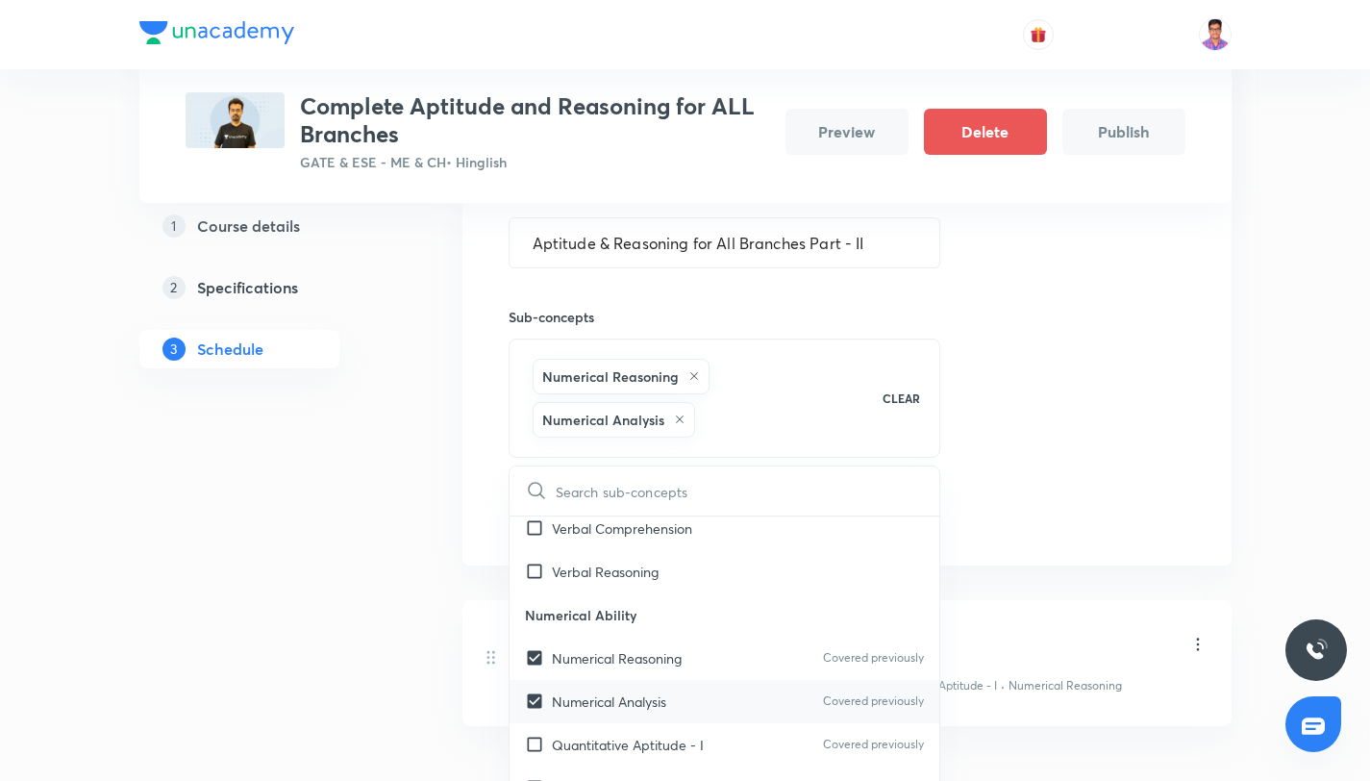
click at [673, 689] on div "Numerical Analysis Covered previously" at bounding box center [724, 701] width 431 height 43
checkbox input "true"
checkbox input "false"
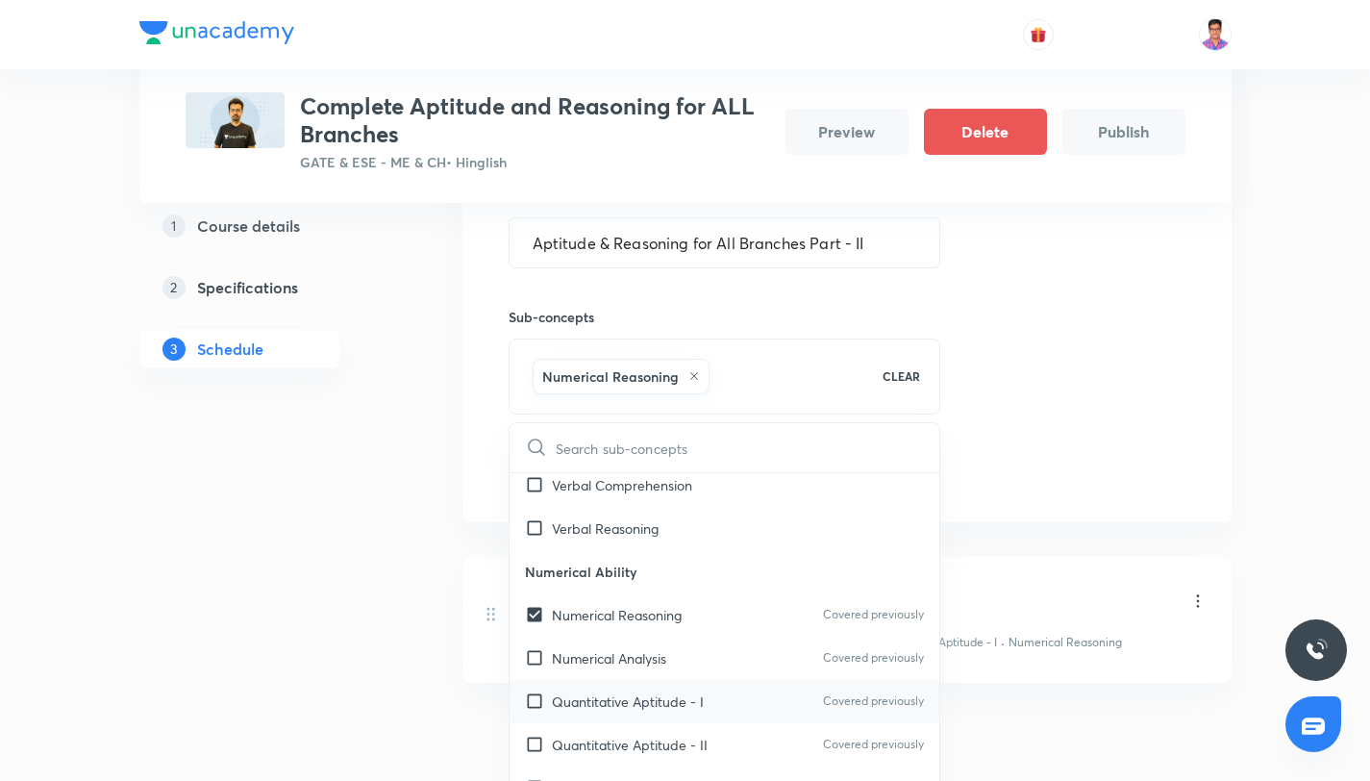
click at [676, 684] on div "Quantitative Aptitude - I Covered previously" at bounding box center [724, 701] width 431 height 43
checkbox input "true"
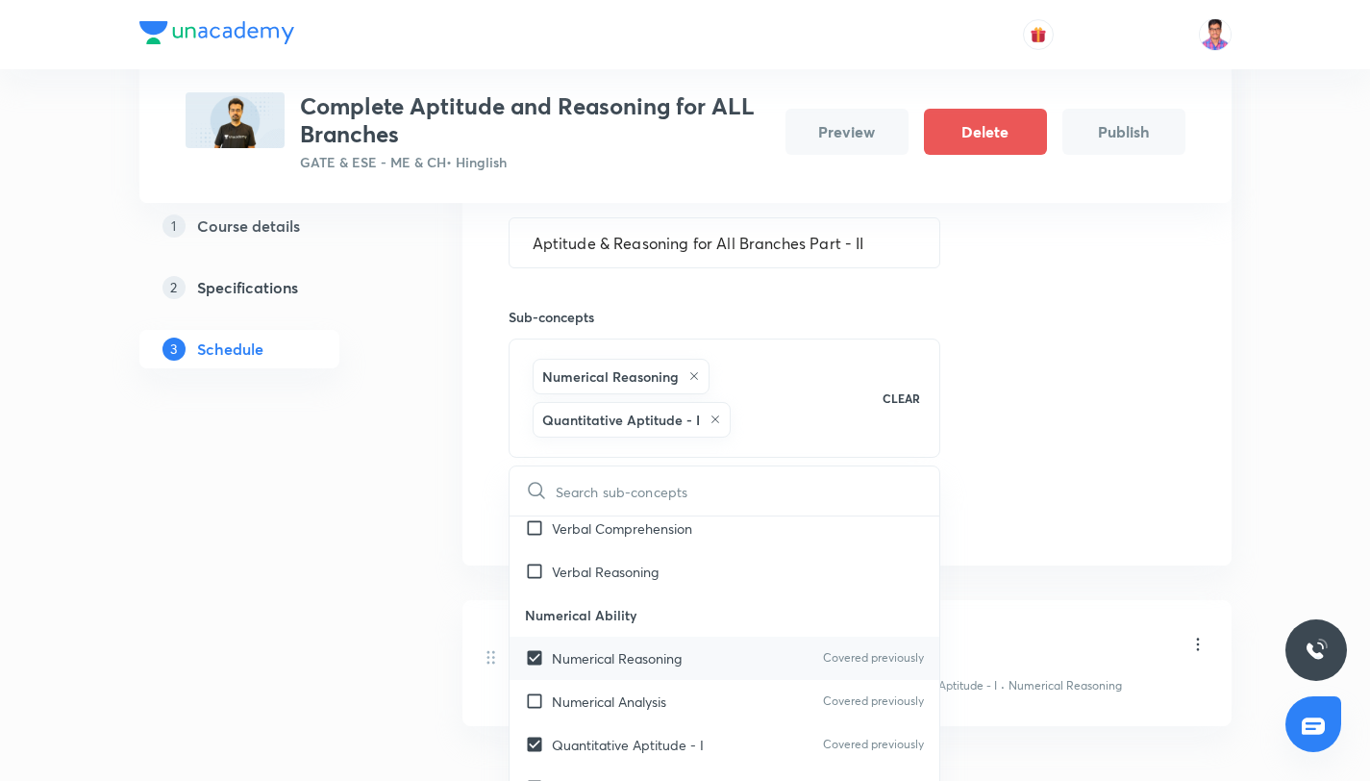
click at [683, 693] on div "Numerical Analysis Covered previously" at bounding box center [724, 701] width 431 height 43
checkbox input "true"
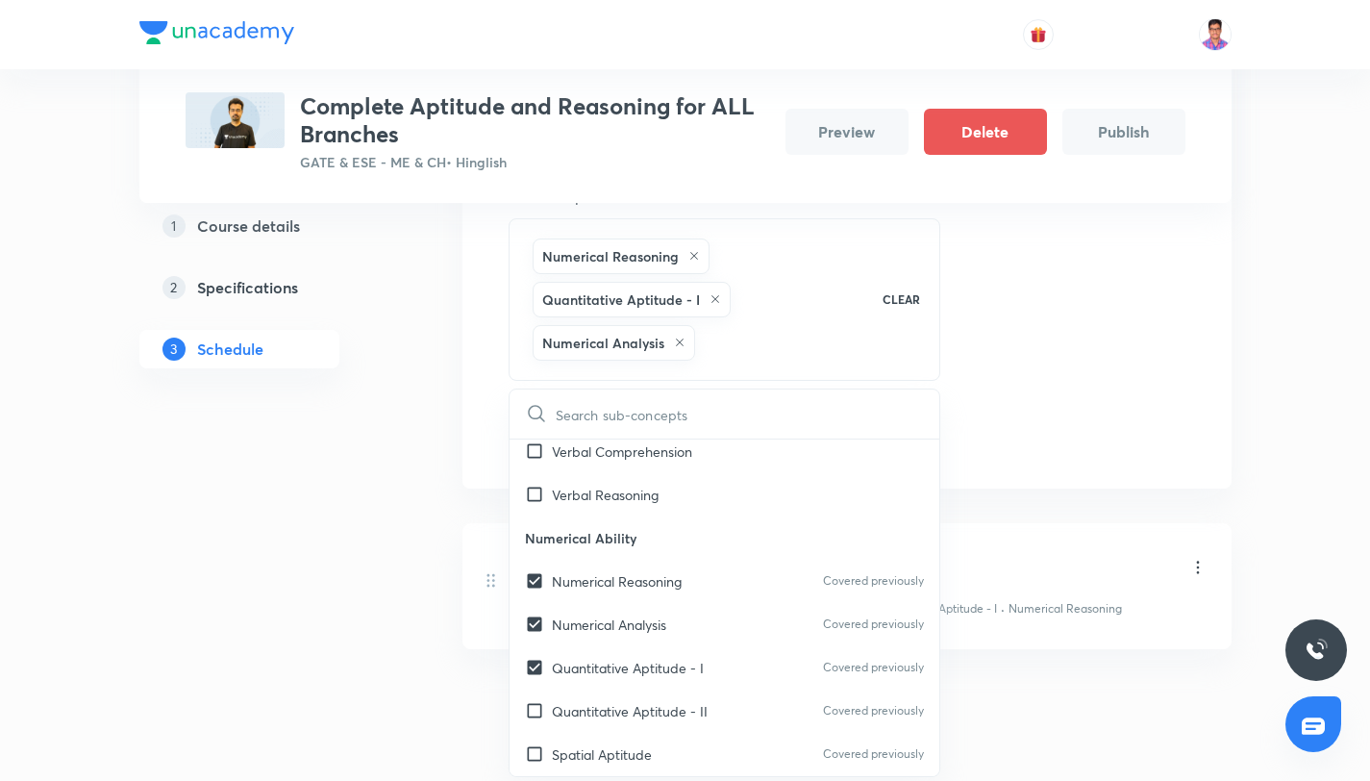
scroll to position [724, 0]
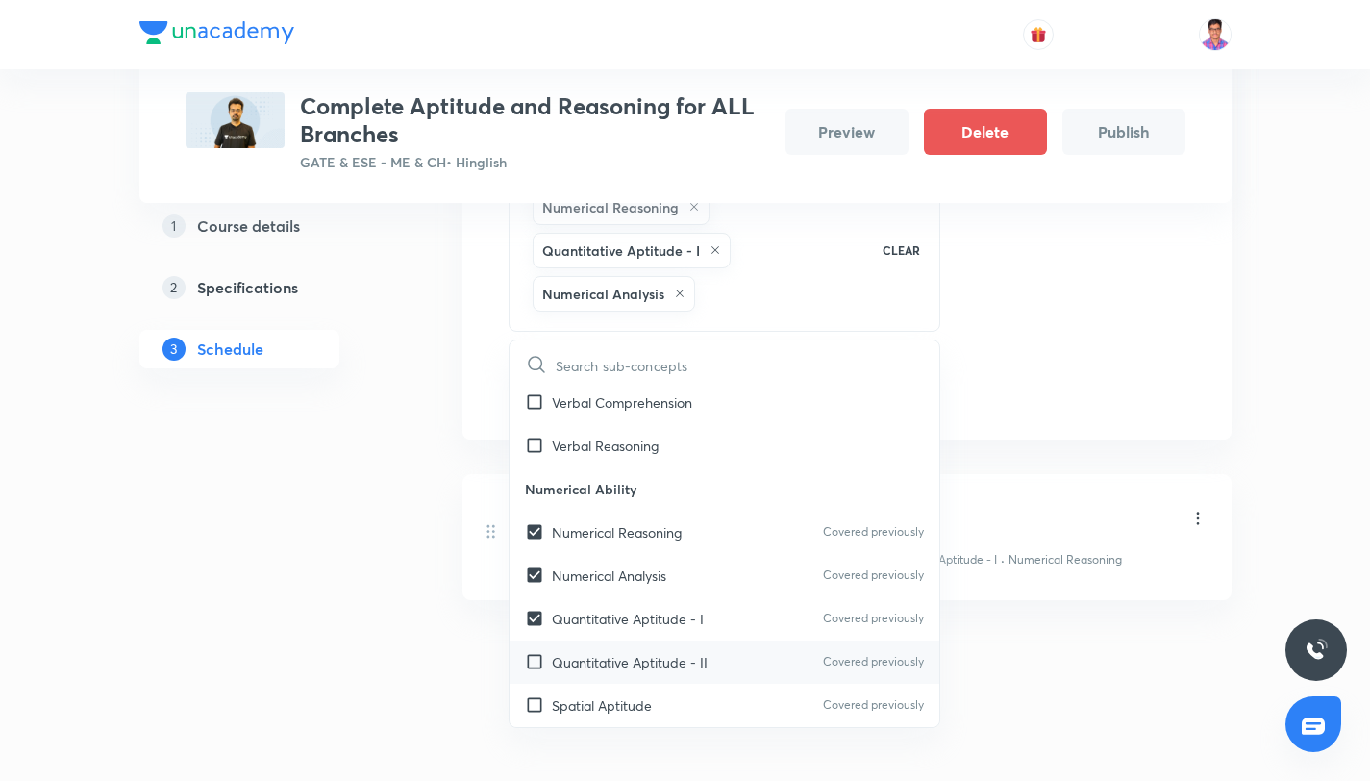
click at [691, 669] on p "Quantitative Aptitude - II" at bounding box center [630, 662] width 156 height 20
checkbox input "true"
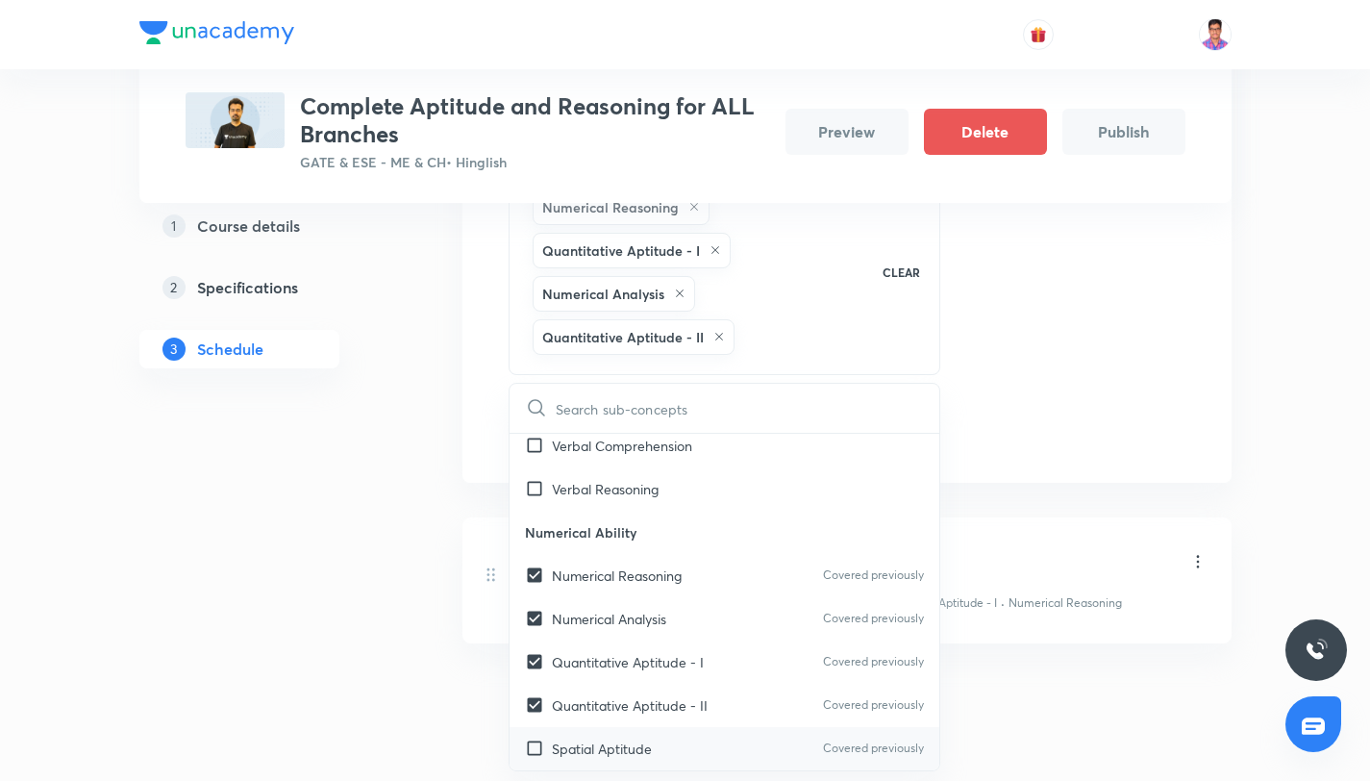
click at [692, 729] on div "Spatial Aptitude Covered previously" at bounding box center [724, 748] width 431 height 43
checkbox input "true"
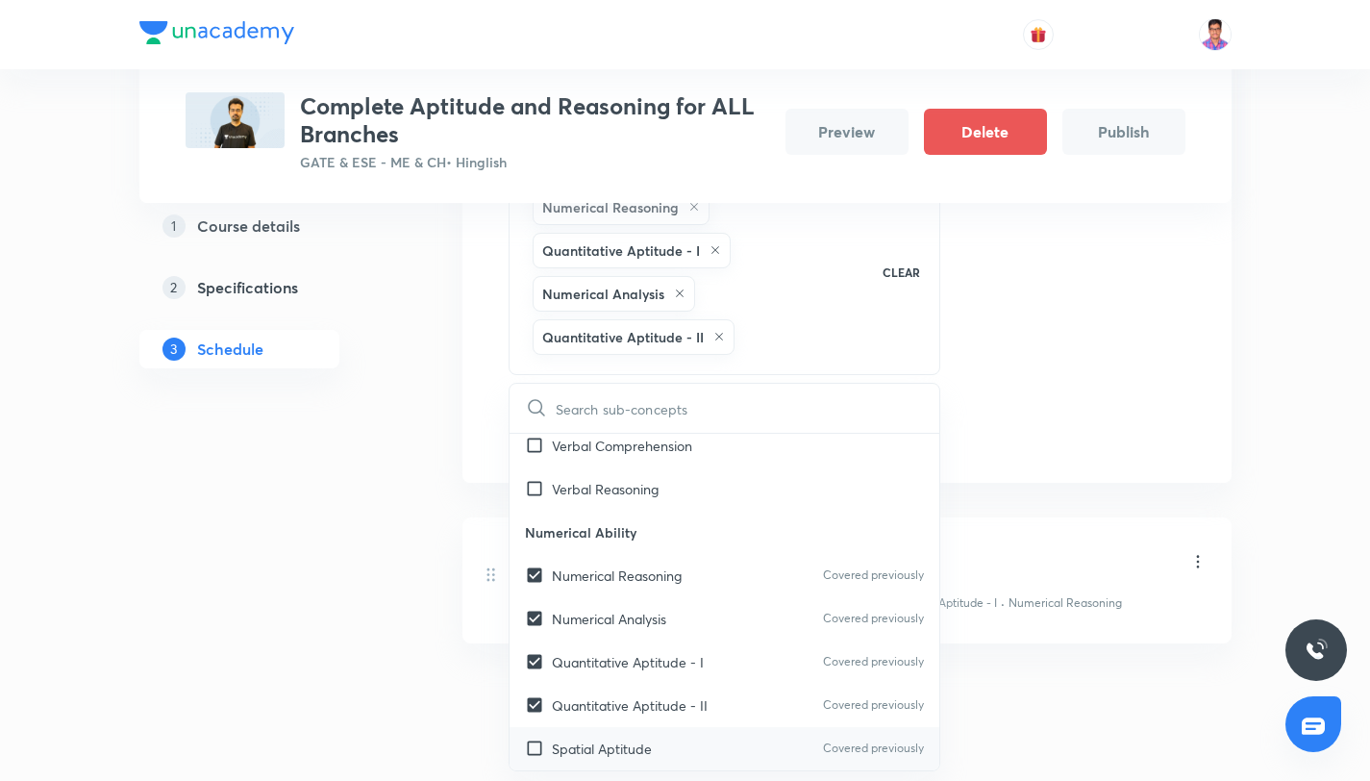
checkbox input "true"
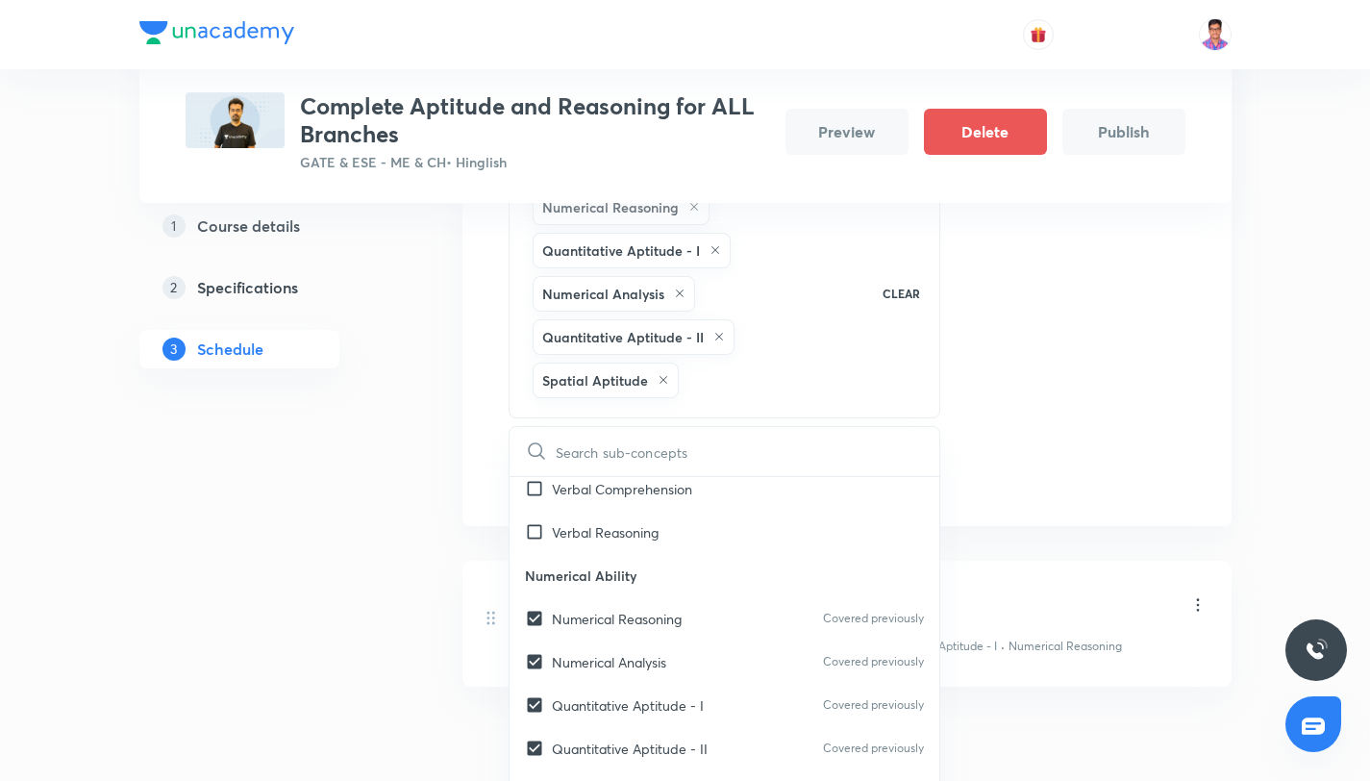
click at [1074, 442] on div "Session 2 Live class Quiz Recorded classes Session title 47/99 Aptitude & Reaso…" at bounding box center [846, 191] width 677 height 608
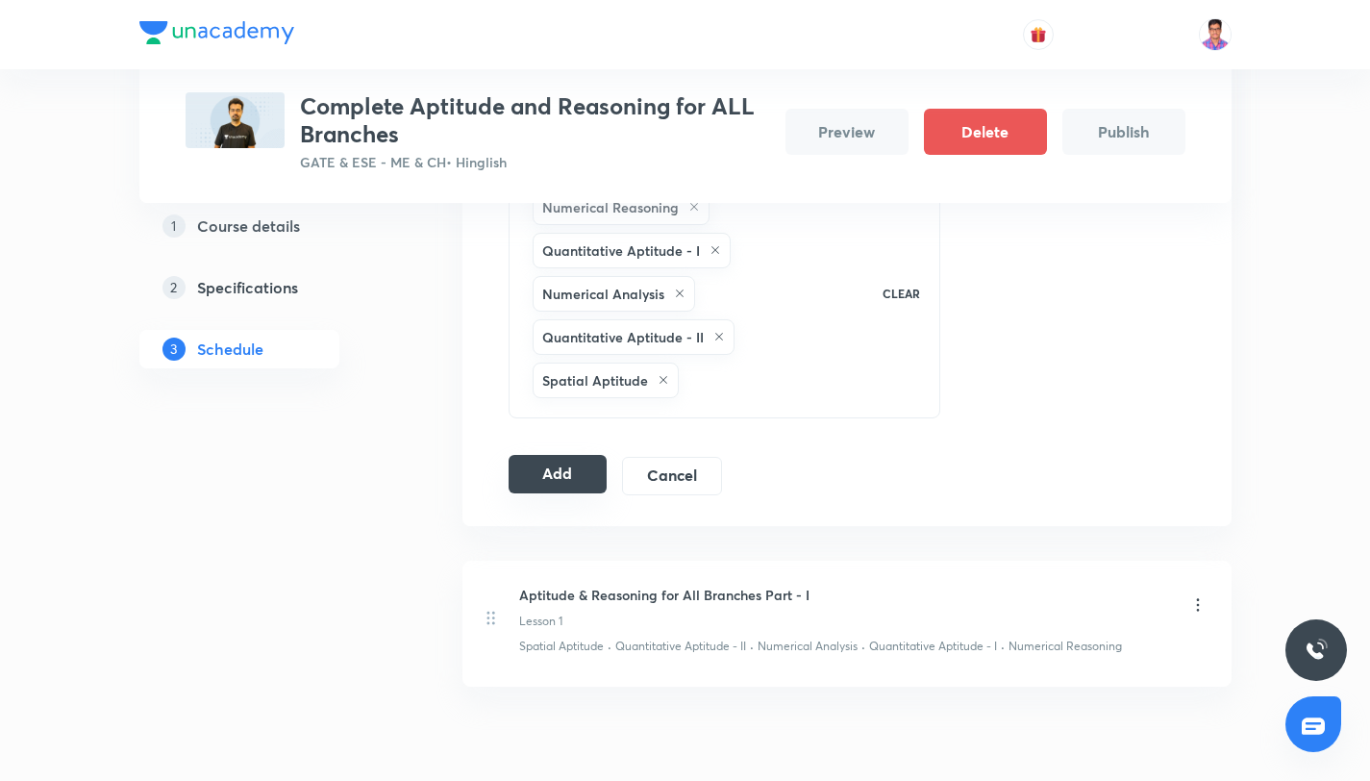
click at [572, 474] on button "Add" at bounding box center [557, 474] width 99 height 38
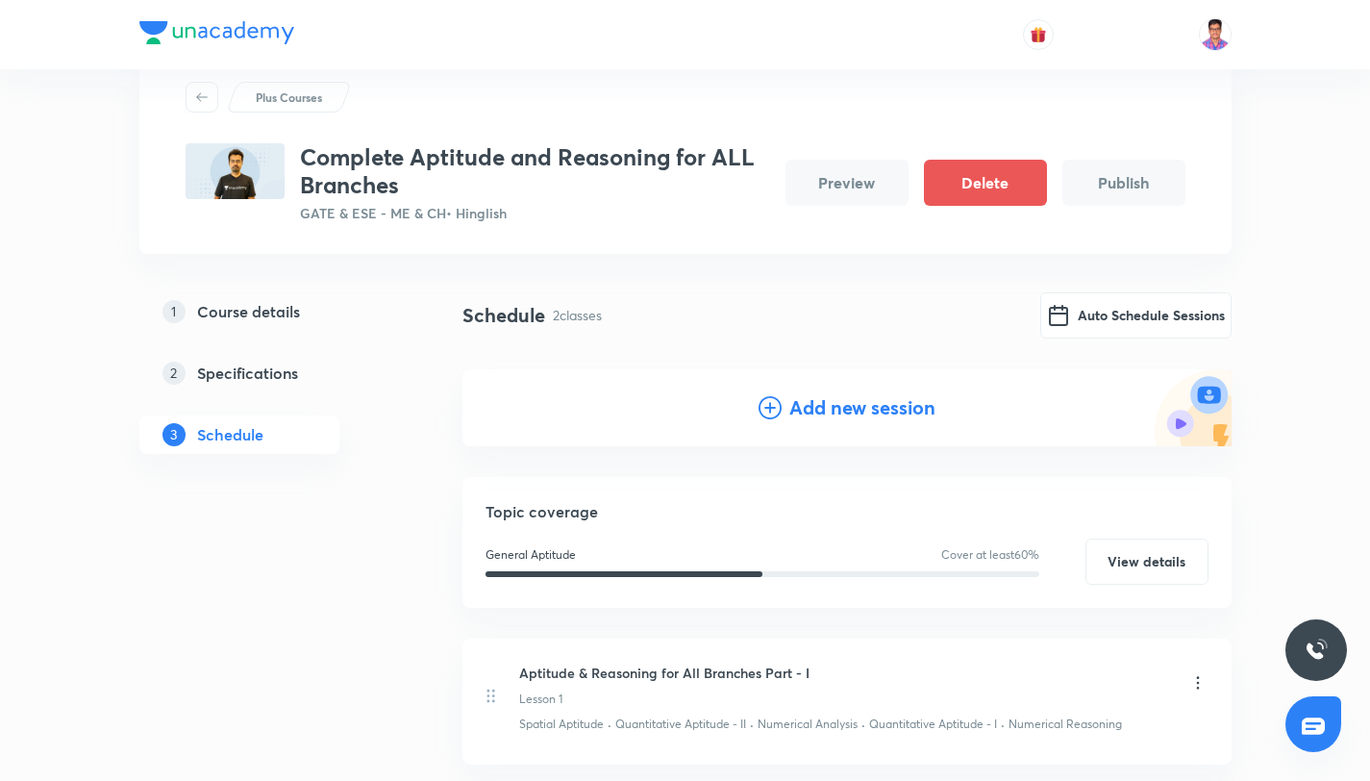
click at [771, 413] on icon at bounding box center [769, 407] width 23 height 23
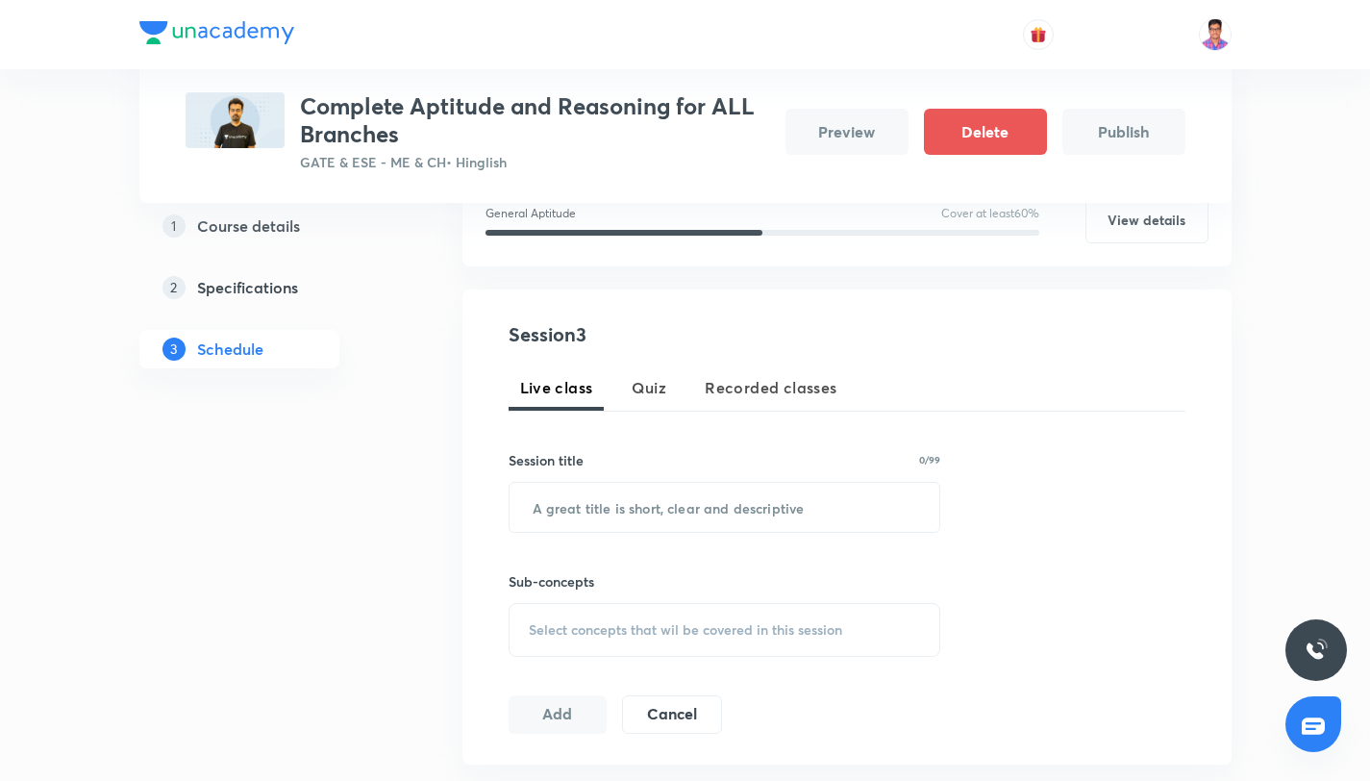
scroll to position [465, 0]
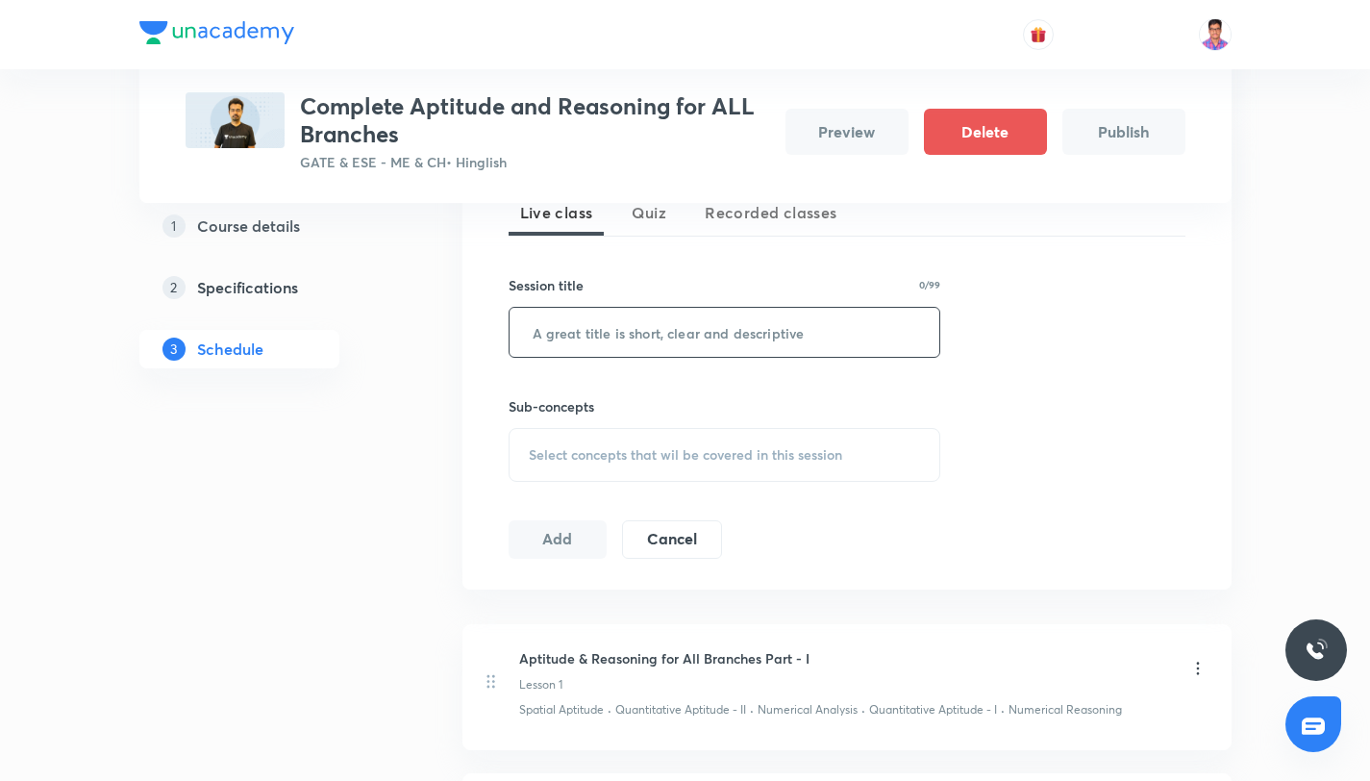
click at [602, 335] on input "text" at bounding box center [724, 332] width 431 height 49
paste input "Aptitude & Reasoning for All Branches Part - I"
type input "Aptitude & Reasoning for All Branches Part - III"
click at [632, 470] on div "Select concepts that wil be covered in this session" at bounding box center [724, 455] width 433 height 54
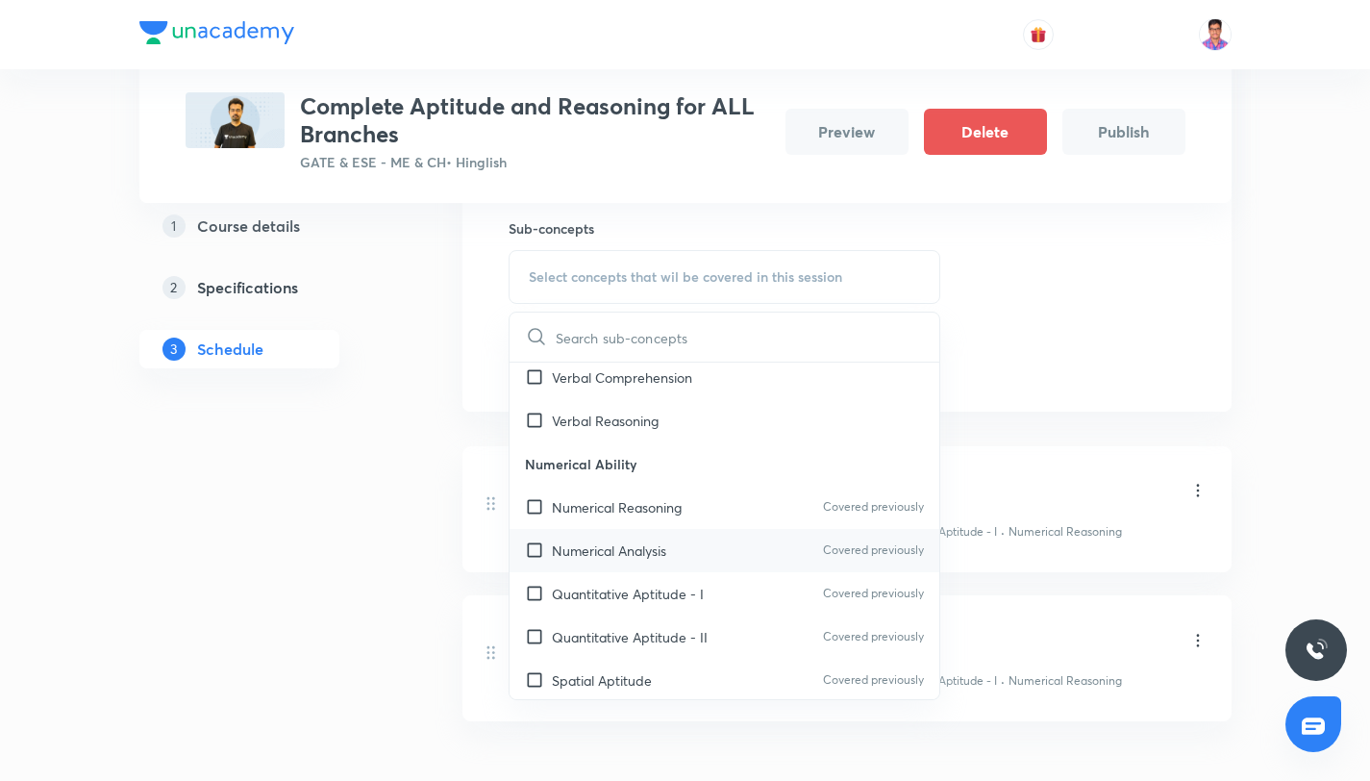
scroll to position [183, 0]
click at [727, 578] on div "Quantitative Aptitude - I Covered previously" at bounding box center [724, 590] width 431 height 43
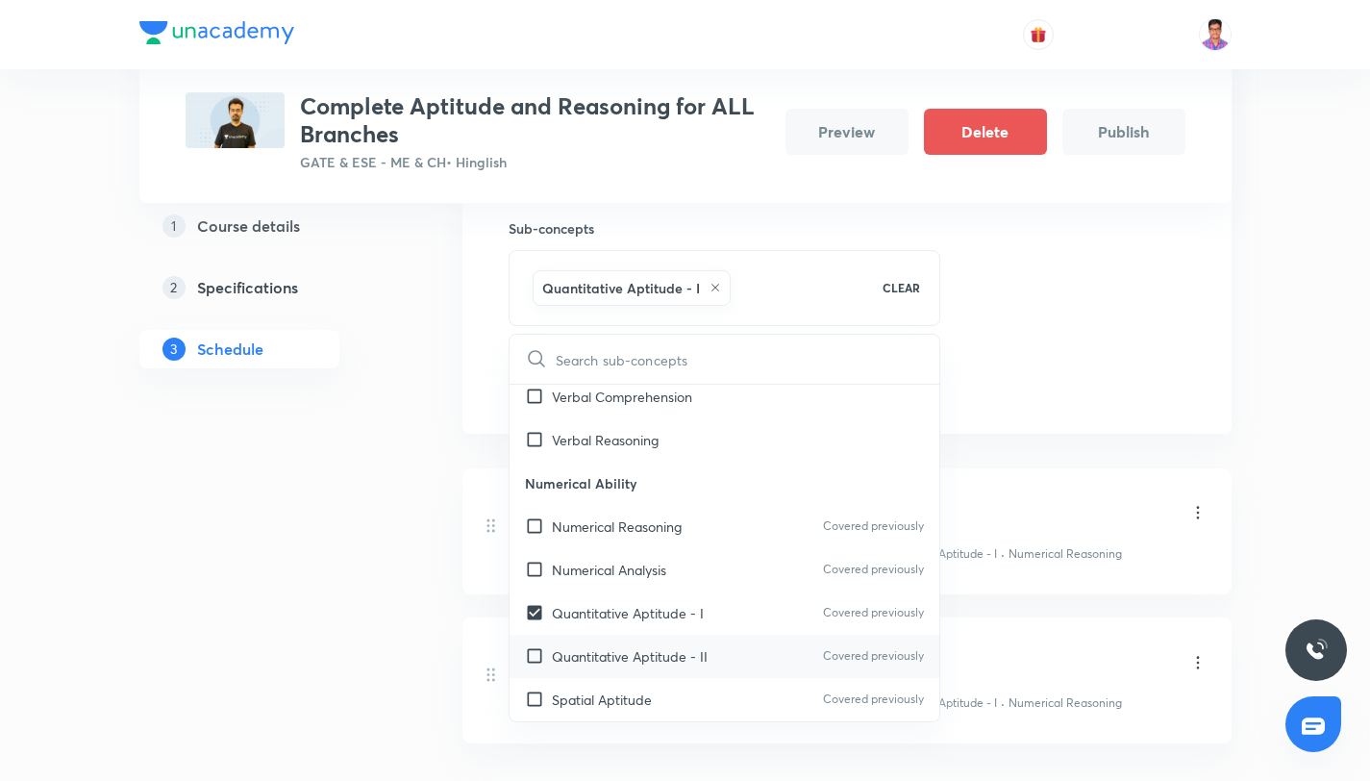
click at [746, 660] on div "Quantitative Aptitude - II Covered previously" at bounding box center [724, 655] width 431 height 43
checkbox input "true"
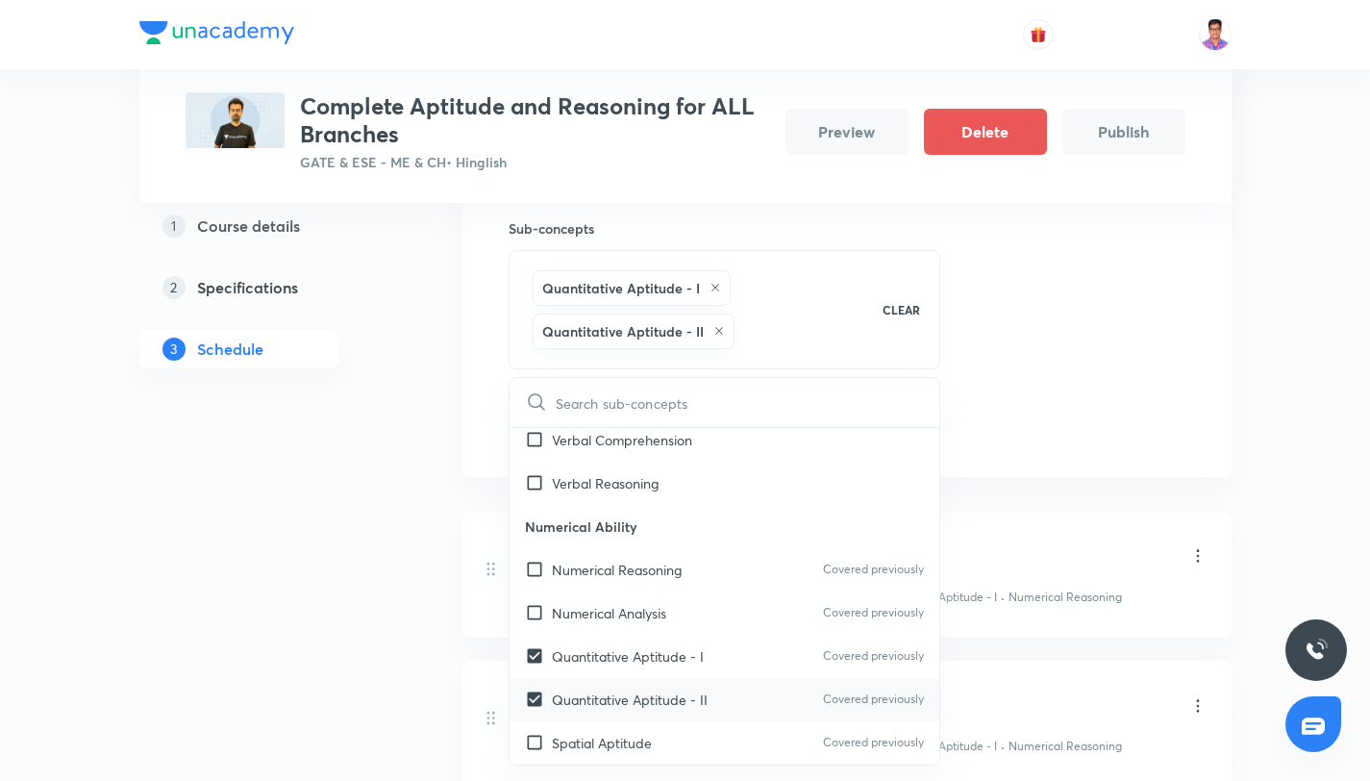
click at [720, 734] on div "Spatial Aptitude Covered previously" at bounding box center [724, 742] width 431 height 43
checkbox input "true"
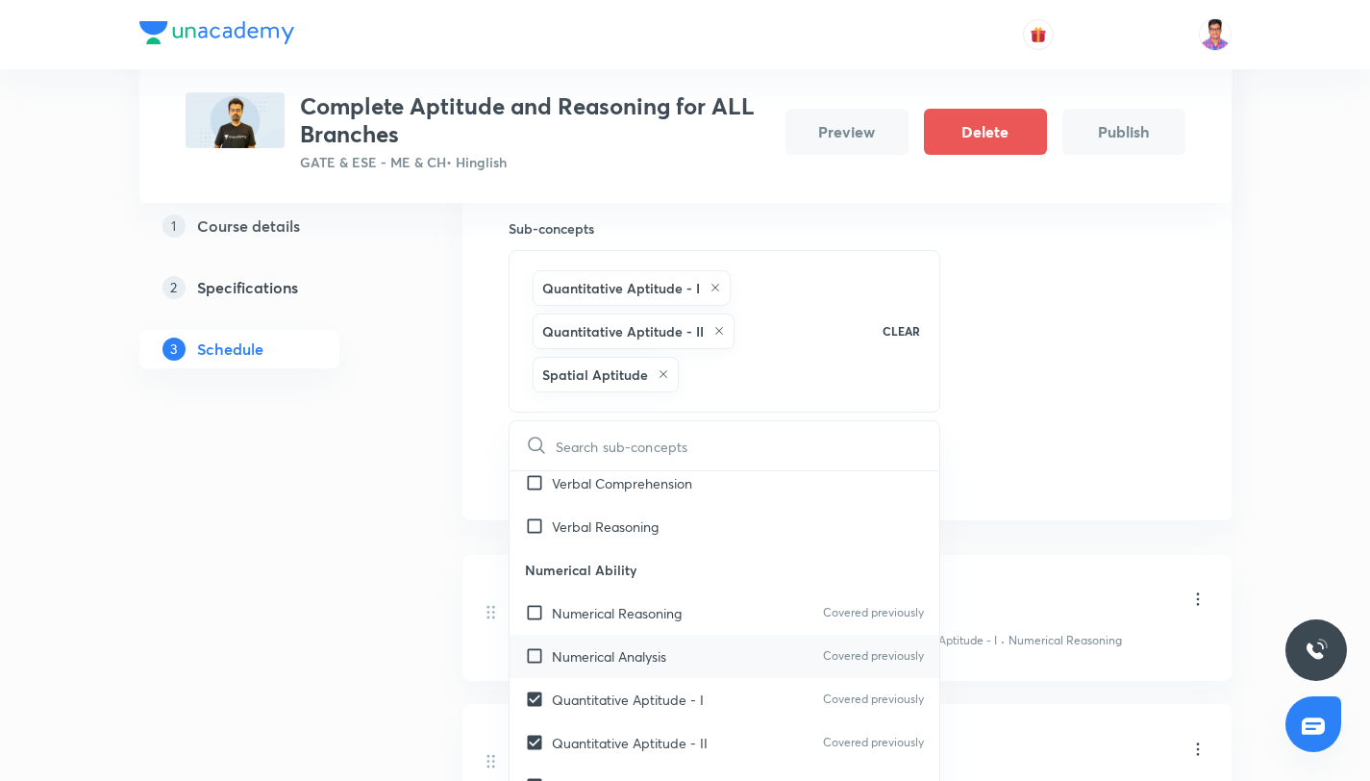
click at [701, 657] on div "Numerical Analysis Covered previously" at bounding box center [724, 655] width 431 height 43
checkbox input "true"
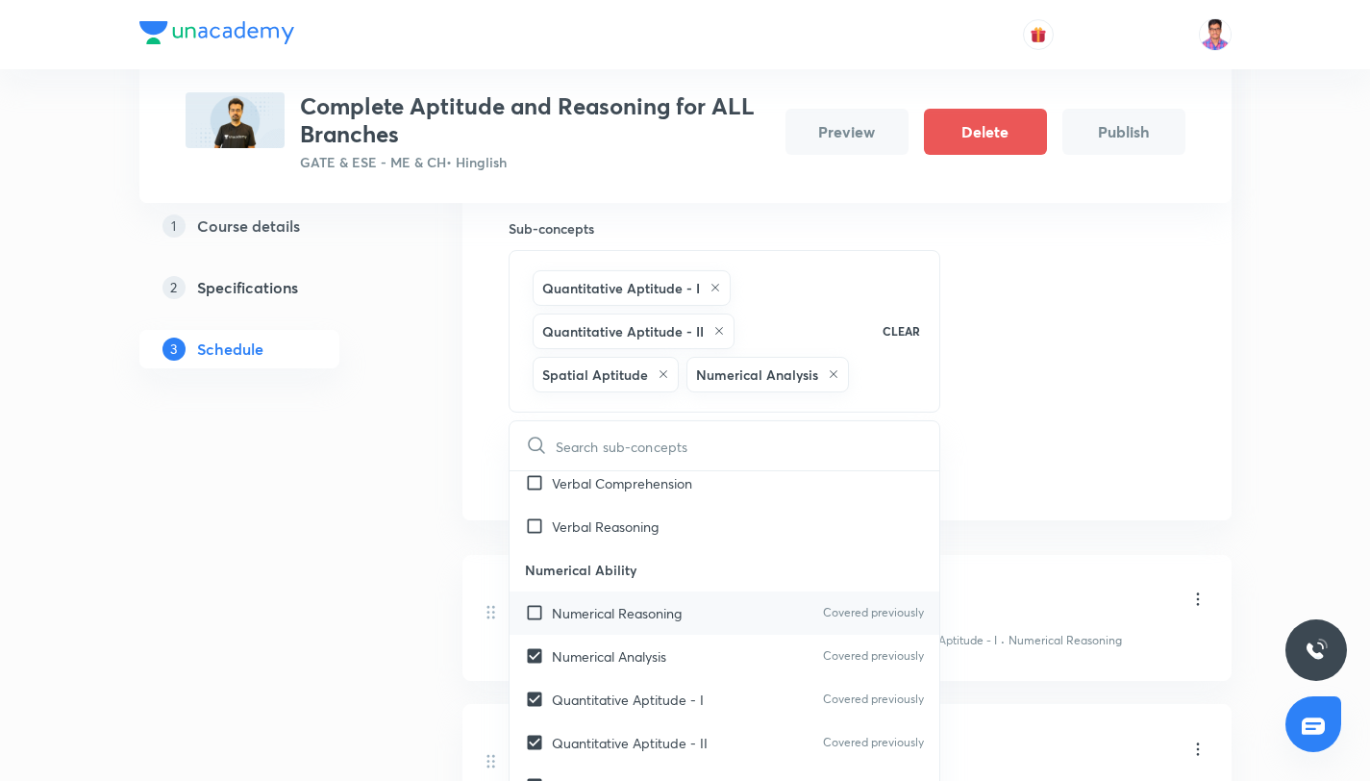
click at [712, 603] on div "Numerical Reasoning Covered previously" at bounding box center [724, 612] width 431 height 43
checkbox input "true"
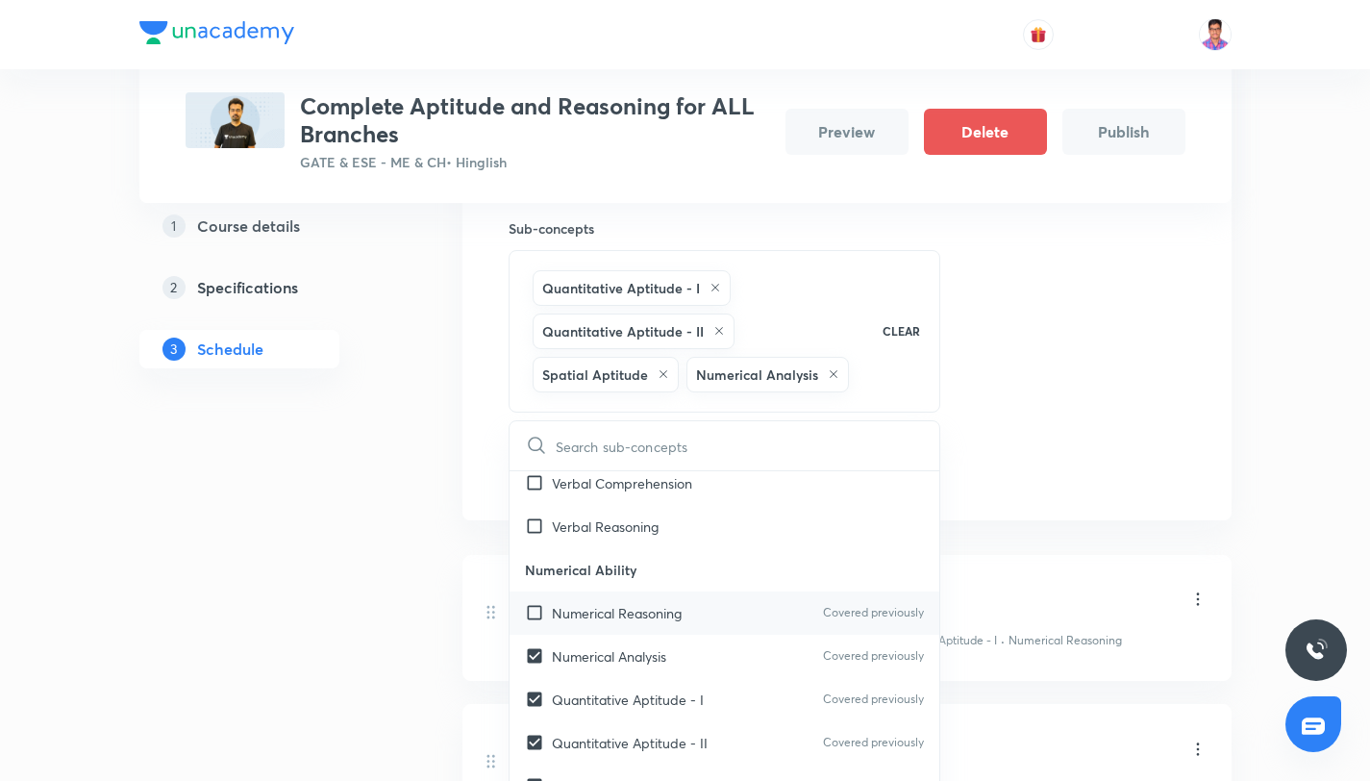
checkbox input "true"
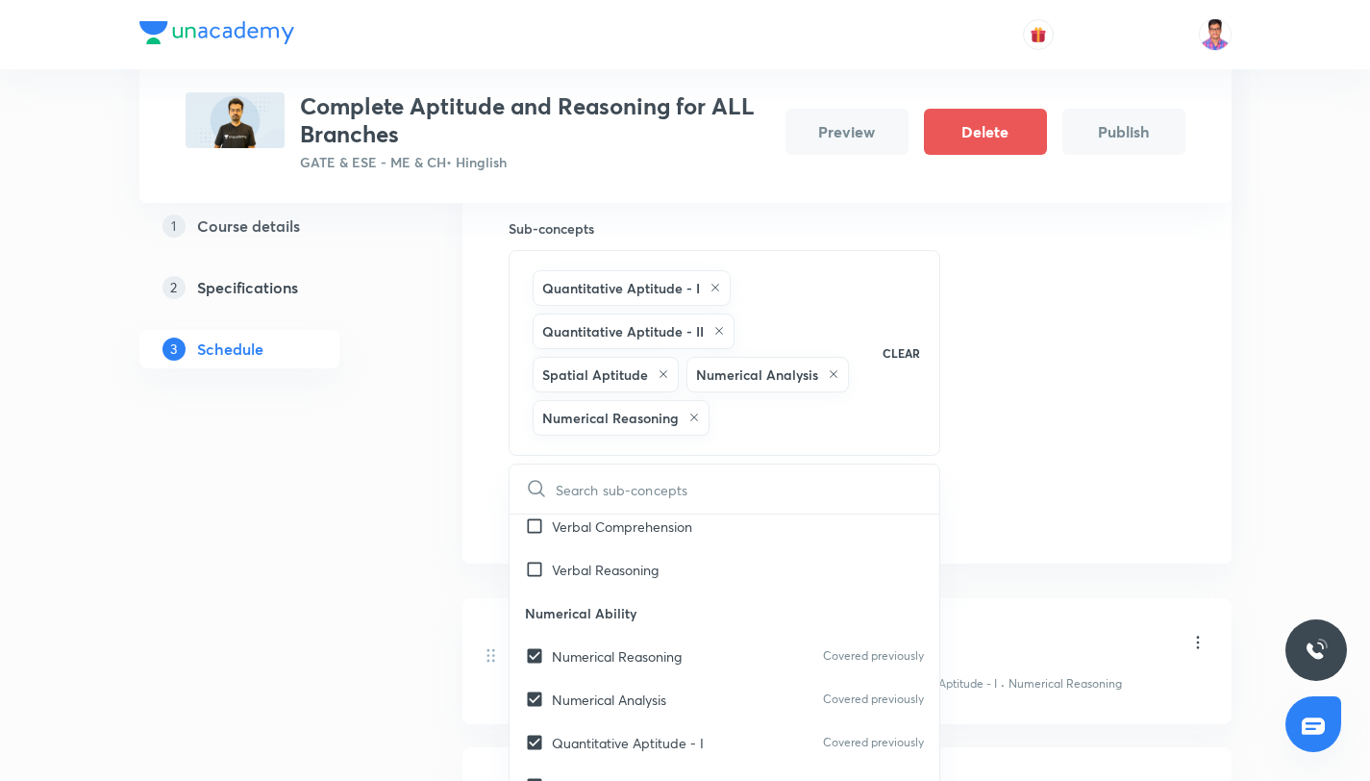
click at [1039, 459] on div "Session 3 Live class Quiz Recorded classes Session title 48/99 Aptitude & Reaso…" at bounding box center [846, 249] width 677 height 565
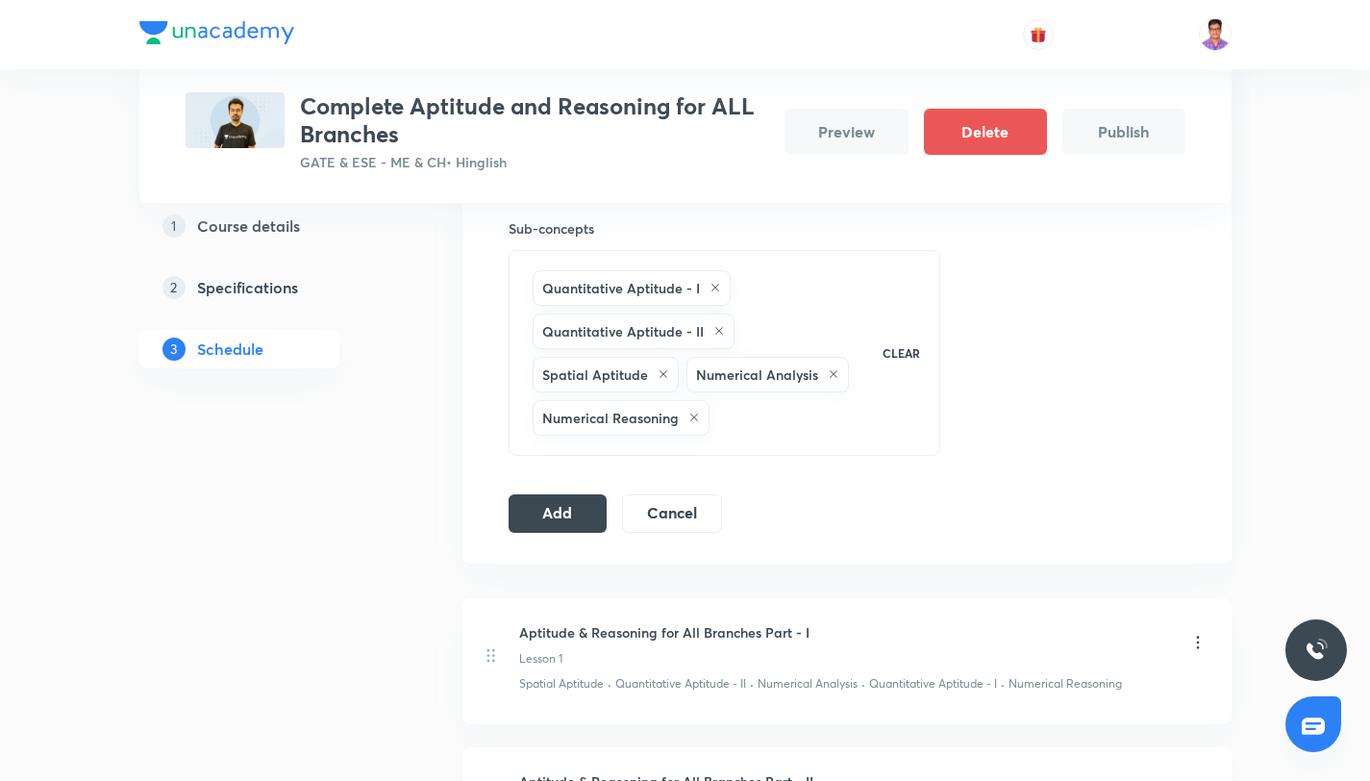
click at [397, 496] on div "1 Course details 2 Specifications 3 Schedule" at bounding box center [269, 363] width 261 height 1314
click at [544, 512] on button "Add" at bounding box center [557, 511] width 99 height 38
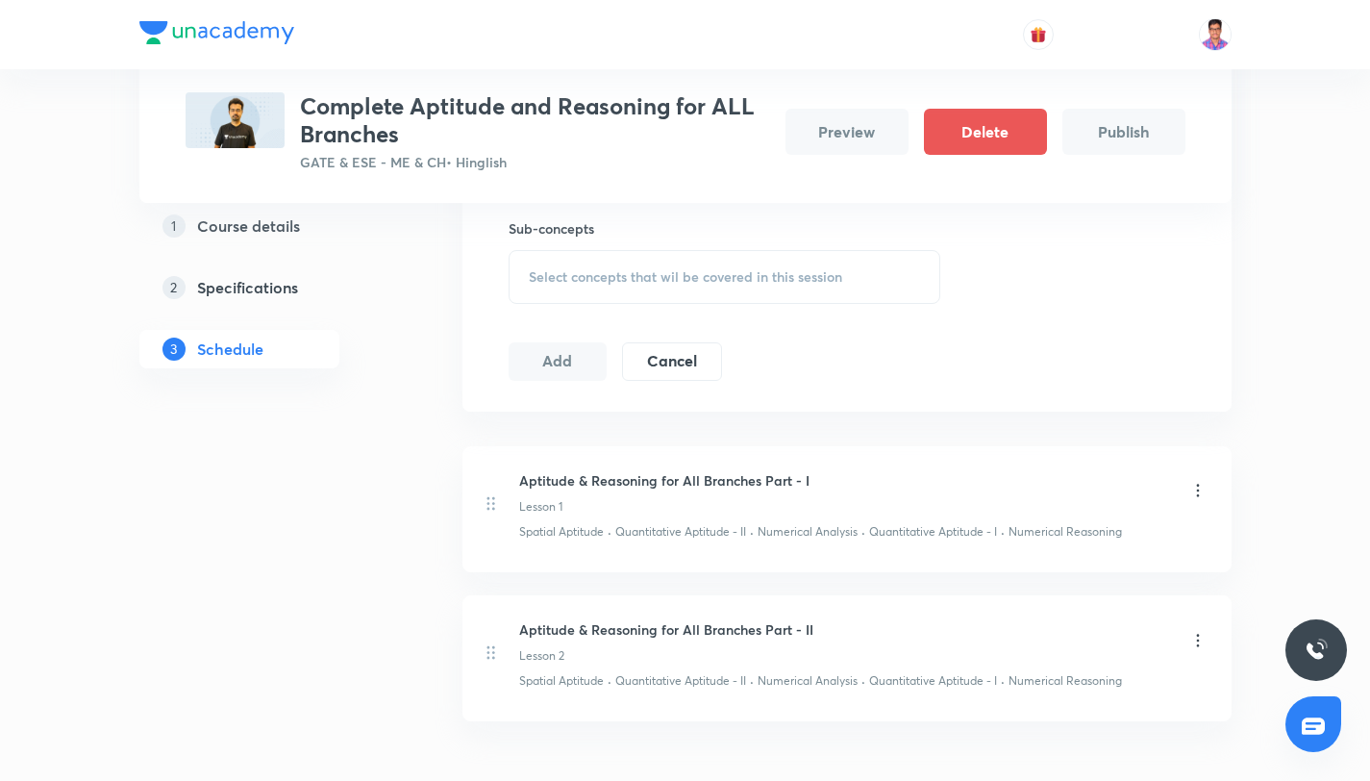
scroll to position [370, 0]
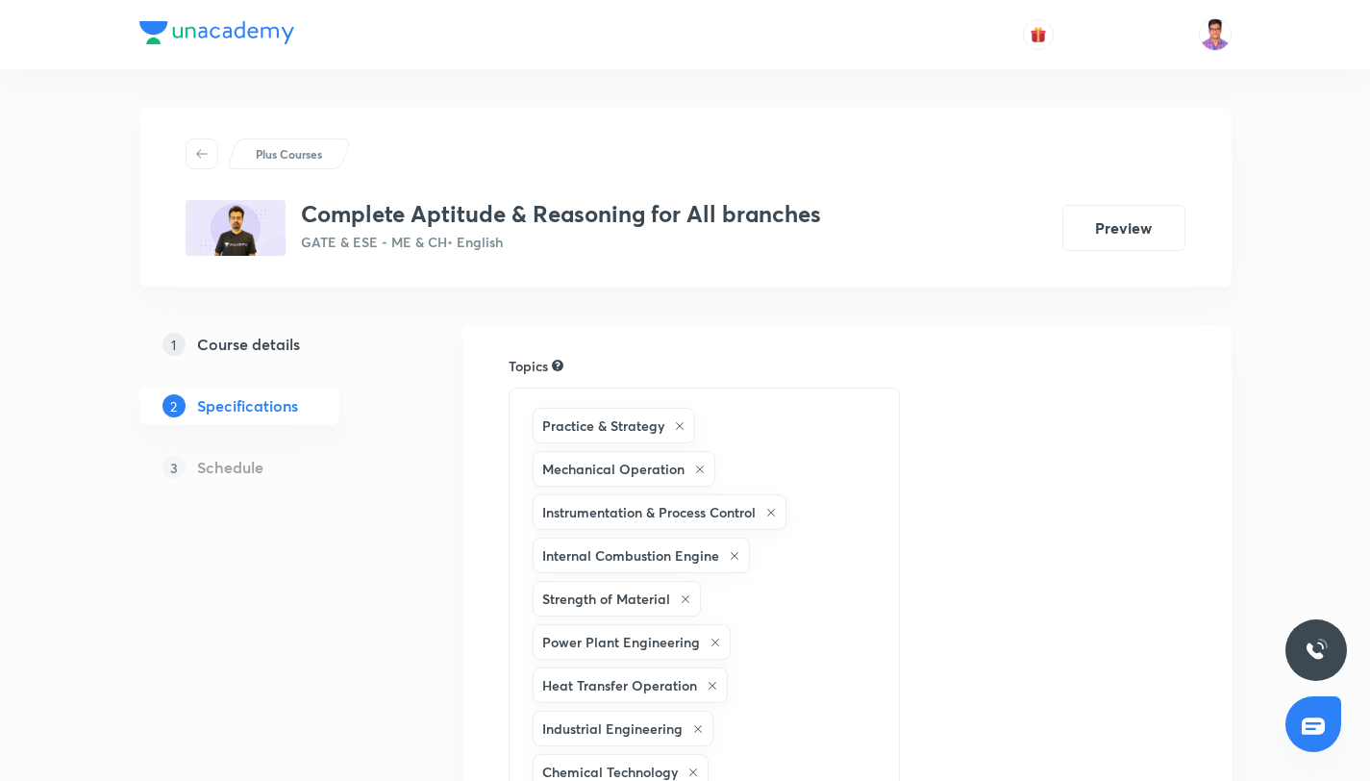
click at [306, 330] on link "1 Course details" at bounding box center [269, 344] width 261 height 38
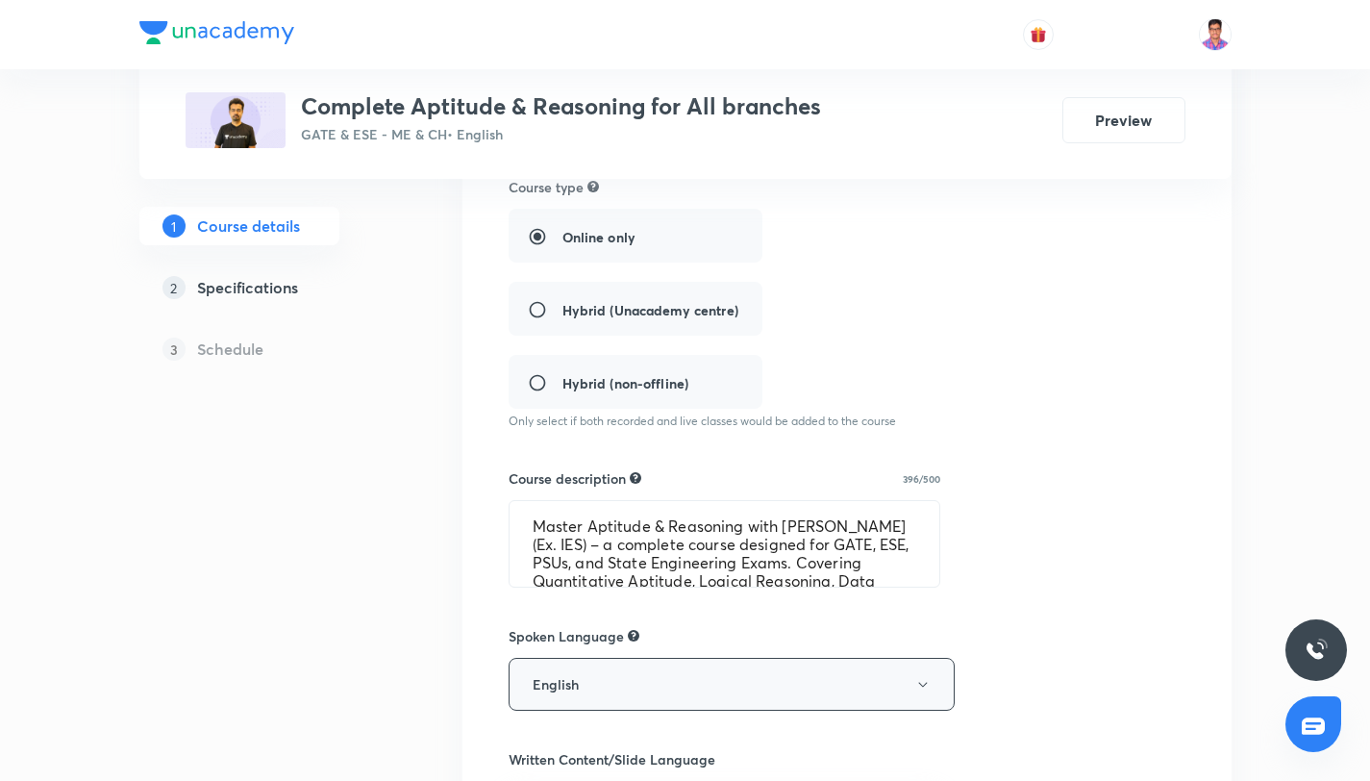
scroll to position [567, 0]
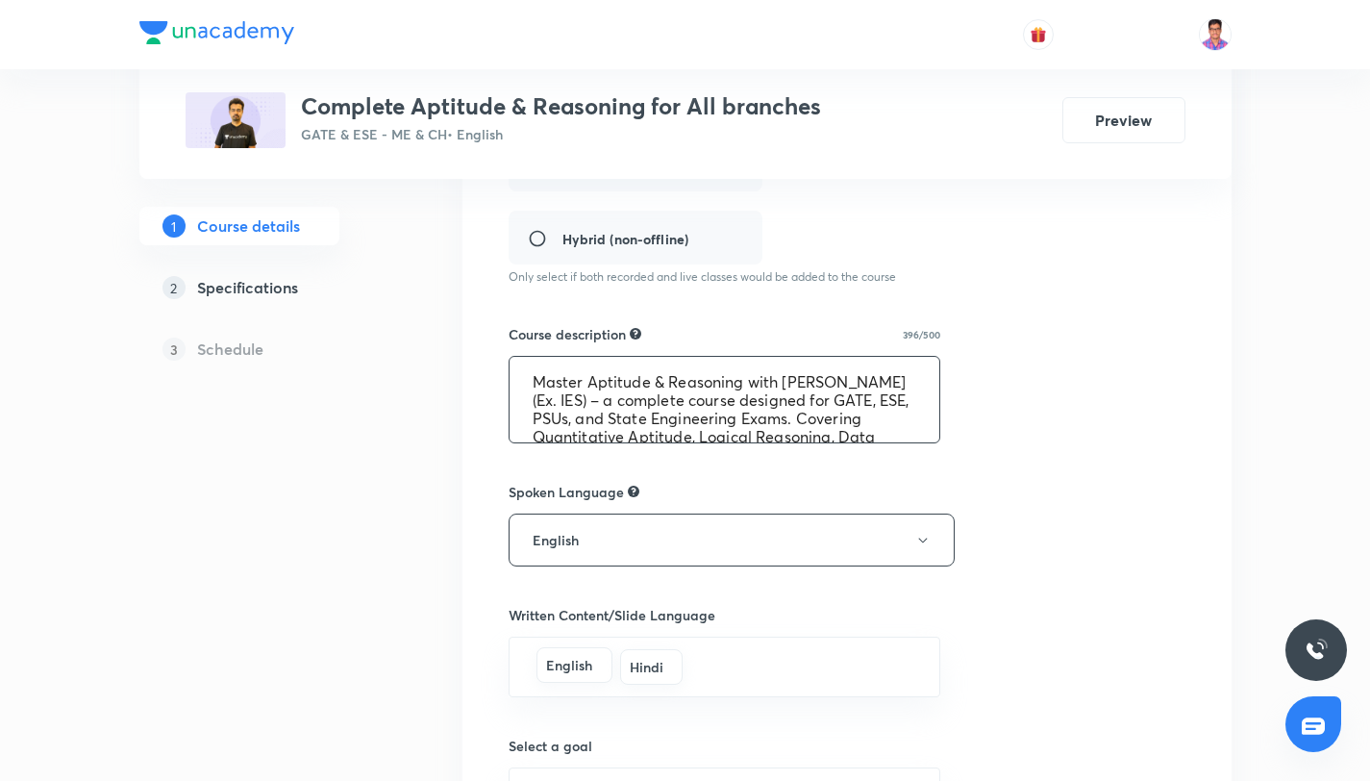
click at [890, 416] on textarea "Master Aptitude & Reasoning with [PERSON_NAME] (Ex. IES) – a complete course de…" at bounding box center [724, 400] width 431 height 86
